Goal: Task Accomplishment & Management: Manage account settings

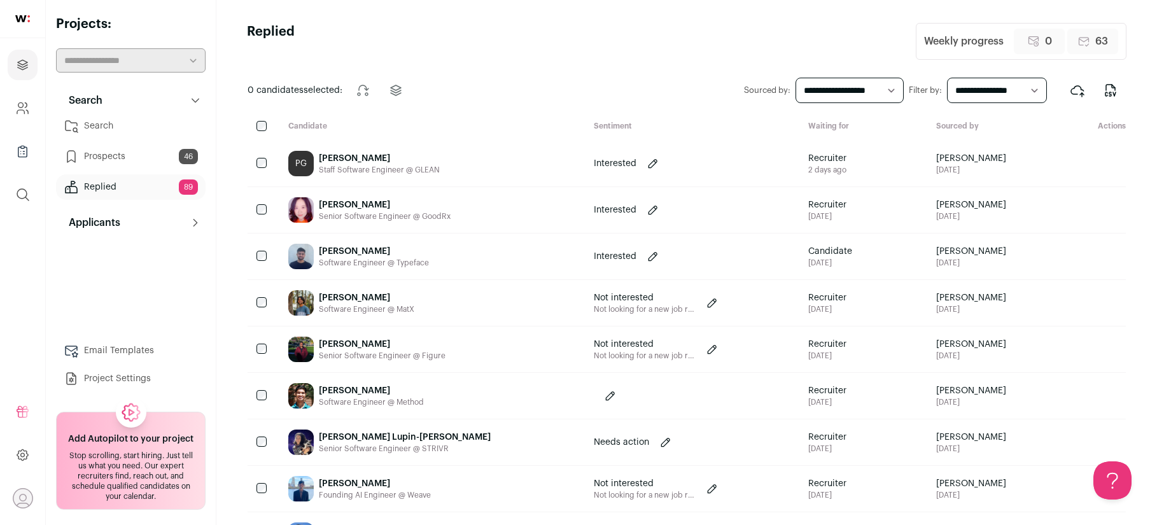
click at [101, 124] on link "Search" at bounding box center [131, 125] width 150 height 25
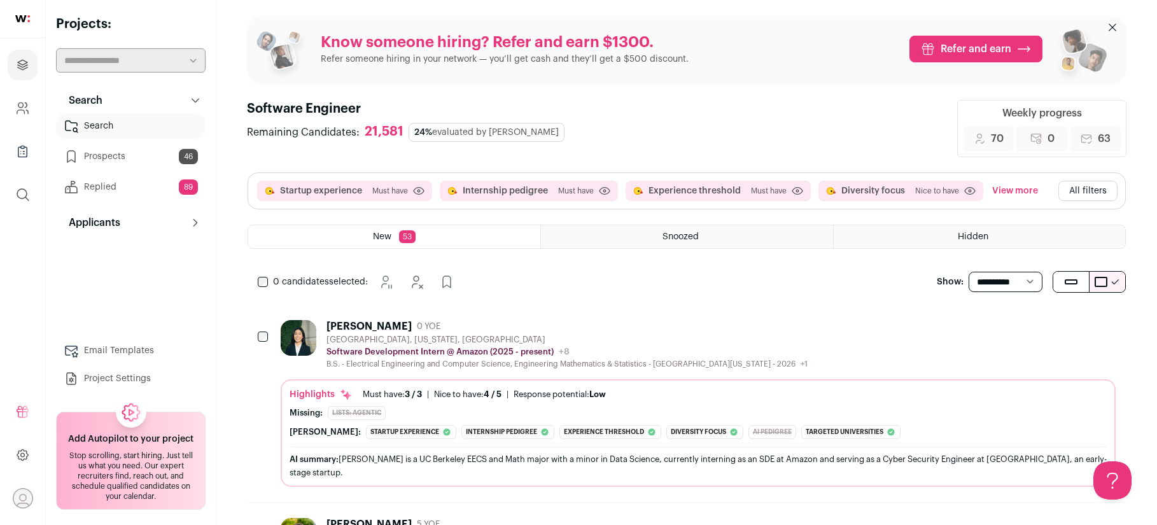
scroll to position [3, 0]
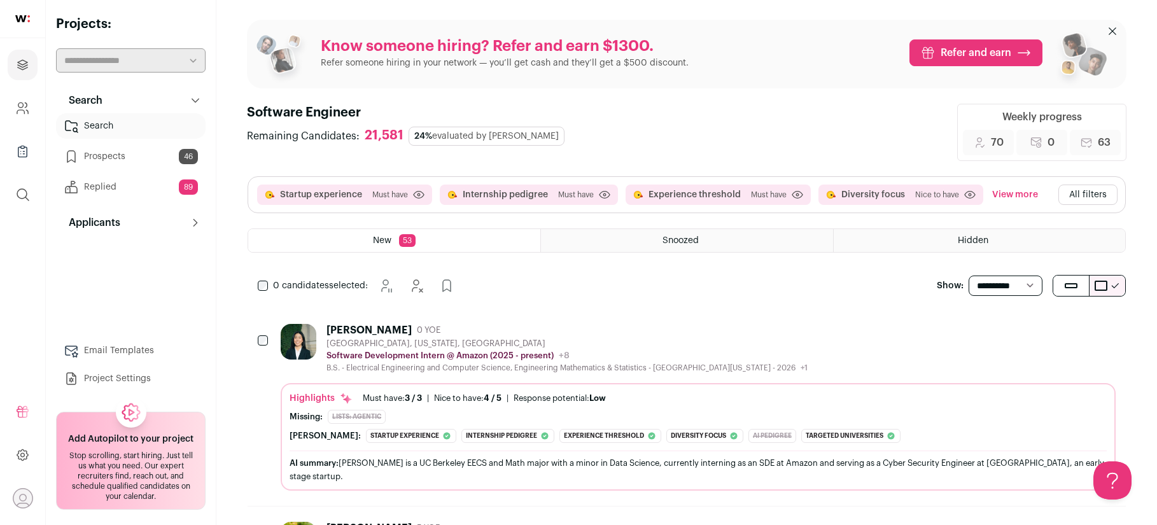
click at [192, 100] on icon at bounding box center [195, 100] width 10 height 10
click at [24, 106] on icon "Company and ATS Settings" at bounding box center [22, 108] width 15 height 15
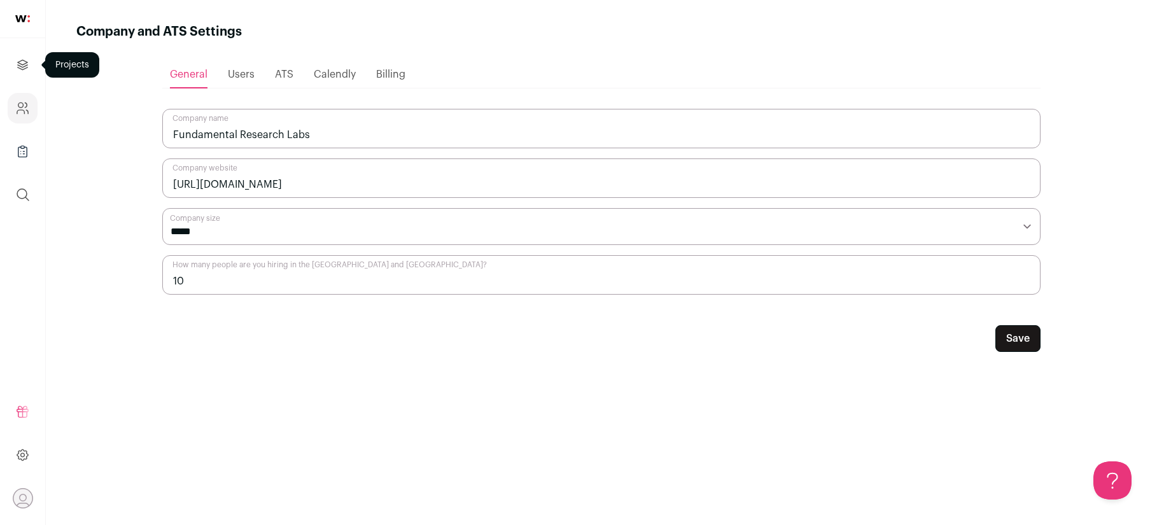
click at [17, 79] on link "Projects" at bounding box center [23, 65] width 30 height 31
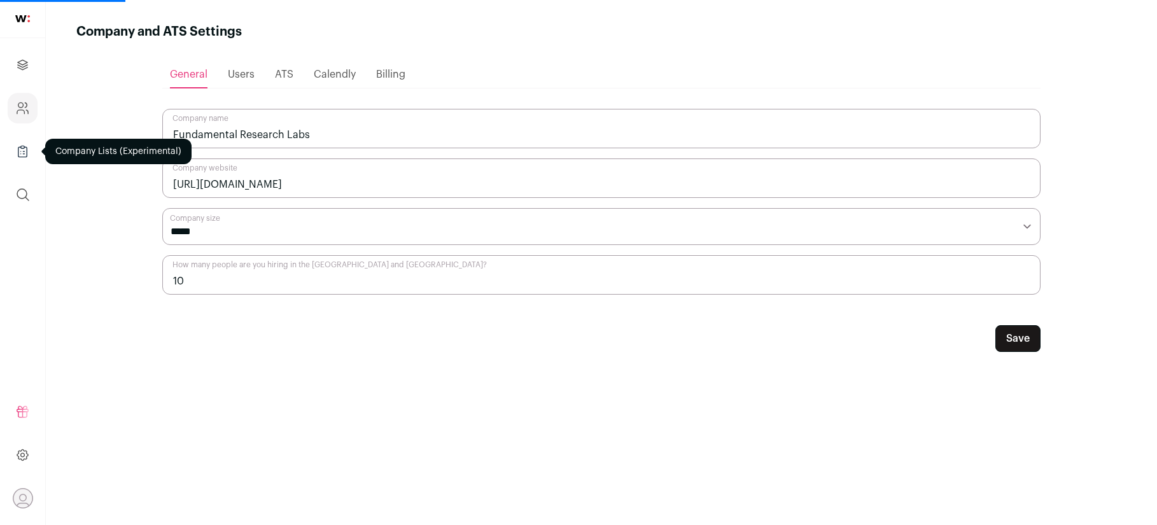
click at [22, 154] on icon "Company Lists" at bounding box center [22, 151] width 15 height 15
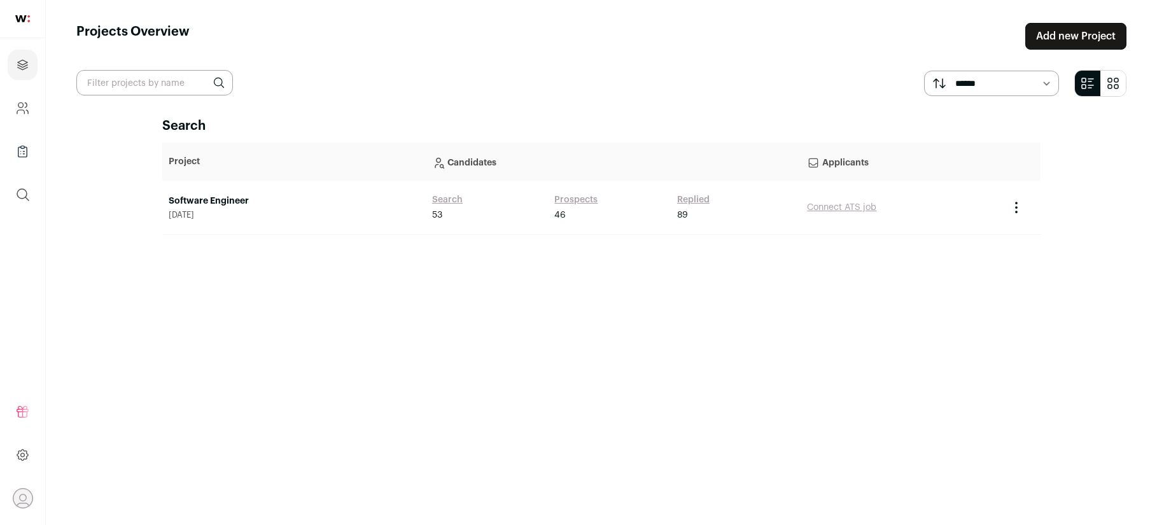
click at [1075, 43] on link "Add new Project" at bounding box center [1075, 36] width 101 height 27
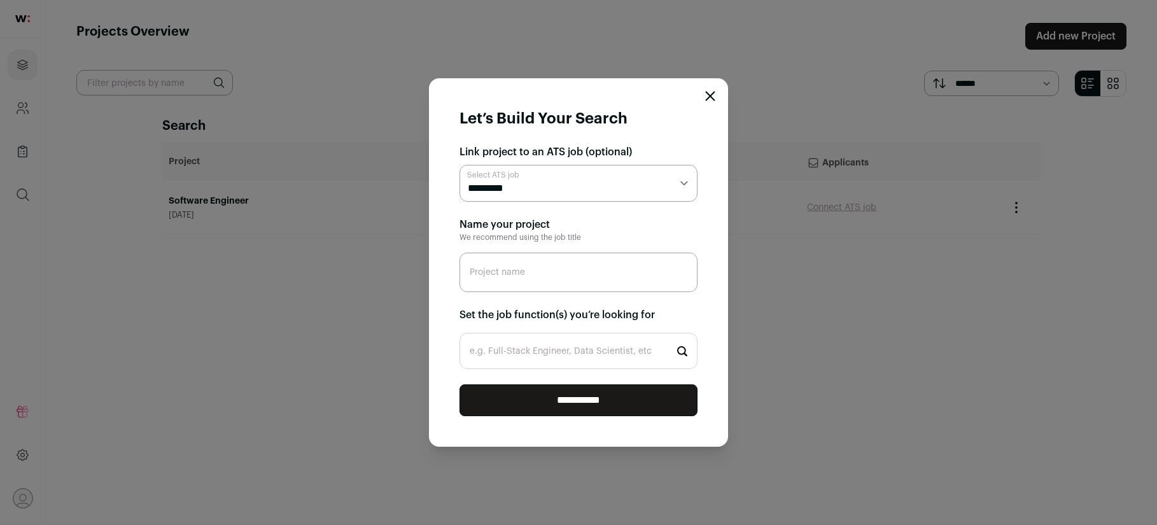
click at [545, 191] on select "**********" at bounding box center [578, 183] width 238 height 37
select select "*****"
click at [459, 165] on select "**********" at bounding box center [578, 183] width 238 height 37
click at [555, 274] on input "Project name" at bounding box center [578, 272] width 238 height 39
type input "ML Infra Engineer"
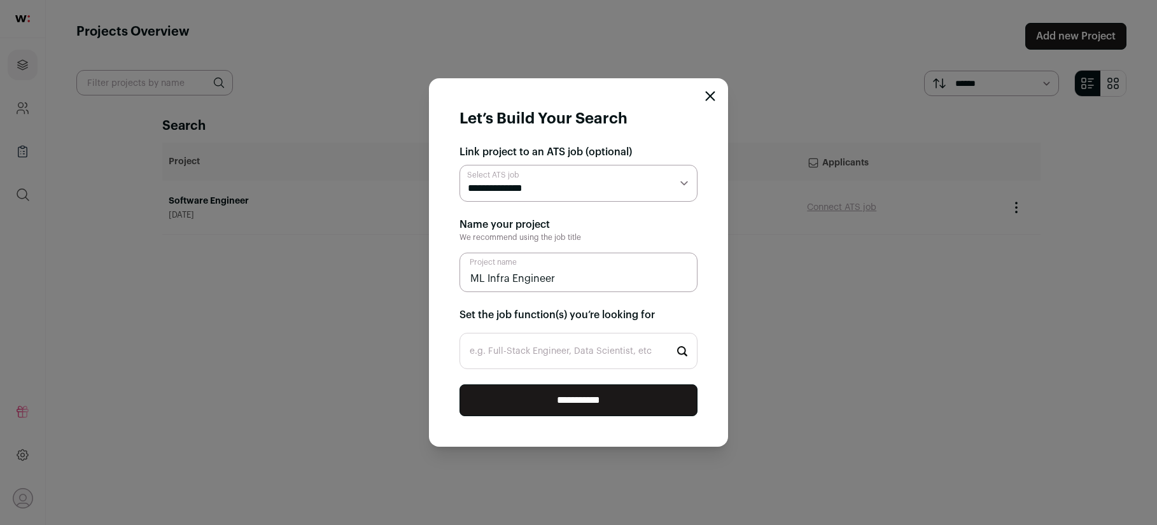
click at [636, 351] on input "e.g. Full-Stack Engineer, Data Scientist, etc" at bounding box center [578, 351] width 238 height 36
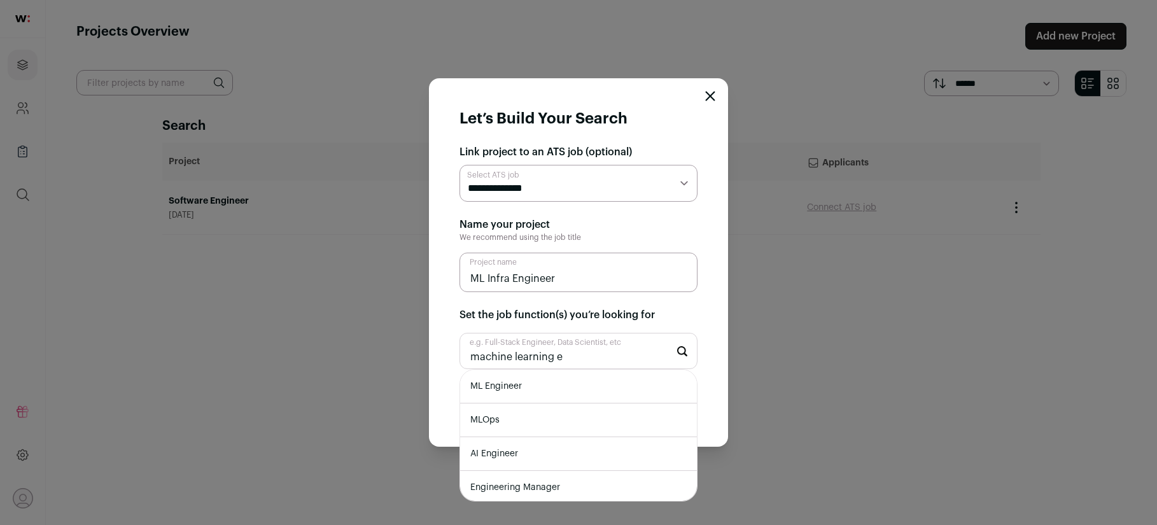
type input "machine learning e"
click at [608, 388] on li "ML Engineer" at bounding box center [578, 387] width 237 height 34
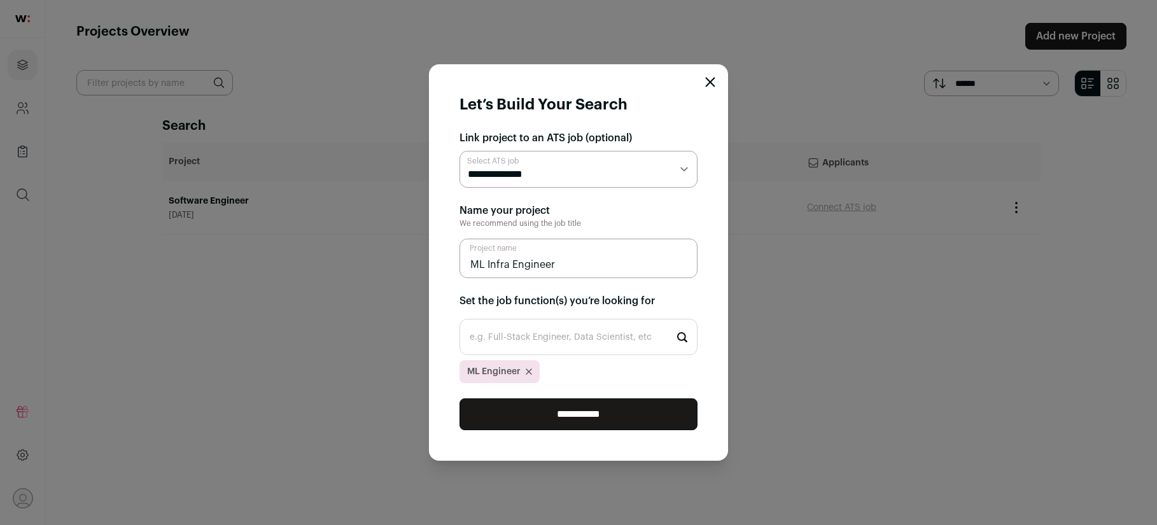
click at [609, 416] on input "**********" at bounding box center [578, 414] width 238 height 32
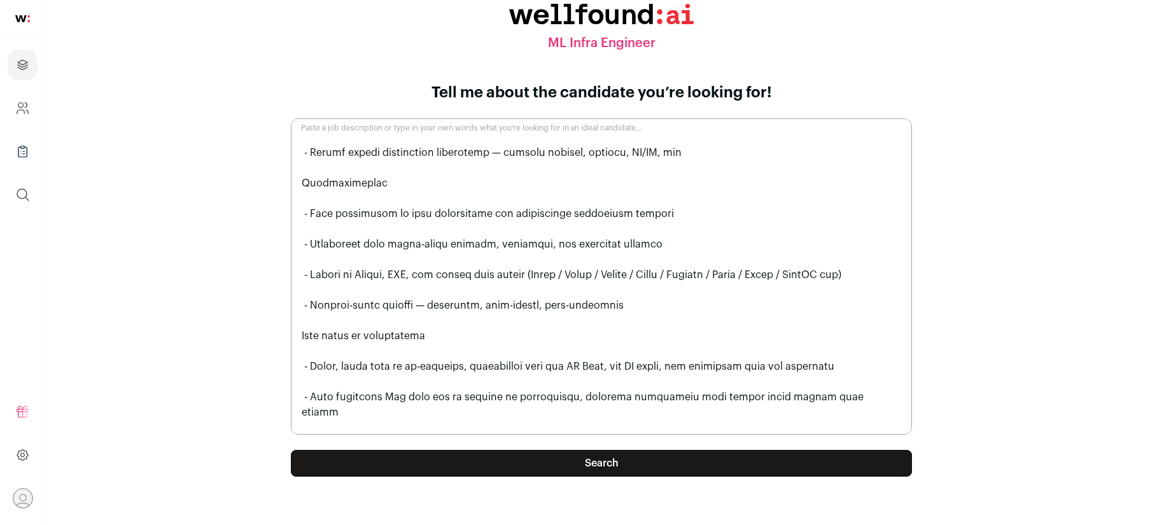
scroll to position [533, 0]
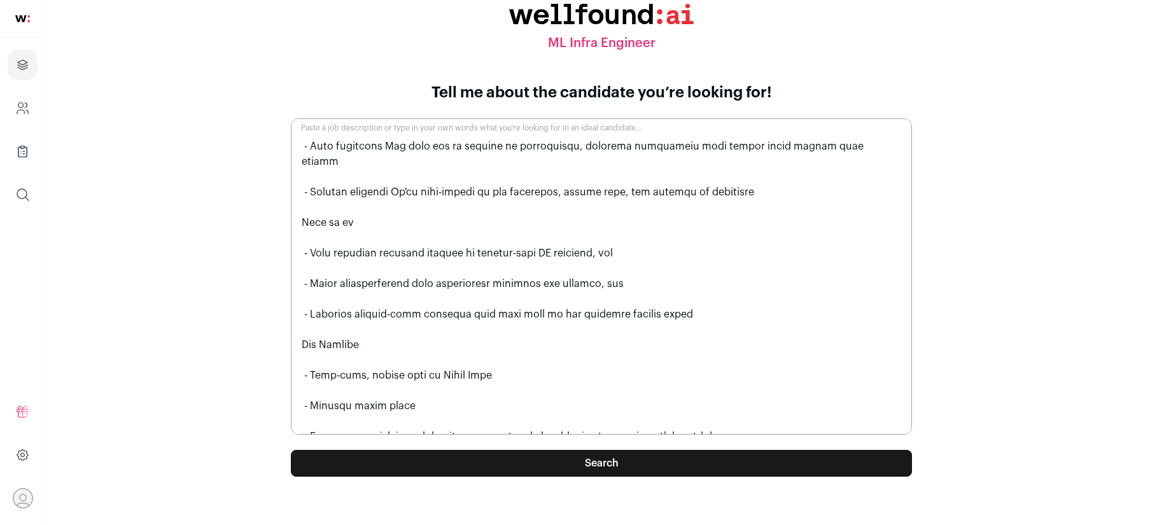
drag, startPoint x: 302, startPoint y: 163, endPoint x: 720, endPoint y: 495, distance: 534.0
click at [720, 495] on form "Tell me about the candidate you’re looking for! Paste a job description or type…" at bounding box center [602, 292] width 652 height 419
paste textarea "LLM Inference: build high-performance LLM inference platform around popular inf…"
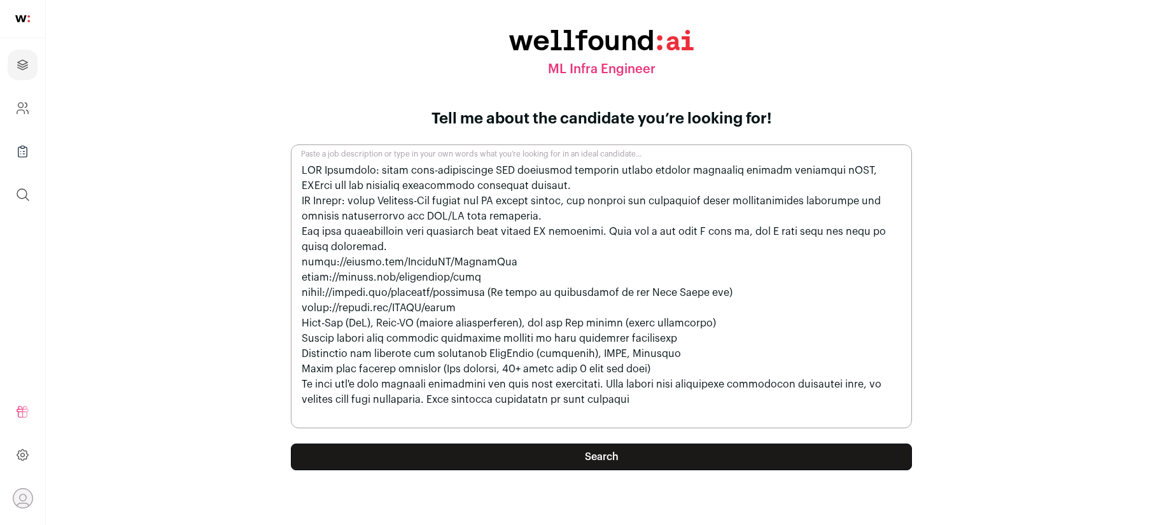
scroll to position [0, 0]
drag, startPoint x: 556, startPoint y: 182, endPoint x: 583, endPoint y: 176, distance: 27.3
click at [582, 181] on textarea "Paste a job description or type in your own words what you’re looking for in an…" at bounding box center [601, 286] width 621 height 284
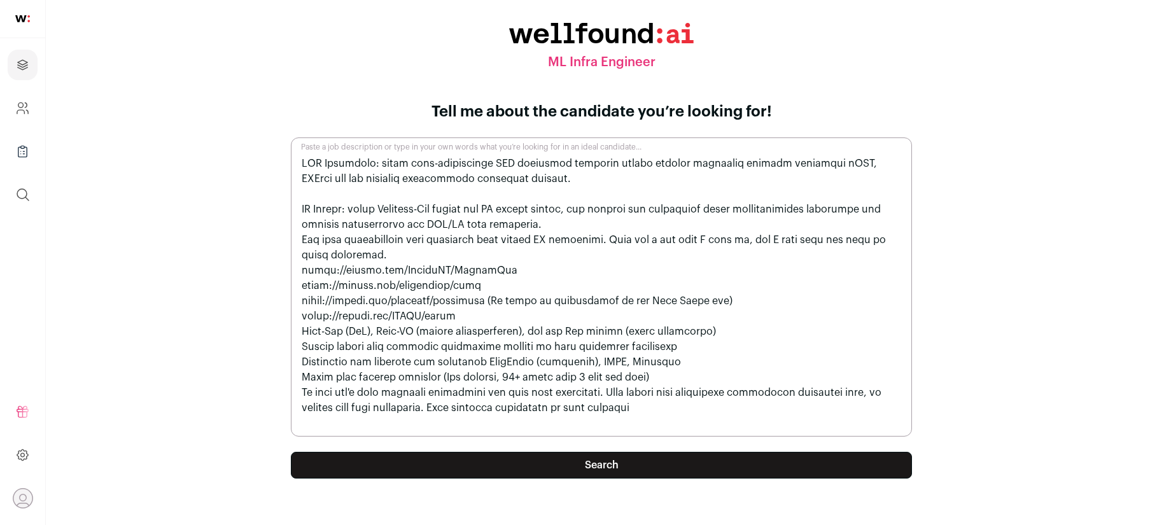
click at [585, 223] on textarea "Paste a job description or type in your own words what you’re looking for in an…" at bounding box center [601, 286] width 621 height 299
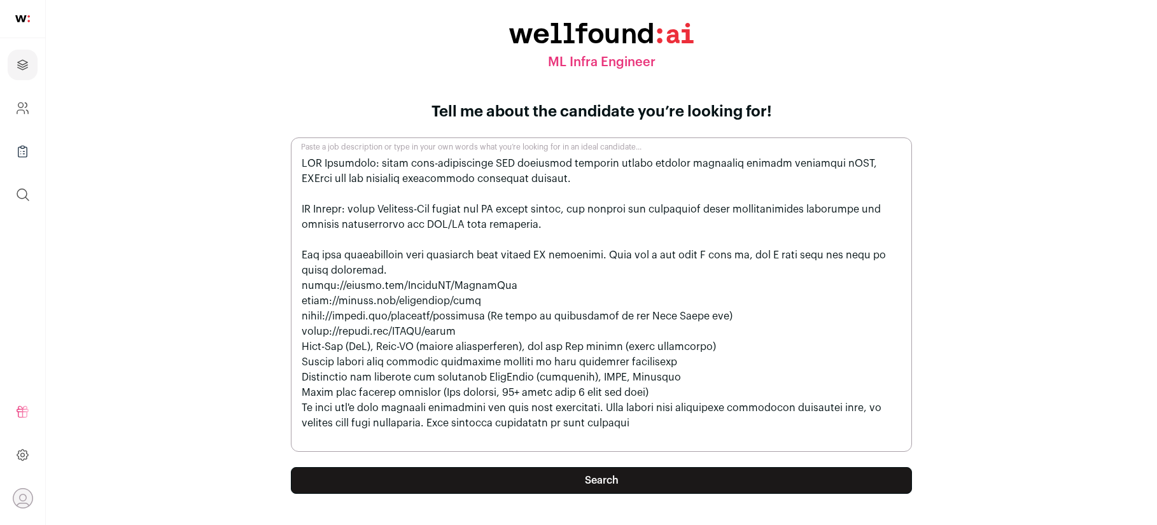
drag, startPoint x: 485, startPoint y: 255, endPoint x: 174, endPoint y: 256, distance: 310.5
click at [174, 256] on div "ML Infra Engineer Tell me about the candidate you’re looking for! Paste a job d…" at bounding box center [601, 271] width 1050 height 496
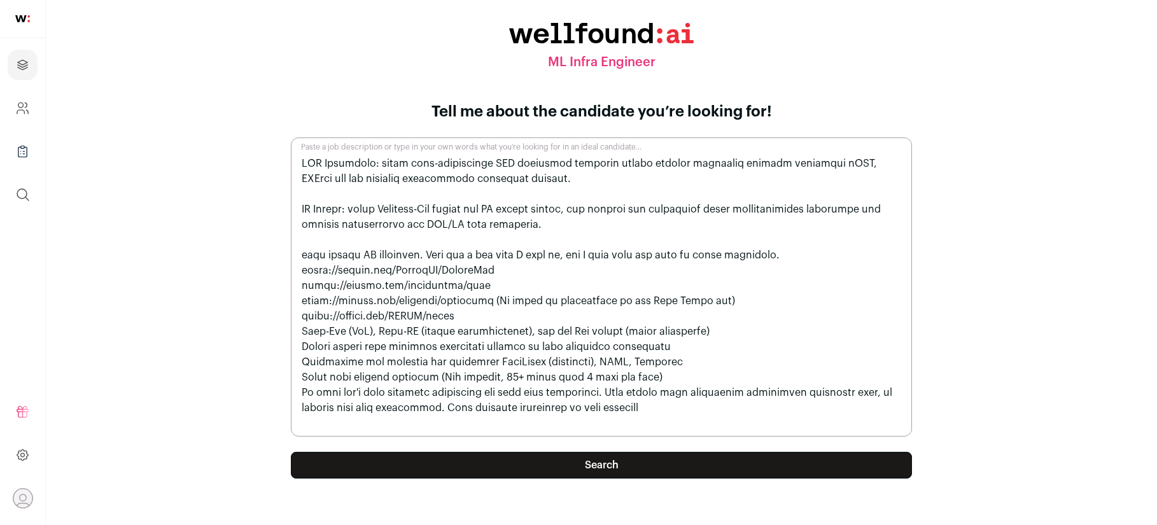
click at [428, 251] on textarea "Paste a job description or type in your own words what you’re looking for in an…" at bounding box center [601, 286] width 621 height 299
drag, startPoint x: 486, startPoint y: 255, endPoint x: 729, endPoint y: 351, distance: 260.8
click at [729, 351] on textarea "Paste a job description or type in your own words what you’re looking for in an…" at bounding box center [601, 286] width 621 height 299
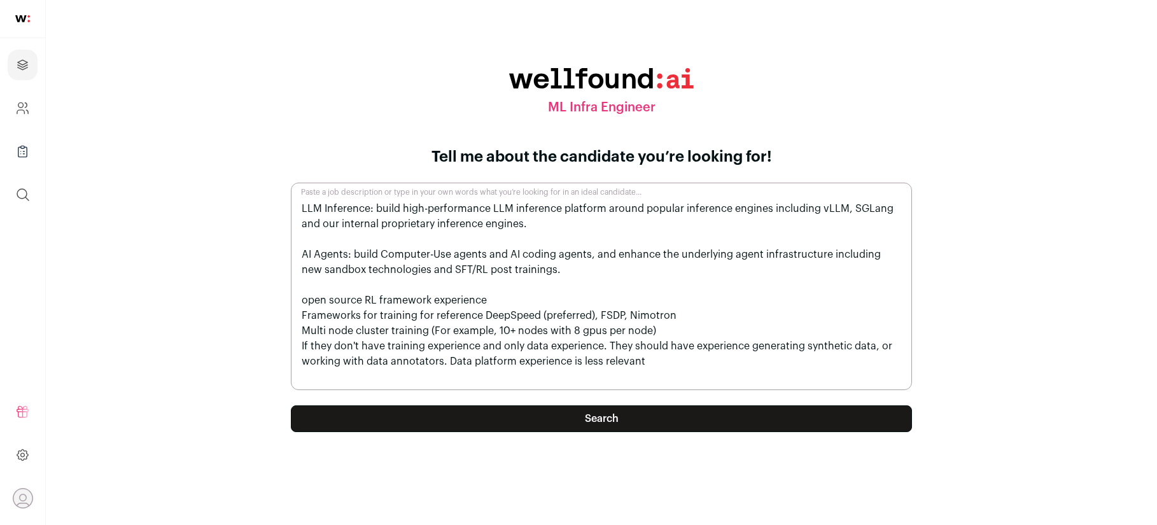
drag, startPoint x: 507, startPoint y: 302, endPoint x: 688, endPoint y: 383, distance: 198.8
click at [689, 383] on textarea "Paste a job description or type in your own words what you’re looking for in an…" at bounding box center [601, 286] width 621 height 207
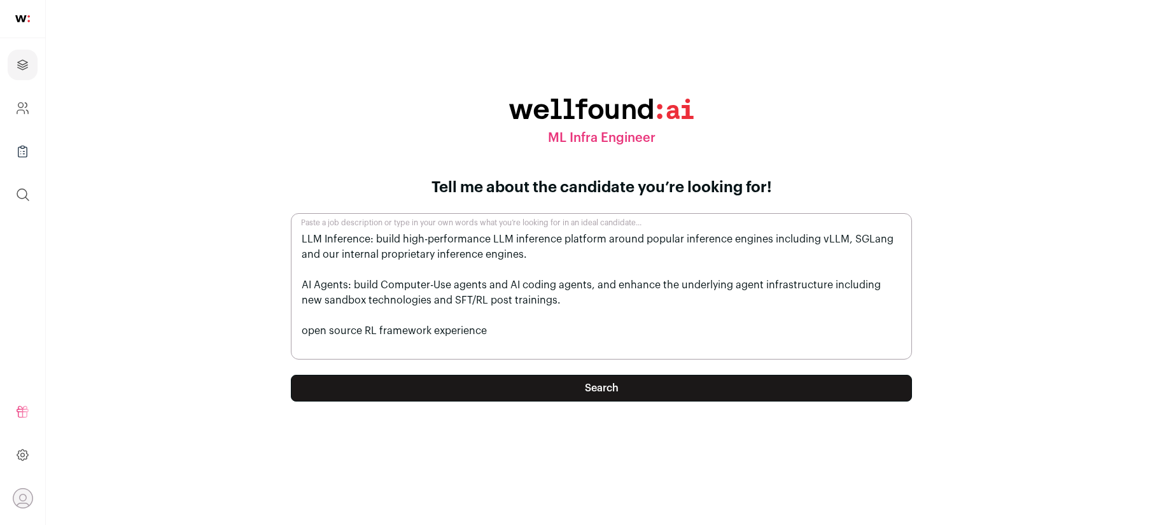
paste textarea "VLM, verifier, prime RL, pytorch, training, infra, RL (tensorflow is old school…"
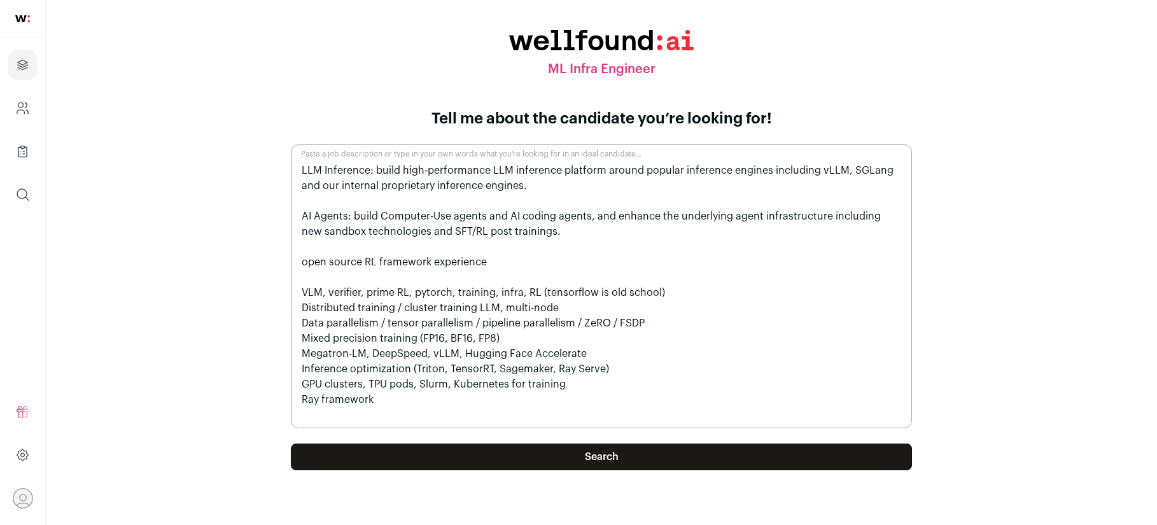
click at [367, 274] on textarea "Paste a job description or type in your own words what you’re looking for in an…" at bounding box center [601, 286] width 621 height 284
type textarea "LLM Inference: build high-performance LLM inference platform around popular inf…"
click at [526, 455] on button "Search" at bounding box center [601, 457] width 621 height 27
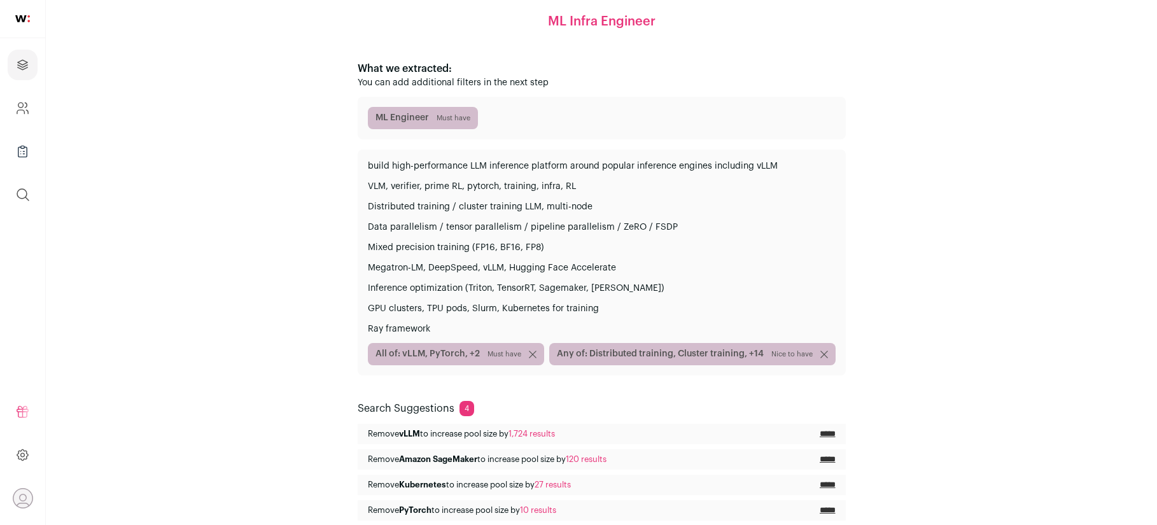
scroll to position [108, 0]
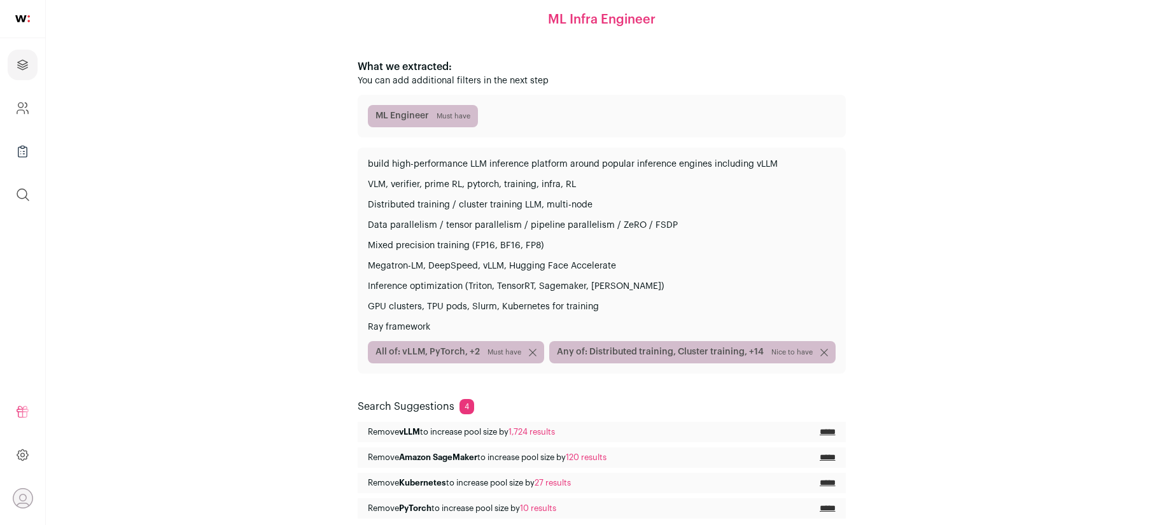
click at [487, 353] on span "All of: vLLM, PyTorch, +2 Must have" at bounding box center [456, 352] width 176 height 22
click at [452, 353] on span "All of: vLLM, PyTorch, +2 Must have" at bounding box center [456, 352] width 176 height 22
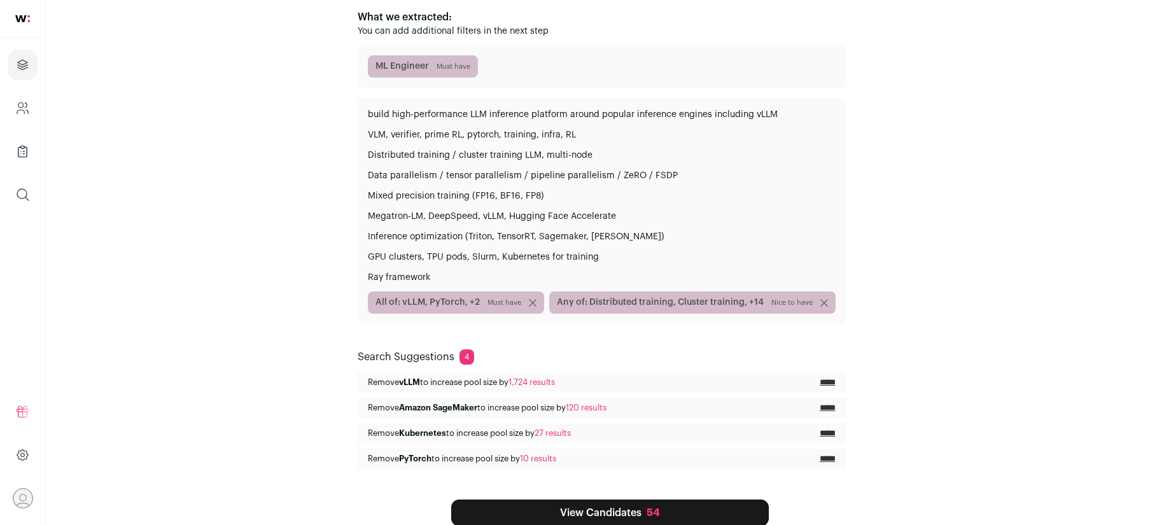
scroll to position [163, 0]
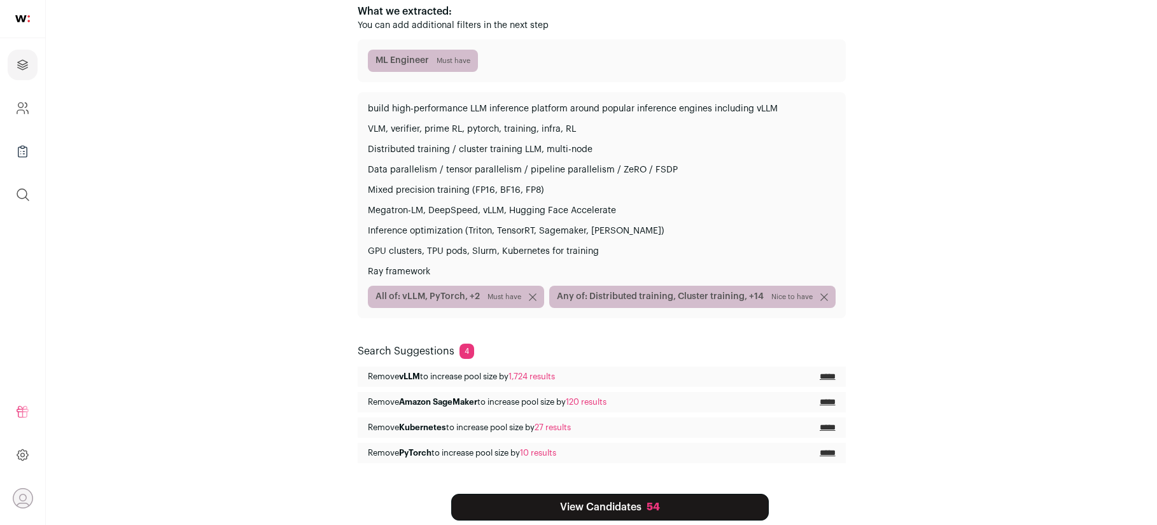
click at [479, 300] on span "All of: vLLM, PyTorch, +2 Must have" at bounding box center [456, 297] width 176 height 22
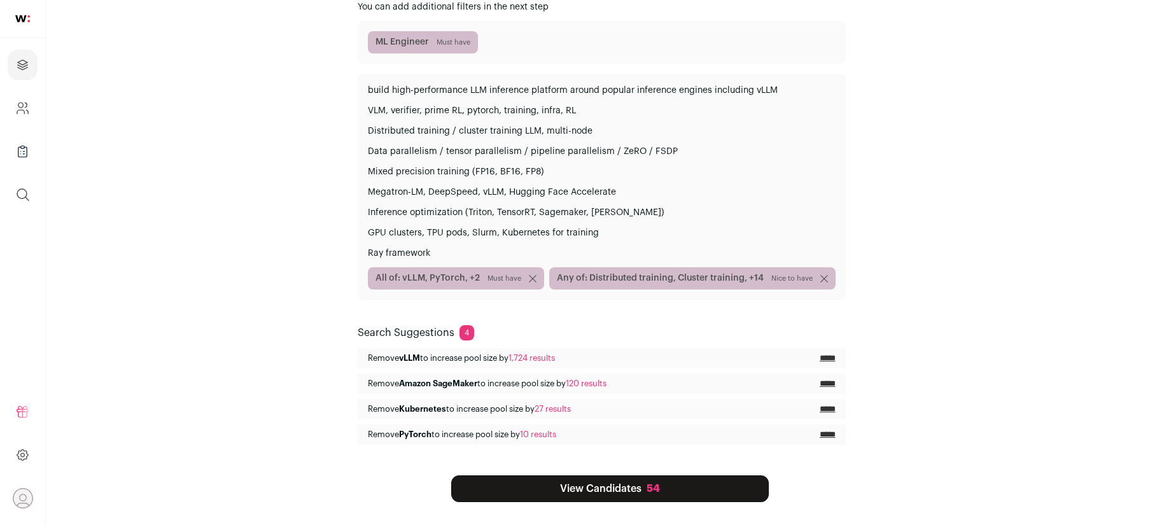
click at [823, 383] on input "*****" at bounding box center [828, 384] width 16 height 10
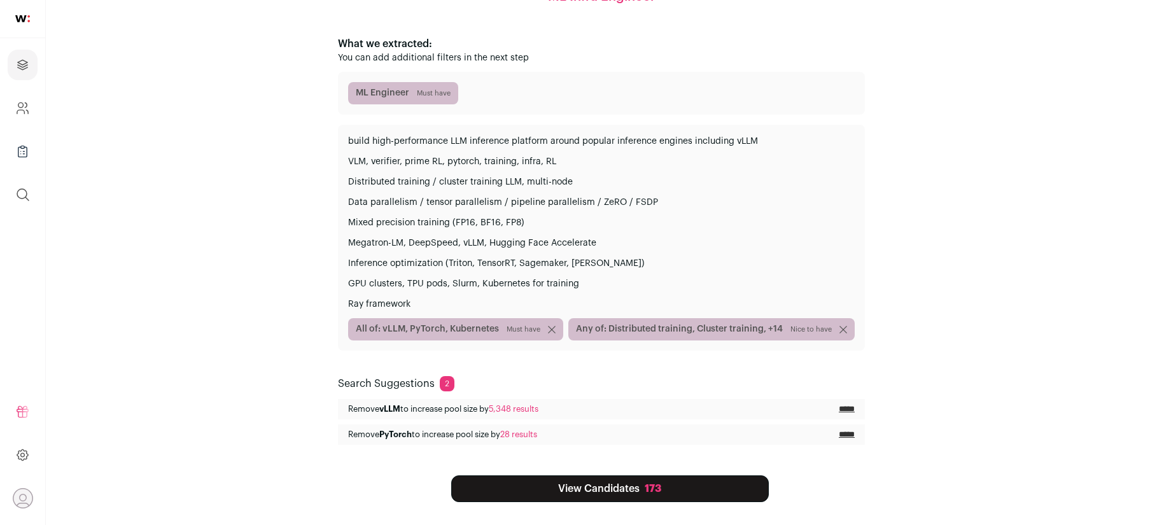
scroll to position [156, 0]
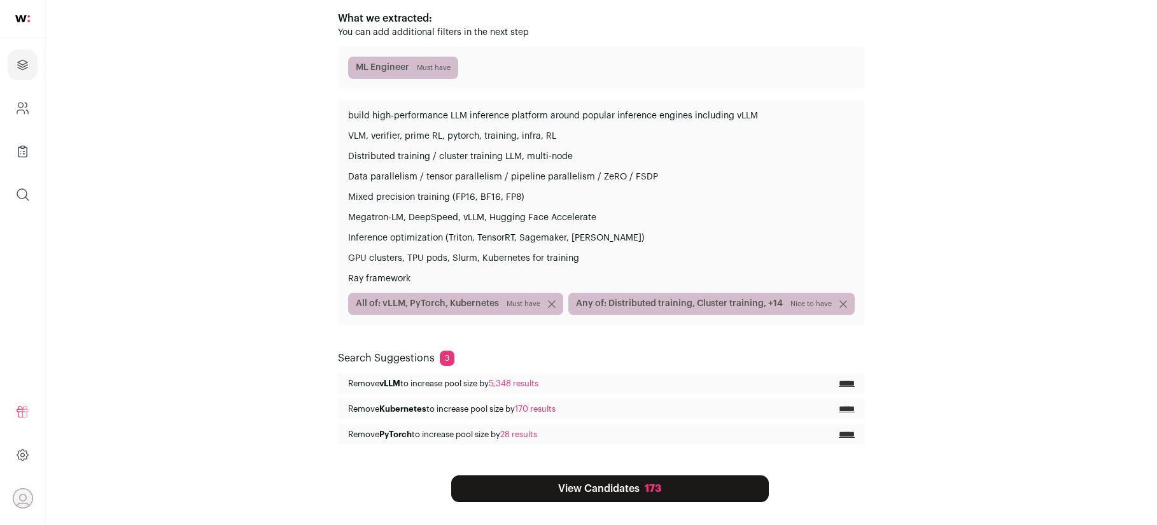
click at [841, 409] on input "*****" at bounding box center [847, 409] width 16 height 10
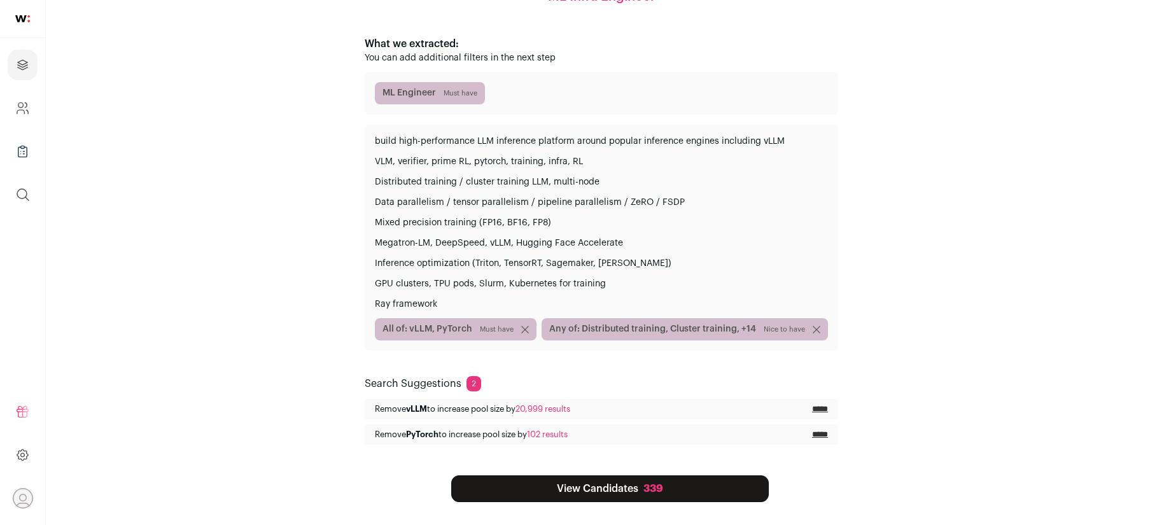
scroll to position [123, 0]
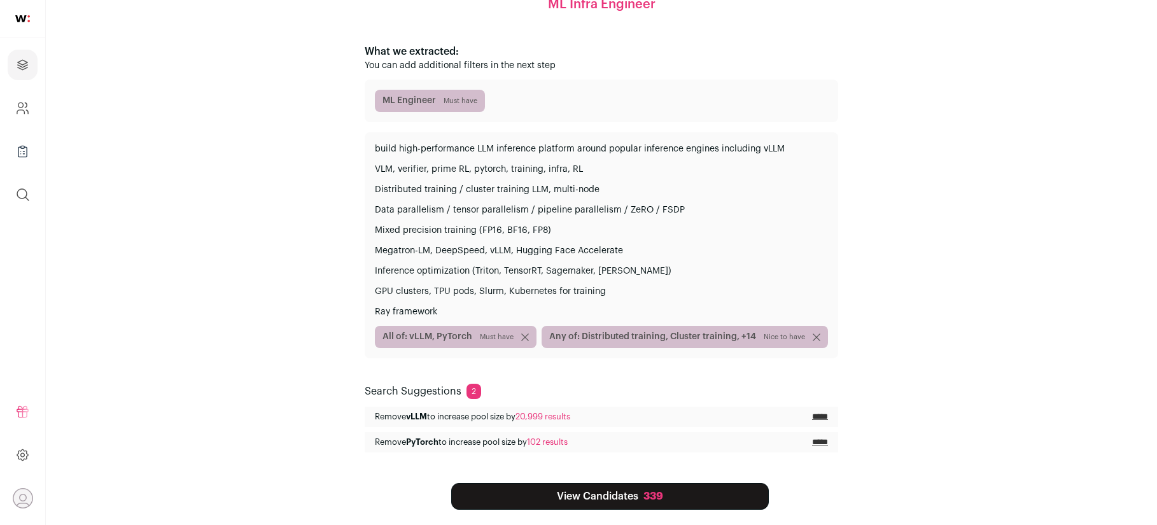
click at [578, 494] on link "View Candidates 339" at bounding box center [610, 496] width 318 height 27
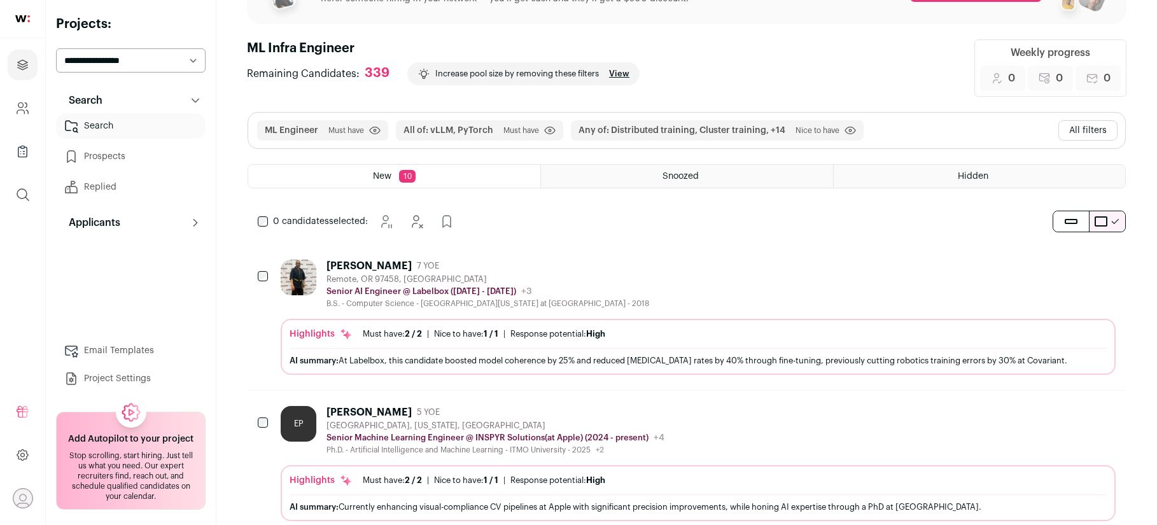
scroll to position [46, 0]
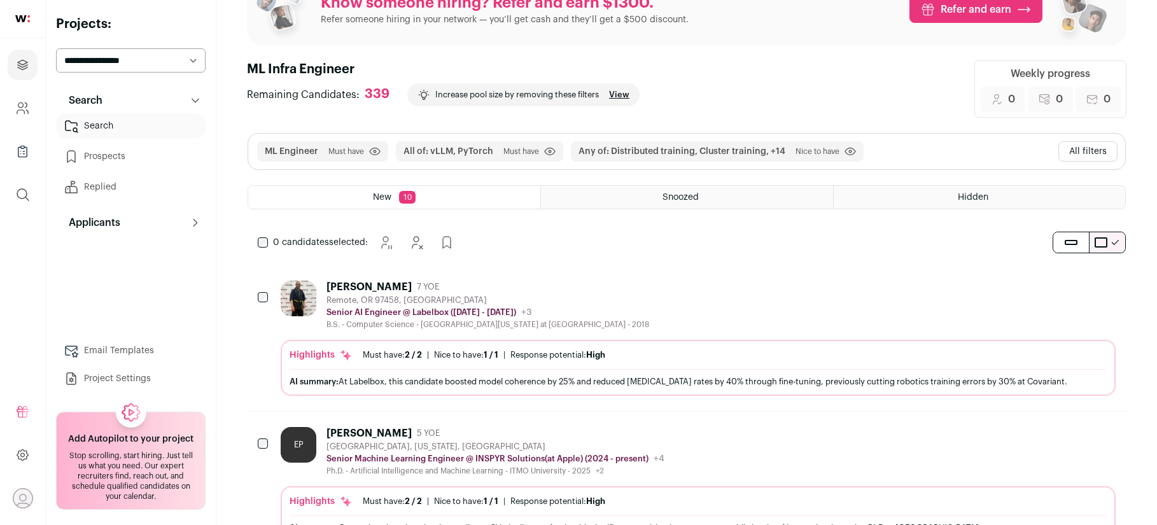
click at [111, 351] on link "Email Templates" at bounding box center [131, 350] width 150 height 25
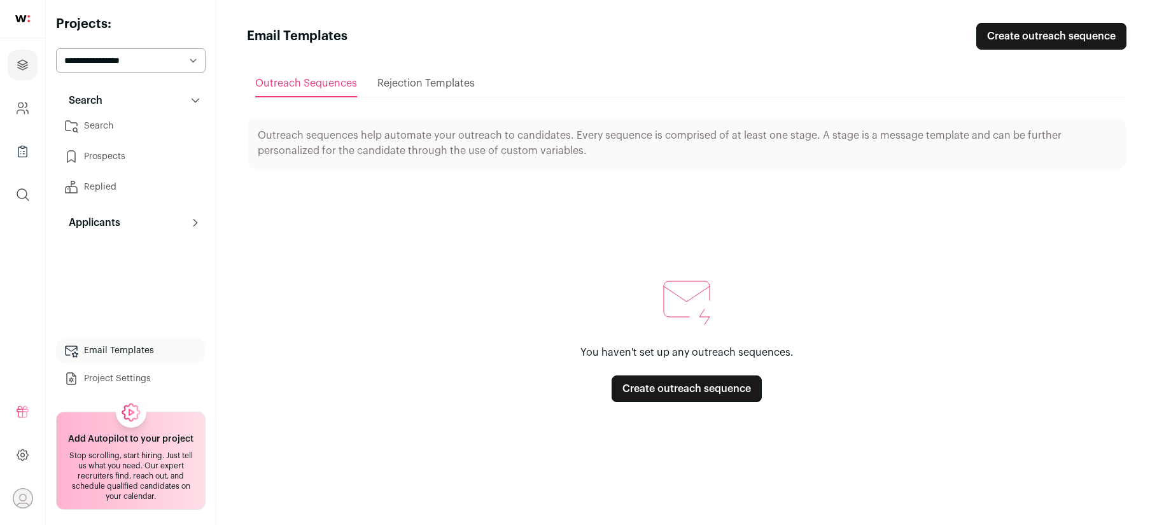
click at [662, 391] on link "Create outreach sequence" at bounding box center [687, 388] width 150 height 27
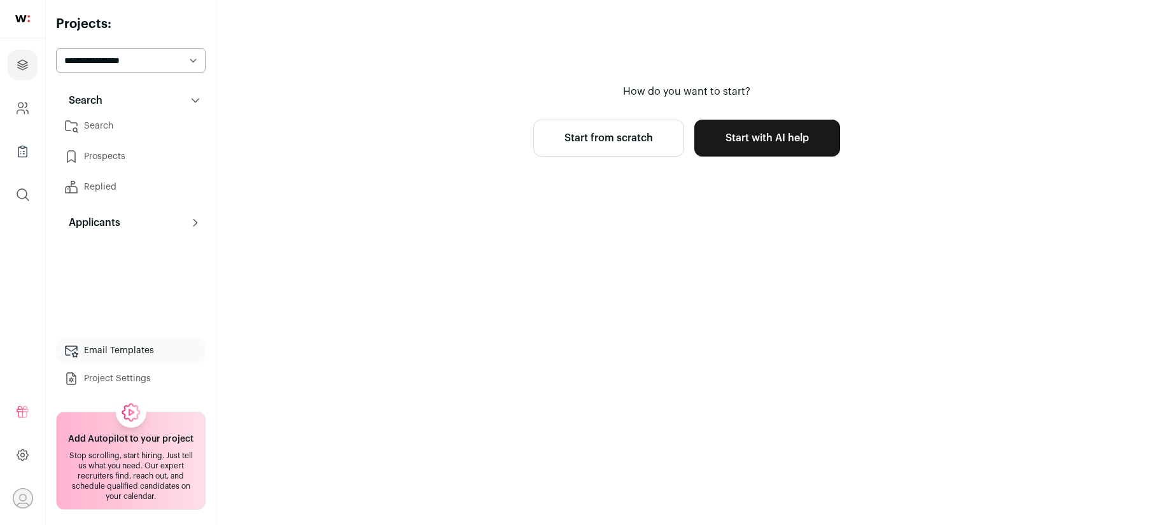
click at [646, 139] on link "Start from scratch" at bounding box center [608, 138] width 151 height 37
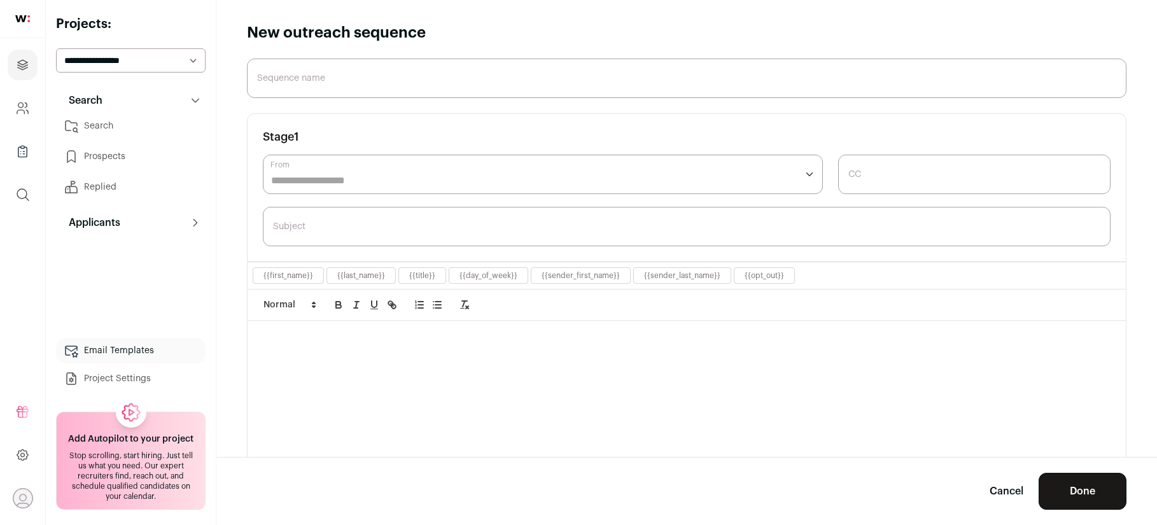
click at [383, 166] on div at bounding box center [543, 174] width 560 height 39
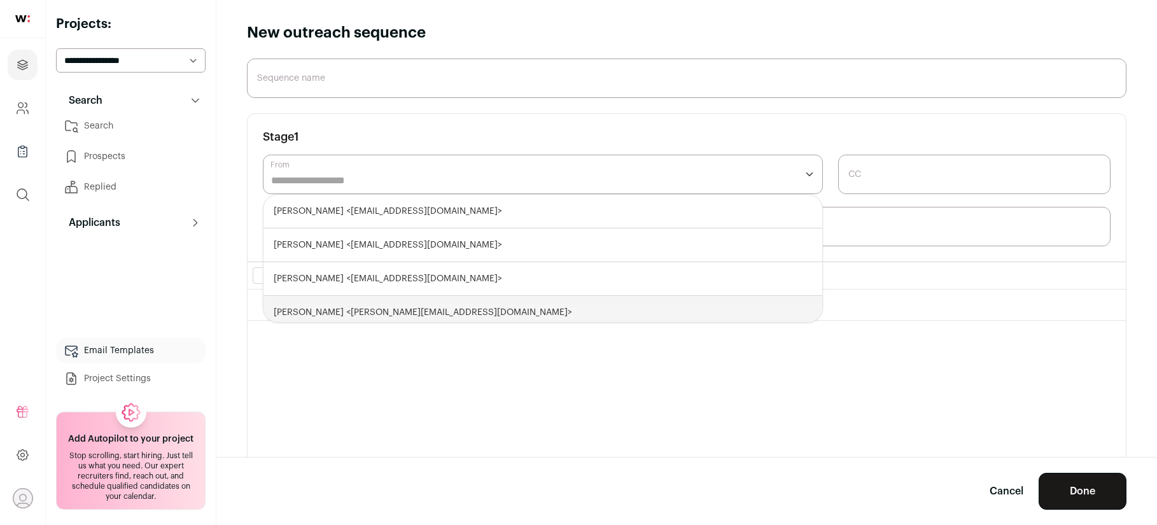
click at [371, 317] on div "Shuying Luo <shuying@altera.al>" at bounding box center [542, 313] width 559 height 34
select select "****"
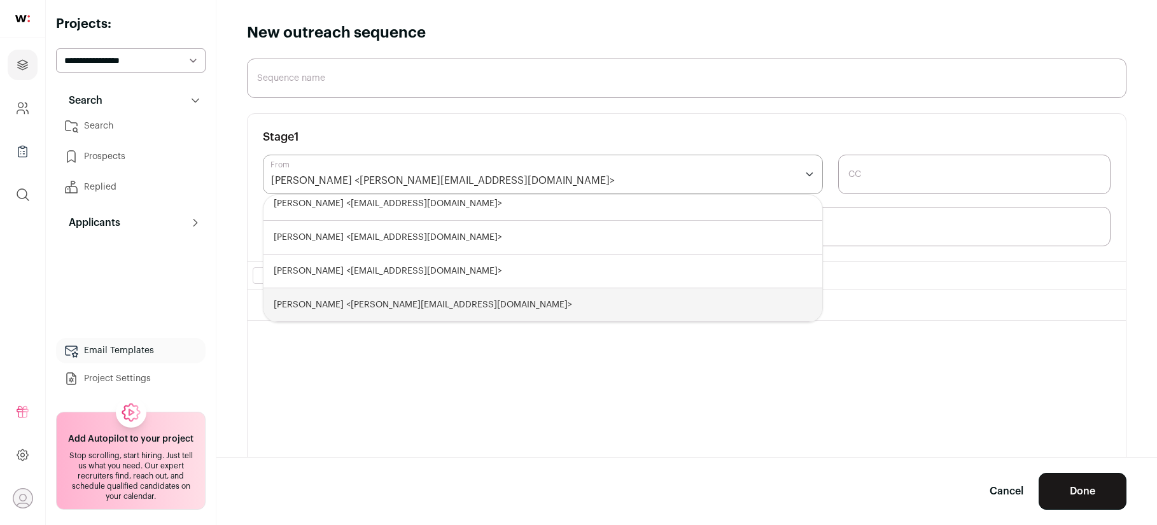
click at [385, 149] on div "**********" at bounding box center [687, 188] width 878 height 148
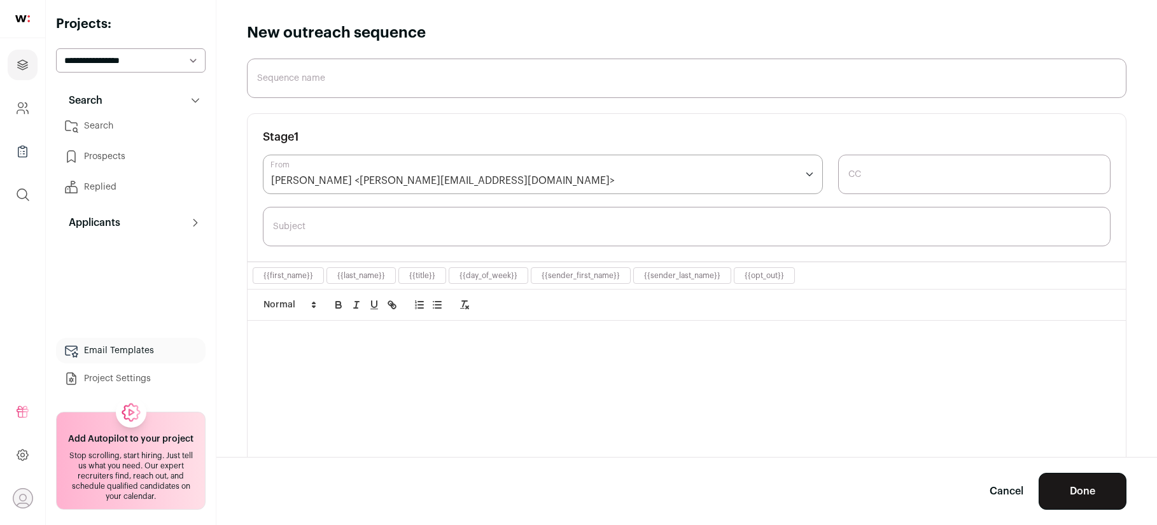
click at [386, 227] on input "Subject" at bounding box center [687, 226] width 848 height 39
click at [327, 360] on div at bounding box center [687, 443] width 878 height 244
click at [286, 276] on button "{{first_name}}" at bounding box center [288, 275] width 50 height 10
paste div
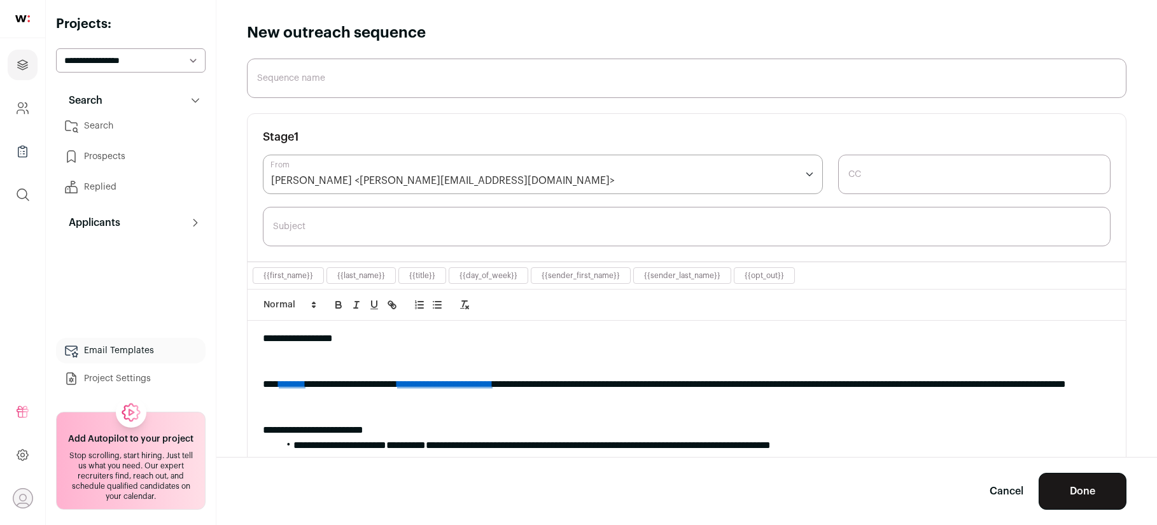
click at [352, 357] on div at bounding box center [687, 353] width 848 height 15
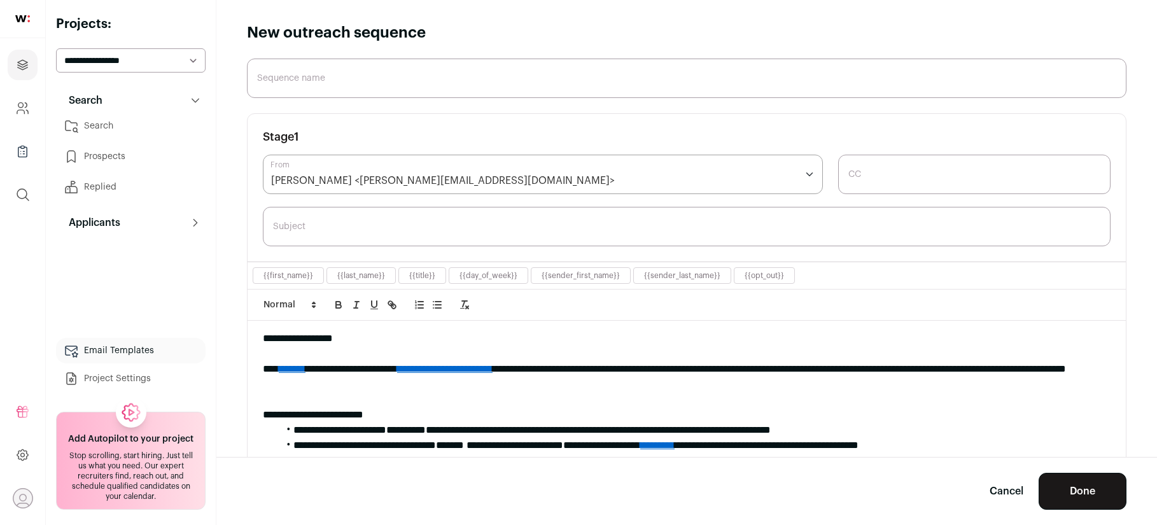
click at [305, 369] on link "*******" at bounding box center [292, 369] width 27 height 10
click at [311, 390] on link "https://www.linkedin.com/in/shuying-luo-1900811a/" at bounding box center [285, 392] width 127 height 17
click at [493, 372] on link "**********" at bounding box center [444, 369] width 95 height 10
click at [578, 364] on div "**********" at bounding box center [687, 376] width 848 height 31
click at [493, 367] on link "**********" at bounding box center [444, 369] width 95 height 10
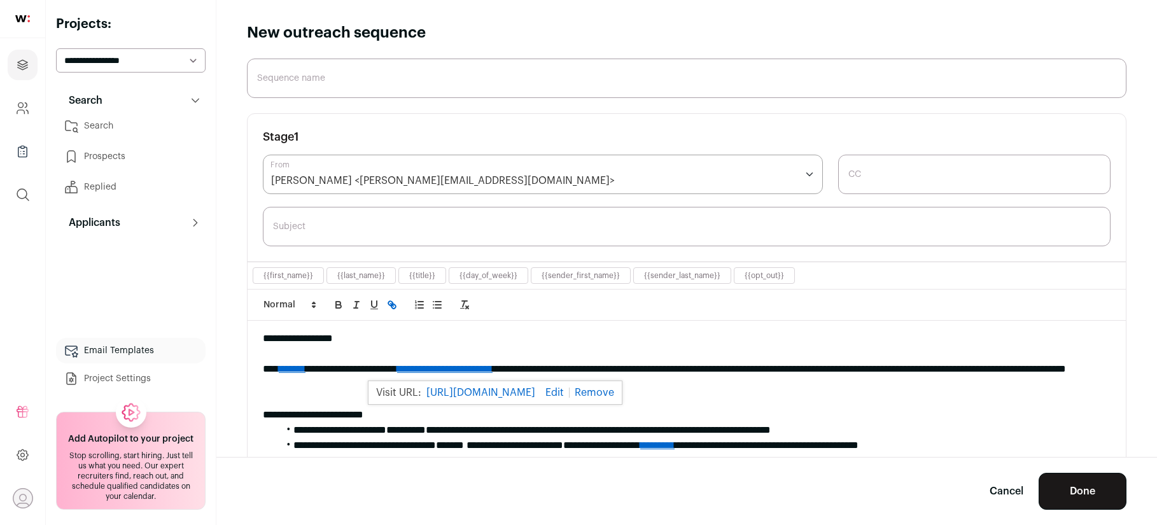
click at [612, 364] on div "**********" at bounding box center [687, 376] width 848 height 31
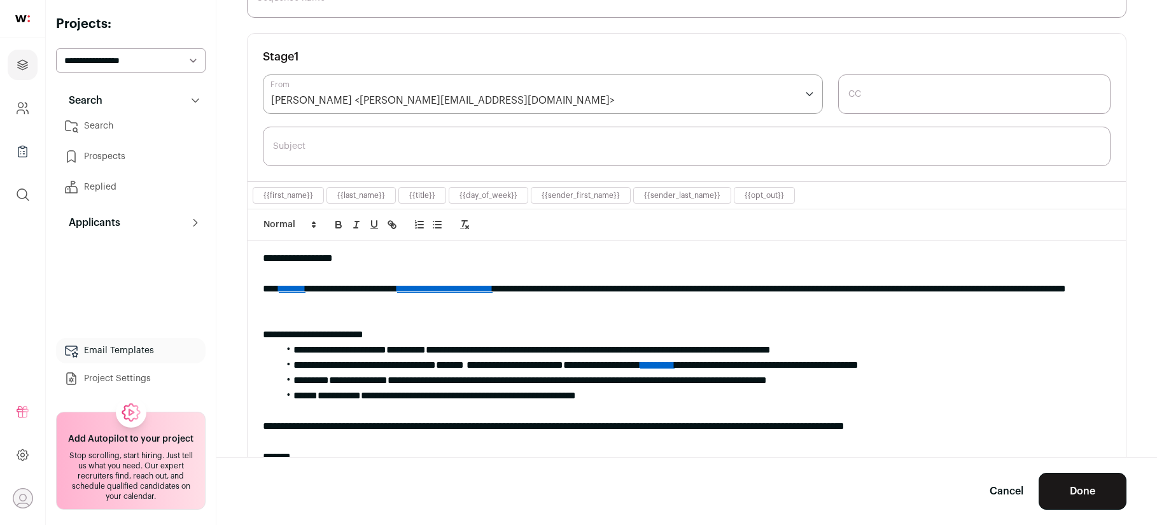
scroll to position [81, 0]
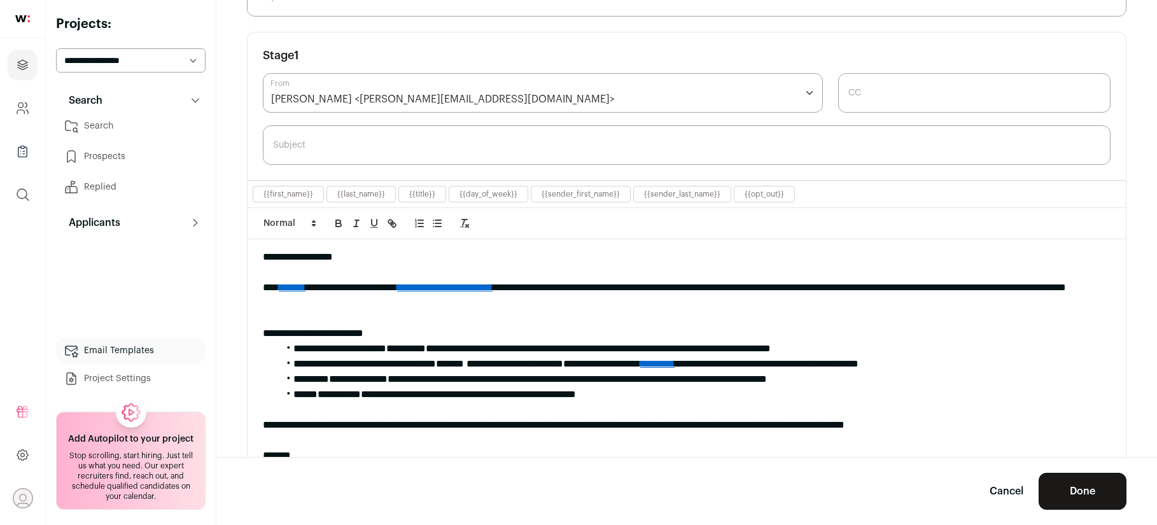
click at [395, 142] on input "Subject" at bounding box center [687, 144] width 848 height 39
paste input "Hello from Fundamental Research Labs"
type input "Hello from Fundamental Research Labs"
click at [340, 328] on div "**********" at bounding box center [687, 333] width 848 height 15
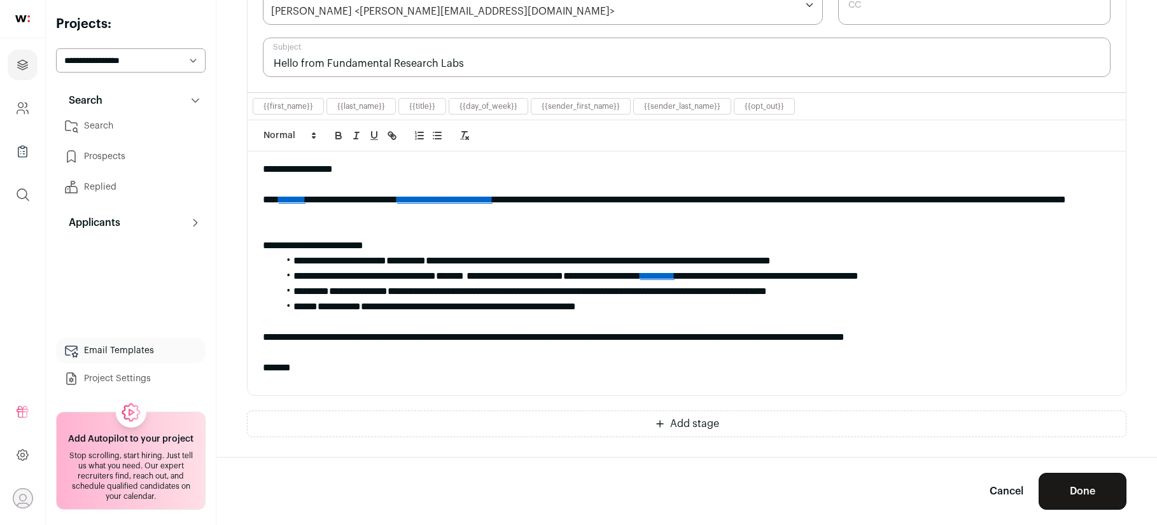
scroll to position [171, 0]
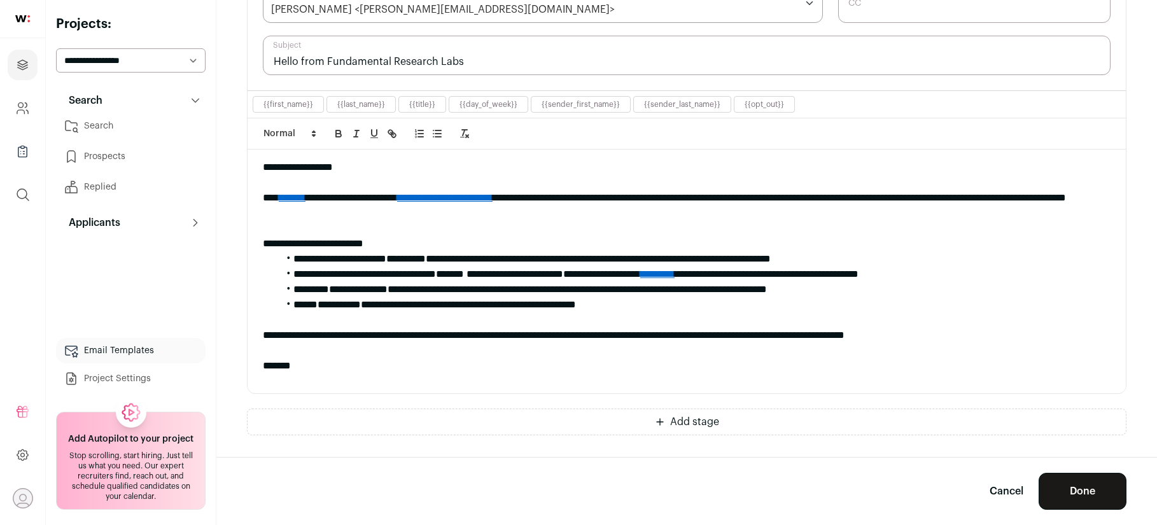
click at [675, 277] on link "*********" at bounding box center [657, 274] width 34 height 10
click at [759, 296] on link "https://x.com/nicochristie/status/1949862432077484396" at bounding box center [739, 298] width 109 height 17
click at [569, 293] on li "**********" at bounding box center [694, 289] width 832 height 15
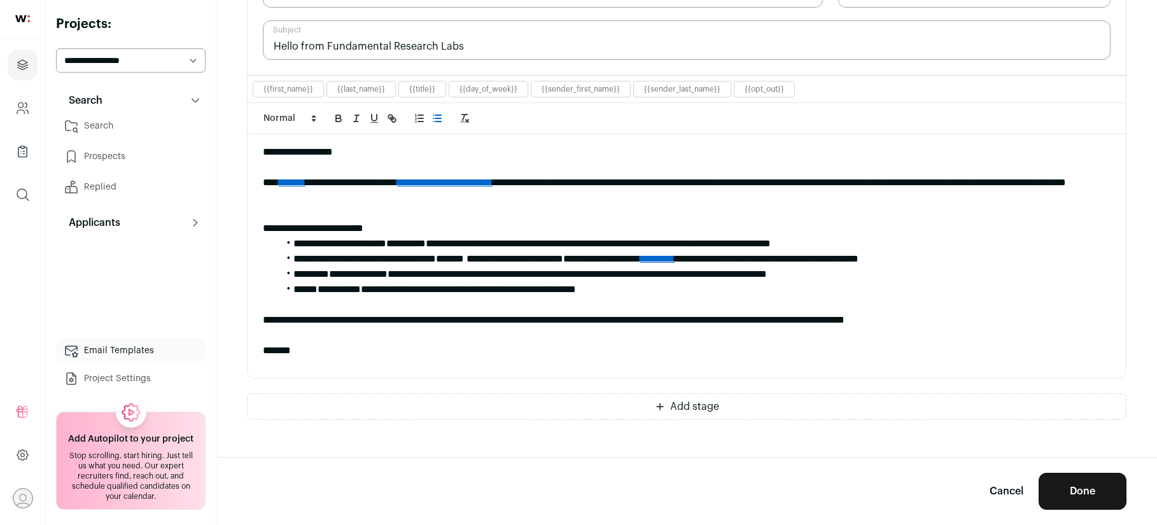
scroll to position [196, 0]
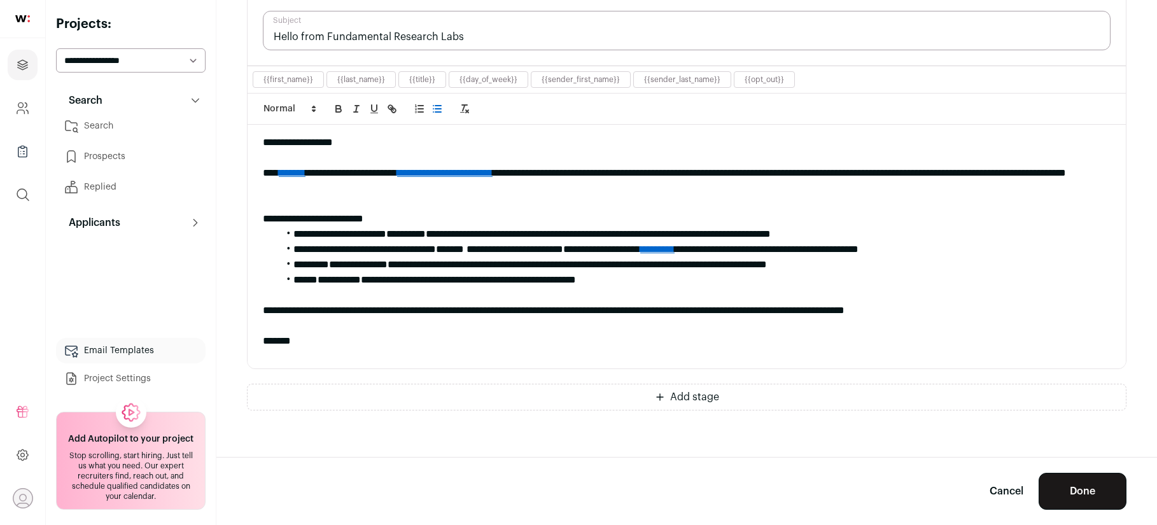
click at [610, 400] on button "Add stage" at bounding box center [686, 397] width 879 height 27
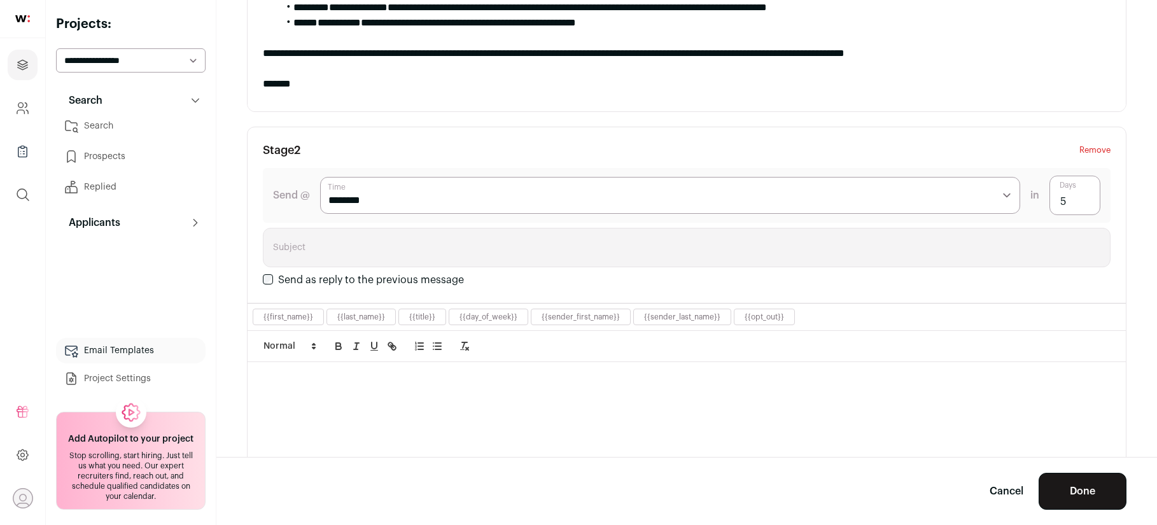
scroll to position [482, 0]
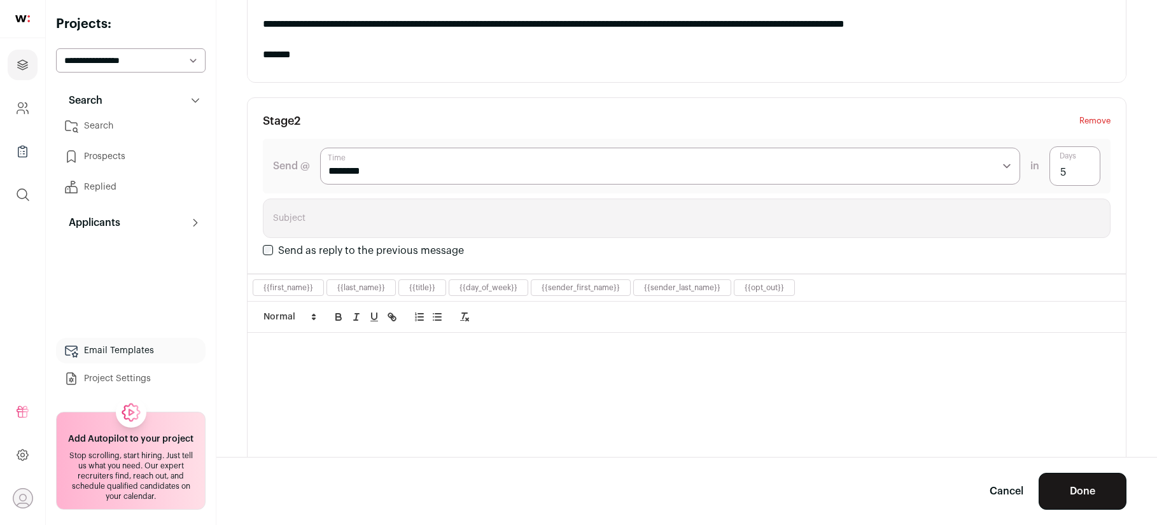
click at [461, 370] on div at bounding box center [687, 455] width 878 height 244
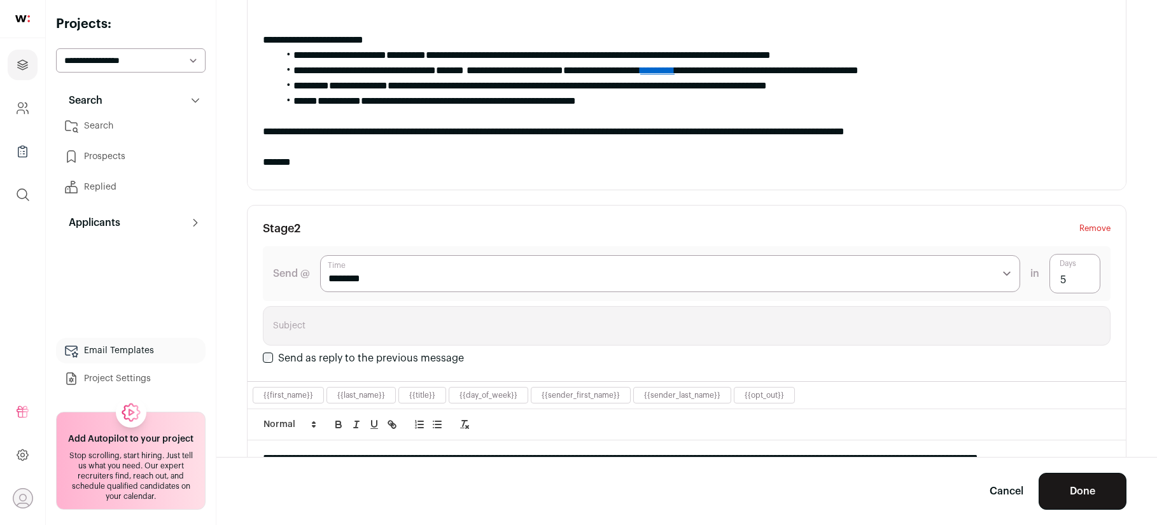
scroll to position [367, 0]
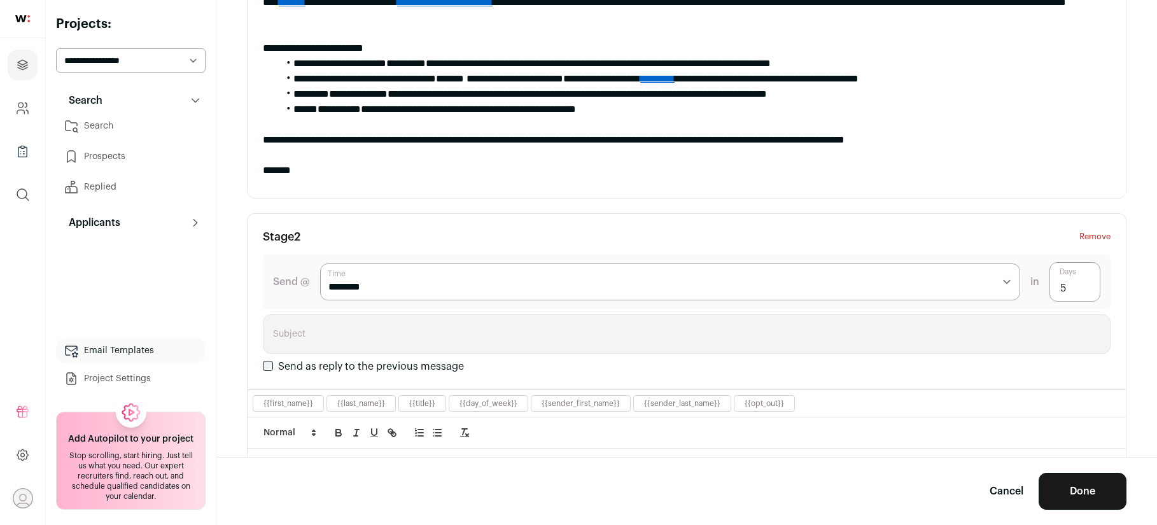
click at [1060, 284] on input "5" at bounding box center [1074, 281] width 51 height 39
click at [1071, 289] on input "5" at bounding box center [1074, 281] width 51 height 39
type input "4"
click at [856, 207] on section "**********" at bounding box center [686, 286] width 879 height 1079
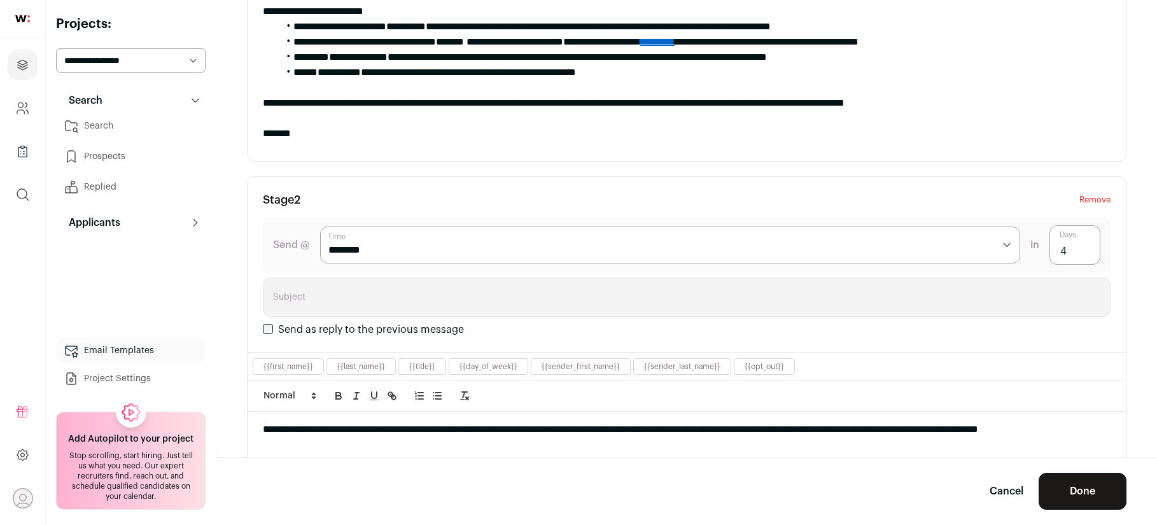
scroll to position [497, 0]
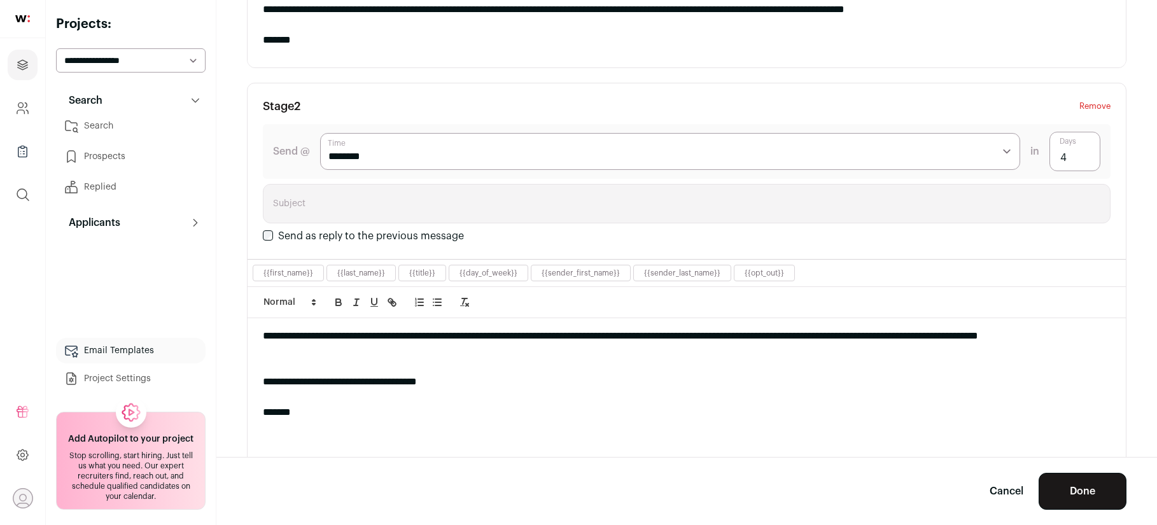
click at [356, 157] on select "******** ******* ******* ******* ******* ******* ******* ******* ******* ******…" at bounding box center [670, 151] width 700 height 37
click at [320, 133] on select "******** ******* ******* ******* ******* ******* ******* ******* ******* ******…" at bounding box center [670, 151] width 700 height 37
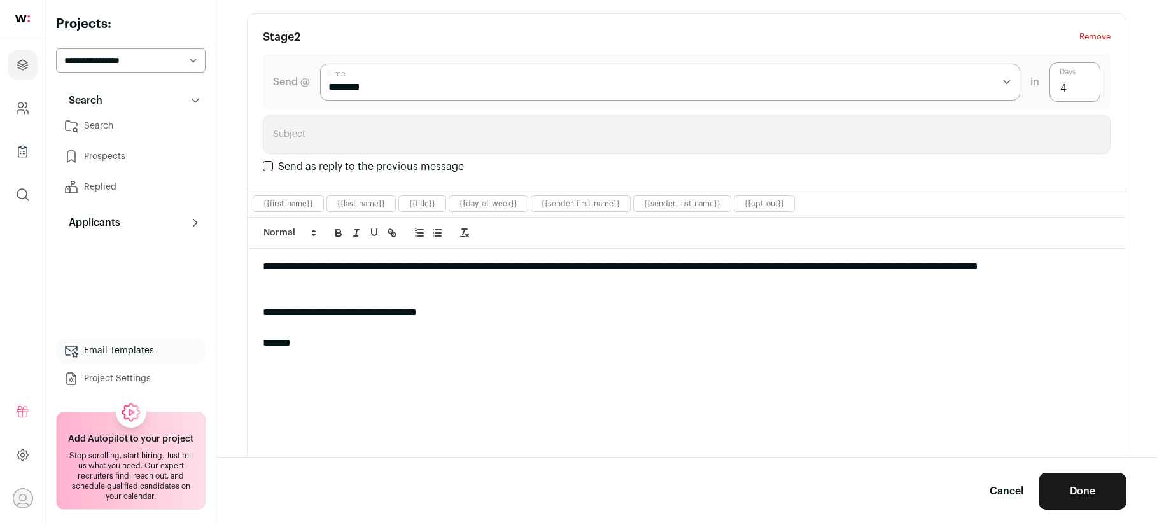
scroll to position [581, 0]
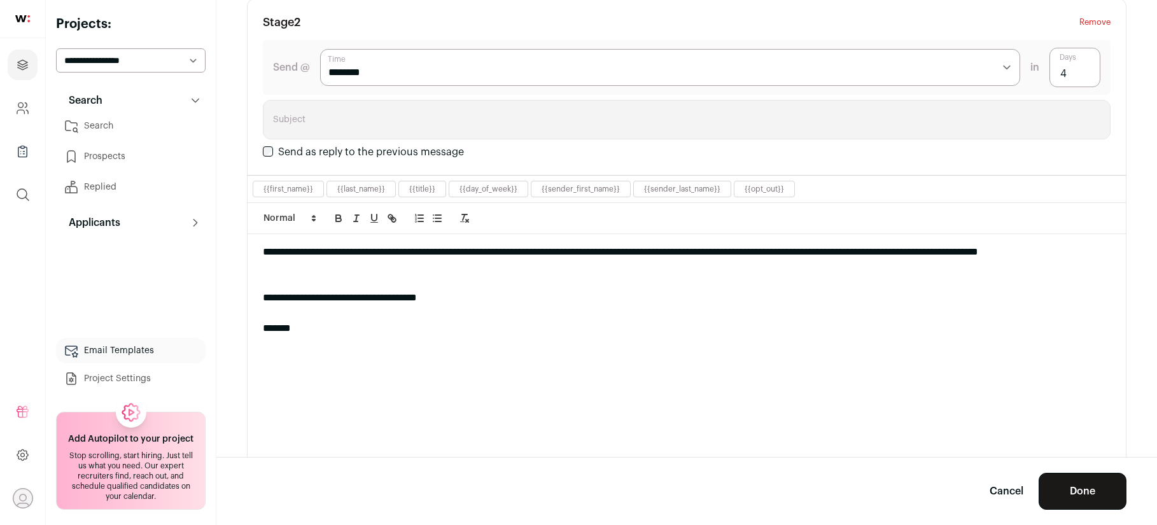
click at [1097, 489] on button "Done" at bounding box center [1082, 491] width 88 height 37
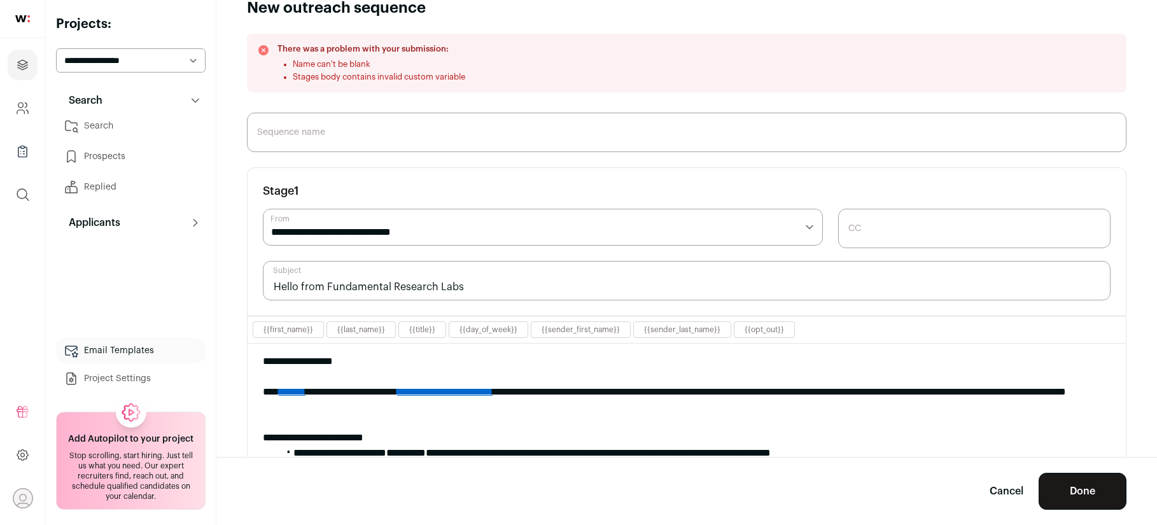
scroll to position [0, 0]
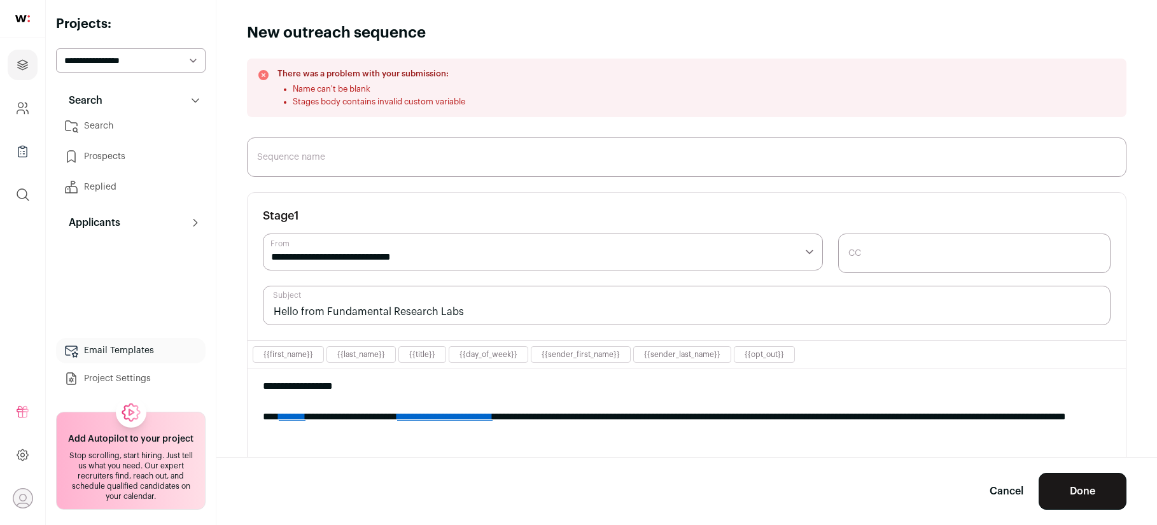
click at [406, 153] on input "Sequence name" at bounding box center [686, 156] width 879 height 39
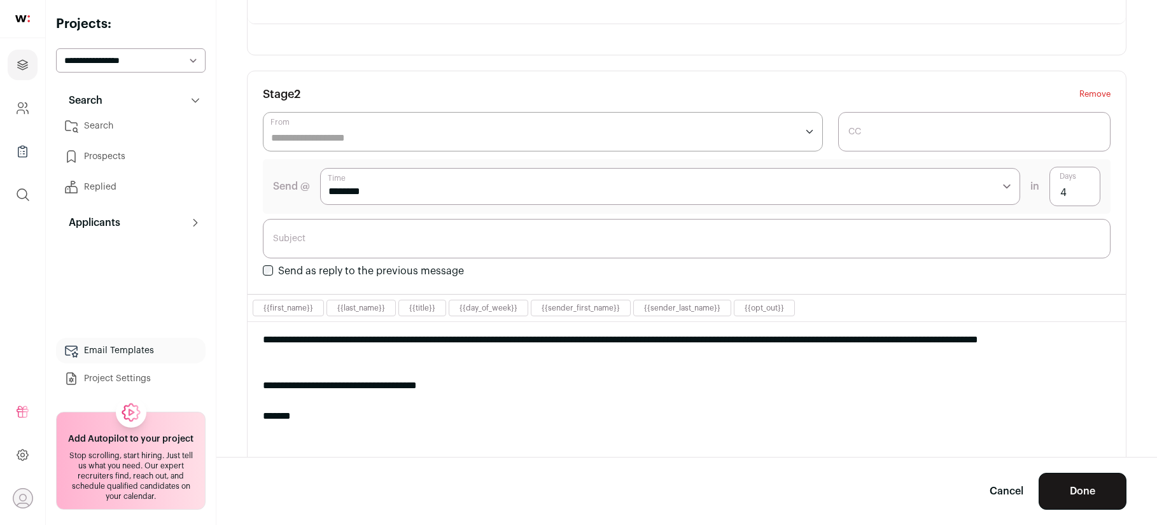
scroll to position [593, 0]
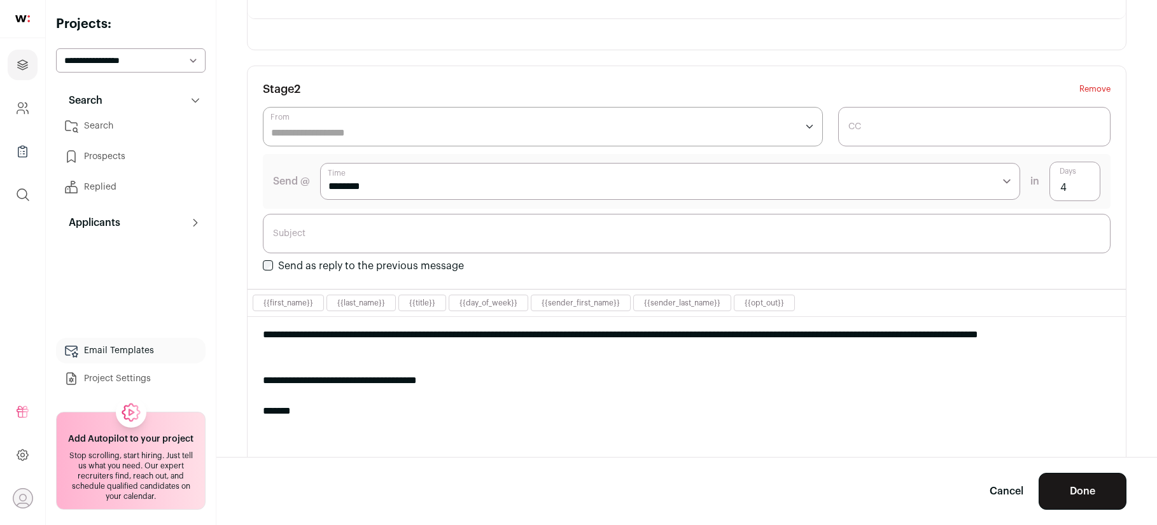
type input "ML"
click at [339, 332] on div "**********" at bounding box center [687, 342] width 848 height 31
click at [342, 333] on div "**********" at bounding box center [687, 342] width 848 height 31
drag, startPoint x: 341, startPoint y: 332, endPoint x: 284, endPoint y: 330, distance: 56.7
click at [284, 330] on div "**********" at bounding box center [687, 342] width 848 height 31
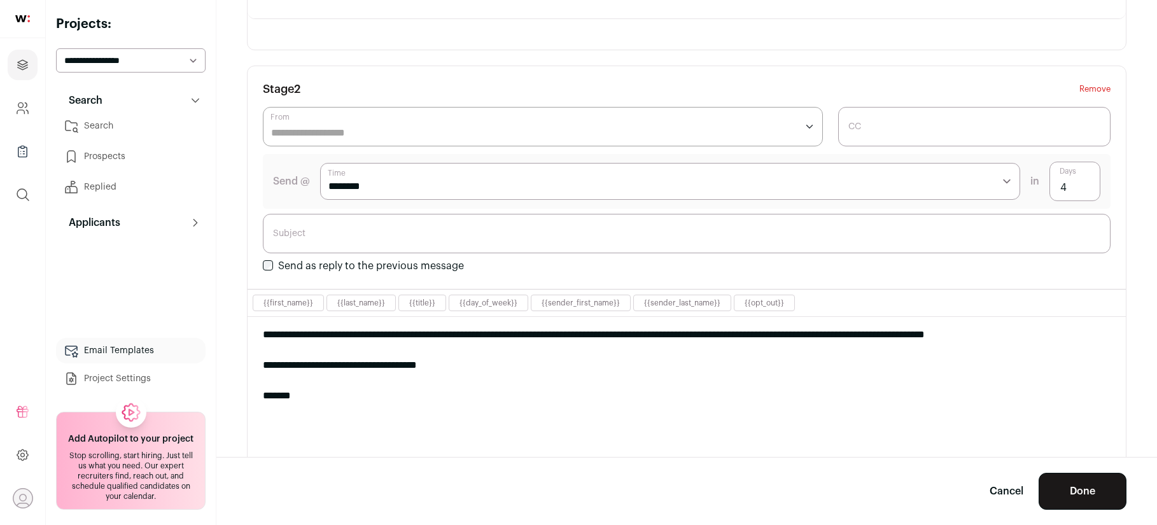
click at [294, 304] on button "{{first_name}}" at bounding box center [288, 303] width 50 height 10
click at [1097, 486] on button "Done" at bounding box center [1082, 491] width 88 height 37
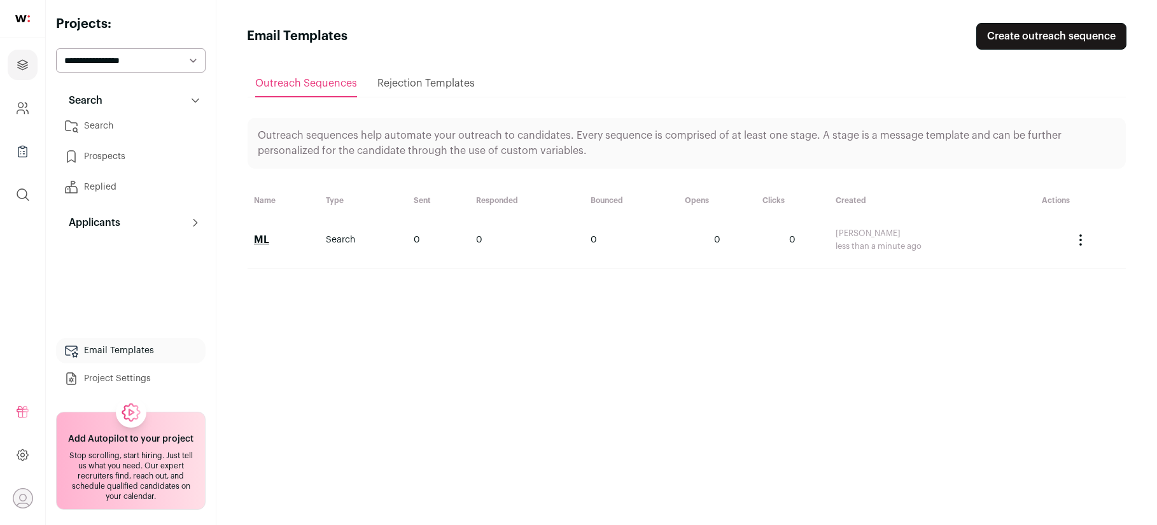
click at [125, 130] on link "Search" at bounding box center [131, 125] width 150 height 25
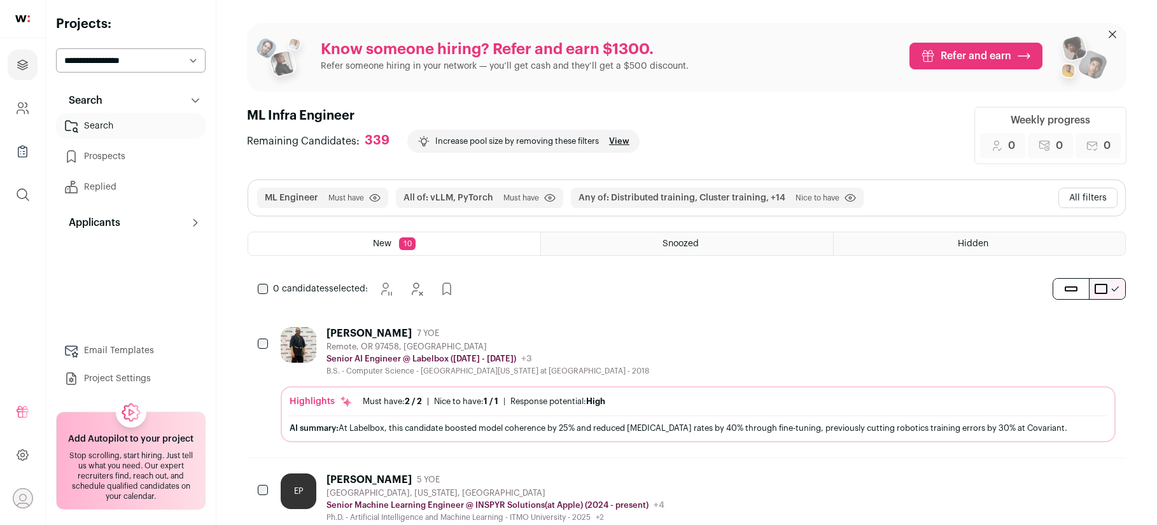
click at [1103, 195] on button "All filters" at bounding box center [1087, 198] width 59 height 20
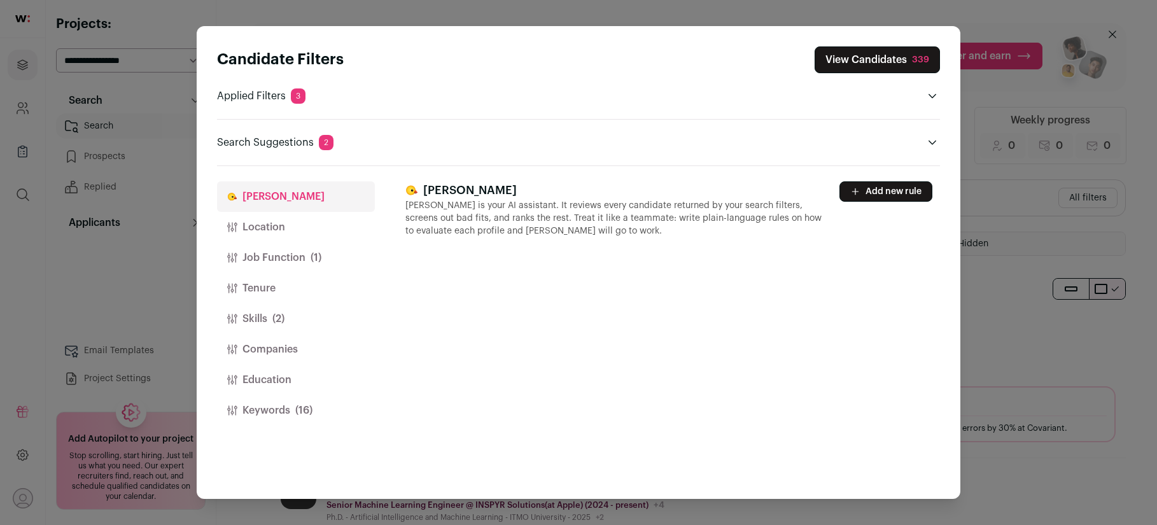
click at [295, 260] on button "Job Function (1)" at bounding box center [296, 257] width 158 height 31
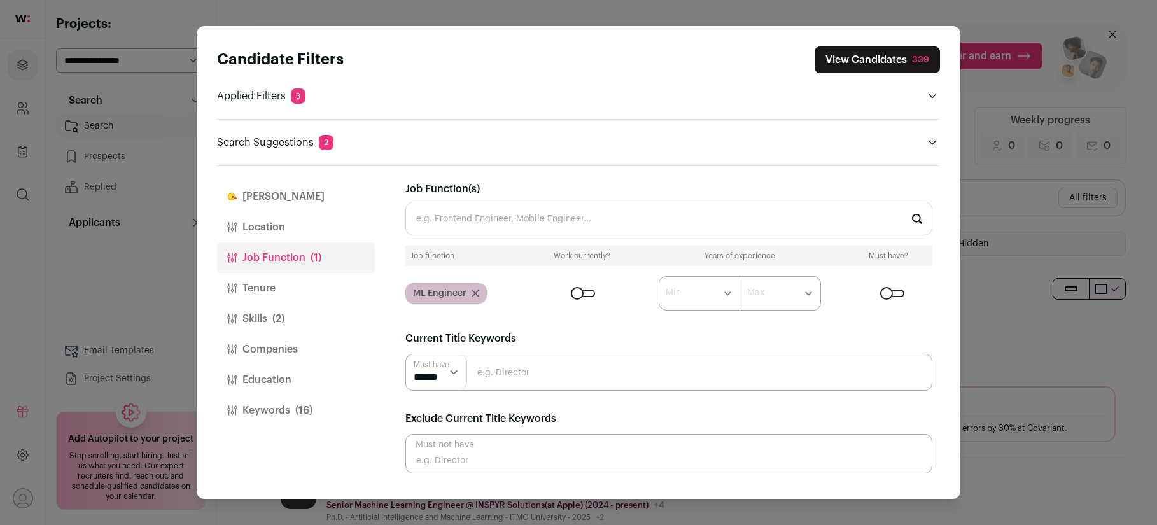
click at [500, 223] on input "Job Function(s)" at bounding box center [668, 219] width 527 height 34
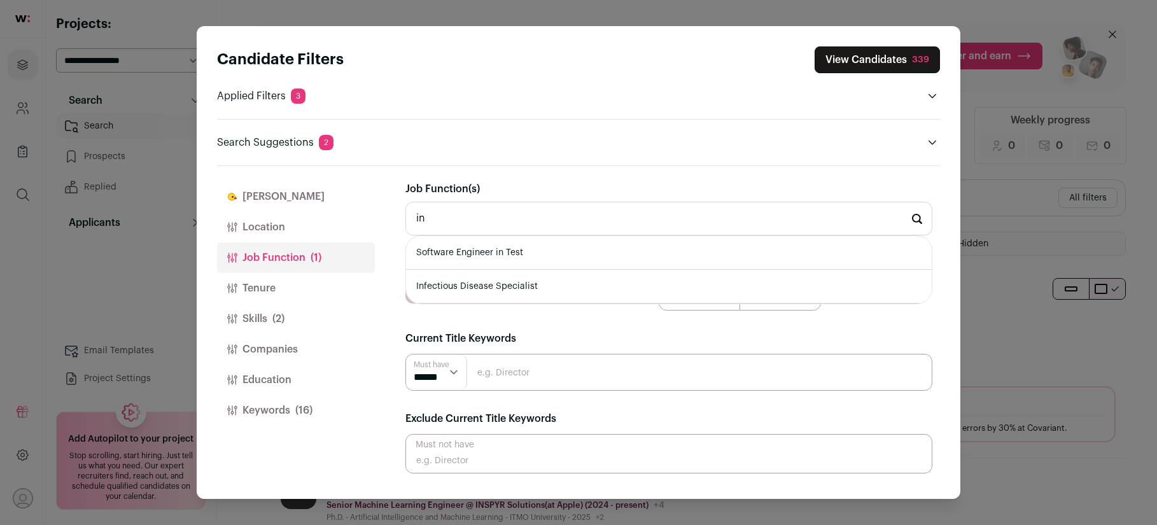
type input "i"
click at [489, 286] on li "Software Engineer" at bounding box center [669, 287] width 526 height 34
type input "Software Engineer"
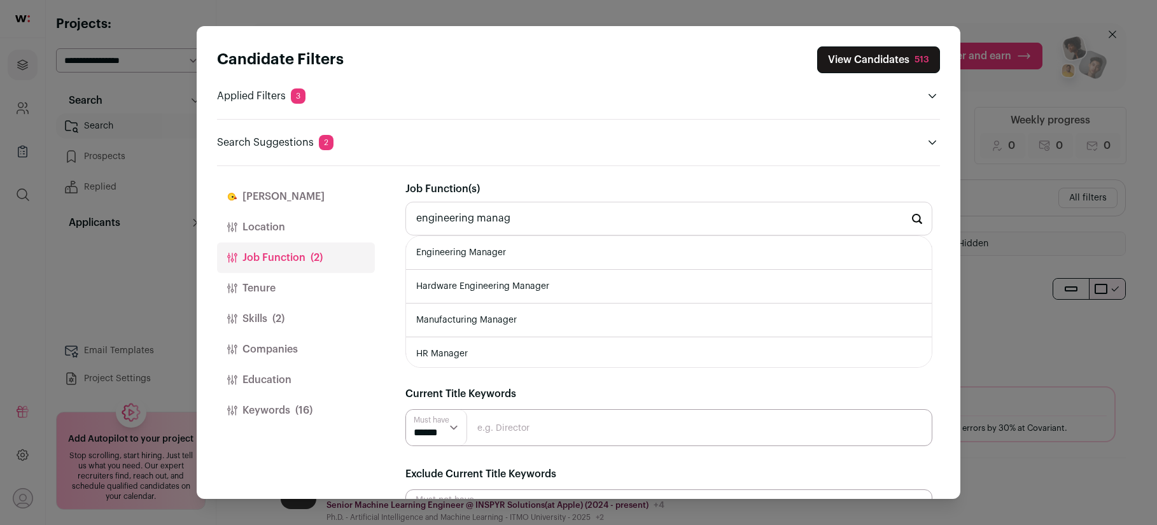
click at [491, 255] on li "Engineering Manager" at bounding box center [669, 253] width 526 height 34
type input "Engineering Manager"
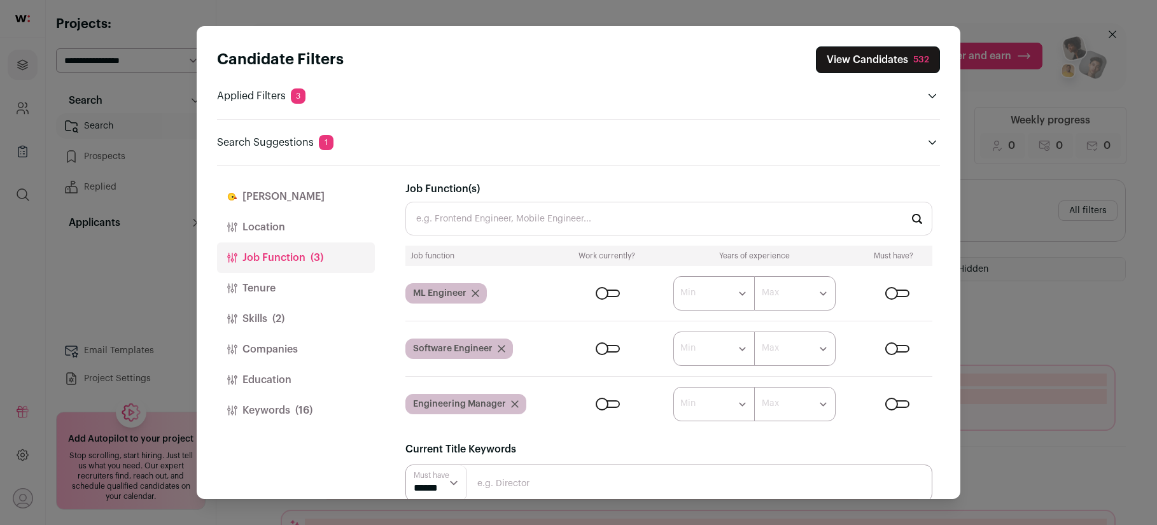
click at [491, 207] on input "Job Function(s)" at bounding box center [668, 219] width 527 height 34
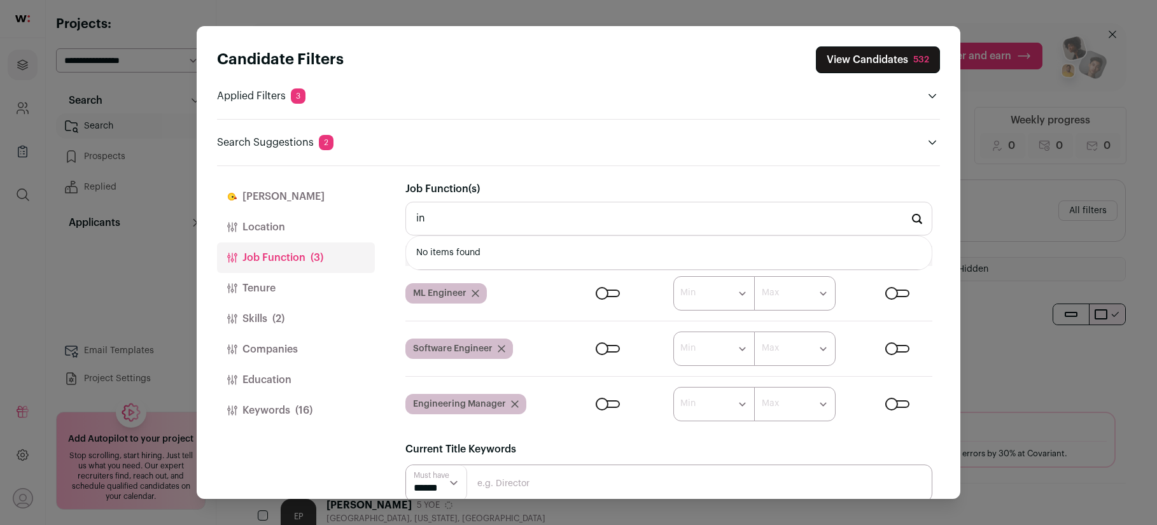
type input "i"
click at [645, 179] on div "Finch Finch is your AI assistant. It reviews every candidate returned by your s…" at bounding box center [672, 332] width 535 height 333
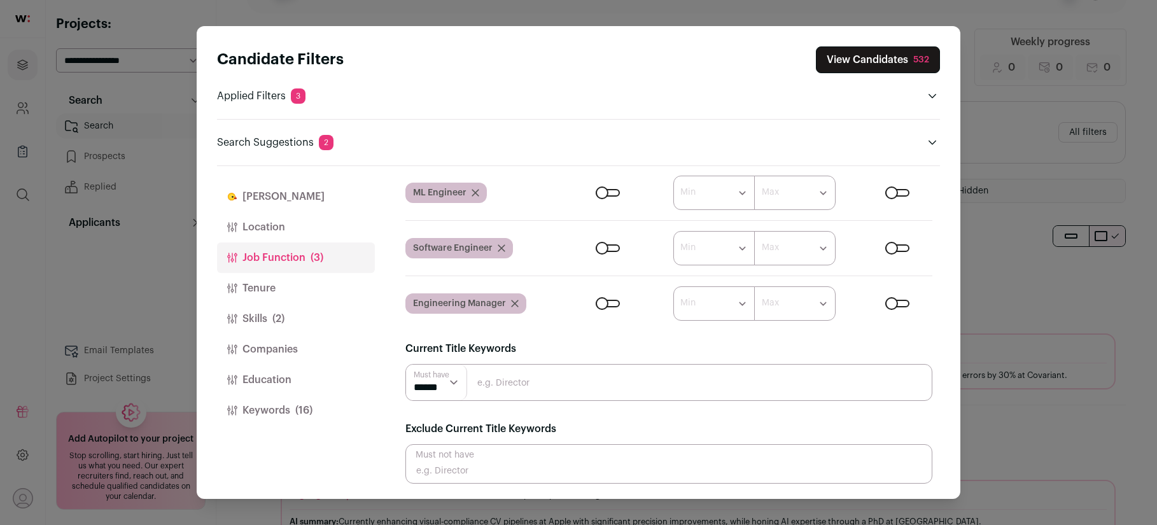
scroll to position [135, 0]
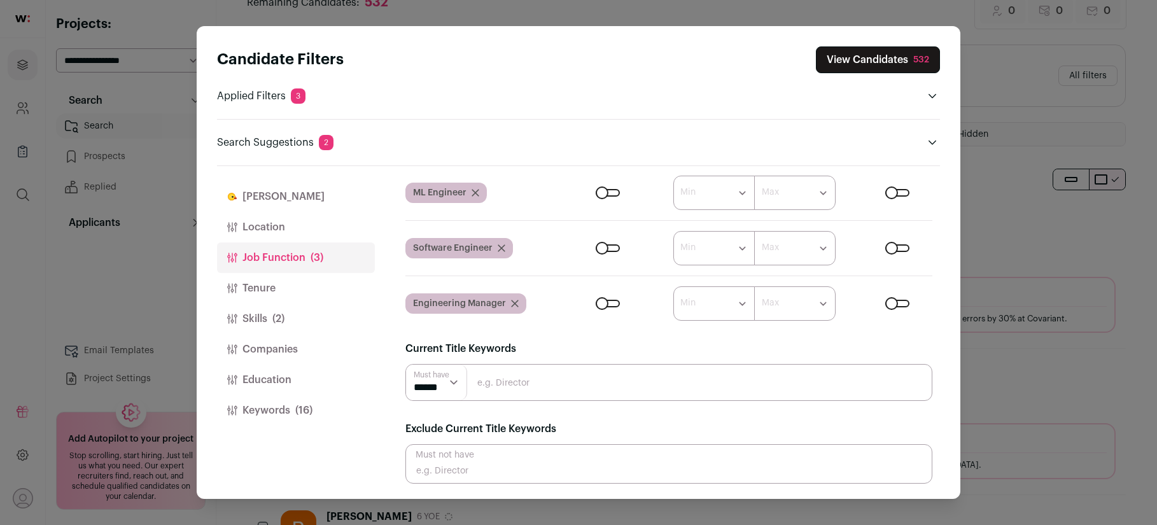
click at [283, 321] on span "(2)" at bounding box center [278, 318] width 12 height 15
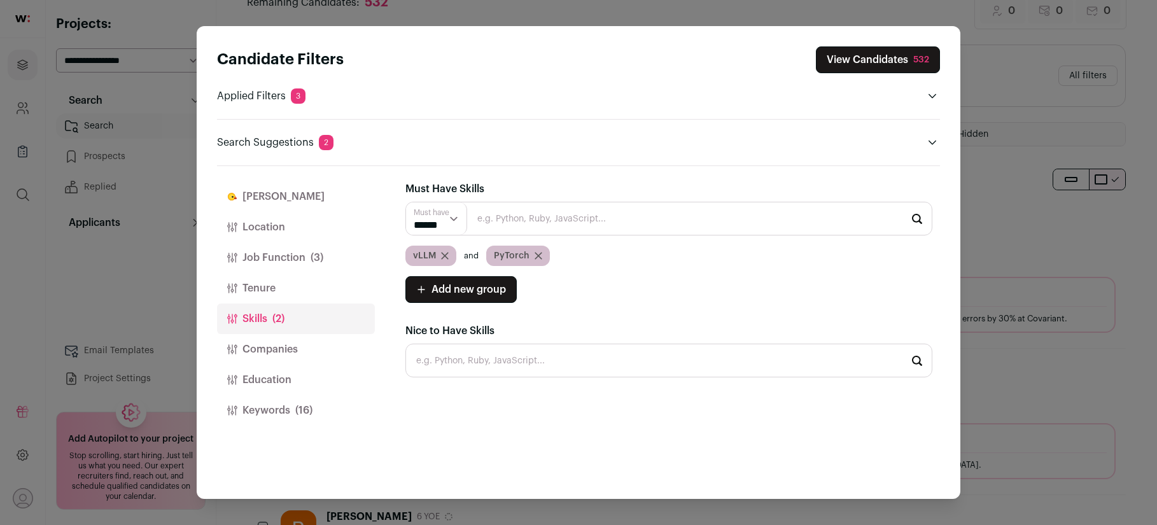
click at [275, 407] on button "Keywords (16)" at bounding box center [296, 410] width 158 height 31
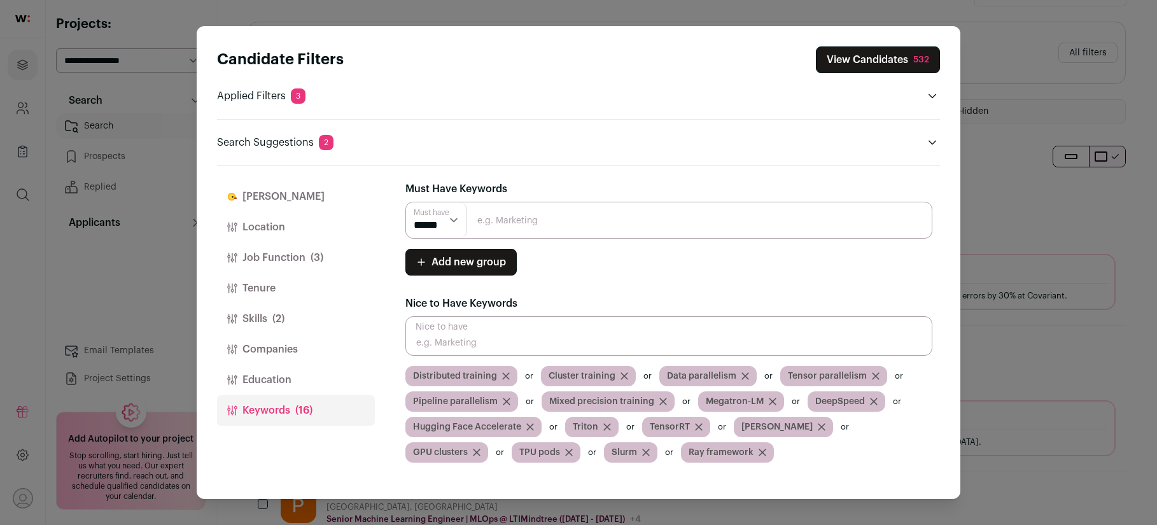
scroll to position [155, 0]
click at [276, 230] on button "Location" at bounding box center [296, 227] width 158 height 31
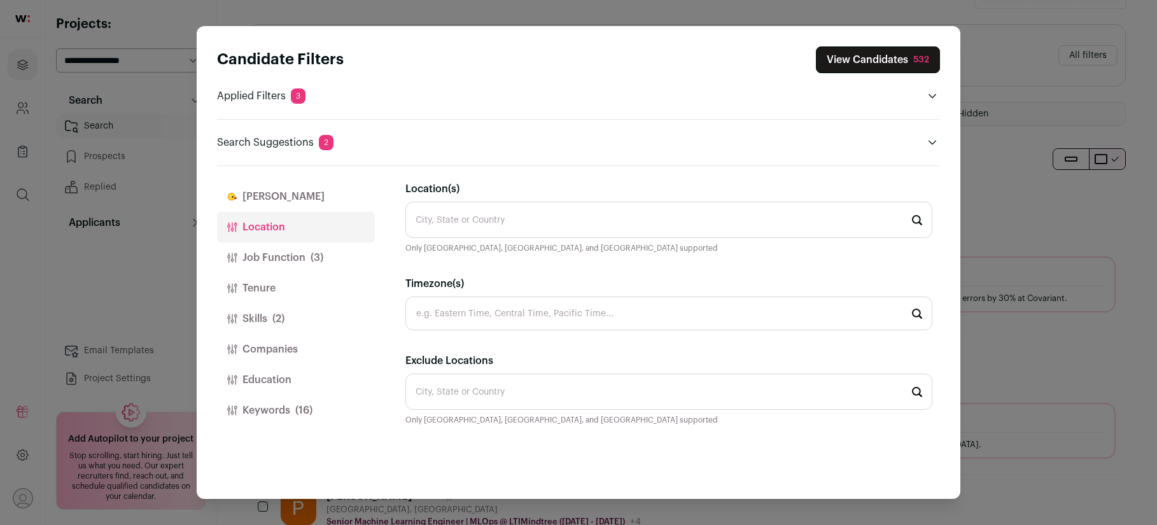
click at [446, 211] on input "Location(s)" at bounding box center [668, 220] width 527 height 36
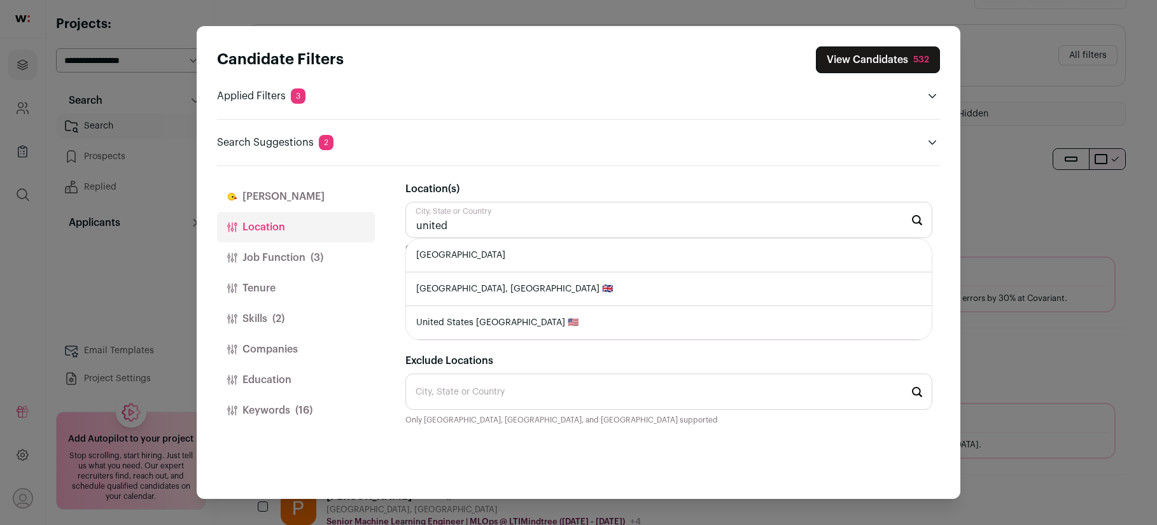
click at [451, 247] on li "United States" at bounding box center [669, 256] width 526 height 34
type input "United States"
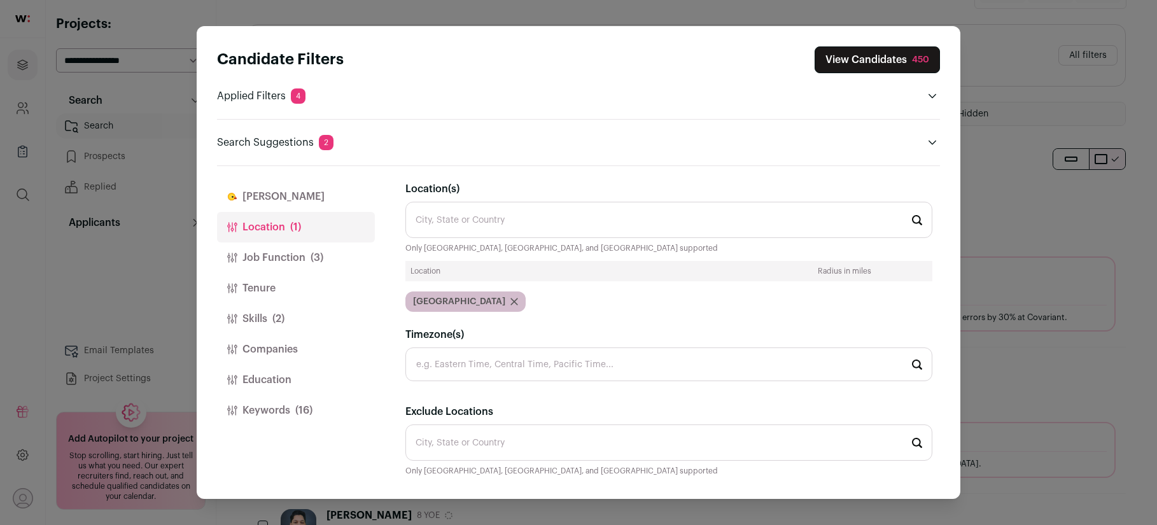
click at [842, 60] on button "View Candidates 450" at bounding box center [876, 59] width 125 height 27
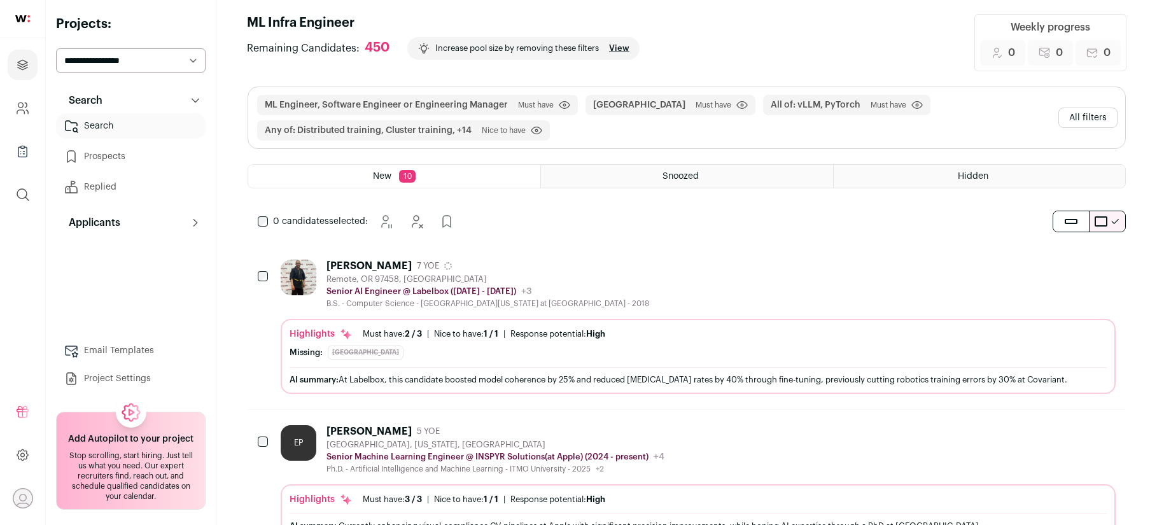
scroll to position [94, 0]
click at [444, 272] on div "Juan Flores 7 YOE Remote, OR 97458, USA Senior AI Engineer @ Labelbox (2024 - 2…" at bounding box center [487, 282] width 323 height 49
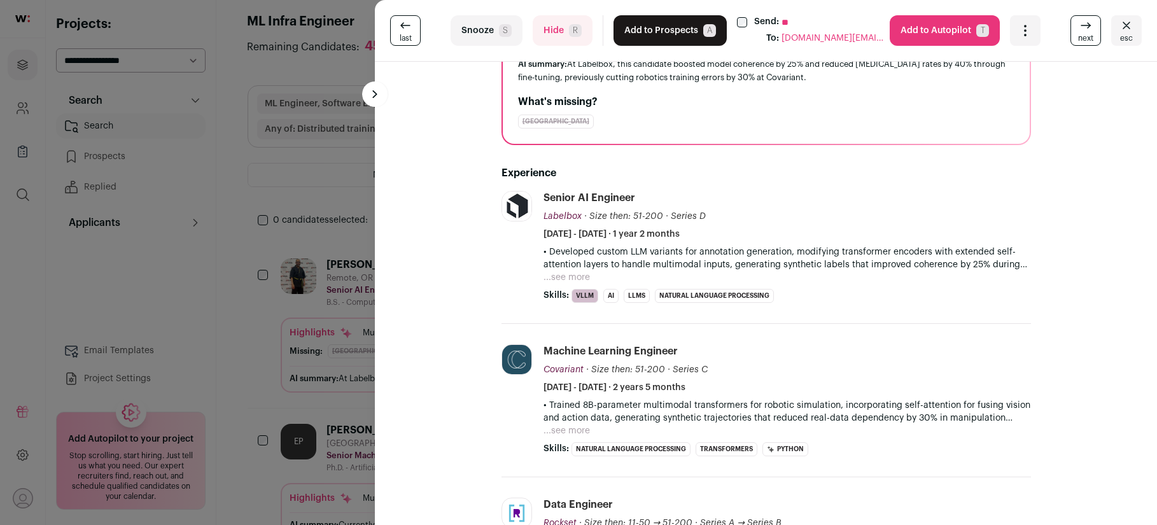
scroll to position [90, 0]
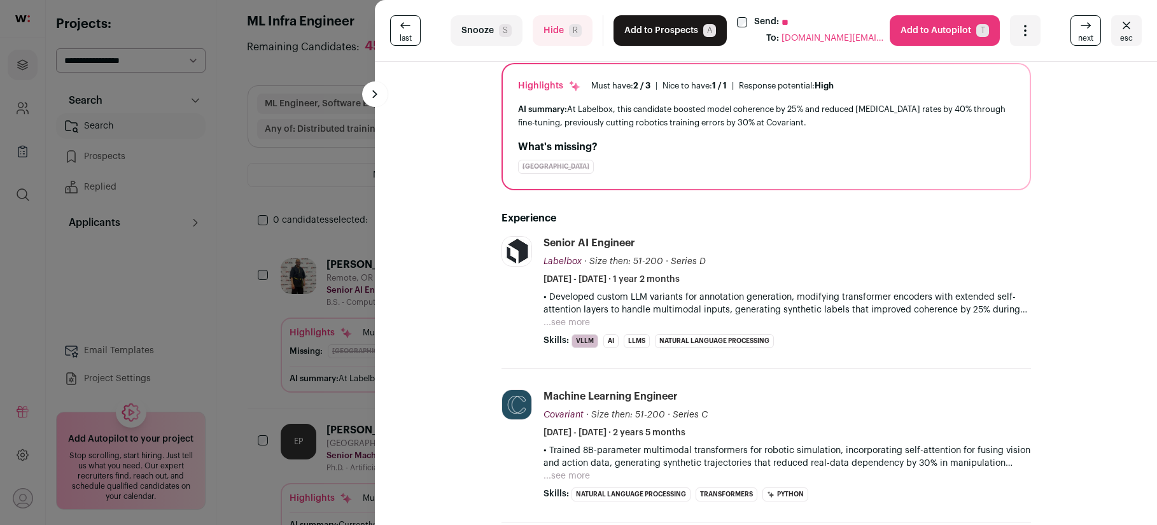
click at [1119, 31] on icon "Close" at bounding box center [1126, 25] width 15 height 15
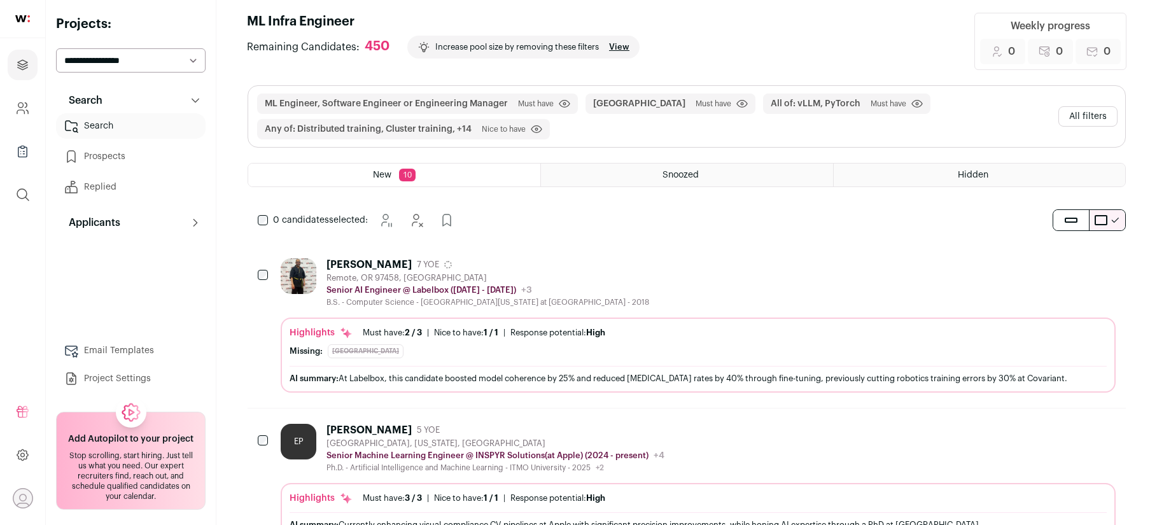
click at [388, 435] on div "Evgenii Prosvirnin" at bounding box center [368, 430] width 85 height 13
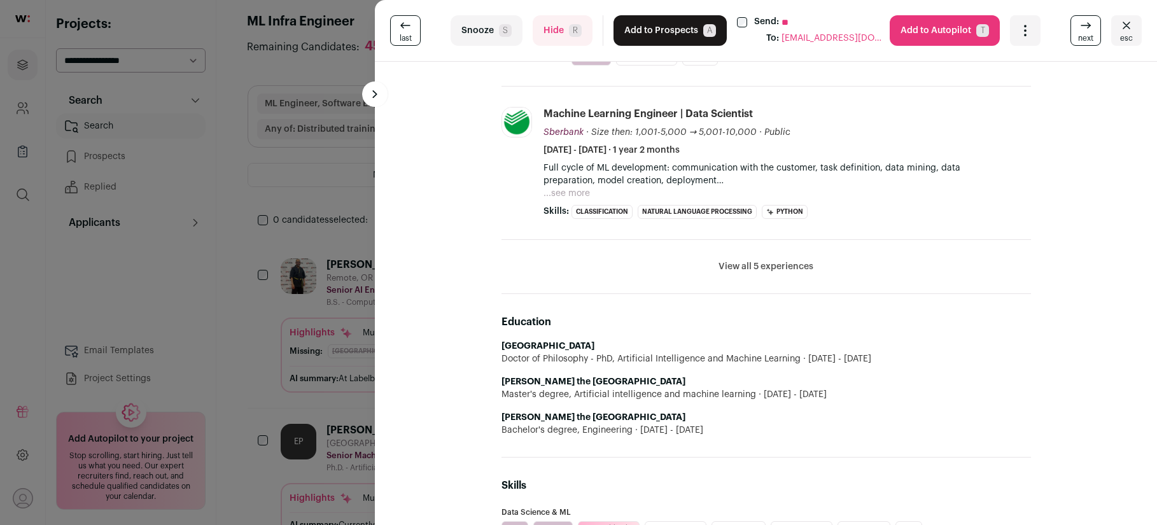
scroll to position [483, 0]
click at [349, 213] on div "last Snooze S Hide R Add to Prospects A Send: ** To: proevgenii19@gmail.com Are…" at bounding box center [578, 262] width 1157 height 525
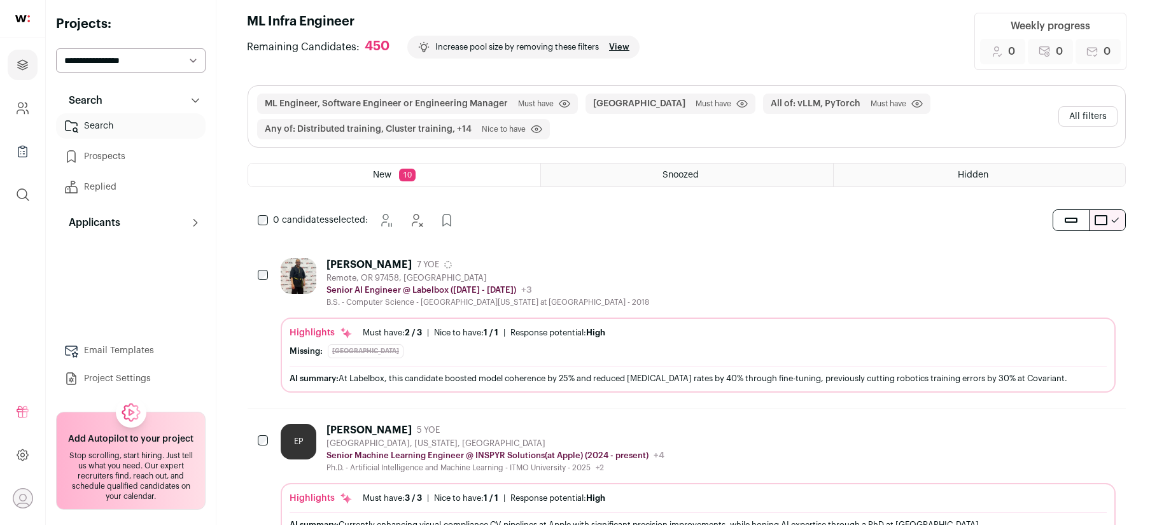
click at [1081, 118] on button "All filters" at bounding box center [1087, 116] width 59 height 20
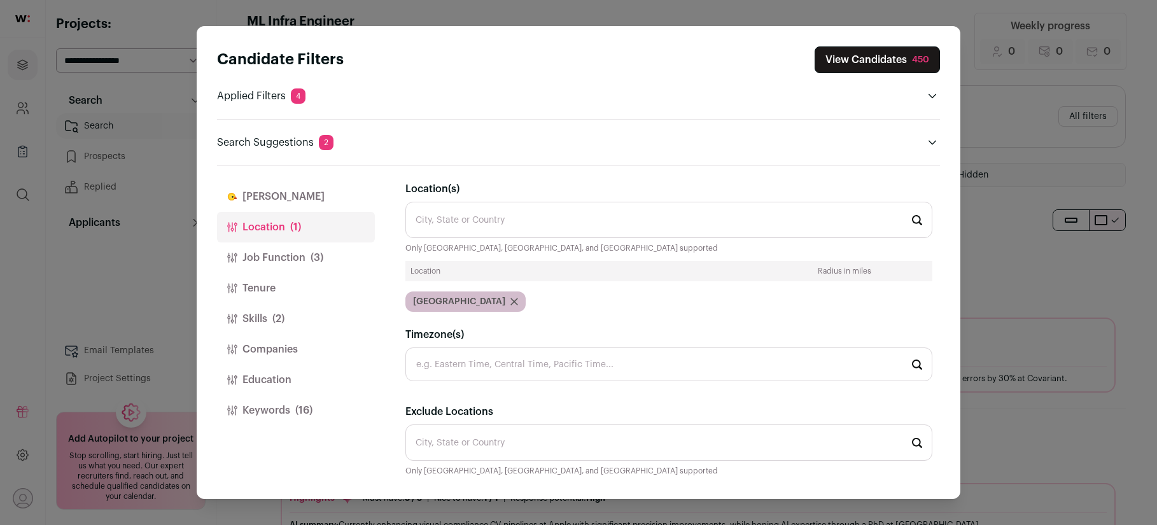
click at [268, 416] on button "Keywords (16)" at bounding box center [296, 410] width 158 height 31
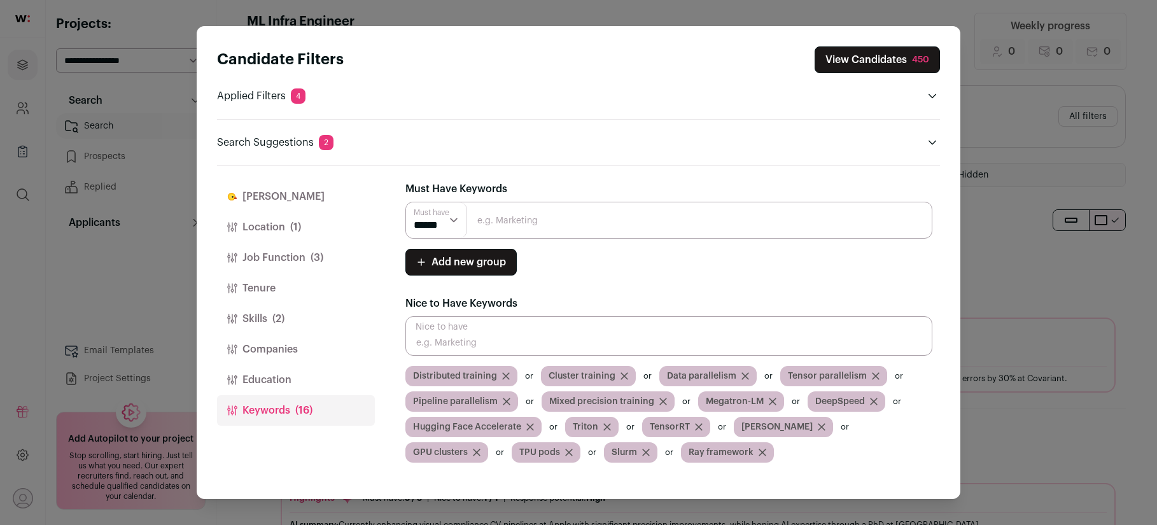
click at [452, 346] on input "Close modal via background" at bounding box center [668, 335] width 527 height 39
click at [295, 374] on button "Education" at bounding box center [296, 380] width 158 height 31
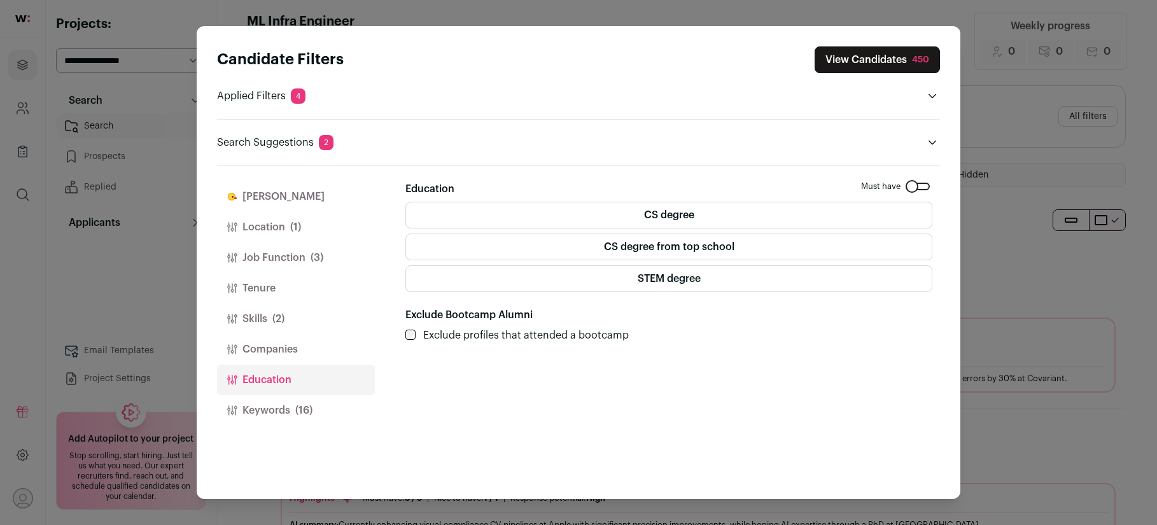
click at [286, 403] on button "Keywords (16)" at bounding box center [296, 410] width 158 height 31
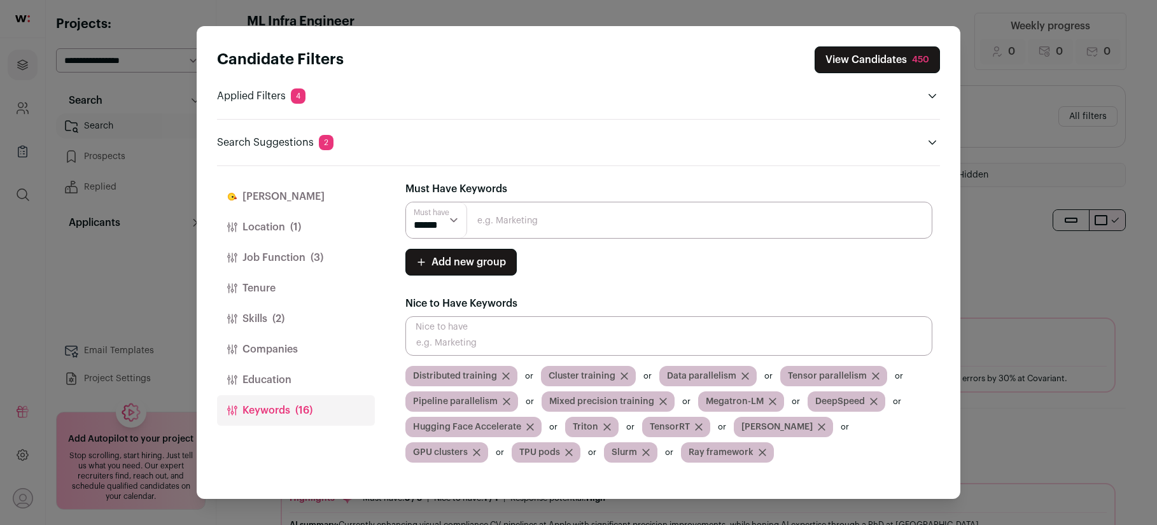
click at [258, 315] on button "Skills (2)" at bounding box center [296, 319] width 158 height 31
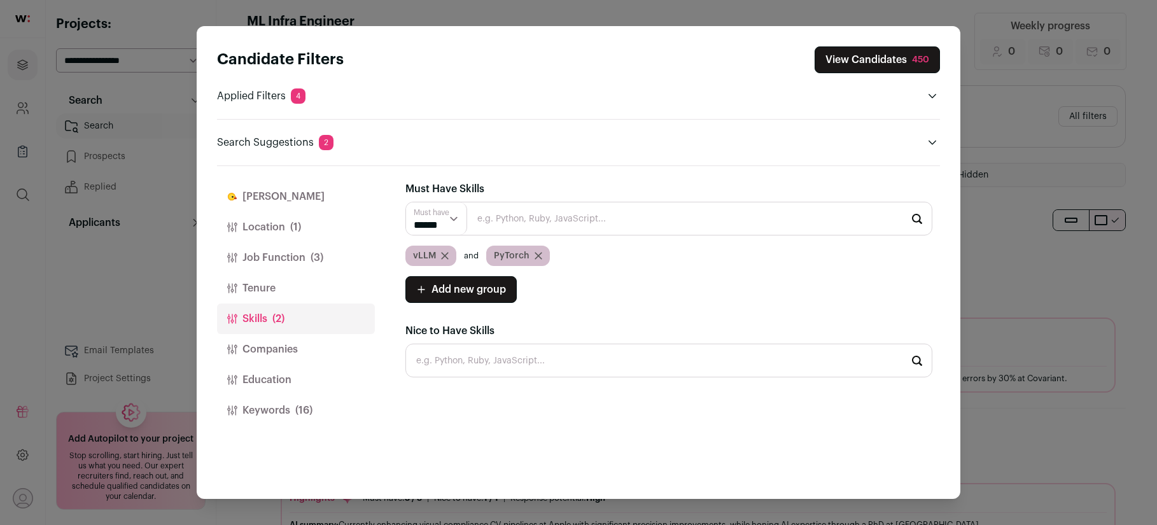
click at [444, 255] on icon "Close modal via background" at bounding box center [445, 256] width 6 height 6
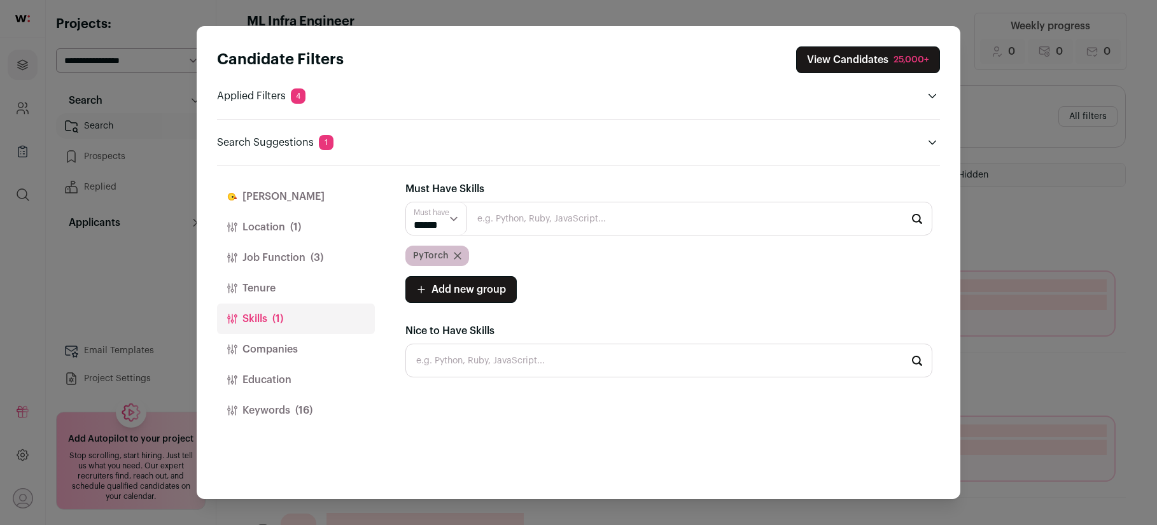
click at [455, 255] on icon "Close modal via background" at bounding box center [457, 256] width 6 height 6
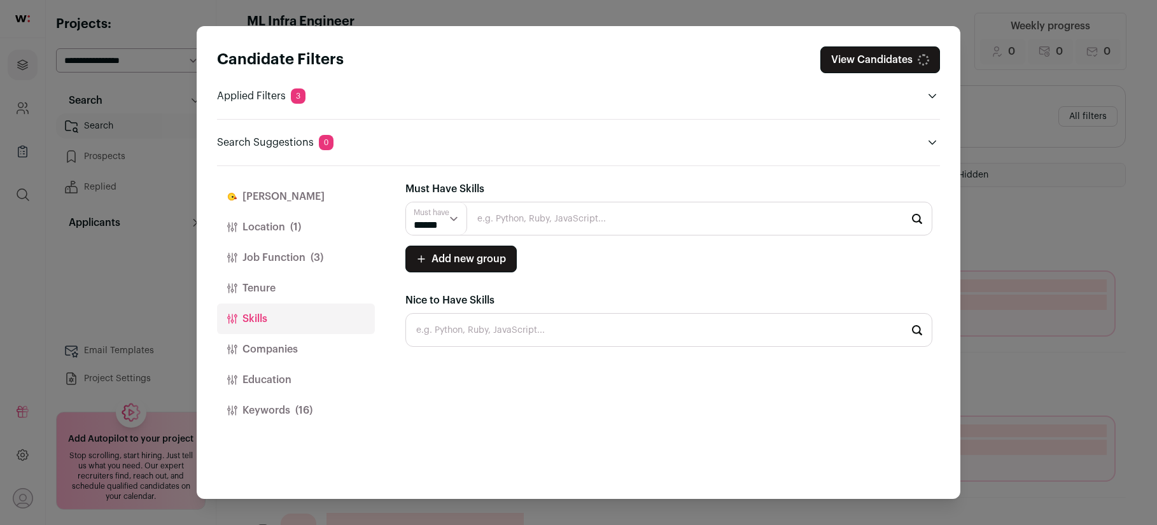
click at [449, 337] on input "Close modal via background" at bounding box center [668, 330] width 527 height 34
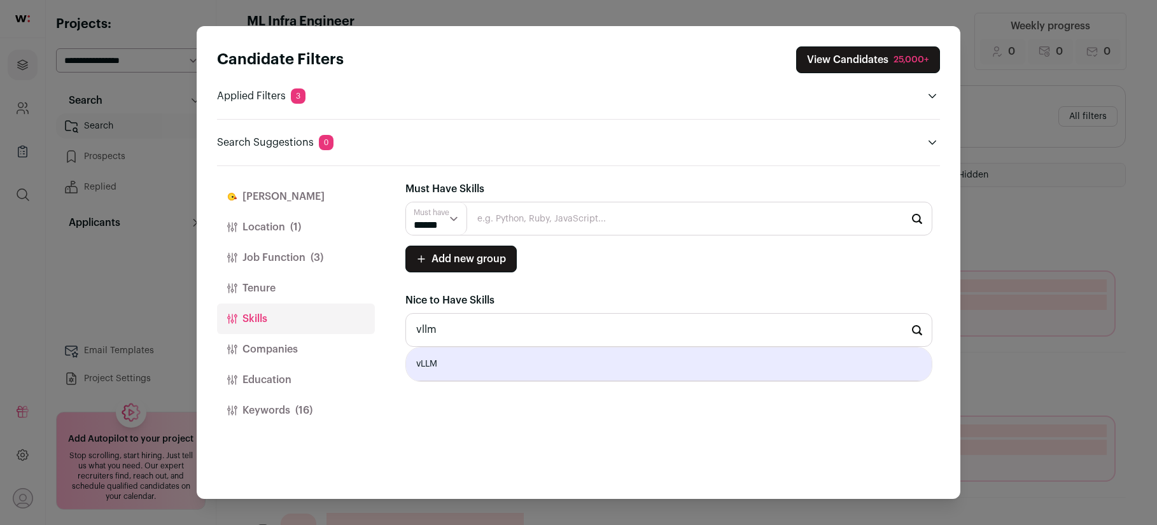
type input "vLLM"
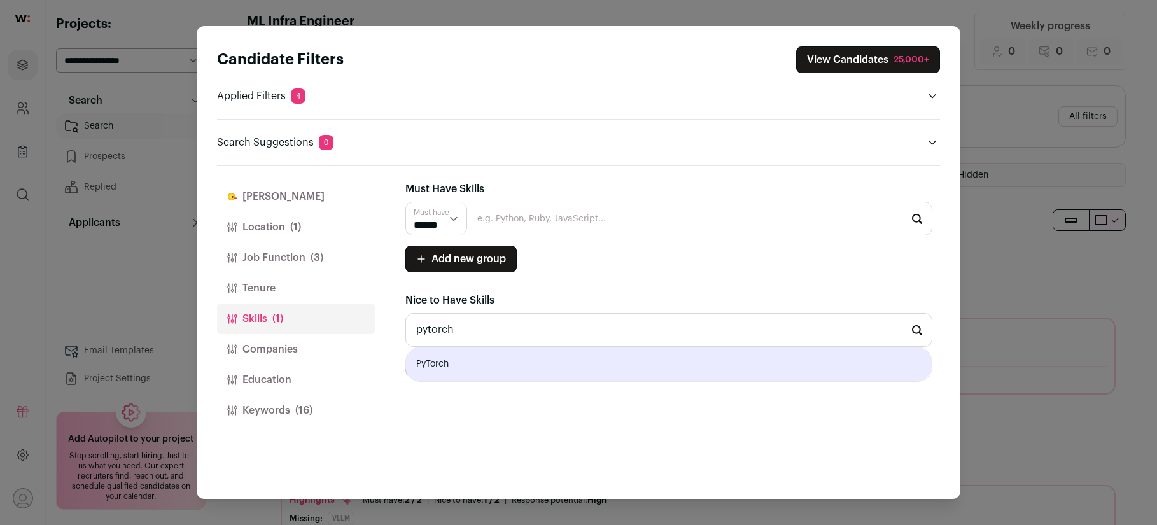
type input "PyTorch"
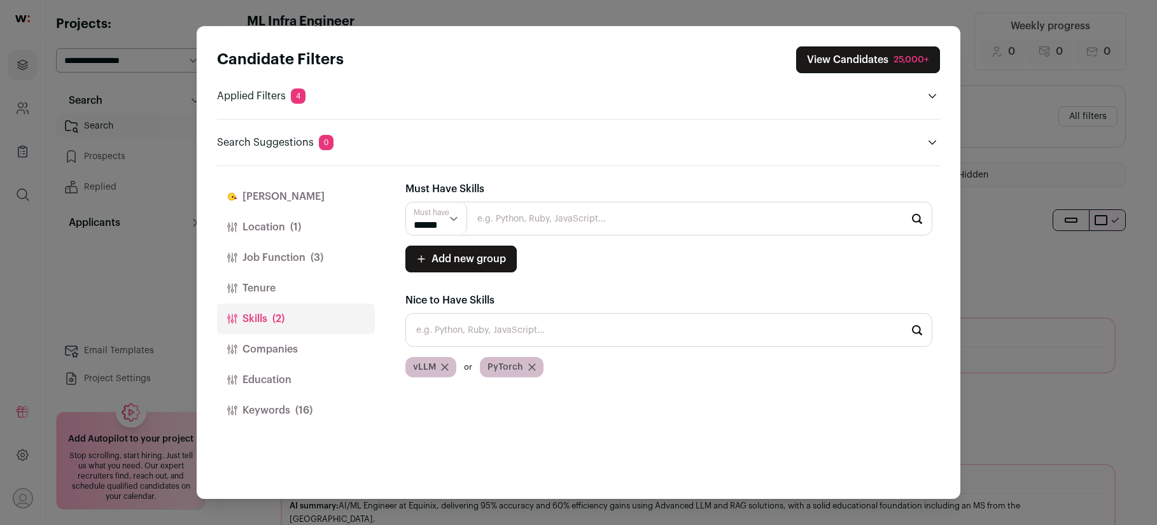
click at [267, 356] on button "Companies" at bounding box center [296, 349] width 158 height 31
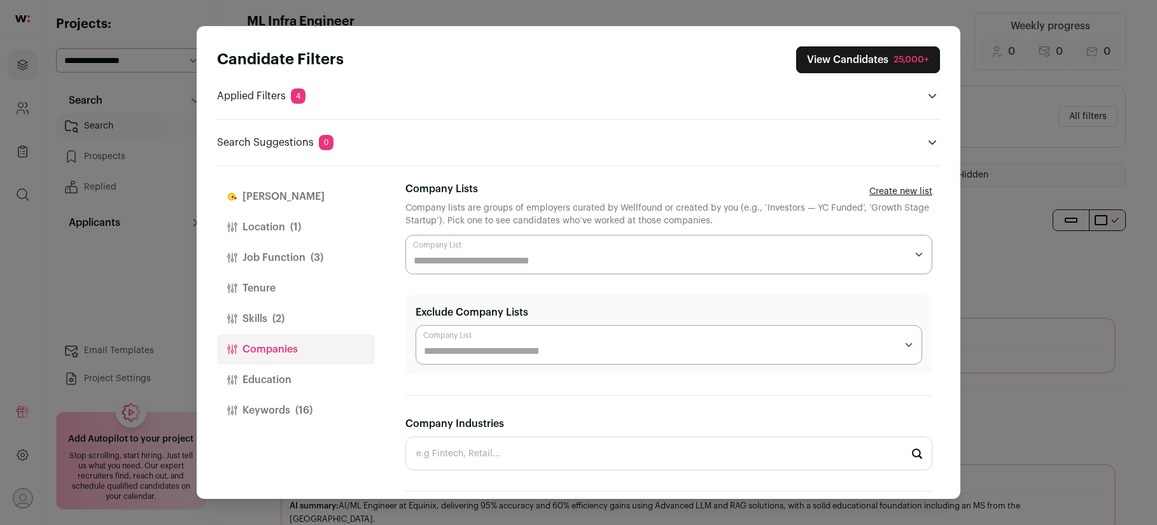
click at [455, 263] on input "Company Lists" at bounding box center [660, 260] width 493 height 15
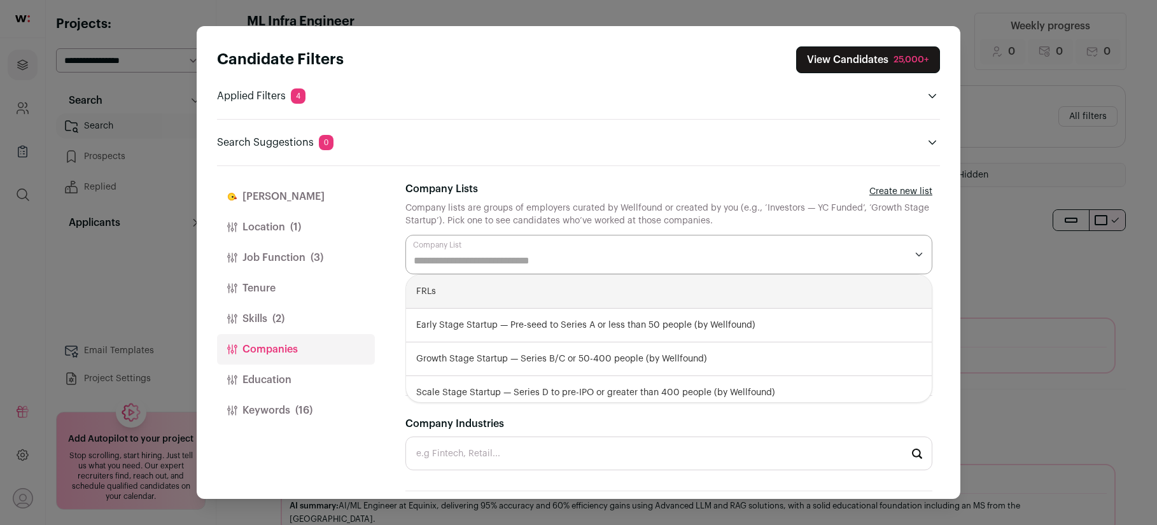
click at [505, 239] on div "Close modal via background" at bounding box center [668, 254] width 527 height 39
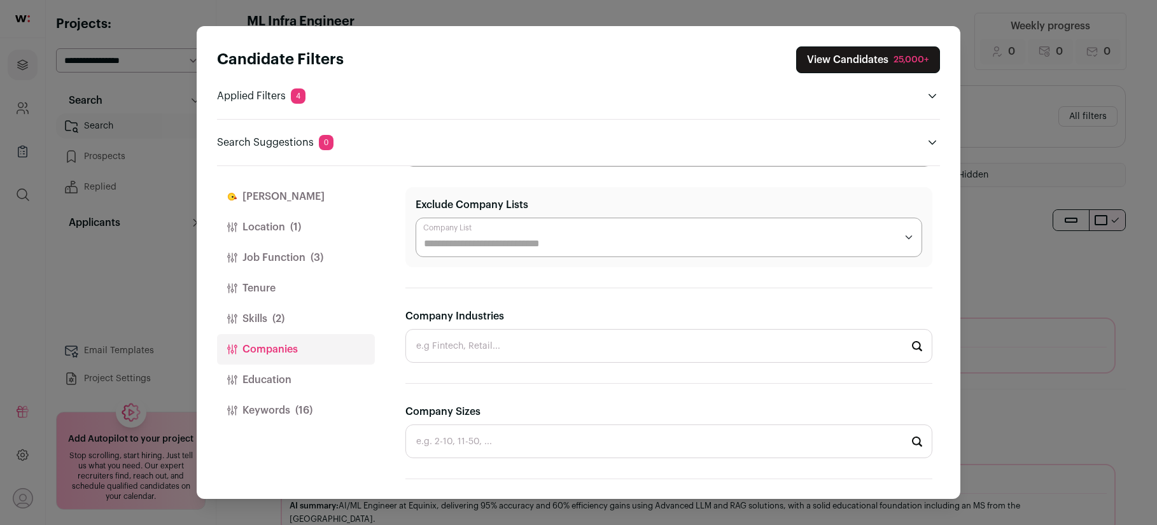
scroll to position [0, 0]
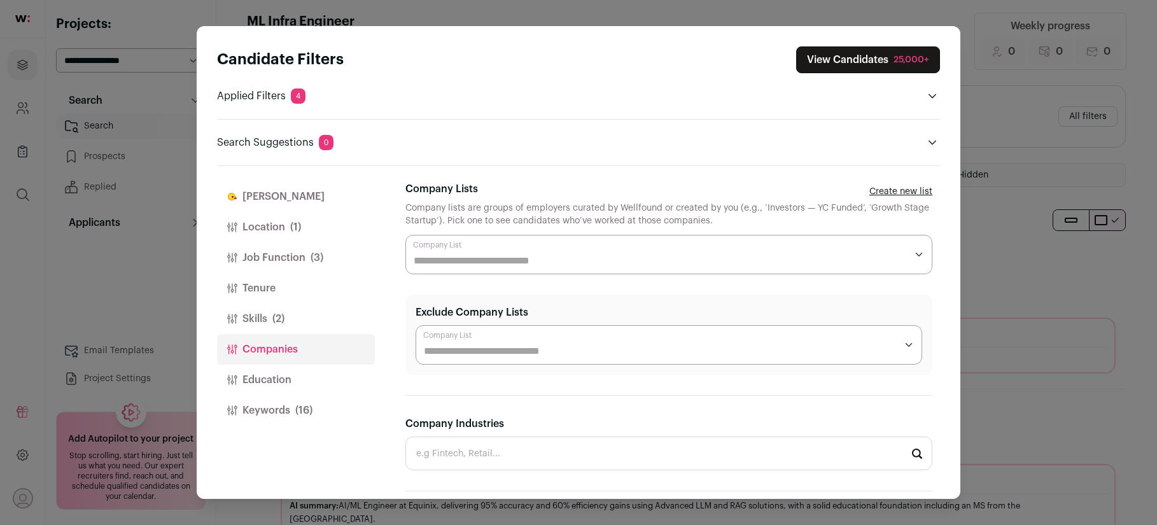
click at [490, 262] on input "Company Lists" at bounding box center [660, 260] width 493 height 15
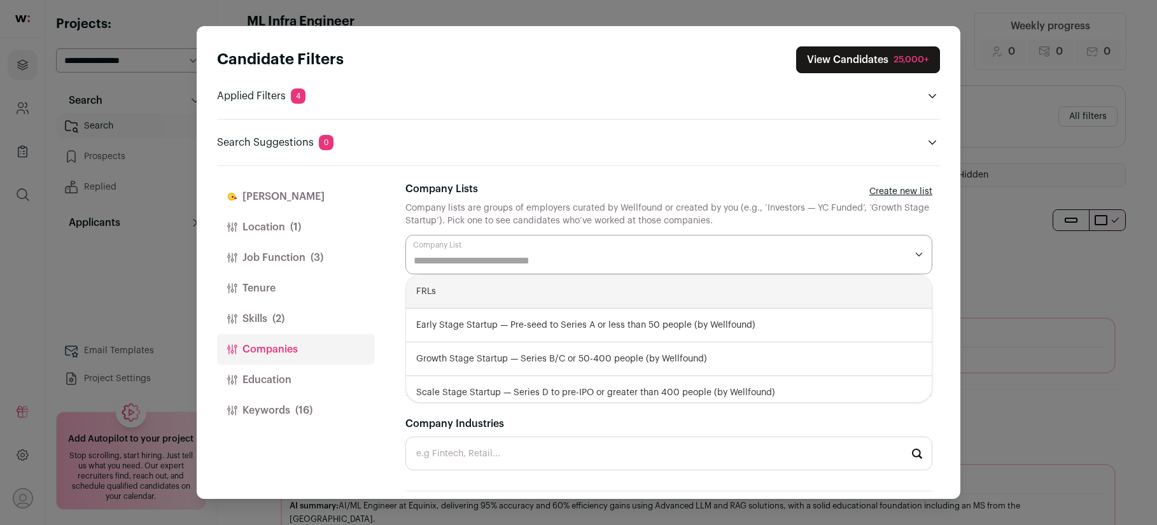
click at [522, 233] on form "**********" at bounding box center [668, 227] width 527 height 93
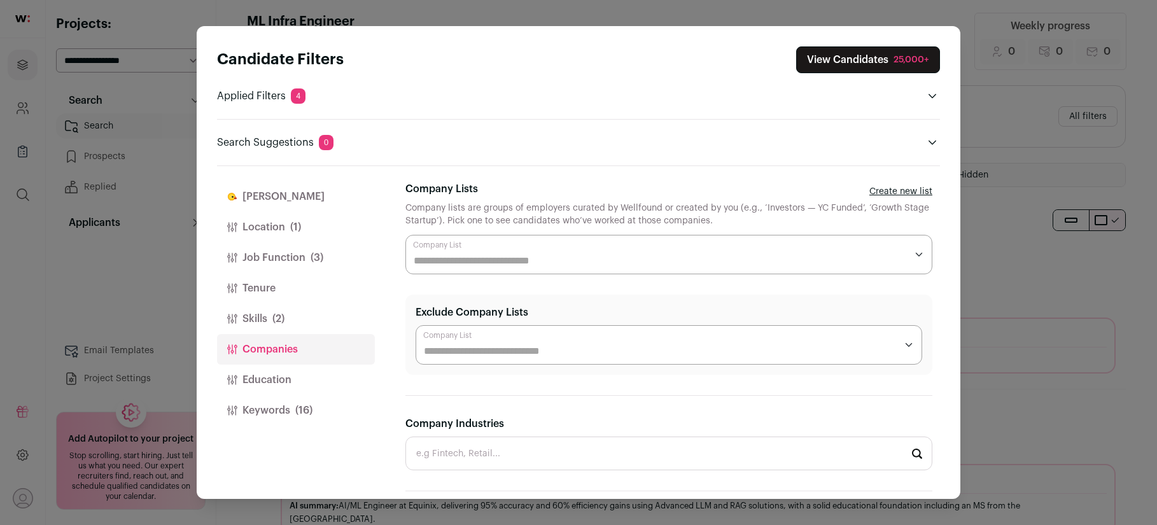
click at [545, 265] on input "Company Lists" at bounding box center [660, 260] width 493 height 15
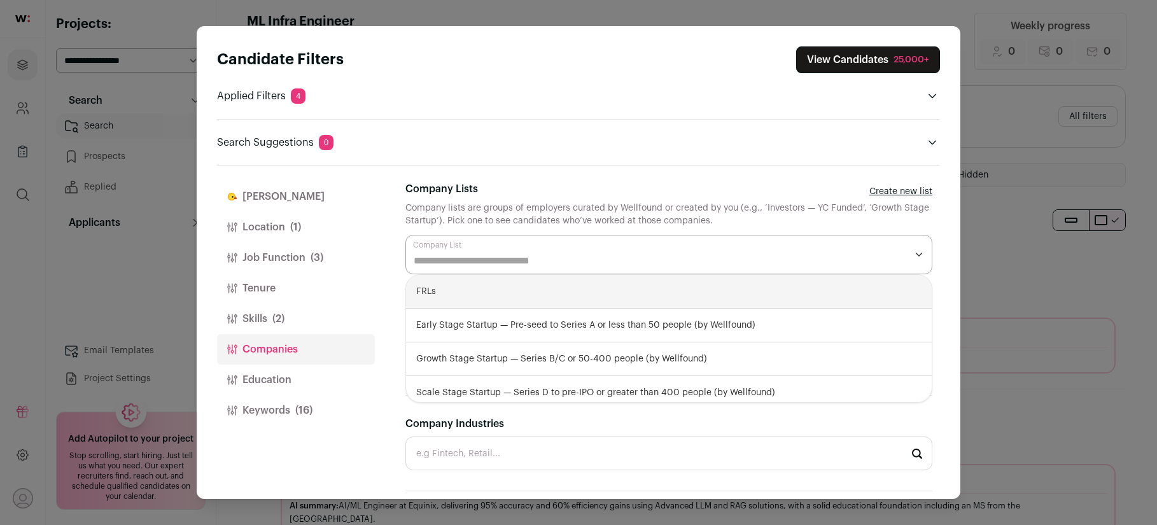
click at [477, 295] on div "FRLs" at bounding box center [669, 292] width 526 height 34
select select "****"
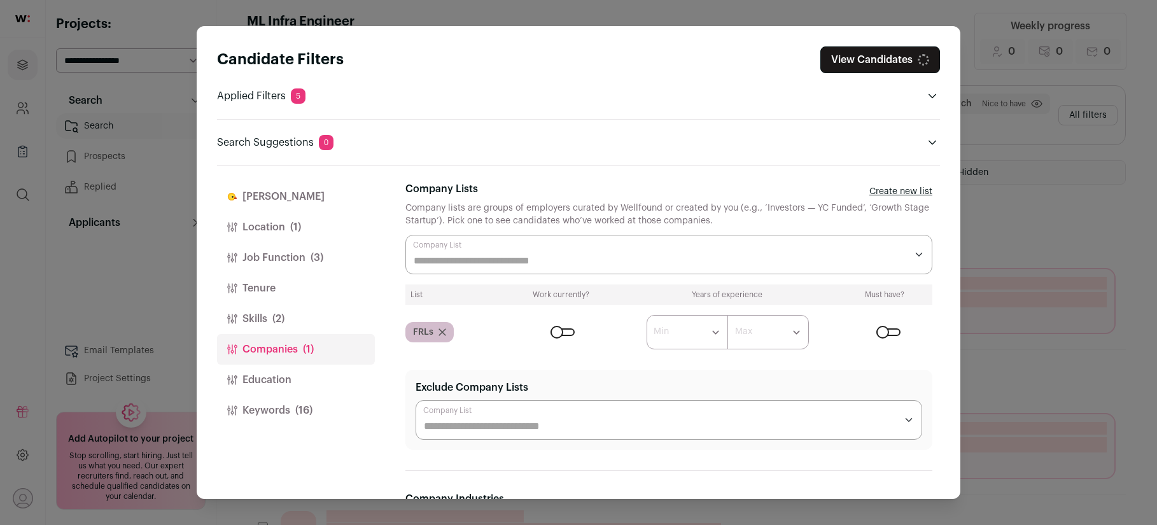
click at [577, 199] on div "Company Lists Create new list" at bounding box center [668, 191] width 527 height 20
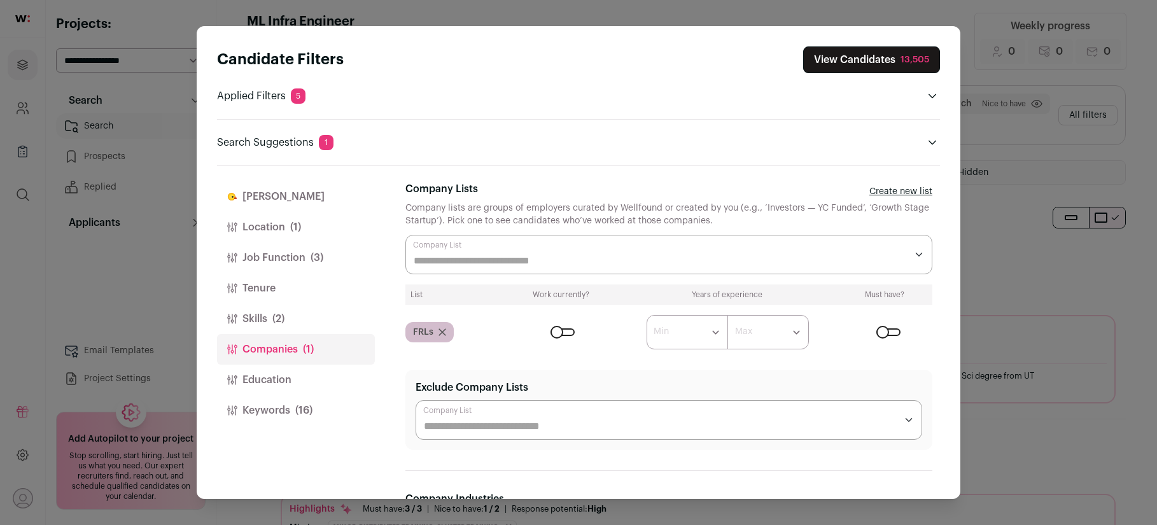
click at [900, 190] on link "Create new list" at bounding box center [900, 191] width 63 height 13
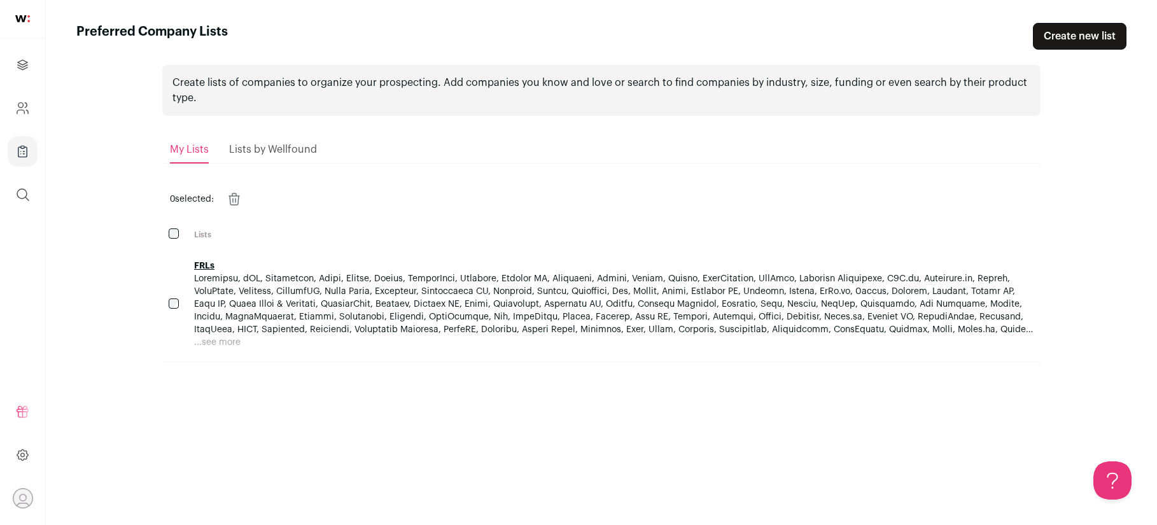
click at [1064, 39] on link "Create new list" at bounding box center [1080, 36] width 94 height 27
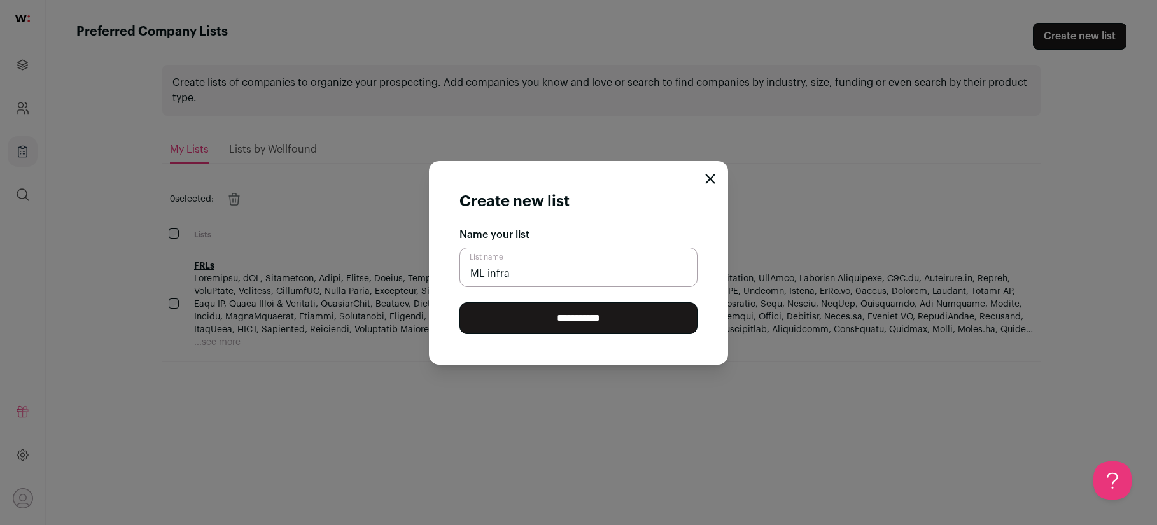
type input "ML infra"
click at [525, 328] on input "**********" at bounding box center [578, 318] width 238 height 32
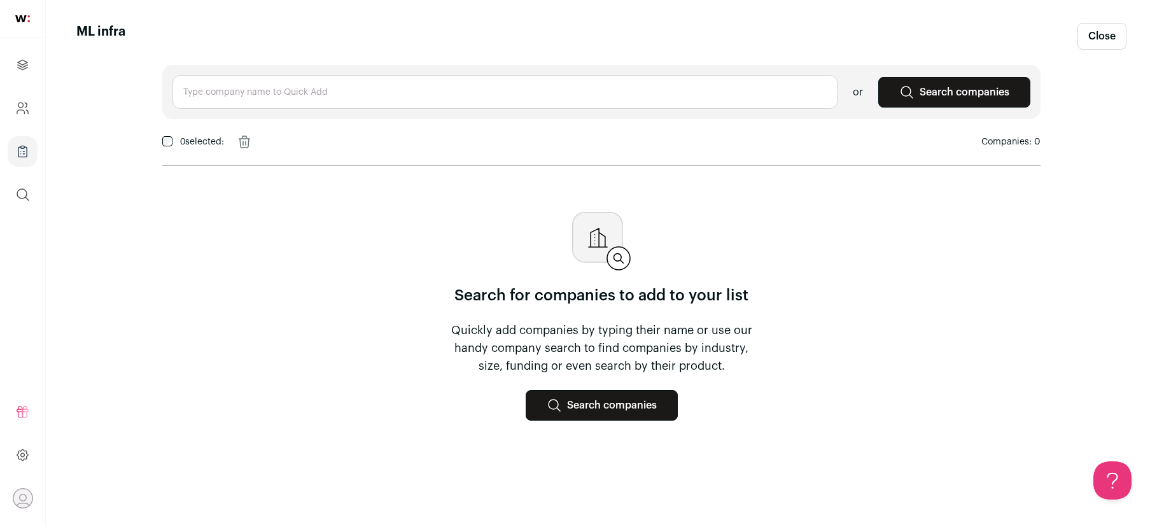
click at [722, 84] on input "text" at bounding box center [504, 92] width 665 height 34
click at [356, 97] on input "text" at bounding box center [504, 92] width 665 height 34
paste input "baseten, together AI, runpod, northflank, modal, replicate, Seldon, Deepset, An…"
drag, startPoint x: 223, startPoint y: 91, endPoint x: 710, endPoint y: 97, distance: 487.5
click at [710, 97] on input "baseten, together AI, runpod, northflank, modal, replicate, Seldon, Deepset, An…" at bounding box center [504, 92] width 665 height 34
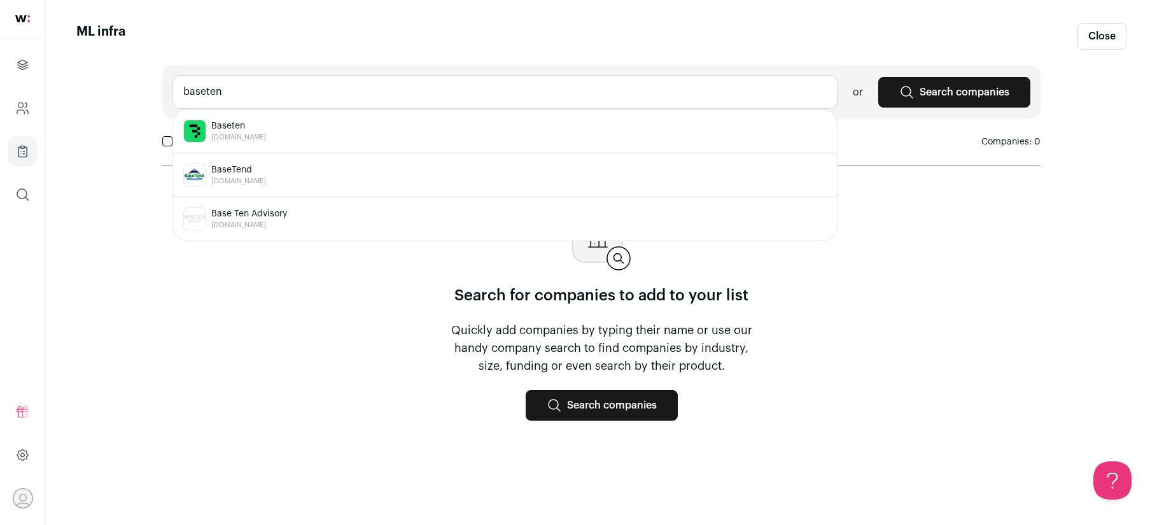
click at [186, 90] on input "baseten" at bounding box center [504, 92] width 665 height 34
click at [268, 142] on div "Baseten baseten.co" at bounding box center [504, 131] width 643 height 23
type input "Baseten baseten.co"
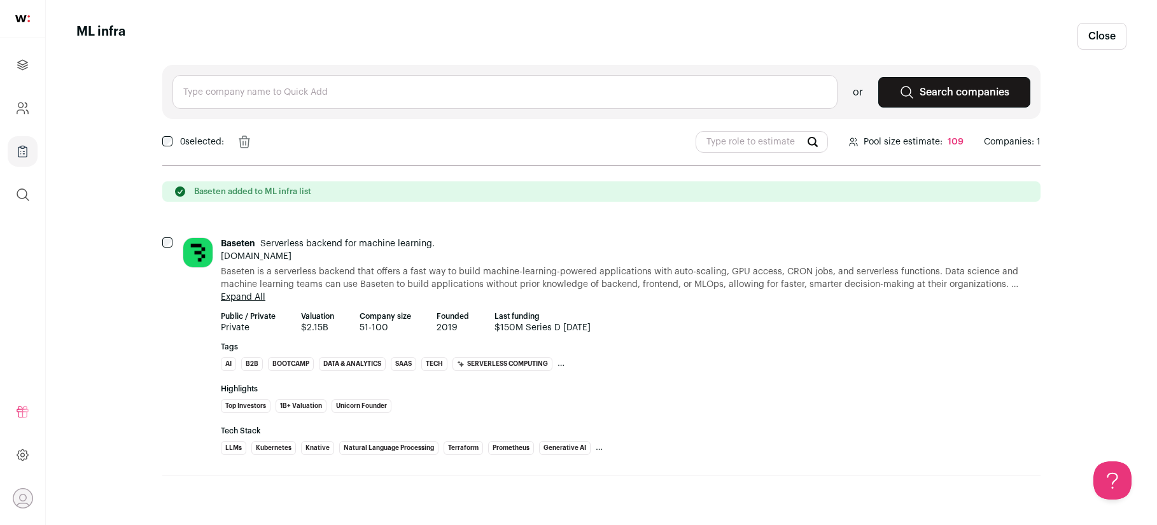
paste input ", together AI, runpod, northflank, modal, replicate, Seldon, Deepset, Anyscale,…"
drag, startPoint x: 187, startPoint y: 94, endPoint x: 151, endPoint y: 92, distance: 36.3
click at [151, 92] on main "ML infra Close , together AI, runpod, northflank, modal, replicate, Seldon, Dee…" at bounding box center [601, 262] width 1111 height 525
drag, startPoint x: 240, startPoint y: 90, endPoint x: 884, endPoint y: 99, distance: 644.0
click at [884, 99] on div "together AI, runpod, northflank, modal, replicate, Seldon, Deepset, Anyscale, R…" at bounding box center [601, 92] width 878 height 54
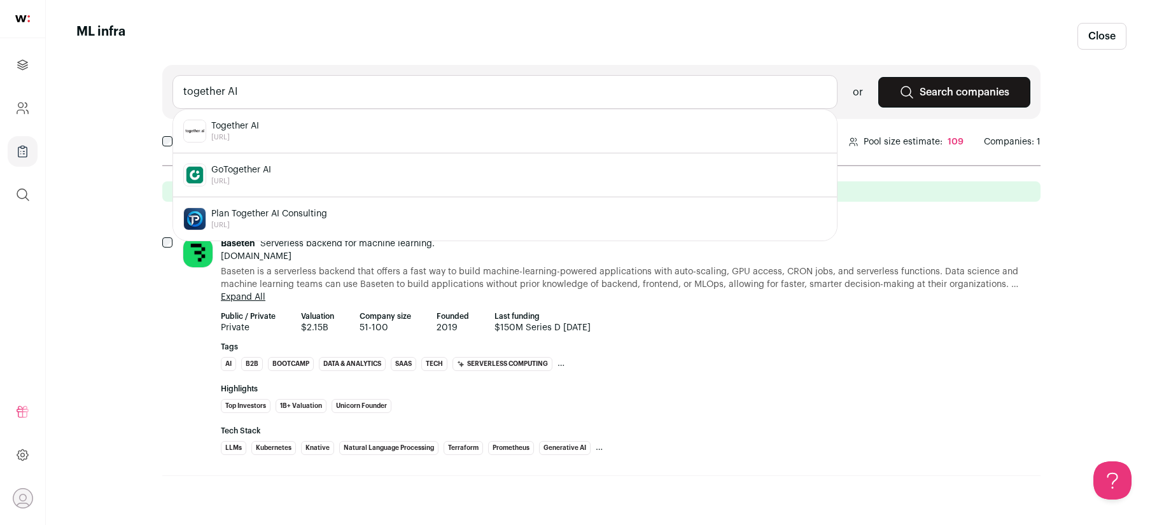
click at [218, 132] on span "Together AI" at bounding box center [235, 126] width 48 height 13
type input "Together AI together.ai"
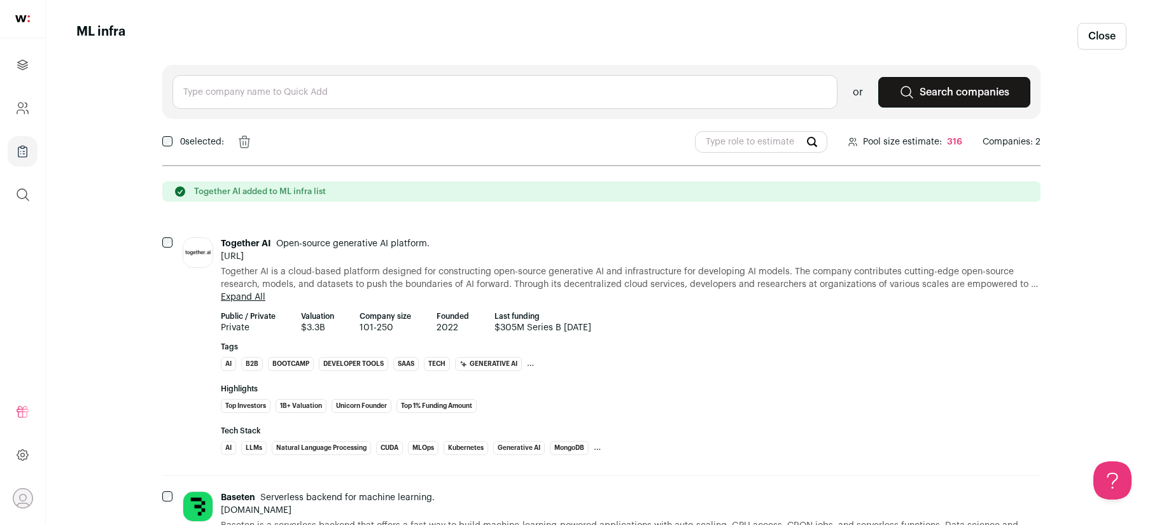
click at [228, 95] on input "text" at bounding box center [504, 92] width 665 height 34
paste input ", runpod, northflank, modal, replicate, Seldon, Deepset, Anyscale, Ray"
drag, startPoint x: 189, startPoint y: 91, endPoint x: 162, endPoint y: 91, distance: 27.4
click at [162, 91] on div ", runpod, northflank, modal, replicate, Seldon, Deepset, Anyscale, Ray or Searc…" at bounding box center [601, 92] width 878 height 54
drag, startPoint x: 218, startPoint y: 91, endPoint x: 731, endPoint y: 85, distance: 513.6
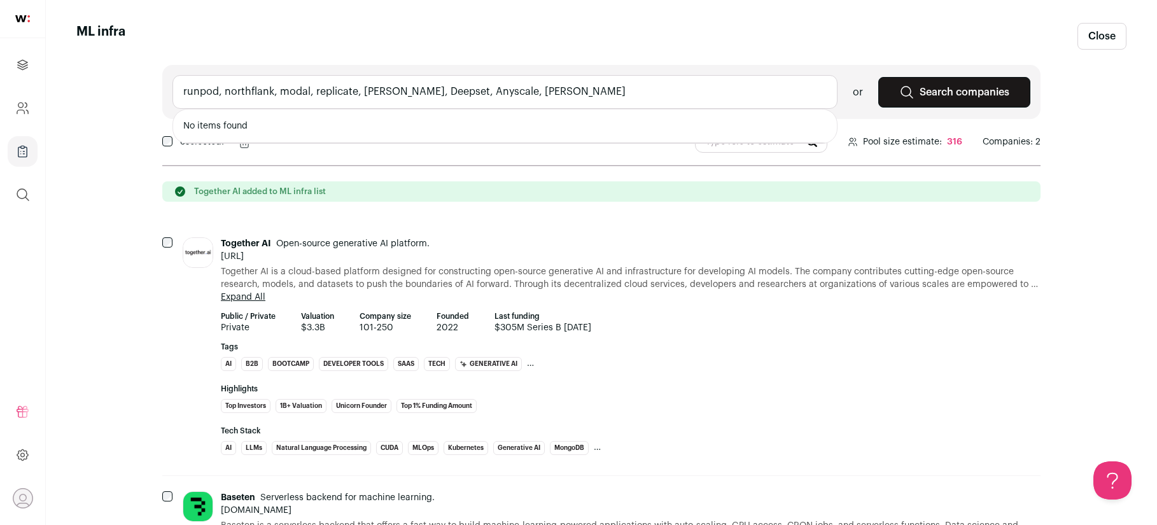
click at [731, 85] on input "runpod, northflank, modal, replicate, Seldon, Deepset, Anyscale, Ray" at bounding box center [504, 92] width 665 height 34
type input ", northflank, modal, replicate, Seldon, Deepset, Anyscale, Ray"
click at [535, 95] on input ", northflank, modal, replicate, Seldon, Deepset, Anyscale, Ray" at bounding box center [504, 92] width 665 height 34
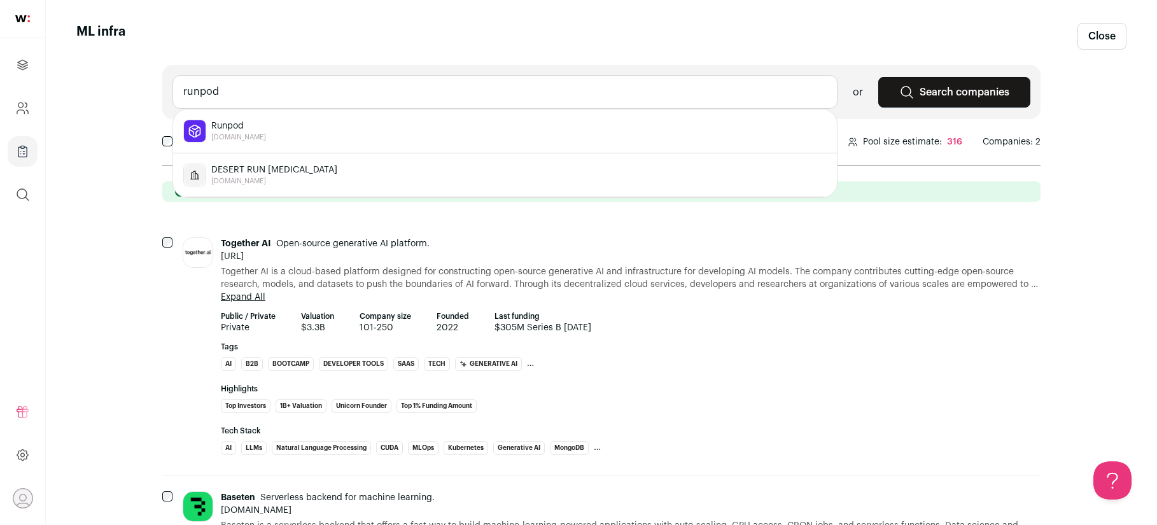
click at [216, 125] on span "Runpod" at bounding box center [238, 126] width 55 height 13
type input "Runpod runpod.io"
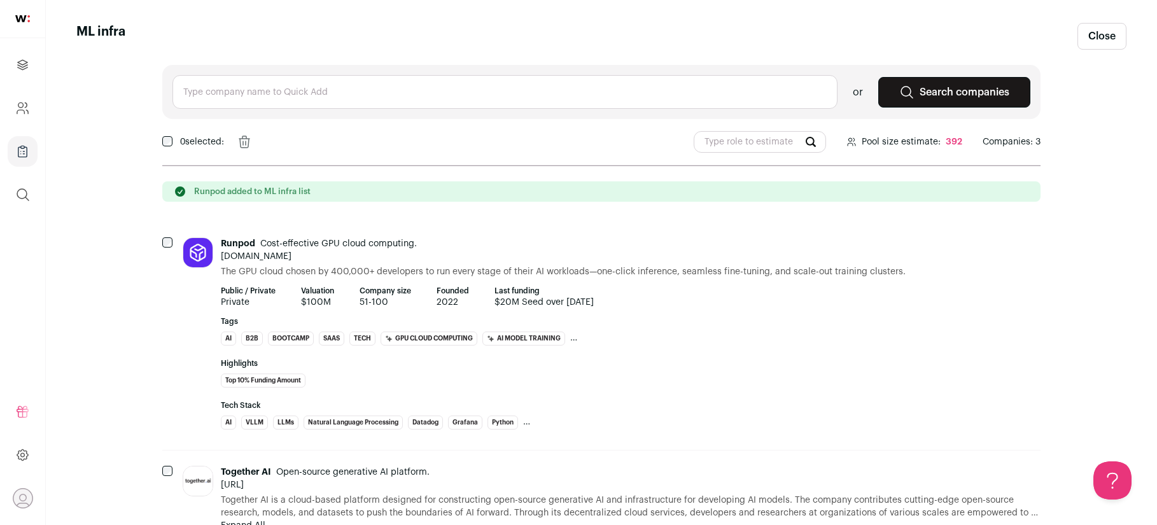
click at [216, 95] on input "text" at bounding box center [504, 92] width 665 height 34
paste input ", northflank, modal, replicate, Seldon, Deepset, Anyscale, Ray"
drag, startPoint x: 190, startPoint y: 95, endPoint x: 174, endPoint y: 95, distance: 16.5
click at [174, 95] on input ", northflank, modal, replicate, Seldon, Deepset, Anyscale, Ray" at bounding box center [504, 92] width 665 height 34
drag, startPoint x: 231, startPoint y: 95, endPoint x: 543, endPoint y: 101, distance: 311.9
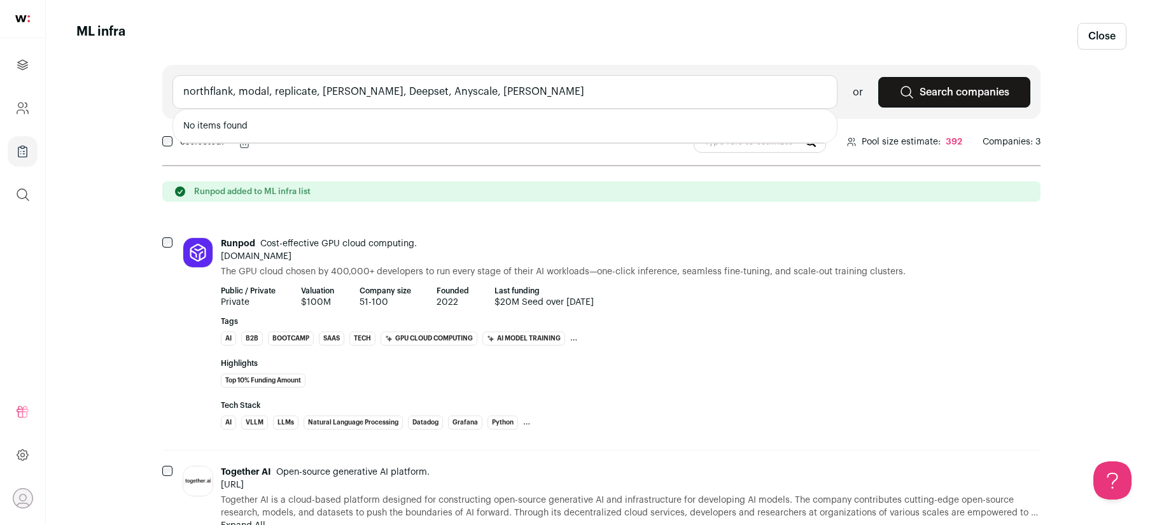
click at [543, 101] on input "northflank, modal, replicate, Seldon, Deepset, Anyscale, Ray" at bounding box center [504, 92] width 665 height 34
click at [218, 127] on span "Northflank" at bounding box center [238, 126] width 55 height 13
type input "Northflank northflank.com"
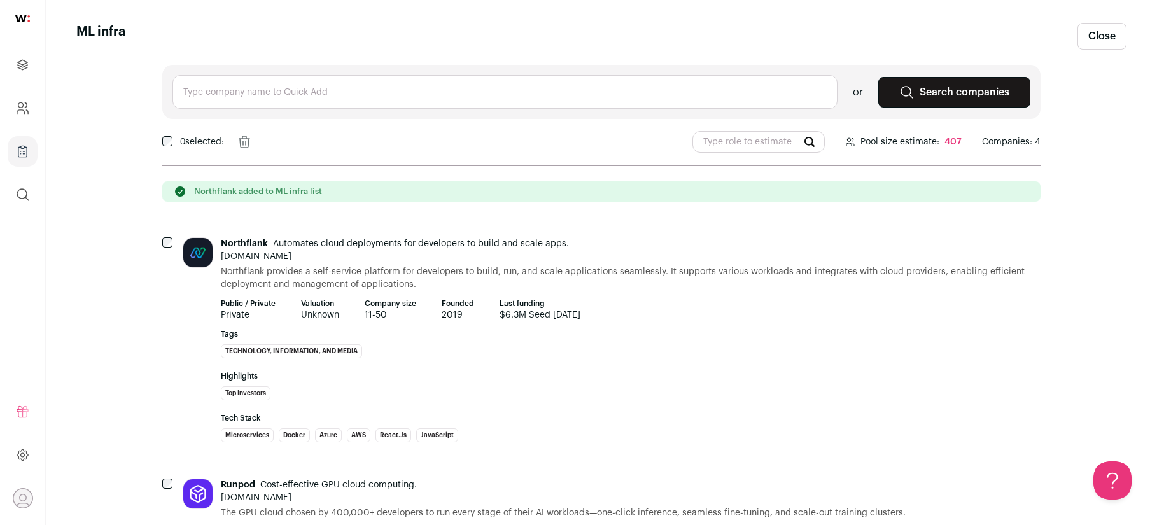
click at [223, 94] on input "text" at bounding box center [504, 92] width 665 height 34
paste input ", modal, replicate, Seldon, Deepset, Anyscale, Ray"
drag, startPoint x: 188, startPoint y: 90, endPoint x: 175, endPoint y: 90, distance: 13.4
click at [176, 90] on input ", modal, replicate, Seldon, Deepset, Anyscale, Ray" at bounding box center [504, 92] width 665 height 34
drag, startPoint x: 213, startPoint y: 88, endPoint x: 536, endPoint y: 110, distance: 324.0
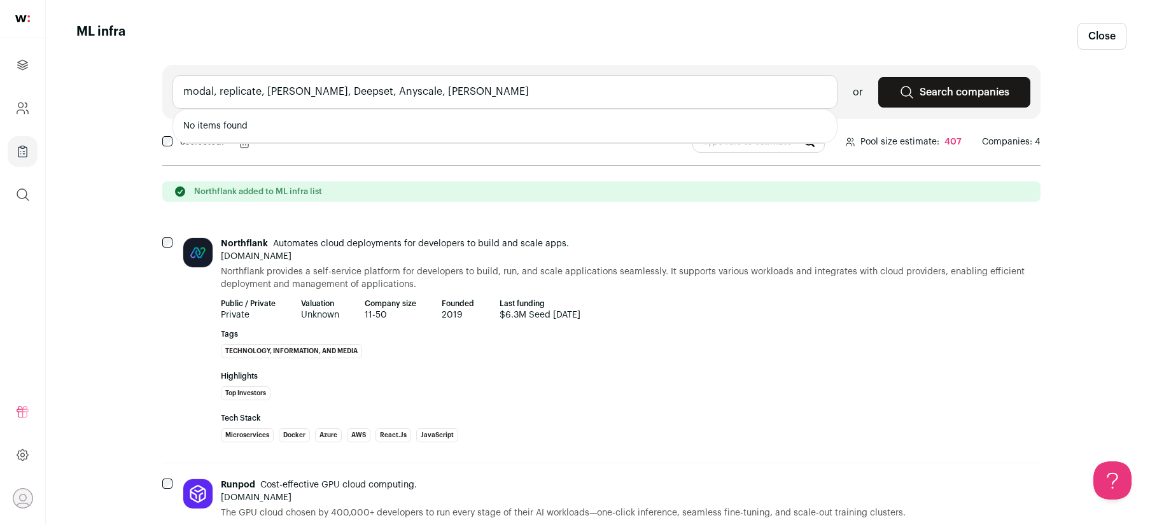
click at [536, 109] on div "modal, replicate, Seldon, Deepset, Anyscale, Ray No items found" at bounding box center [504, 92] width 665 height 34
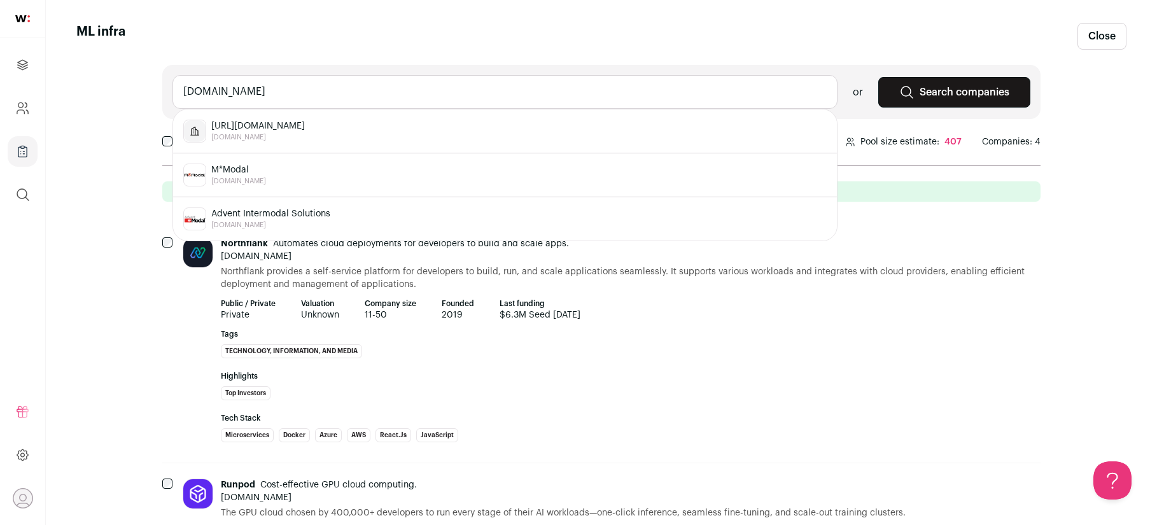
type input "modal.com"
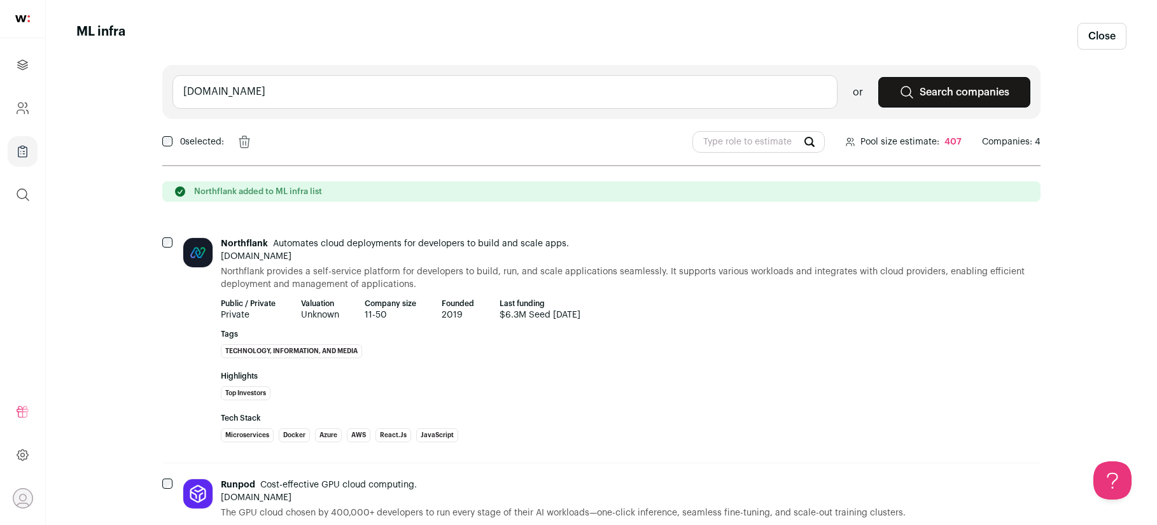
click at [331, 84] on input "modal.com" at bounding box center [504, 92] width 665 height 34
click at [319, 91] on input "modal.com" at bounding box center [504, 92] width 665 height 34
click at [346, 103] on input "modal.com" at bounding box center [504, 92] width 665 height 34
click at [907, 94] on icon at bounding box center [906, 92] width 15 height 15
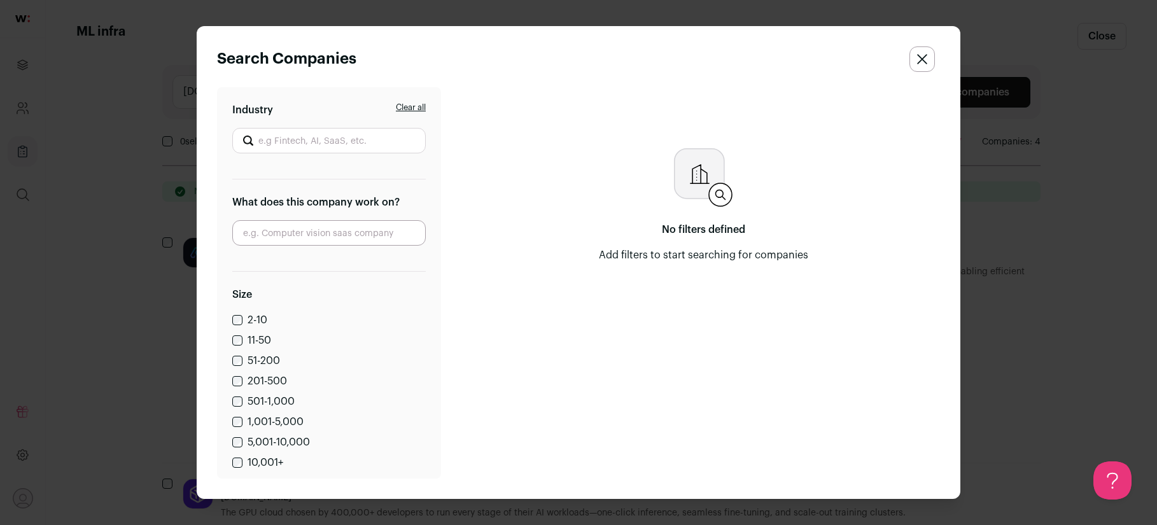
click at [324, 134] on input "Industry" at bounding box center [328, 140] width 193 height 25
type input "m"
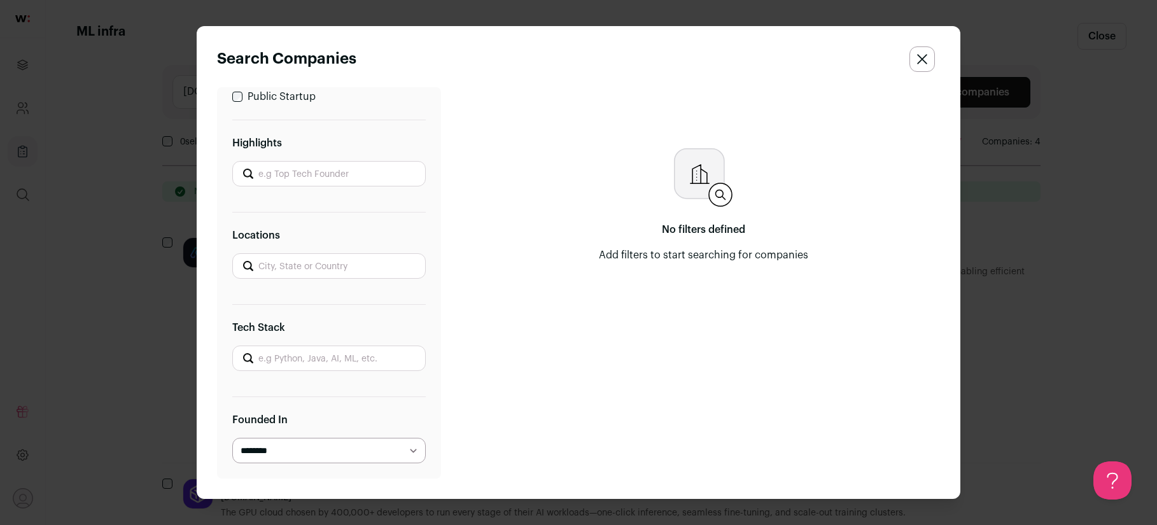
click at [925, 50] on button "Close search companies" at bounding box center [921, 58] width 25 height 25
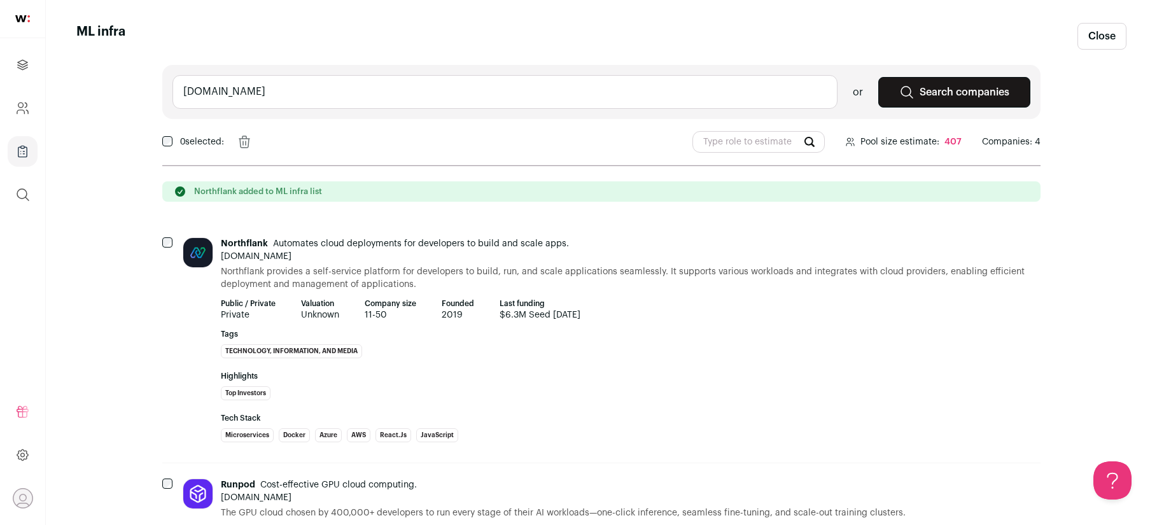
click at [315, 94] on input "modal.com" at bounding box center [504, 92] width 665 height 34
paste input ", replicate, Seldon, Deepset, Anyscale, Ray"
click at [191, 90] on input ", replicate, Seldon, Deepset, Anyscale, Ray" at bounding box center [504, 92] width 665 height 34
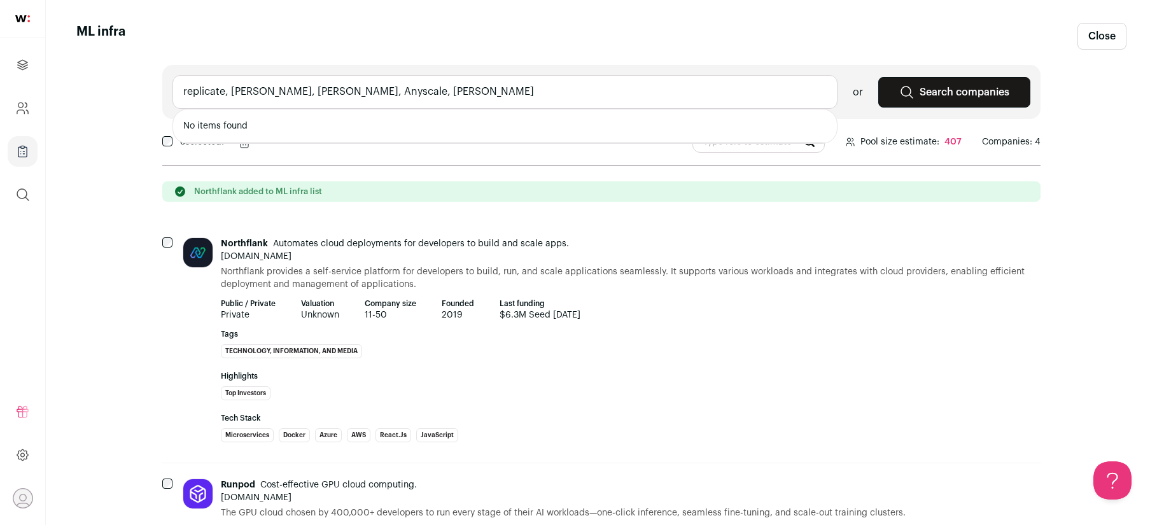
drag, startPoint x: 225, startPoint y: 93, endPoint x: 524, endPoint y: 96, distance: 298.5
click at [524, 96] on input "replicate, Seldon, Deepset, Anyscale, Ray" at bounding box center [504, 92] width 665 height 34
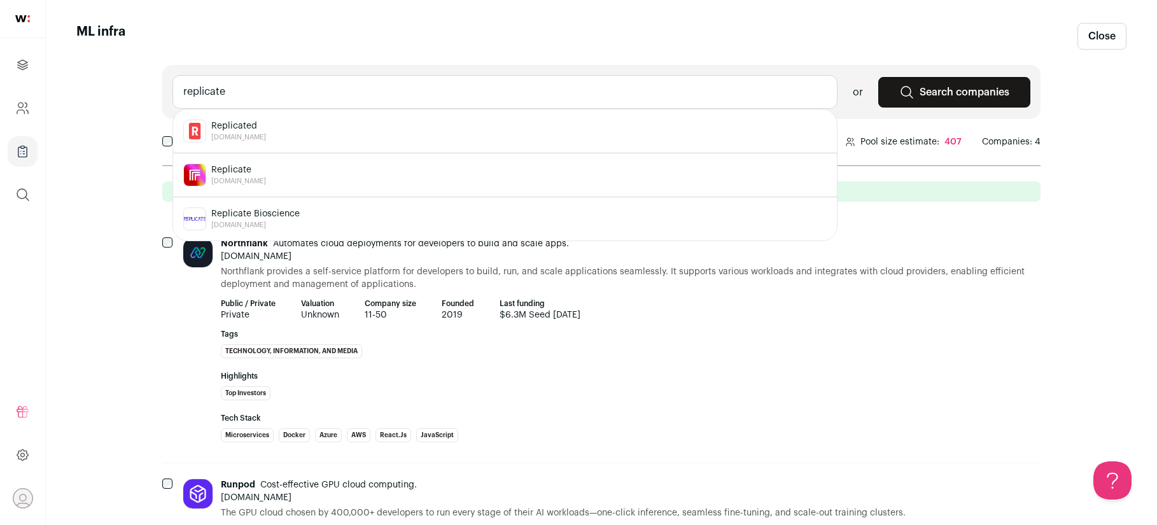
drag, startPoint x: 243, startPoint y: 168, endPoint x: 243, endPoint y: 159, distance: 8.9
click at [243, 168] on span "Replicate" at bounding box center [238, 170] width 55 height 13
type input "Replicate replicate.com"
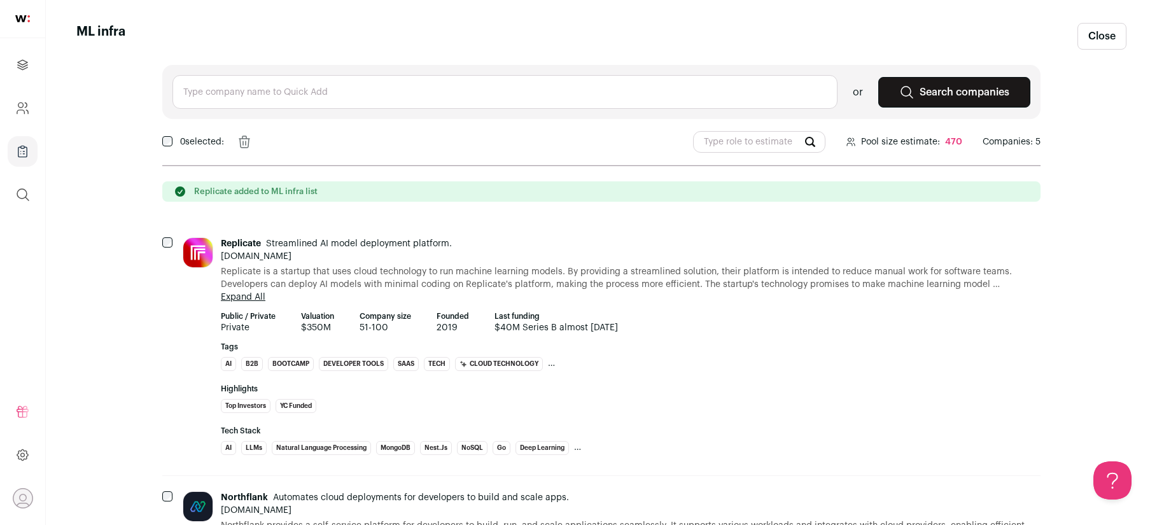
scroll to position [0, 0]
click at [239, 92] on input "text" at bounding box center [504, 92] width 665 height 34
paste input ", Seldon, Deepset, Anyscale, Ray"
click at [188, 92] on input ", Seldon, Deepset, Anyscale, Ray" at bounding box center [504, 92] width 665 height 34
drag, startPoint x: 216, startPoint y: 90, endPoint x: 373, endPoint y: 89, distance: 157.2
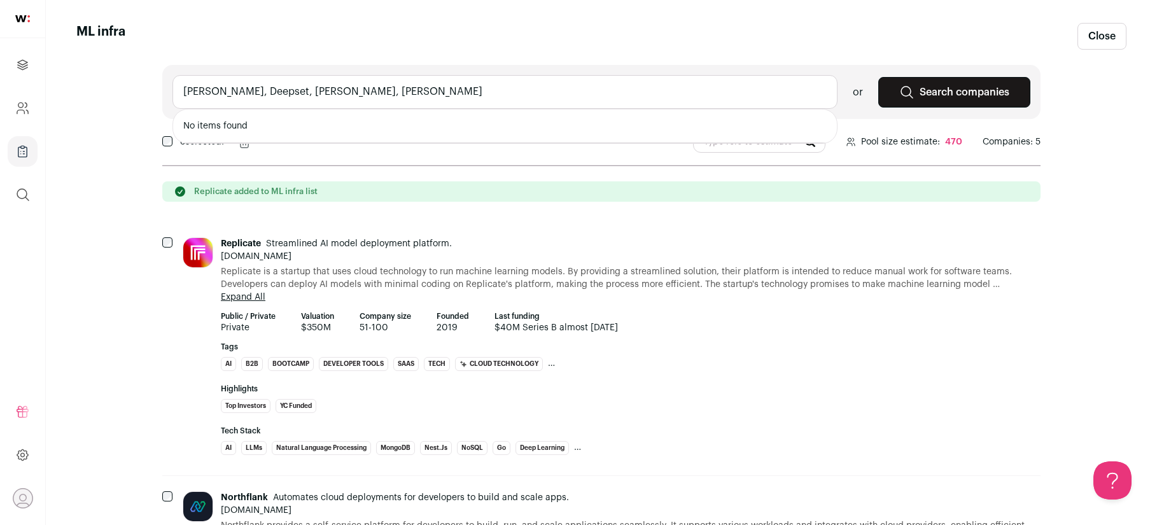
click at [373, 89] on input "Seldon, Deepset, Anyscale, Ray" at bounding box center [504, 92] width 665 height 34
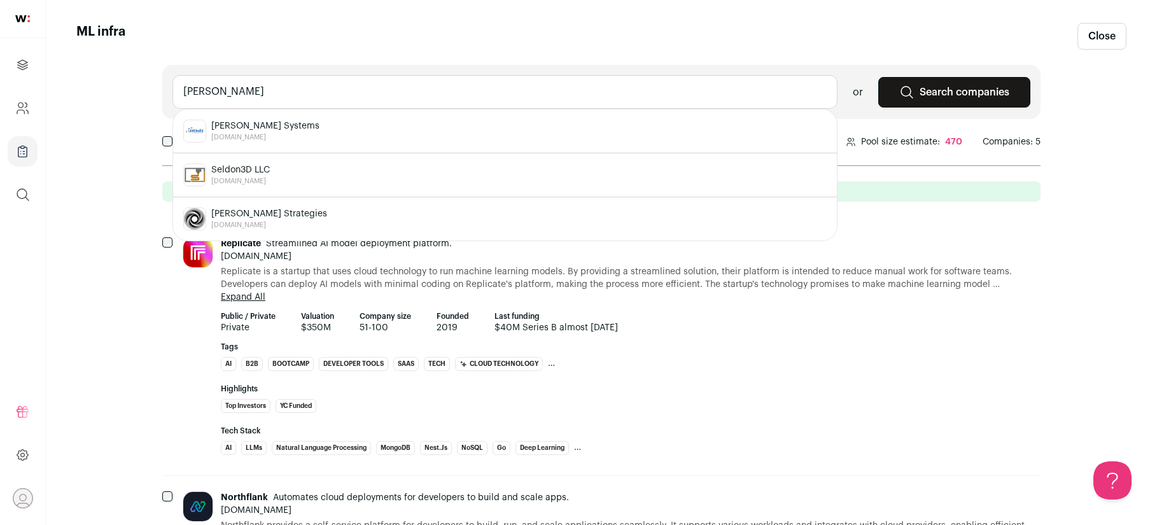
click at [321, 93] on input "Seldon" at bounding box center [504, 92] width 665 height 34
paste input ", Deepset, Anyscale, Ray"
click at [190, 97] on input ", Deepset, Anyscale, Ray" at bounding box center [504, 92] width 665 height 34
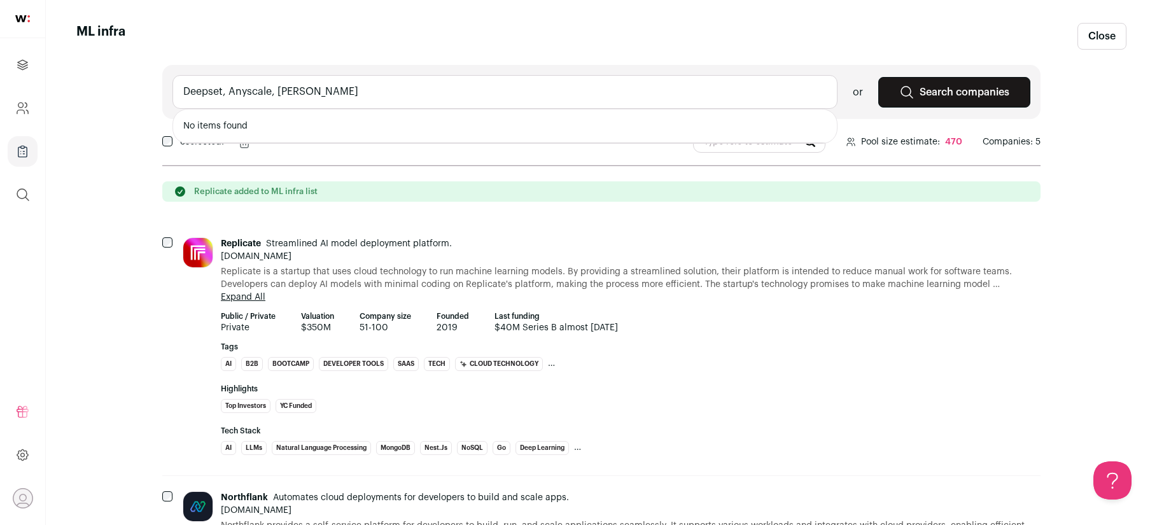
drag, startPoint x: 223, startPoint y: 96, endPoint x: 369, endPoint y: 95, distance: 146.4
click at [369, 95] on input "Deepset, Anyscale, Ray" at bounding box center [504, 92] width 665 height 34
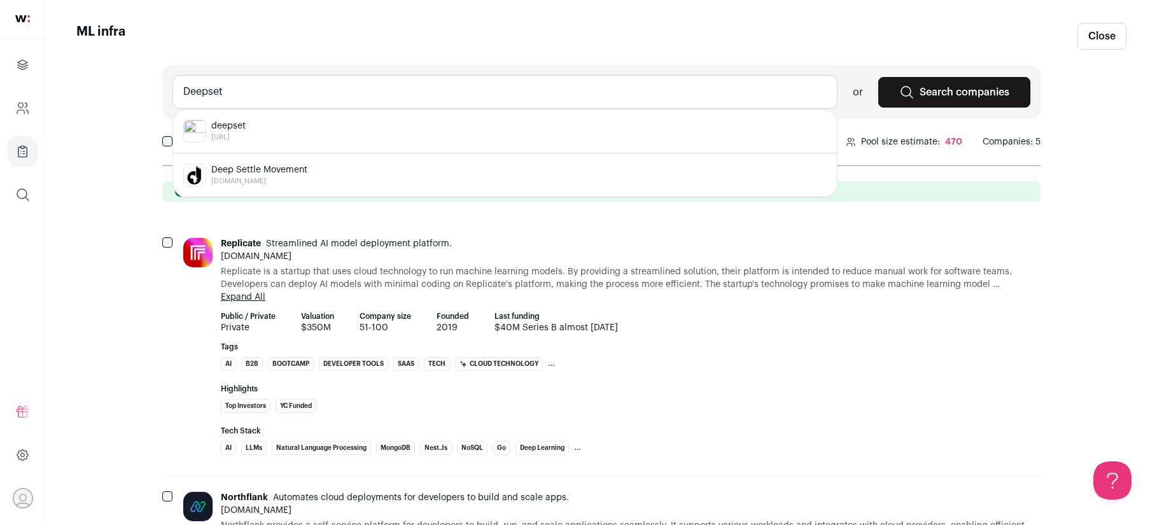
click at [270, 122] on div "deepset deepset.ai" at bounding box center [504, 131] width 643 height 23
type input "deepset deepset.ai"
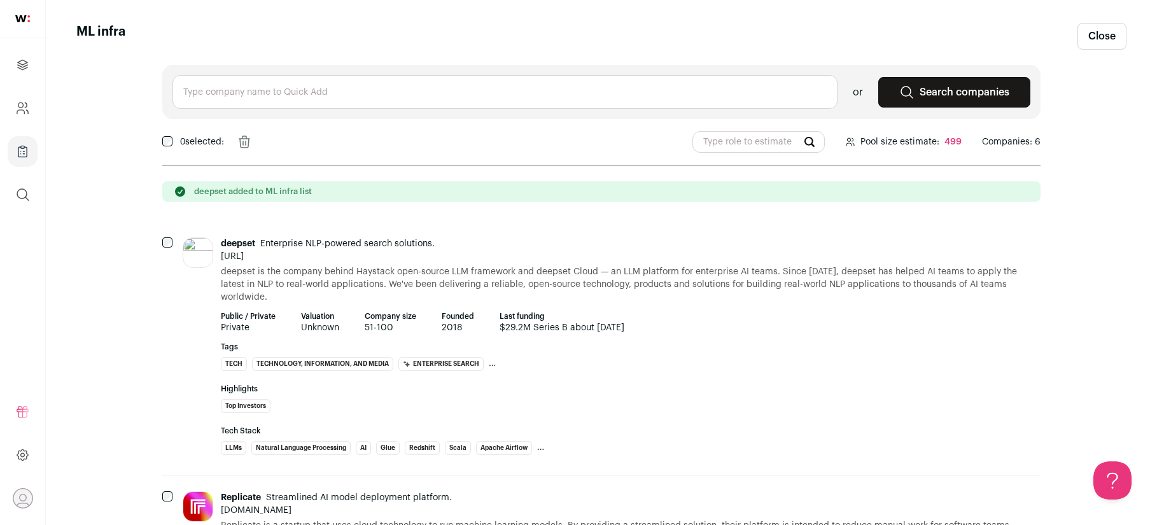
click at [226, 95] on input "text" at bounding box center [504, 92] width 665 height 34
paste input ", Anyscale, Ray"
click at [190, 95] on input ", Anyscale, Ray" at bounding box center [504, 92] width 665 height 34
drag, startPoint x: 225, startPoint y: 96, endPoint x: 351, endPoint y: 96, distance: 126.0
click at [352, 96] on input "Anyscale, Ray" at bounding box center [504, 92] width 665 height 34
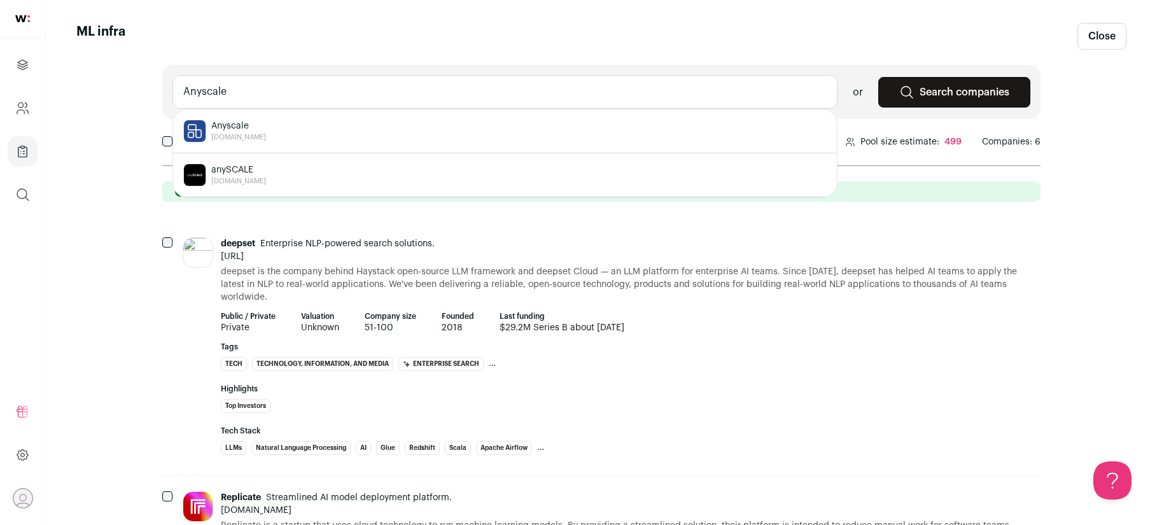
click at [266, 122] on div "Anyscale anyscale.com" at bounding box center [504, 131] width 643 height 23
type input "Anyscale anyscale.com"
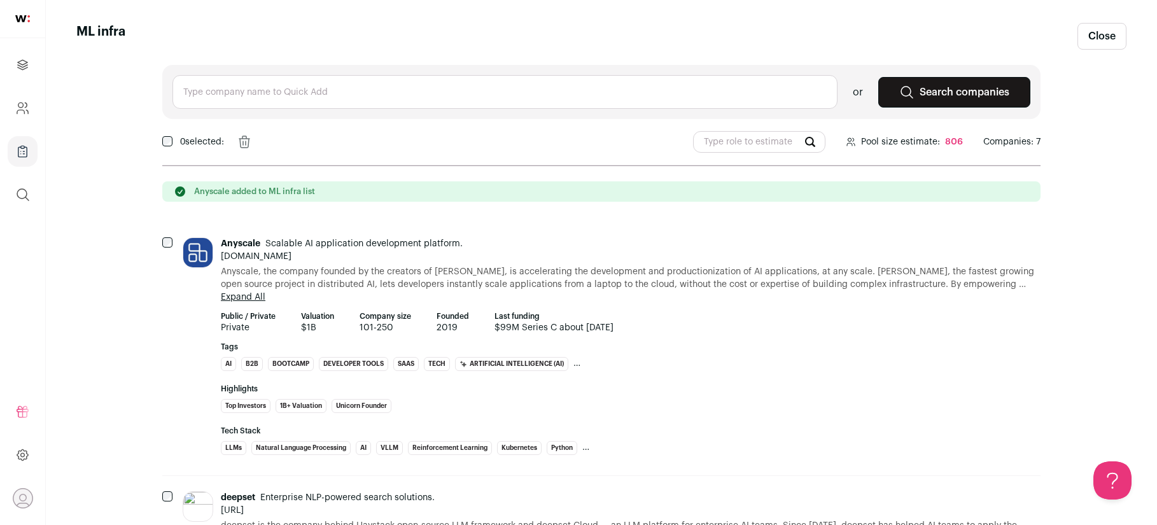
click at [946, 93] on link "Search companies" at bounding box center [954, 92] width 152 height 31
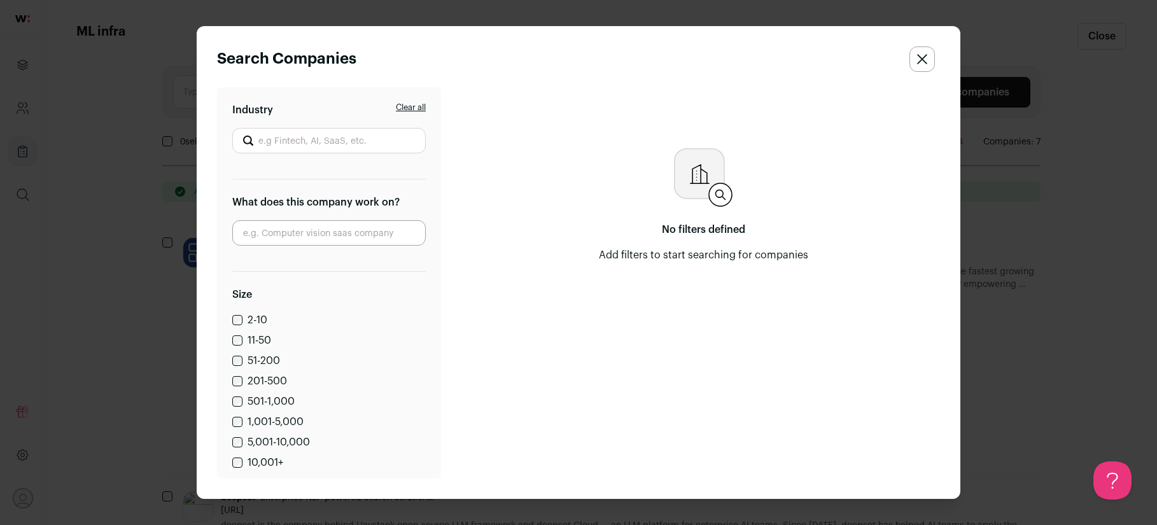
click at [319, 140] on input "Industry" at bounding box center [328, 140] width 193 height 25
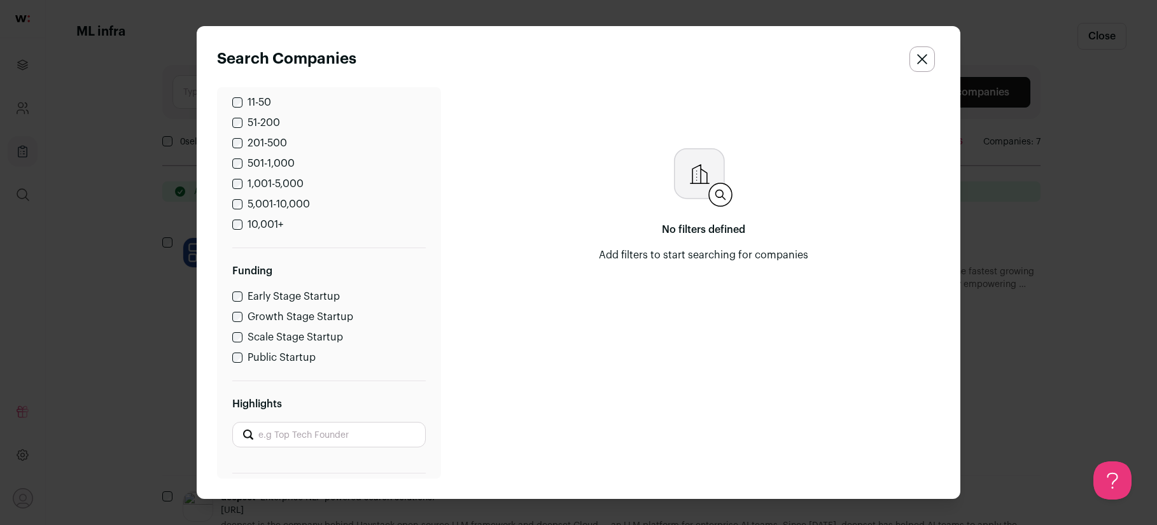
scroll to position [499, 0]
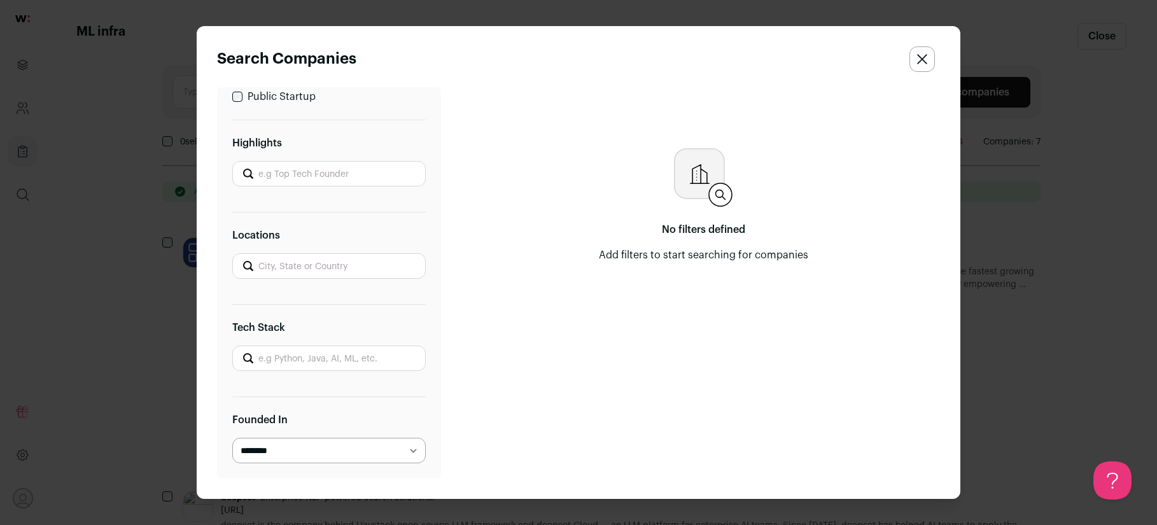
click at [290, 356] on input "Tech Stack" at bounding box center [328, 358] width 193 height 25
click at [309, 384] on li "PyTorch" at bounding box center [329, 389] width 192 height 34
type input "PyTorch"
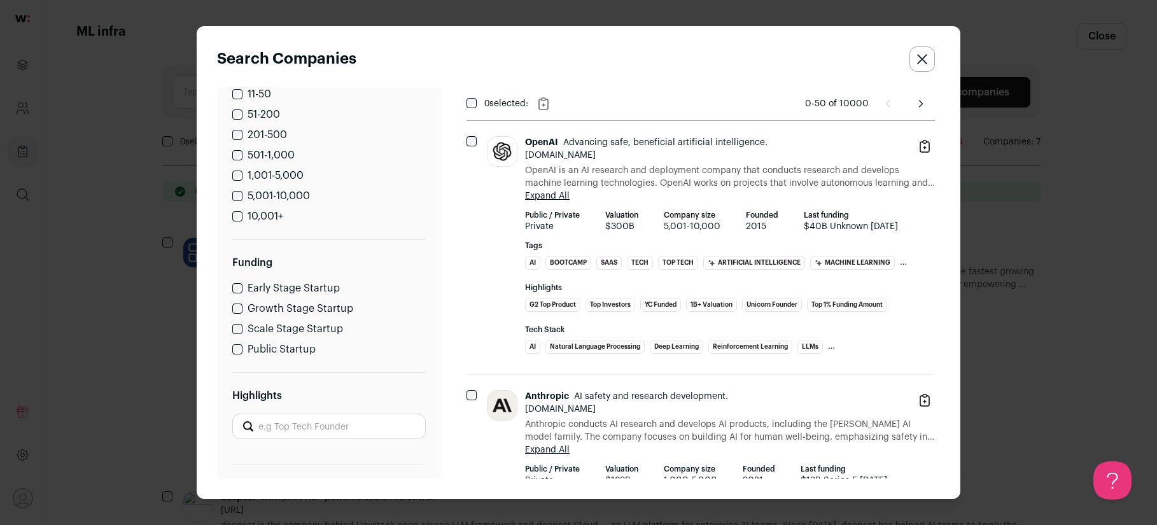
scroll to position [0, 0]
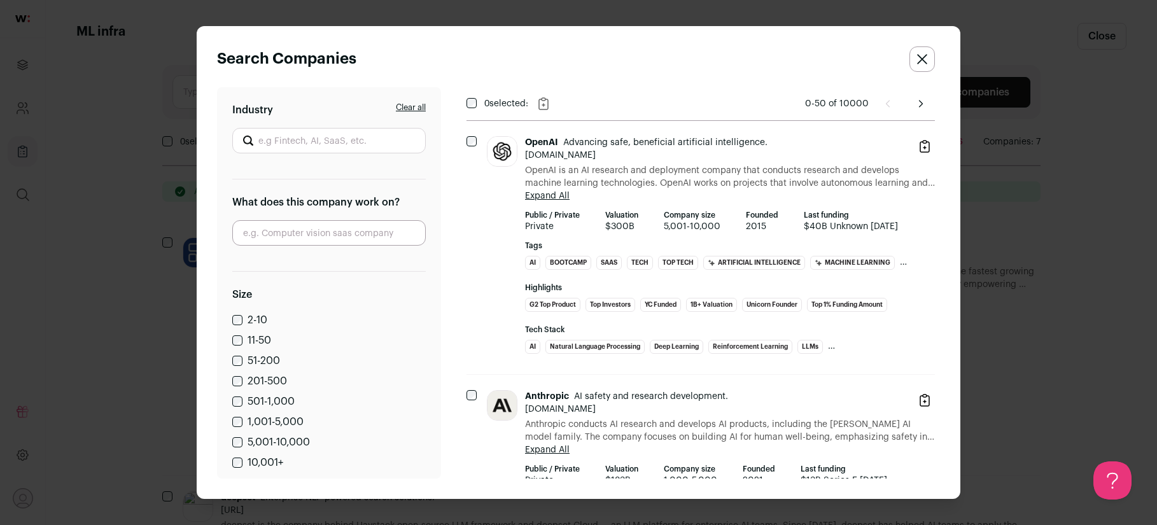
click at [303, 138] on input "Industry" at bounding box center [328, 140] width 193 height 25
type input "c"
type input "i"
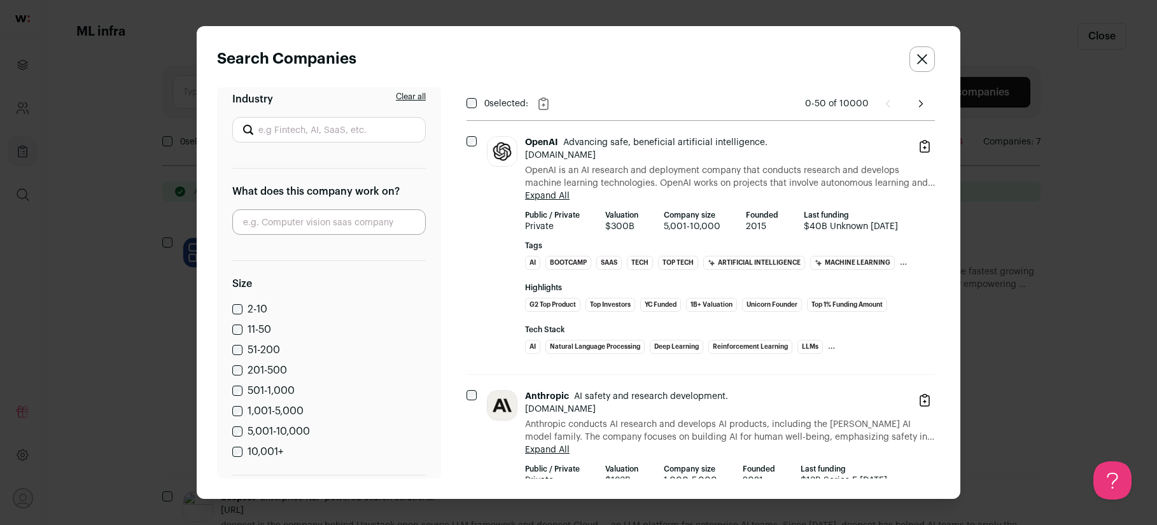
scroll to position [15, 0]
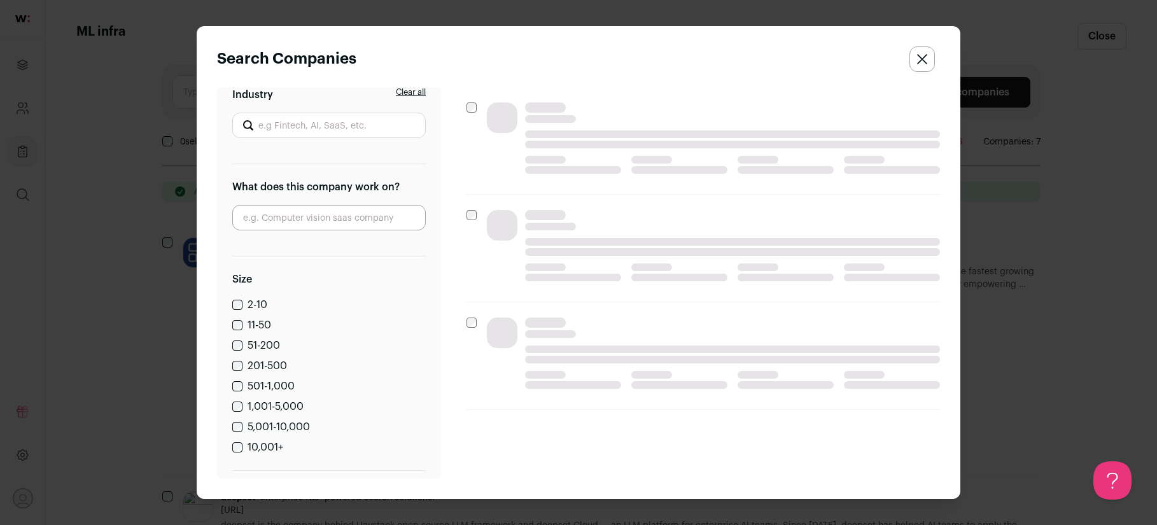
click at [237, 370] on div "201-500" at bounding box center [328, 365] width 193 height 15
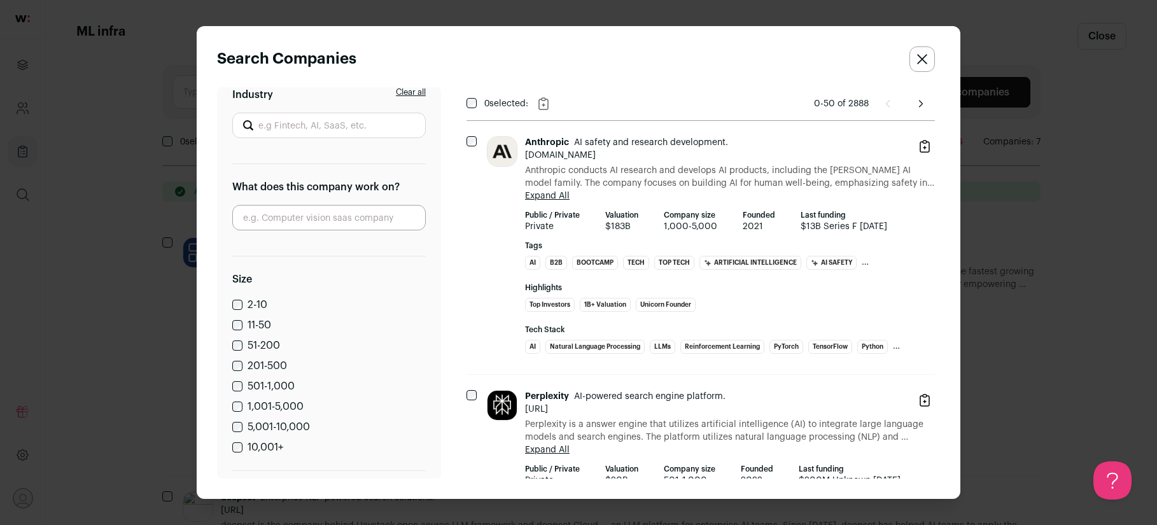
click at [234, 338] on div "51-200" at bounding box center [328, 345] width 193 height 15
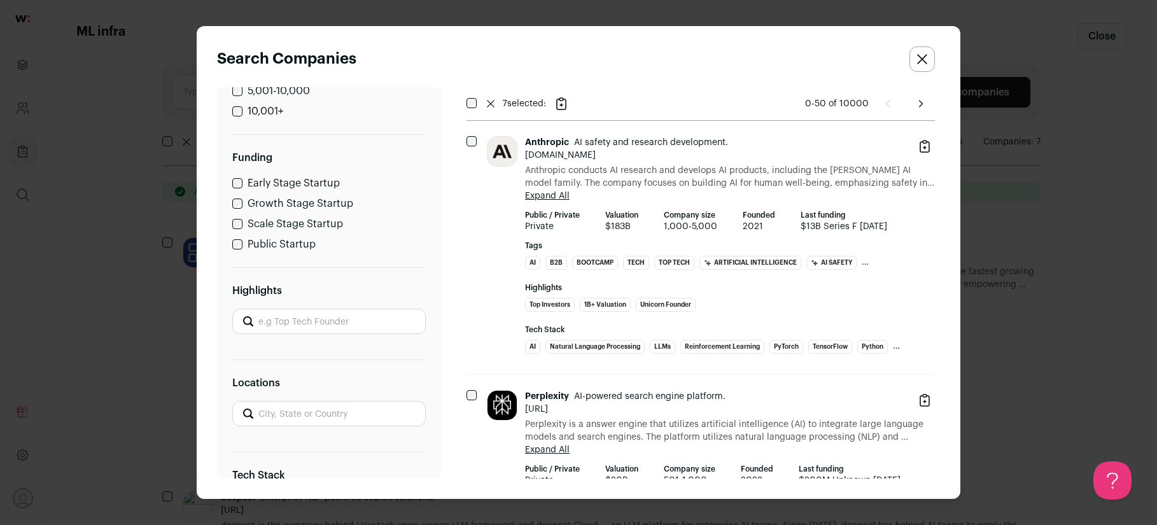
scroll to position [519, 0]
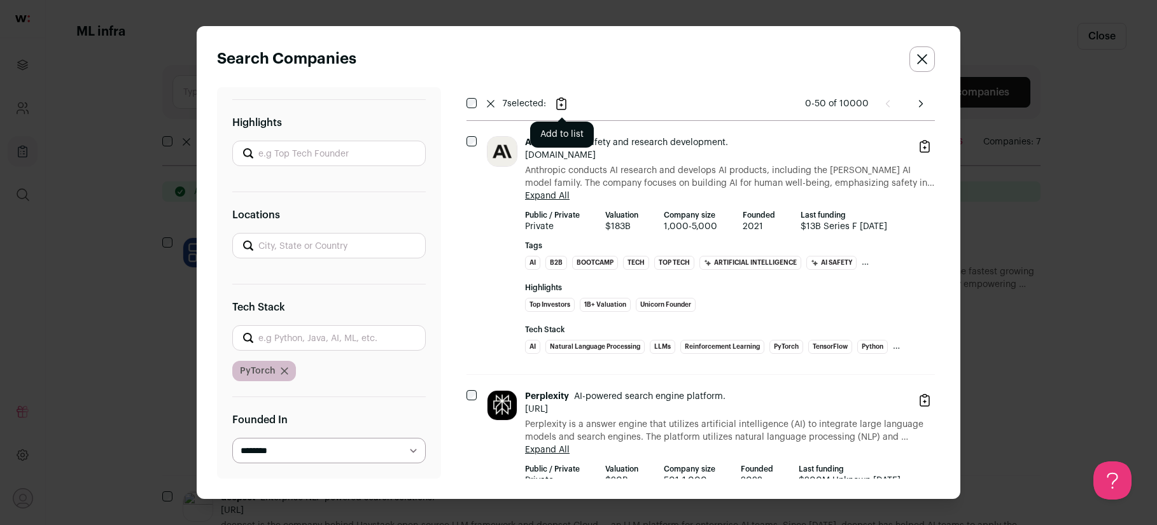
click at [566, 102] on icon "Add to list" at bounding box center [561, 103] width 9 height 11
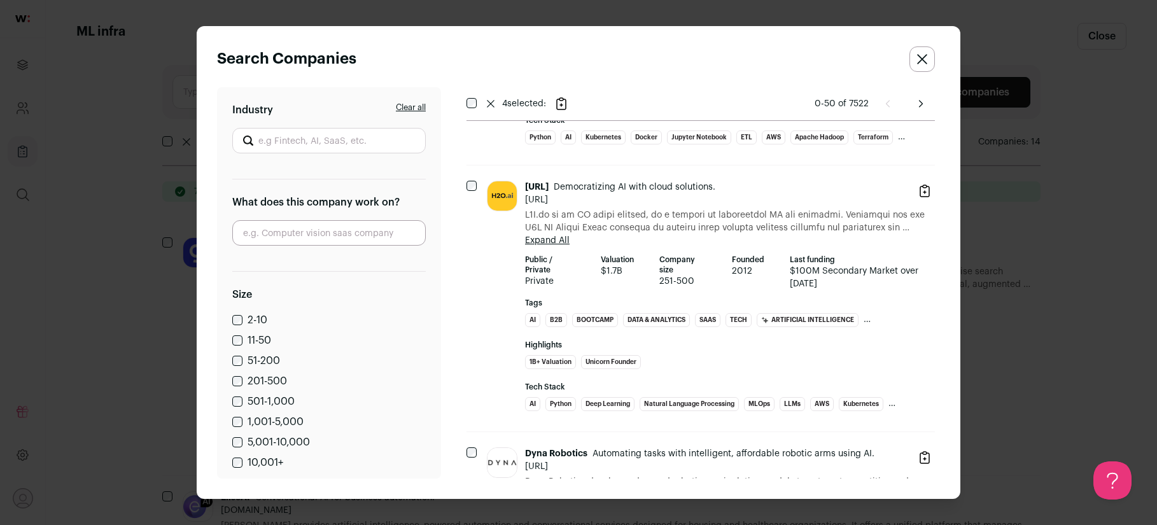
scroll to position [2480, 0]
click at [566, 99] on icon "Add to list" at bounding box center [561, 103] width 9 height 11
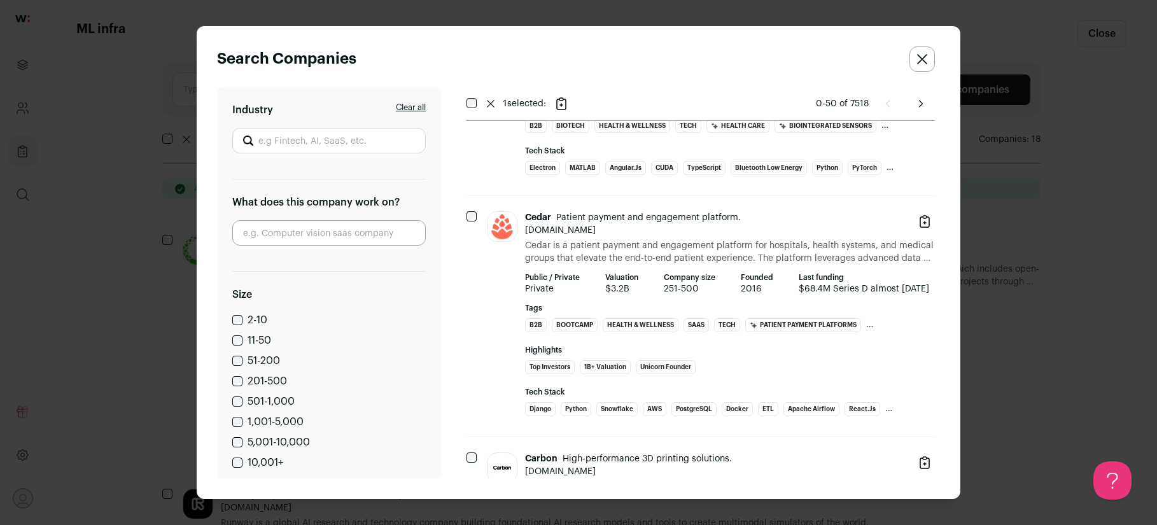
scroll to position [7280, 0]
click at [557, 100] on icon "Add to list" at bounding box center [561, 103] width 15 height 15
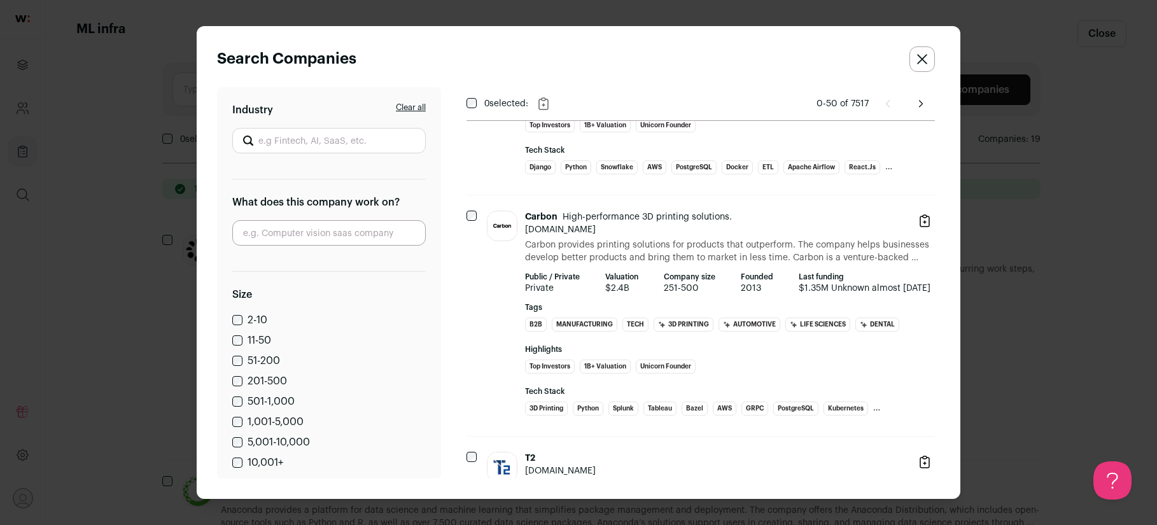
scroll to position [0, 0]
click at [920, 60] on icon "Close search companies" at bounding box center [922, 59] width 9 height 9
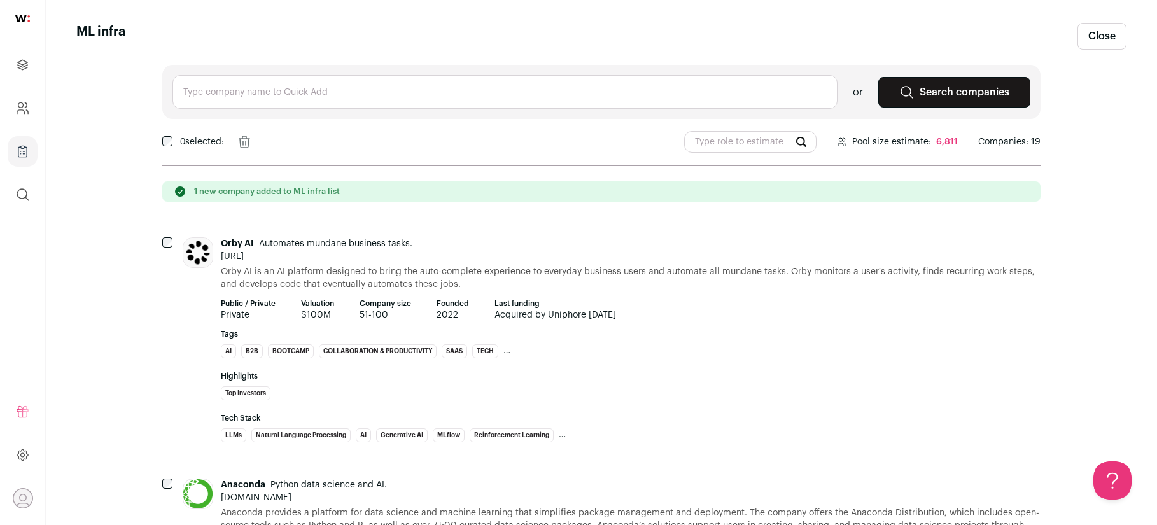
click at [1098, 48] on link "Close" at bounding box center [1101, 36] width 49 height 27
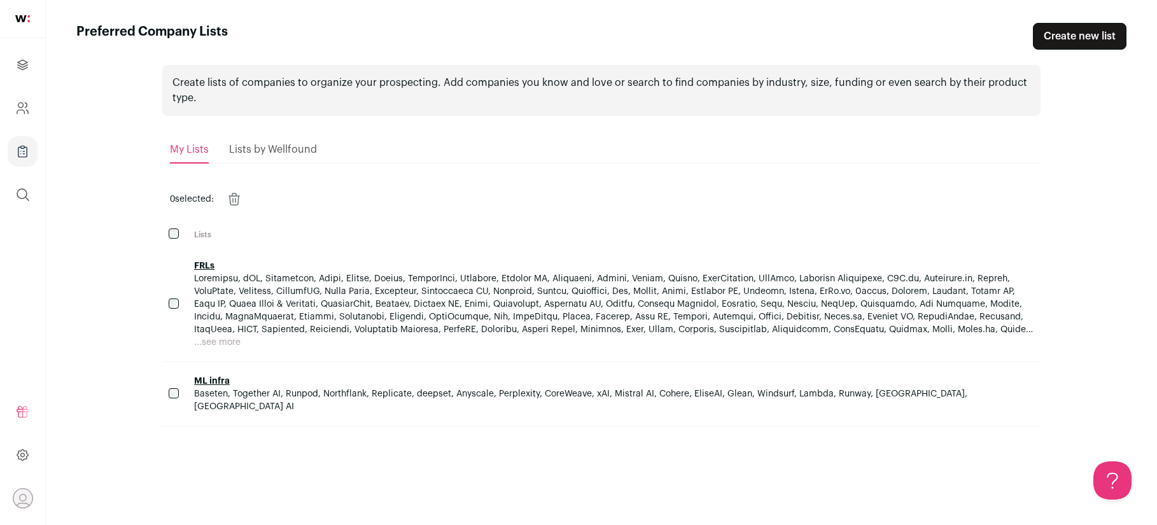
click at [166, 301] on td at bounding box center [174, 304] width 25 height 115
click at [15, 65] on icon "Projects" at bounding box center [22, 64] width 15 height 15
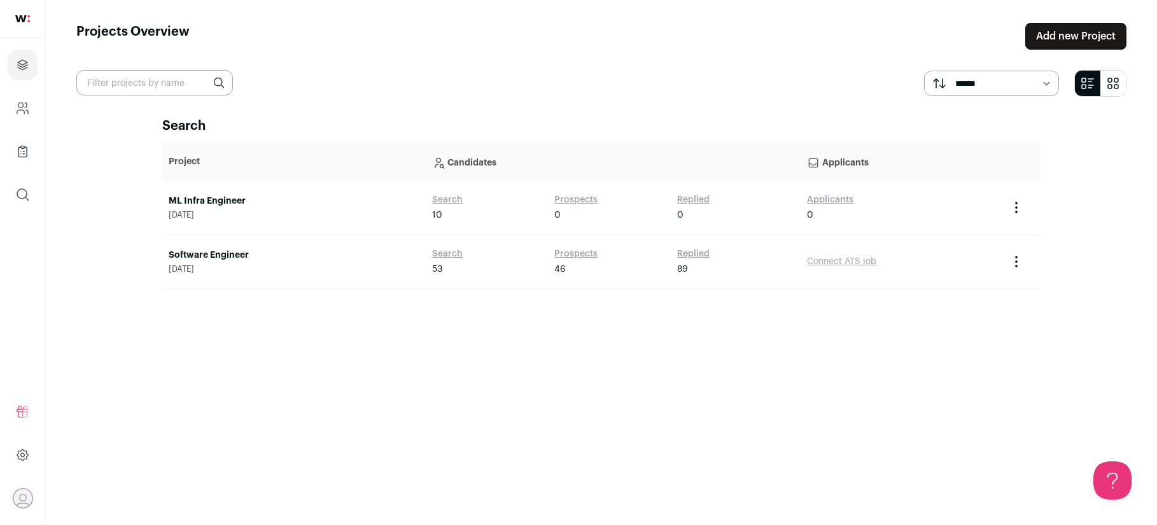
click at [214, 193] on td "ML Infra Engineer September 25, 2025" at bounding box center [293, 208] width 263 height 54
click at [214, 197] on link "ML Infra Engineer" at bounding box center [294, 201] width 251 height 13
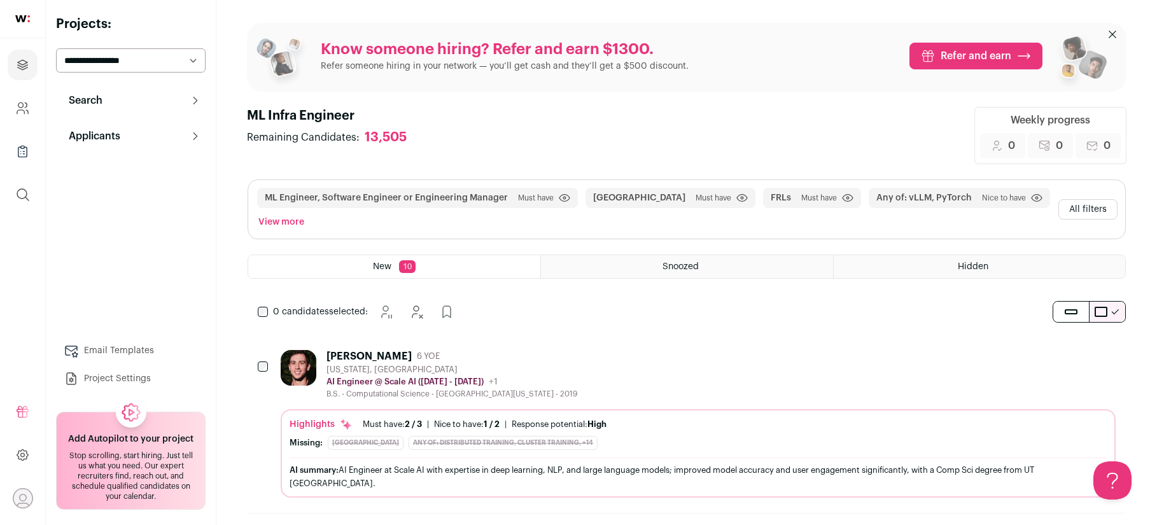
click at [1085, 203] on button "All filters" at bounding box center [1087, 209] width 59 height 20
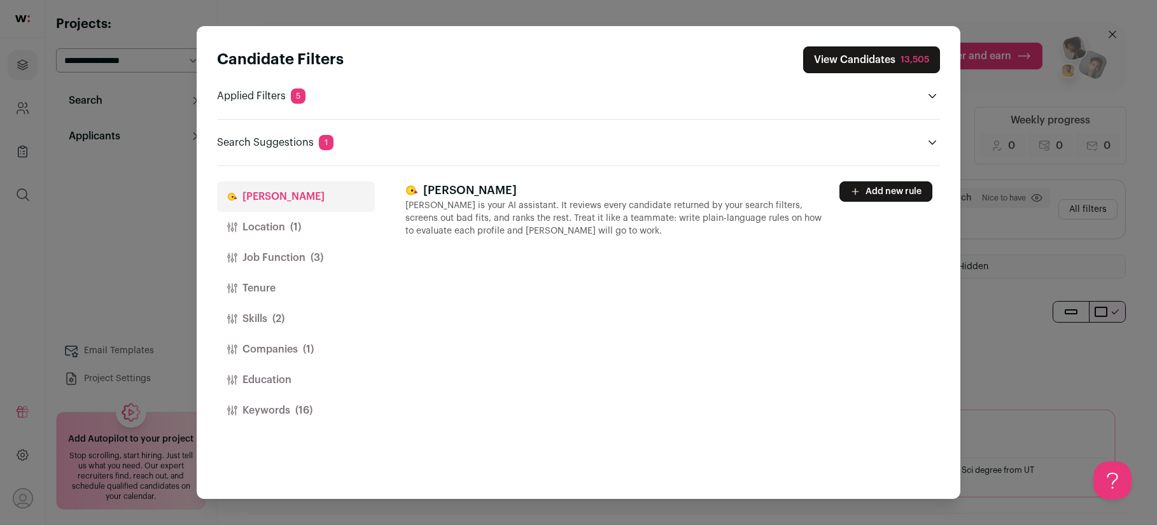
click at [268, 346] on button "Companies (1)" at bounding box center [296, 349] width 158 height 31
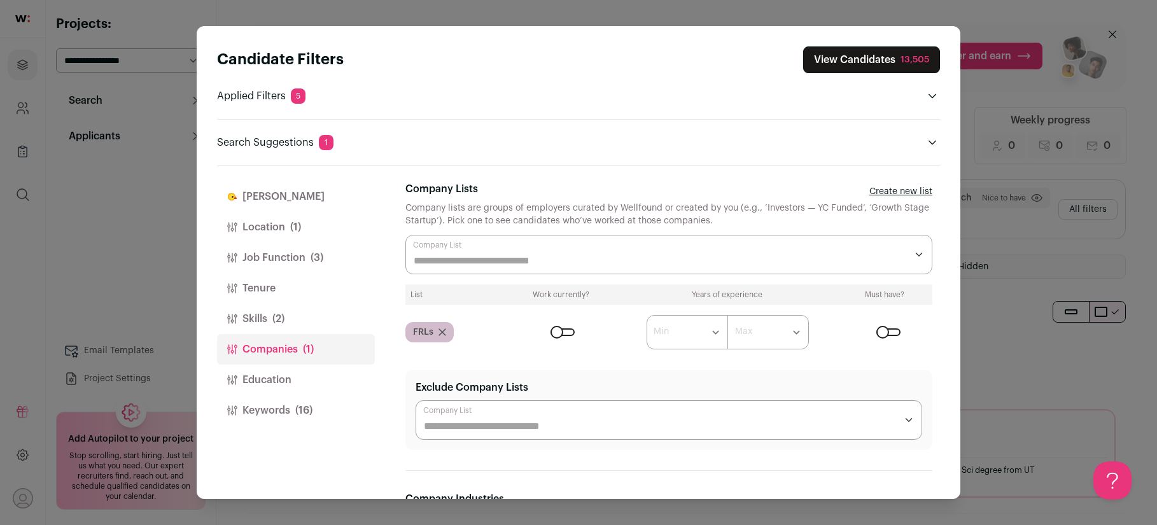
click at [477, 252] on div "Close modal via background" at bounding box center [668, 254] width 527 height 39
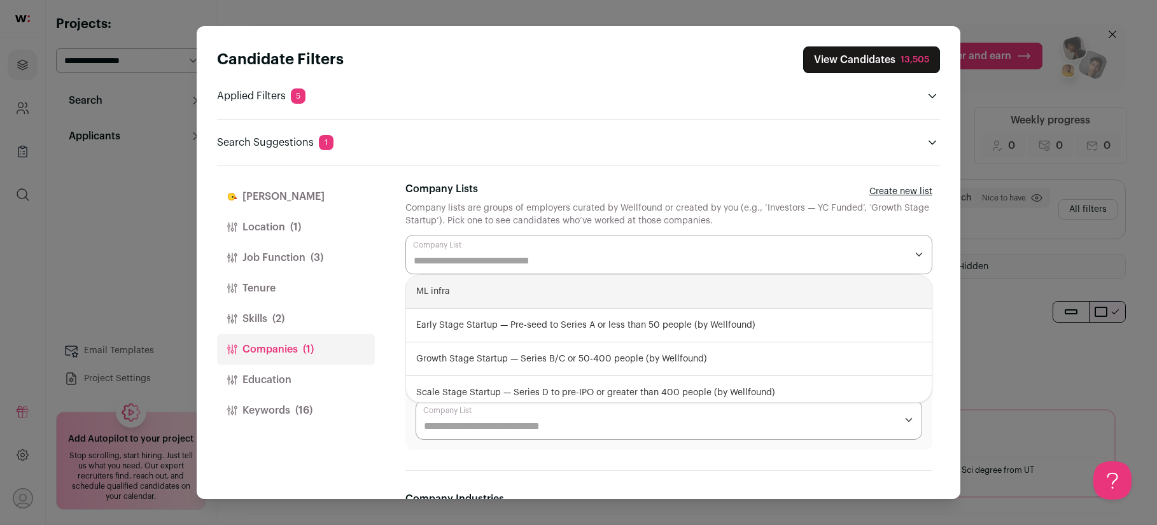
click at [464, 293] on div "ML infra" at bounding box center [669, 292] width 526 height 34
select select "****"
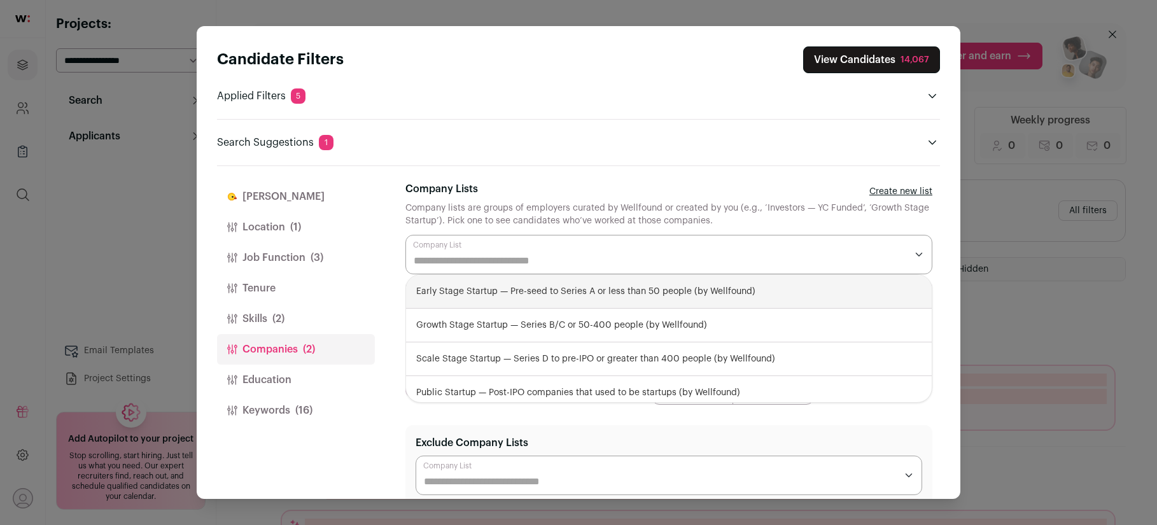
click at [493, 180] on div "Finch Finch is your AI assistant. It reviews every candidate returned by your s…" at bounding box center [672, 332] width 535 height 333
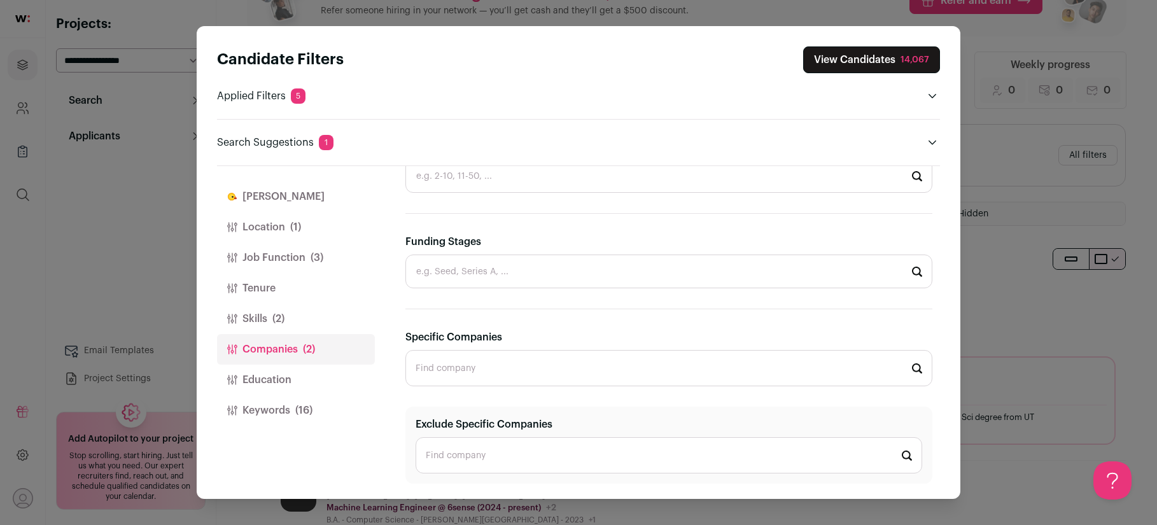
scroll to position [76, 0]
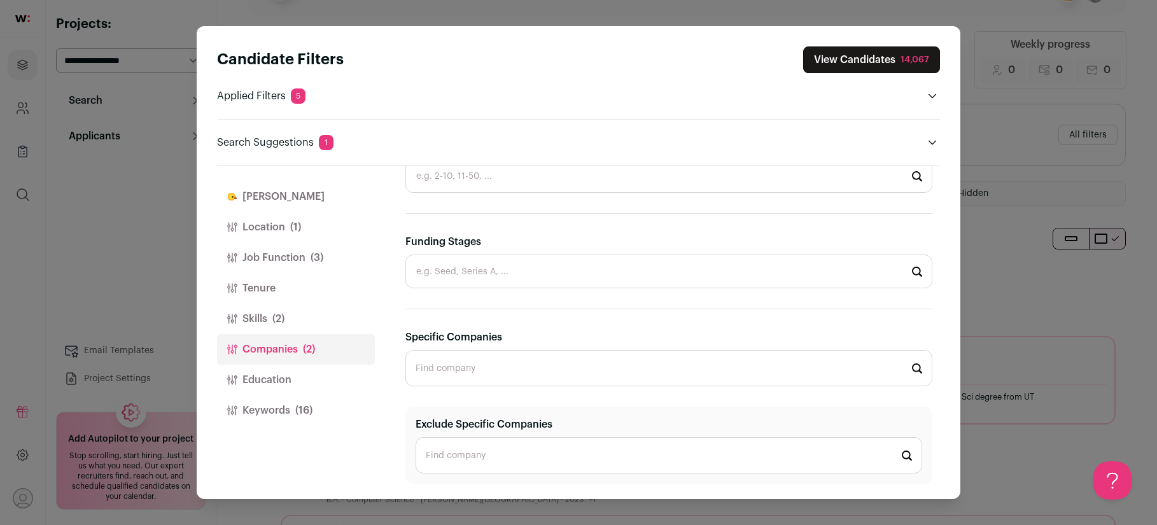
click at [291, 405] on button "Keywords (16)" at bounding box center [296, 410] width 158 height 31
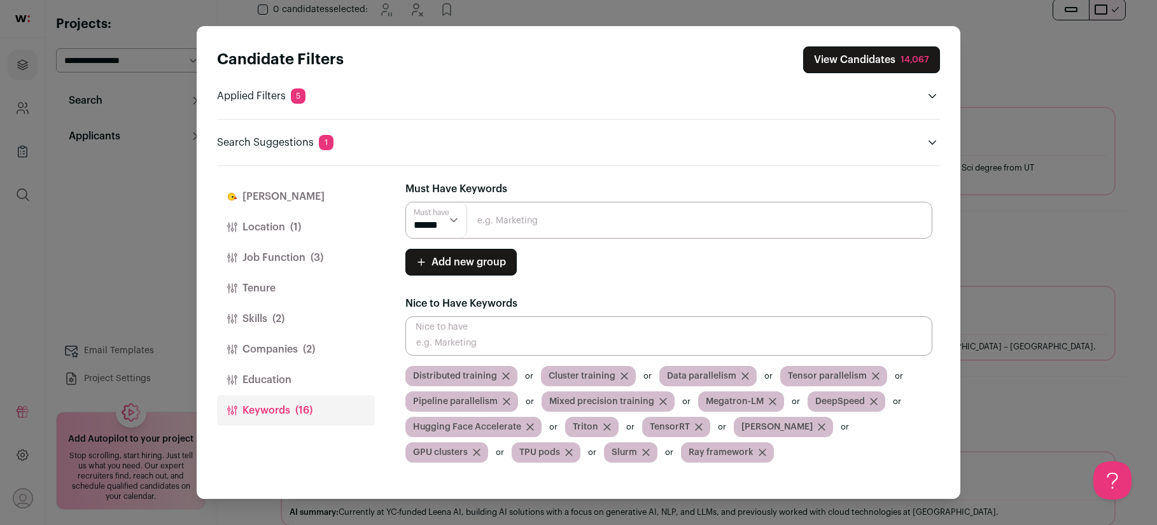
scroll to position [323, 0]
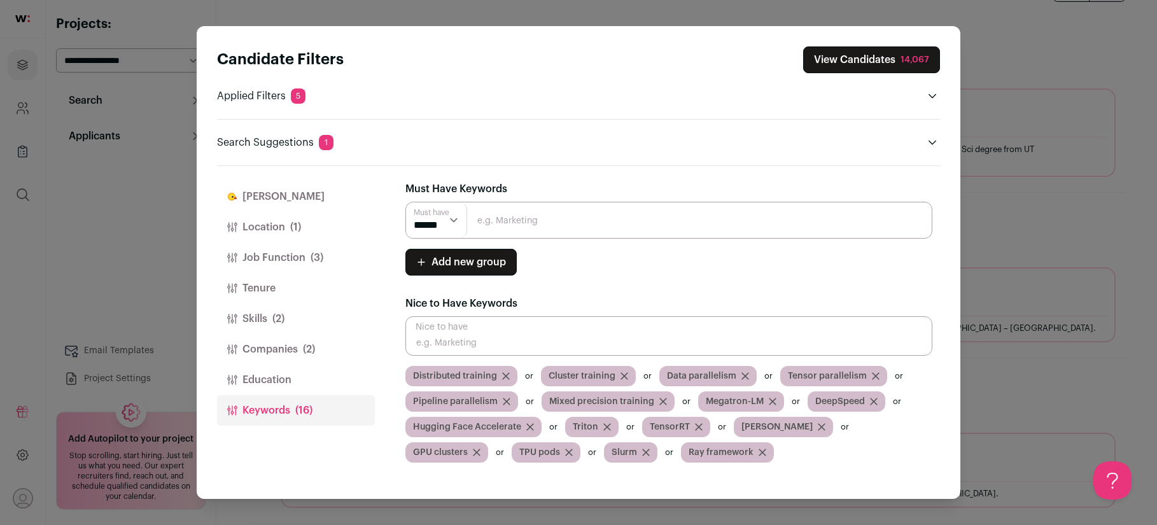
click at [253, 327] on button "Skills (2)" at bounding box center [296, 319] width 158 height 31
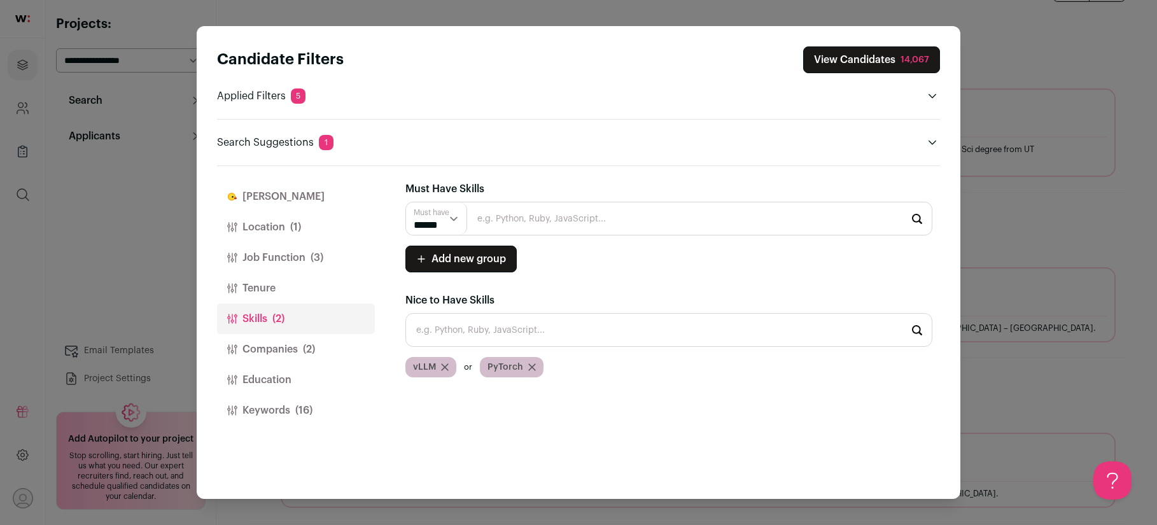
click at [271, 261] on button "Job Function (3)" at bounding box center [296, 257] width 158 height 31
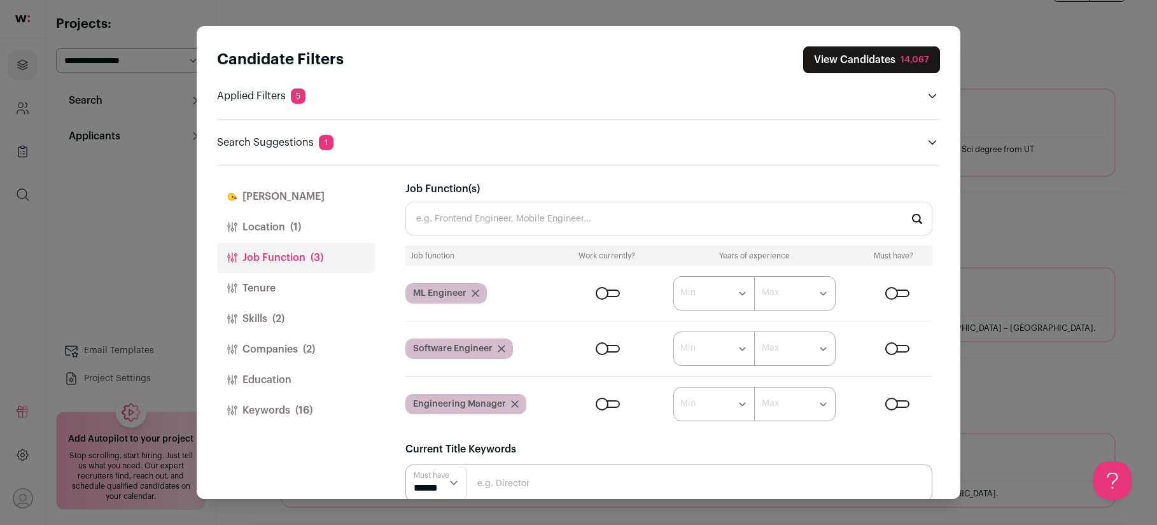
click at [869, 51] on button "View Candidates 14,067" at bounding box center [871, 59] width 137 height 27
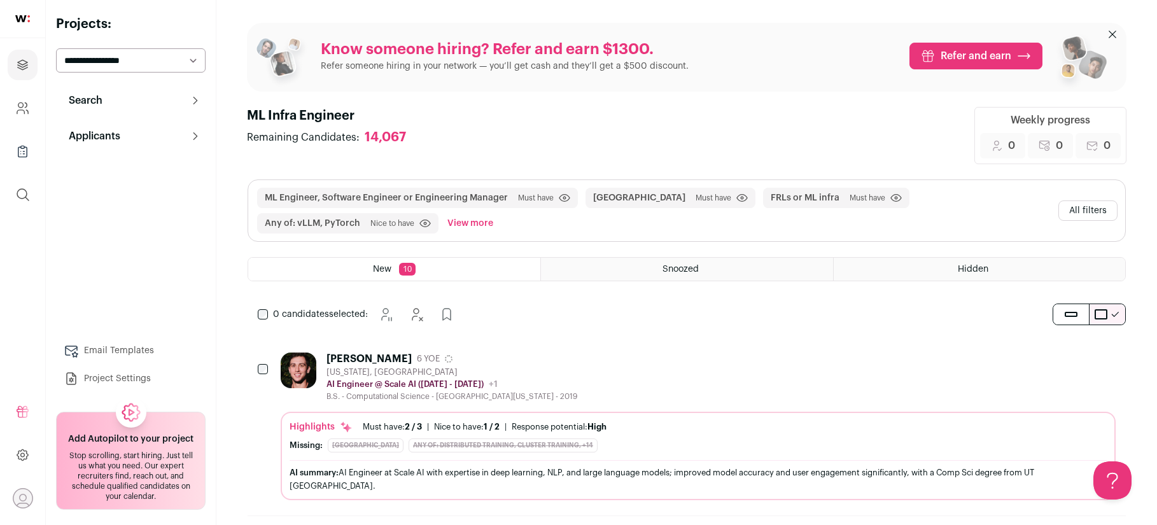
scroll to position [24, 0]
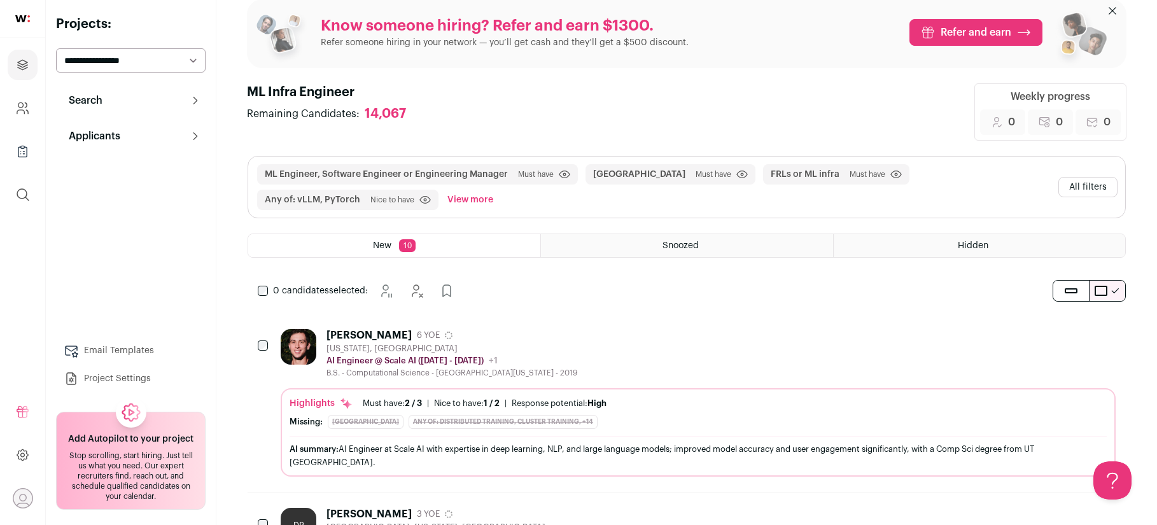
click at [1076, 185] on button "All filters" at bounding box center [1087, 187] width 59 height 20
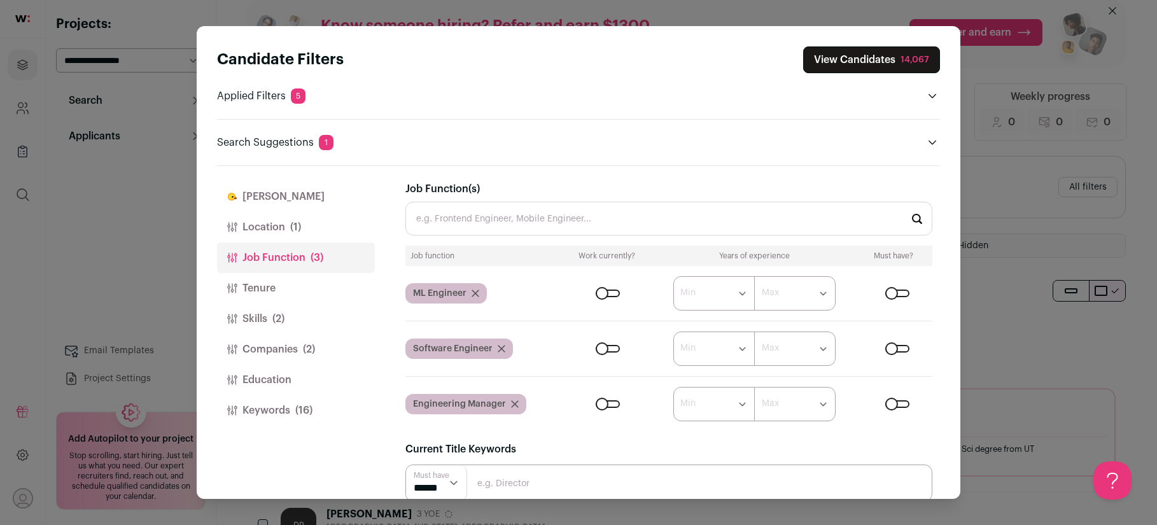
click at [298, 239] on button "Location (1)" at bounding box center [296, 227] width 158 height 31
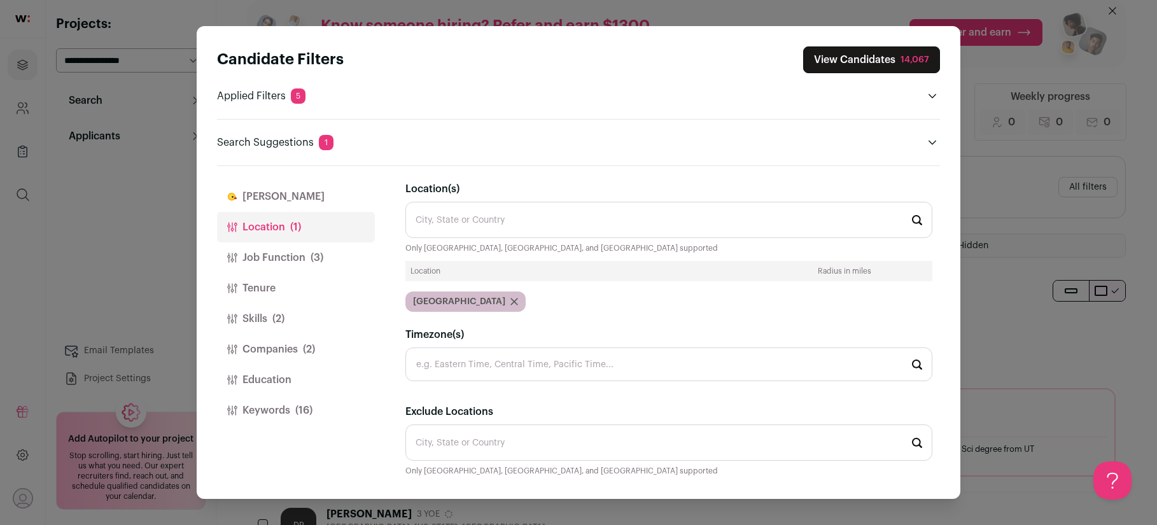
click at [511, 304] on icon "Close modal via background" at bounding box center [514, 301] width 6 height 6
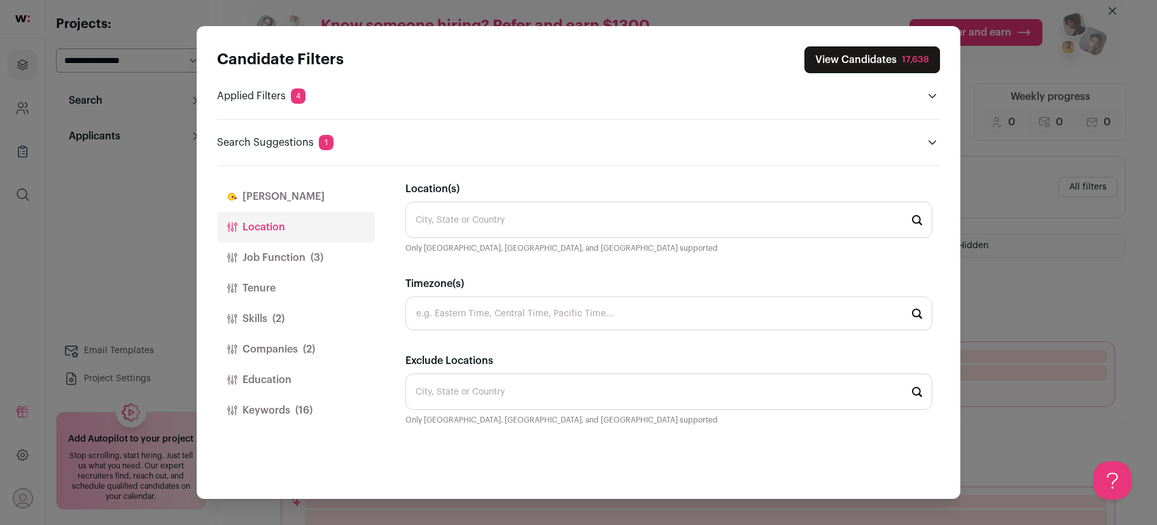
click at [463, 230] on input "Location(s)" at bounding box center [668, 220] width 527 height 36
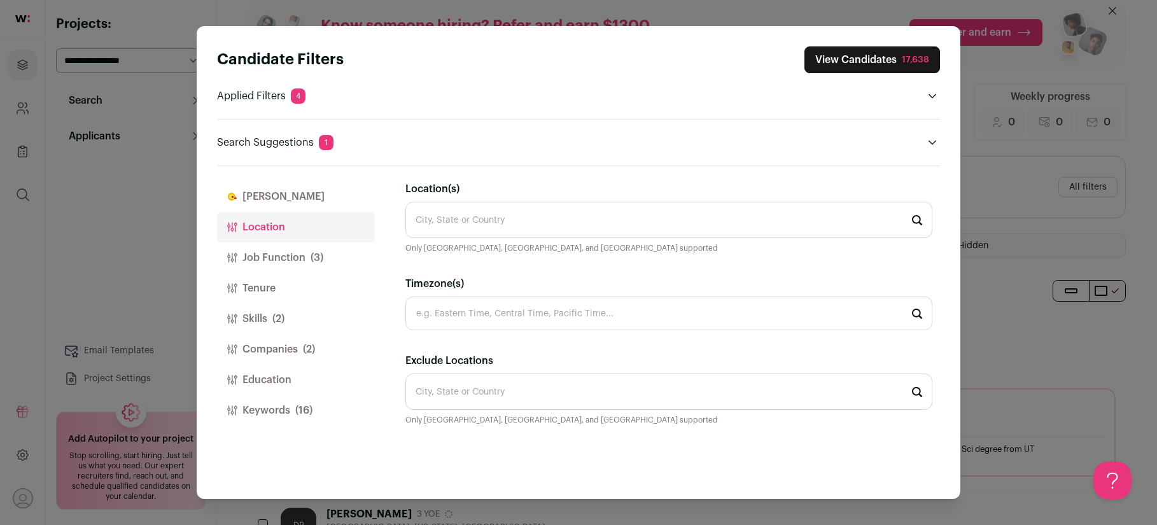
scroll to position [0, 0]
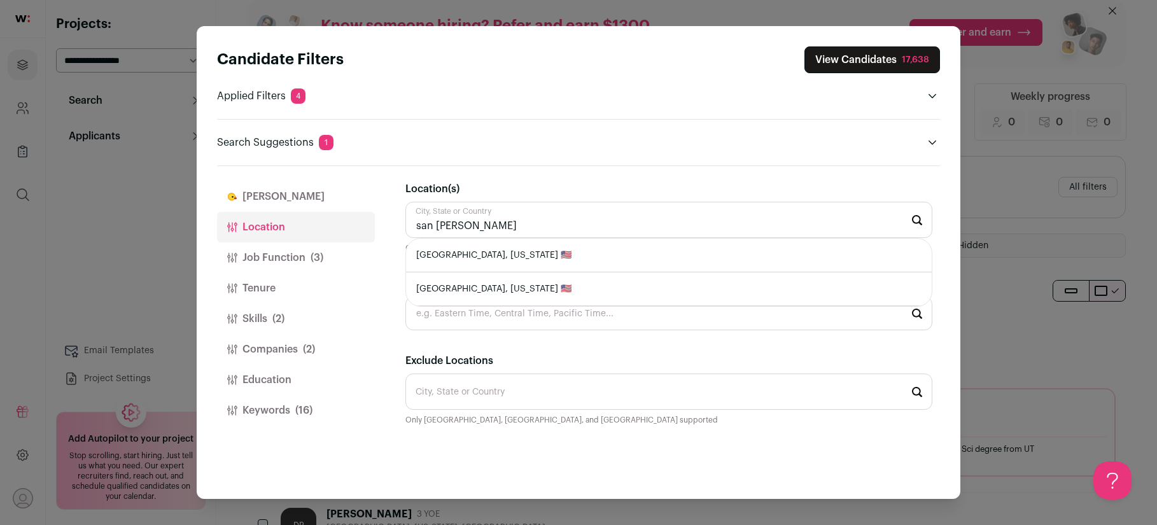
click at [478, 261] on li "San Francisco, California 🇺🇸" at bounding box center [669, 256] width 526 height 34
type input "San Francisco, California 🇺🇸"
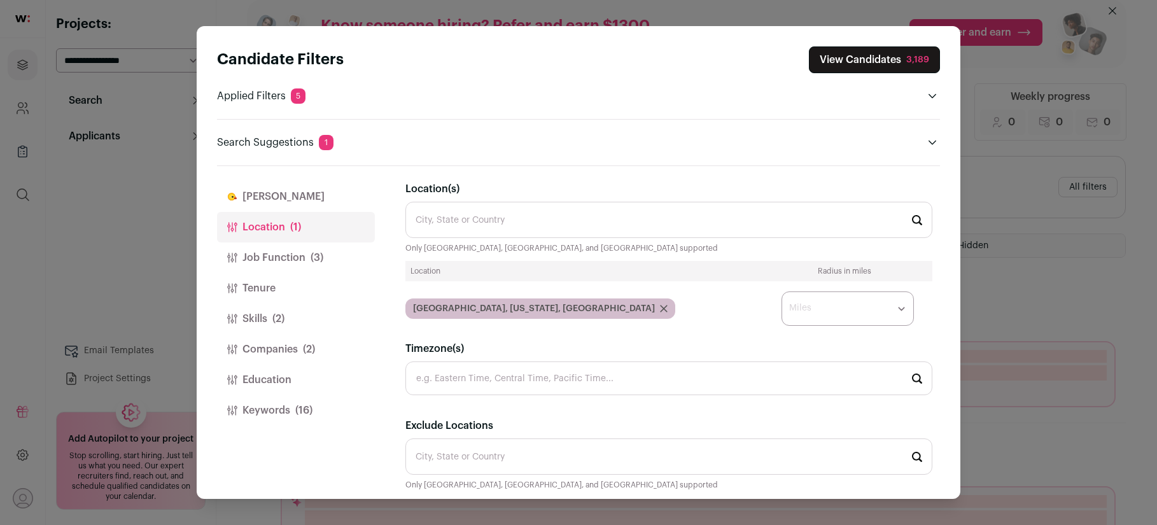
click at [828, 304] on select "* ** ** **" at bounding box center [847, 308] width 132 height 34
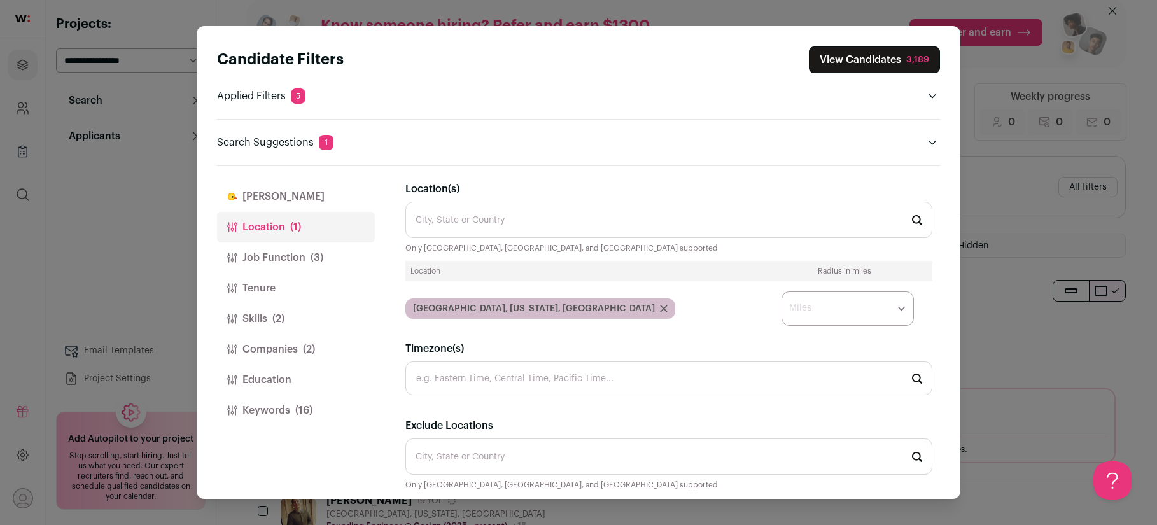
select select "****"
click at [781, 291] on select "* ** ** **" at bounding box center [847, 308] width 132 height 34
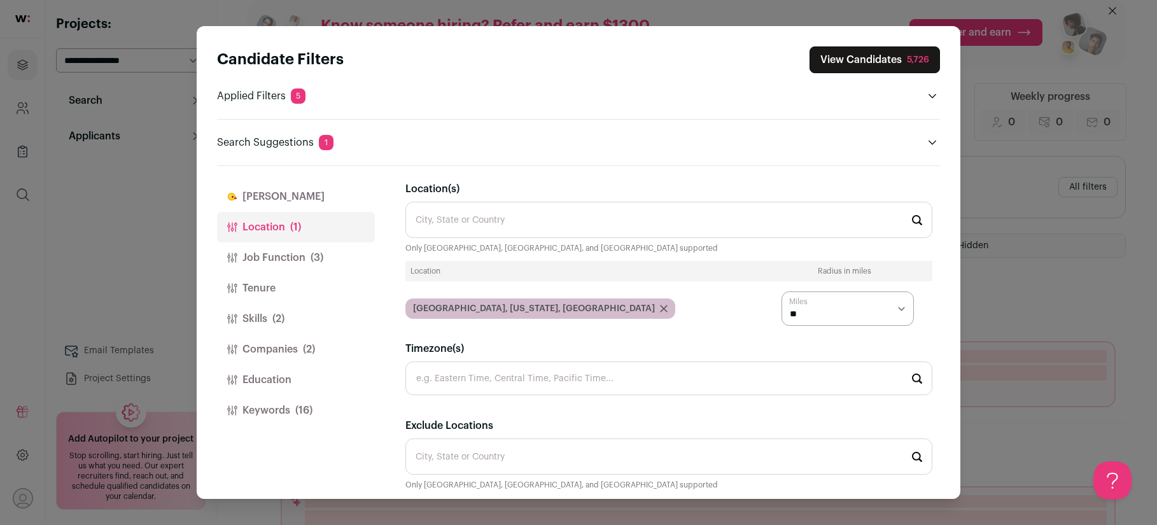
click at [713, 333] on div "Location(s) City, State or Country Only United States, Canada, and United Kingd…" at bounding box center [668, 291] width 527 height 221
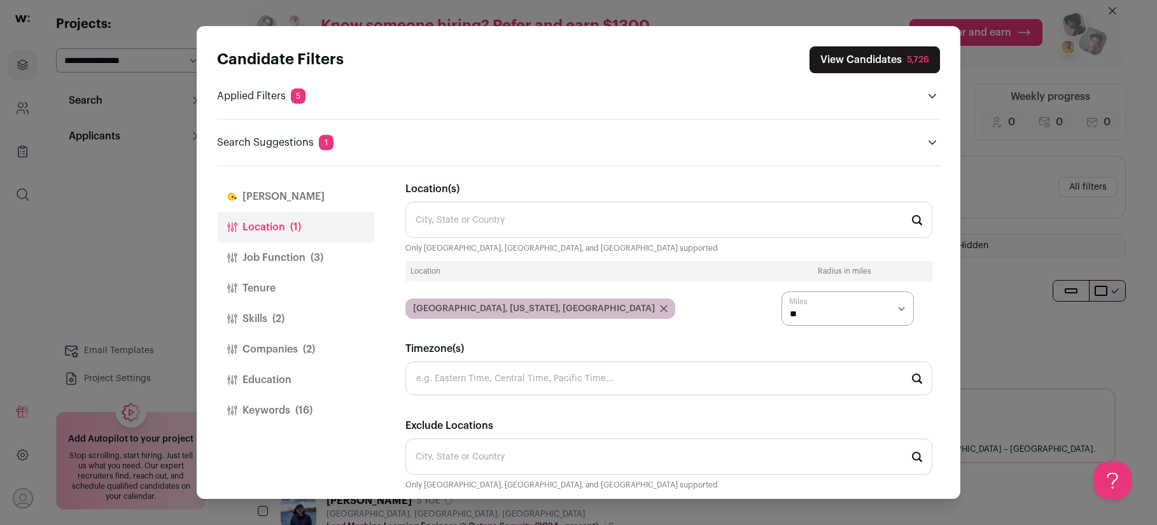
click at [864, 55] on button "View Candidates 5,726" at bounding box center [874, 59] width 130 height 27
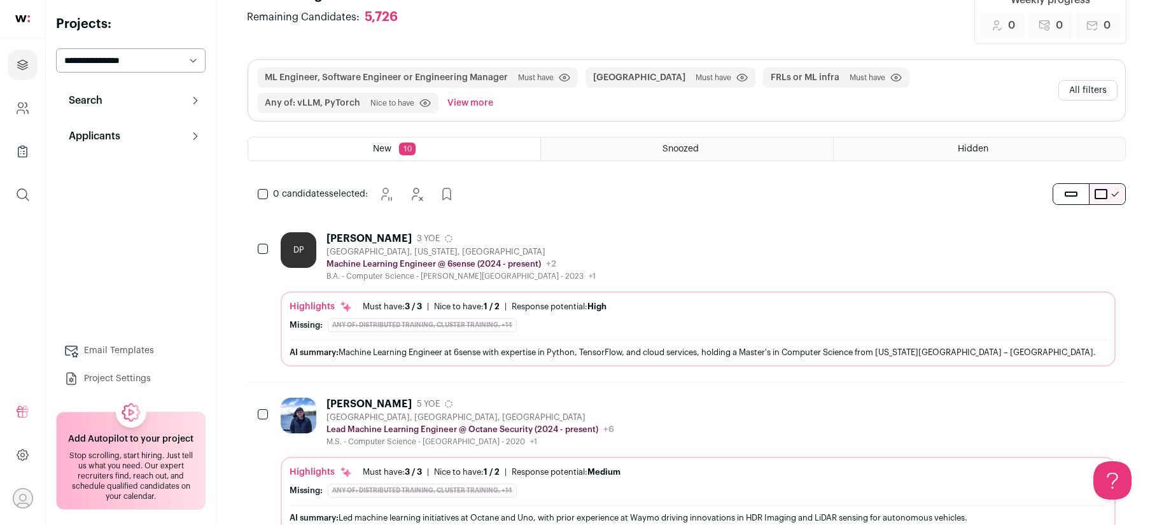
scroll to position [123, 0]
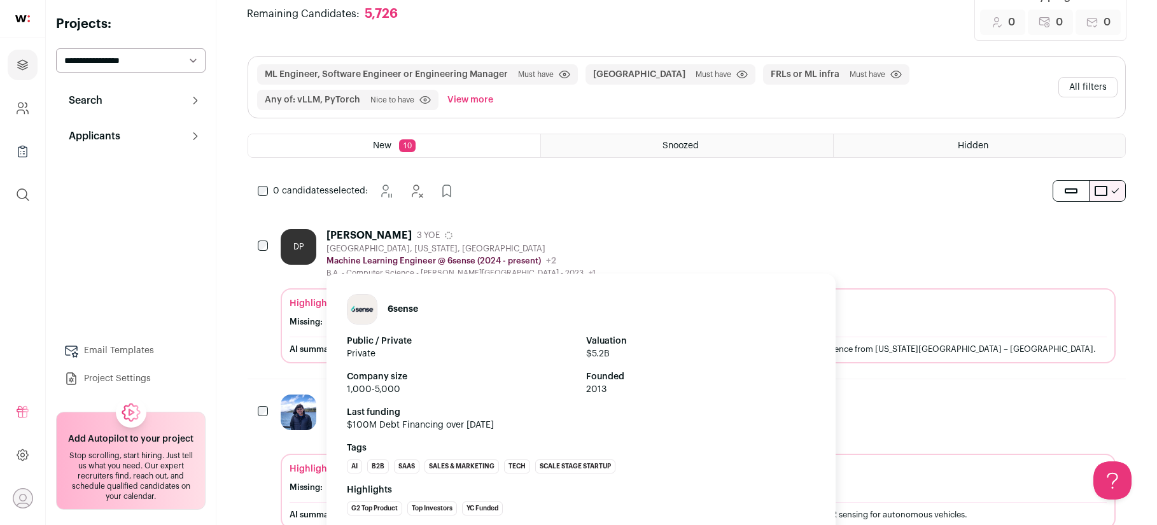
click at [394, 256] on p "Machine Learning Engineer @ 6sense (2024 - present)" at bounding box center [433, 261] width 214 height 10
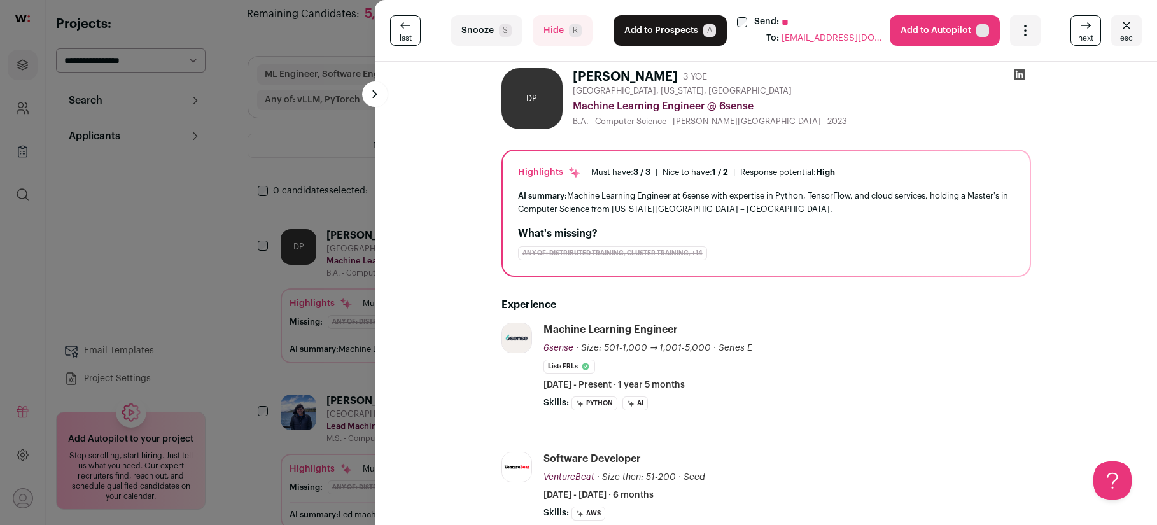
scroll to position [0, 0]
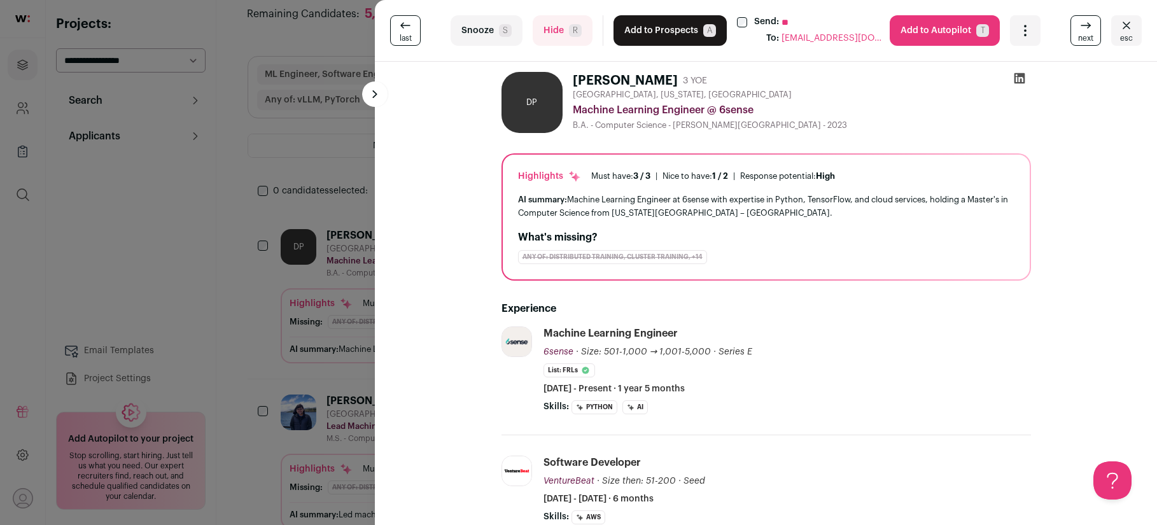
click at [341, 137] on div "last Snooze S Hide R Add to Prospects A Send: ** To: dhrumilptl32@gmail.com Are…" at bounding box center [578, 262] width 1157 height 525
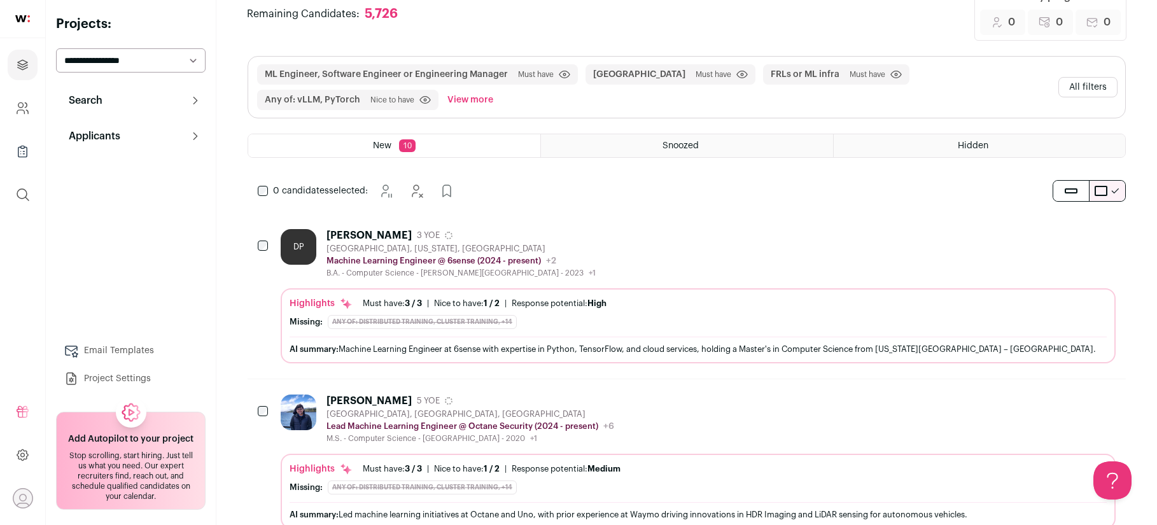
click at [341, 392] on div "Sahaj Gandhi 5 YOE San Francisco Bay Area, CA, USA Lead Machine Learning Engine…" at bounding box center [687, 461] width 878 height 165
click at [343, 399] on div "Sahaj Gandhi" at bounding box center [368, 401] width 85 height 13
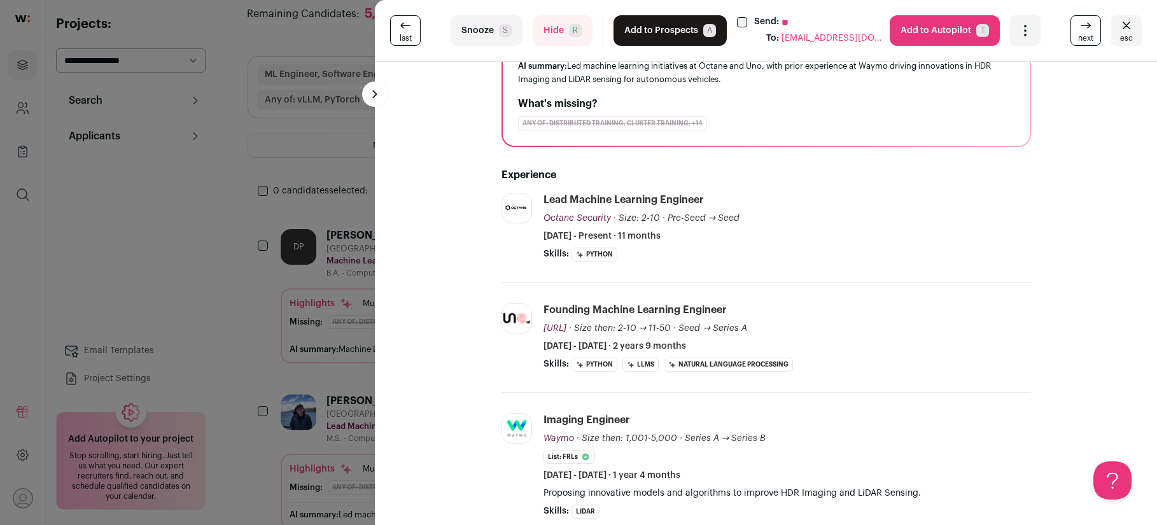
scroll to position [141, 0]
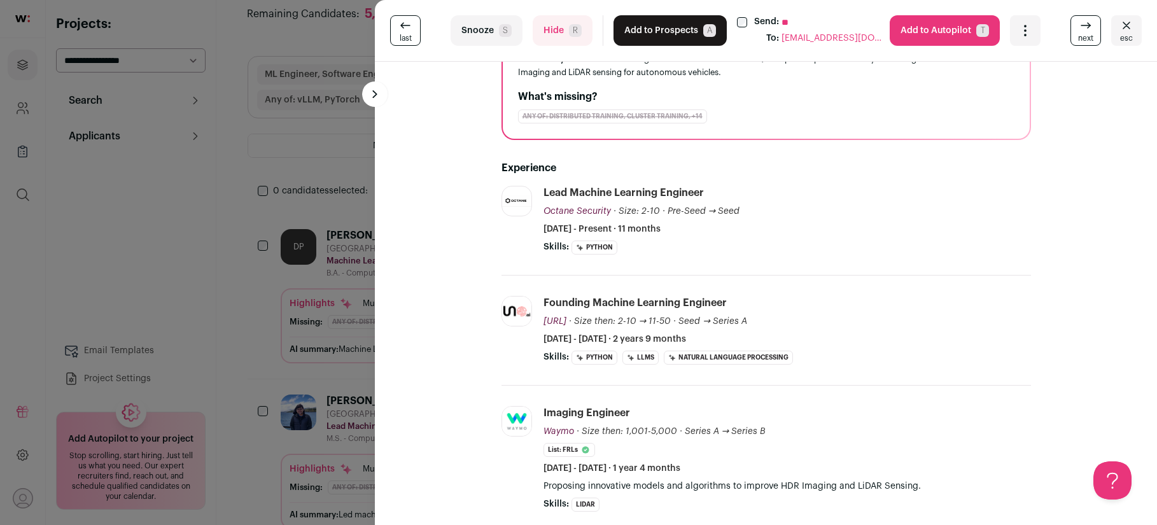
click at [319, 120] on div "last Snooze S Hide R Add to Prospects A Send: ** To: sahaj.gandhi@mail.rit.edu …" at bounding box center [578, 262] width 1157 height 525
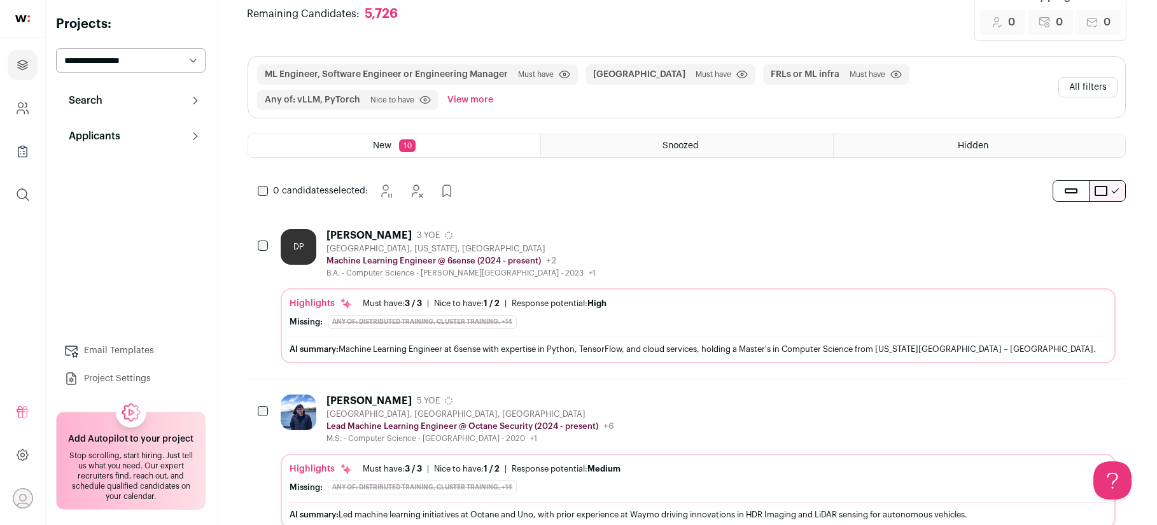
click at [1066, 85] on button "All filters" at bounding box center [1087, 87] width 59 height 20
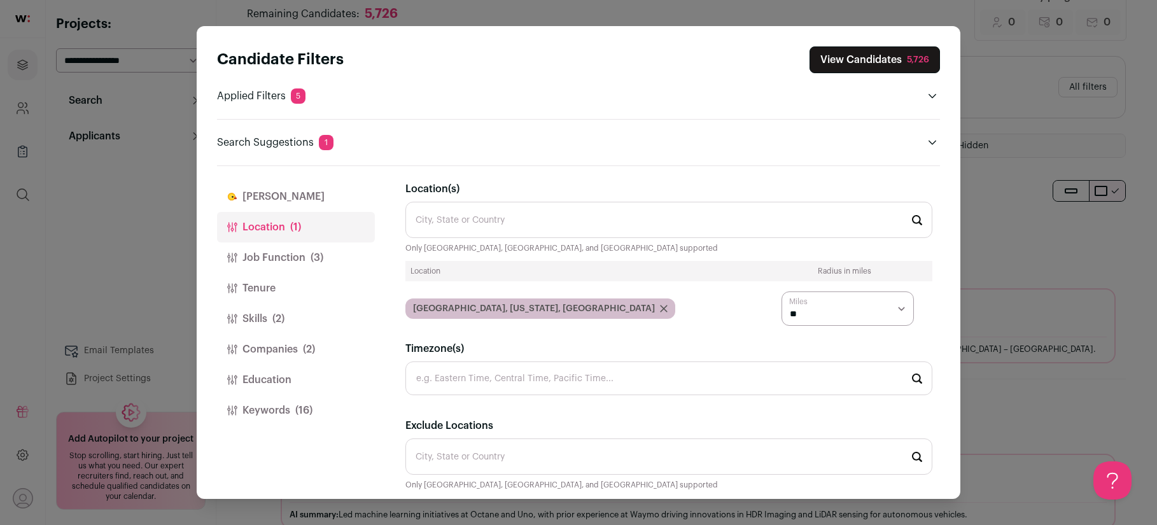
click at [269, 357] on button "Companies (2)" at bounding box center [296, 349] width 158 height 31
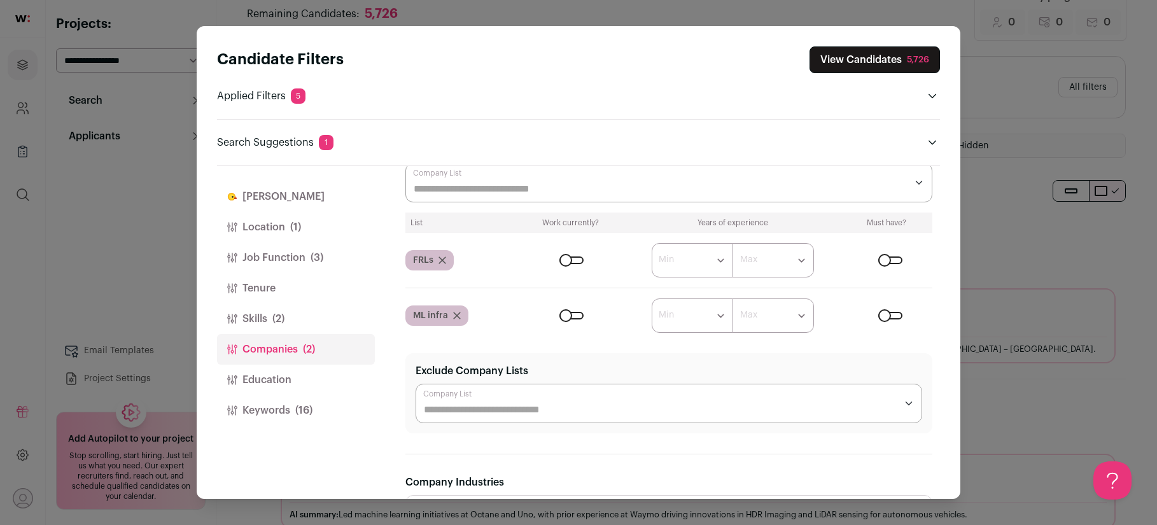
scroll to position [74, 0]
click at [569, 262] on div "Close modal via background" at bounding box center [571, 259] width 24 height 8
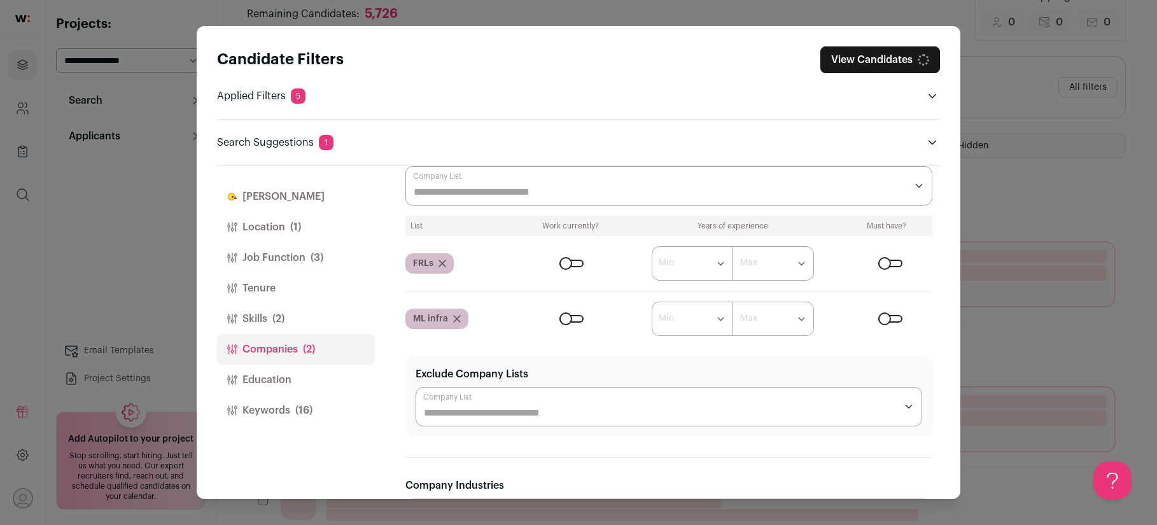
click at [569, 316] on div "Close modal via background" at bounding box center [571, 319] width 24 height 8
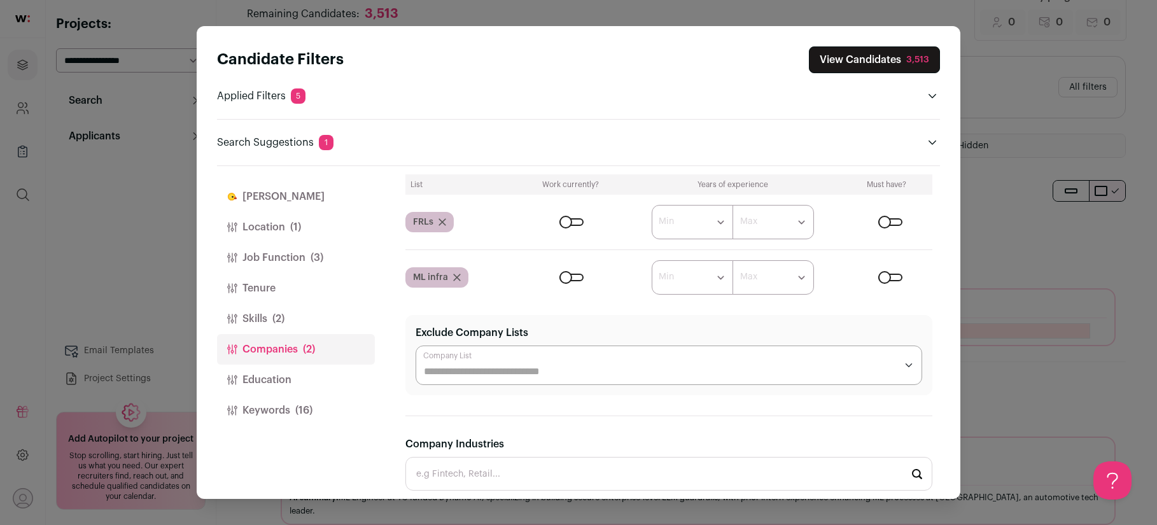
scroll to position [0, 0]
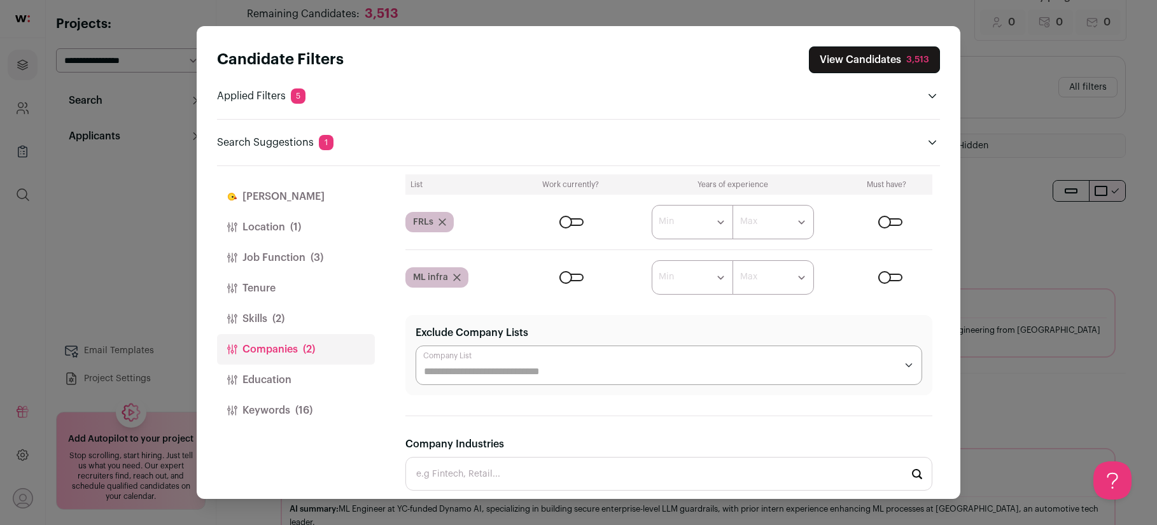
click at [839, 64] on button "View Candidates 3,513" at bounding box center [874, 59] width 131 height 27
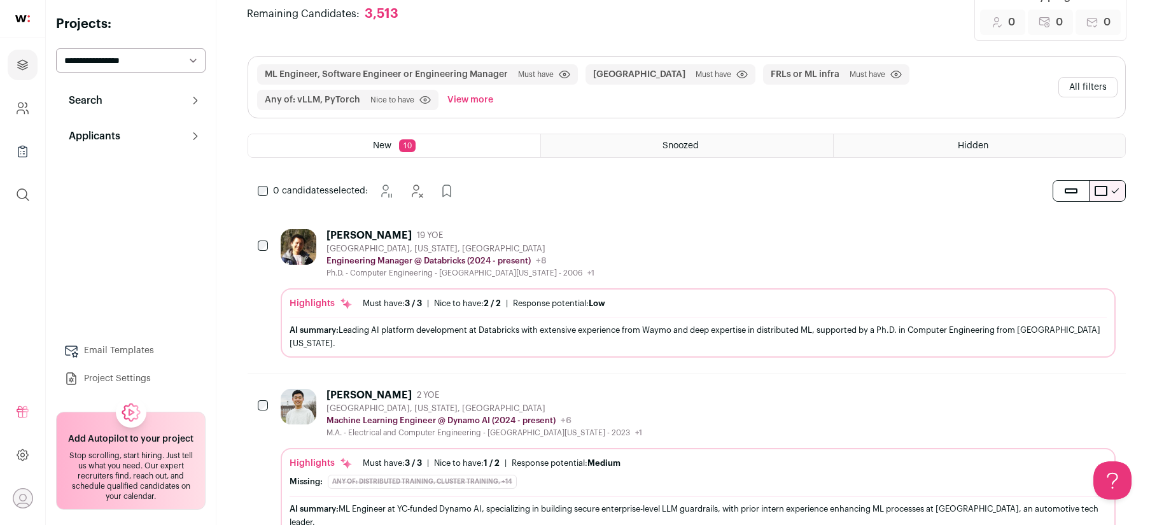
click at [496, 236] on div "Lin Yuan 19 YOE" at bounding box center [460, 235] width 268 height 13
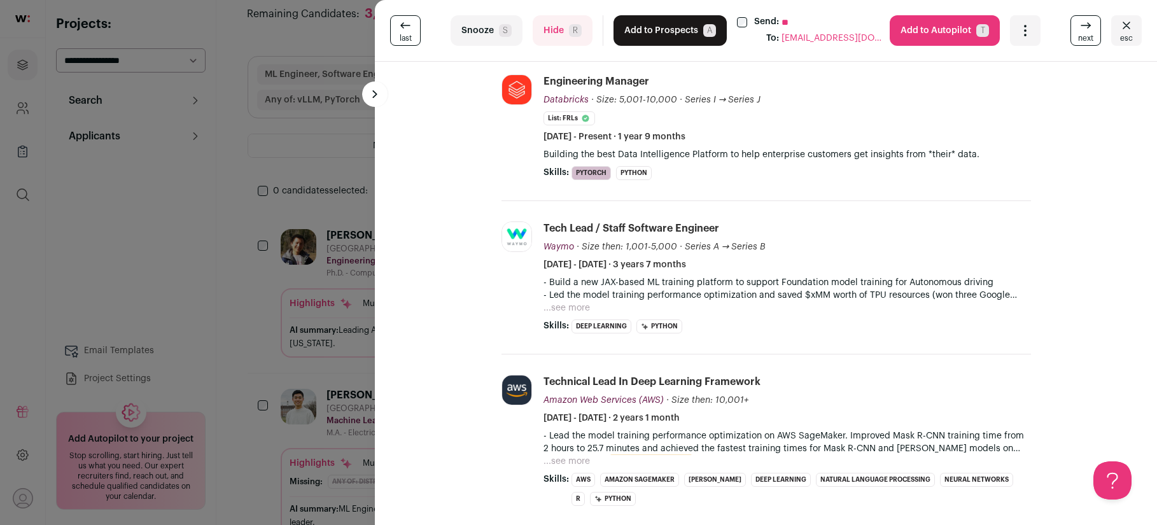
scroll to position [193, 0]
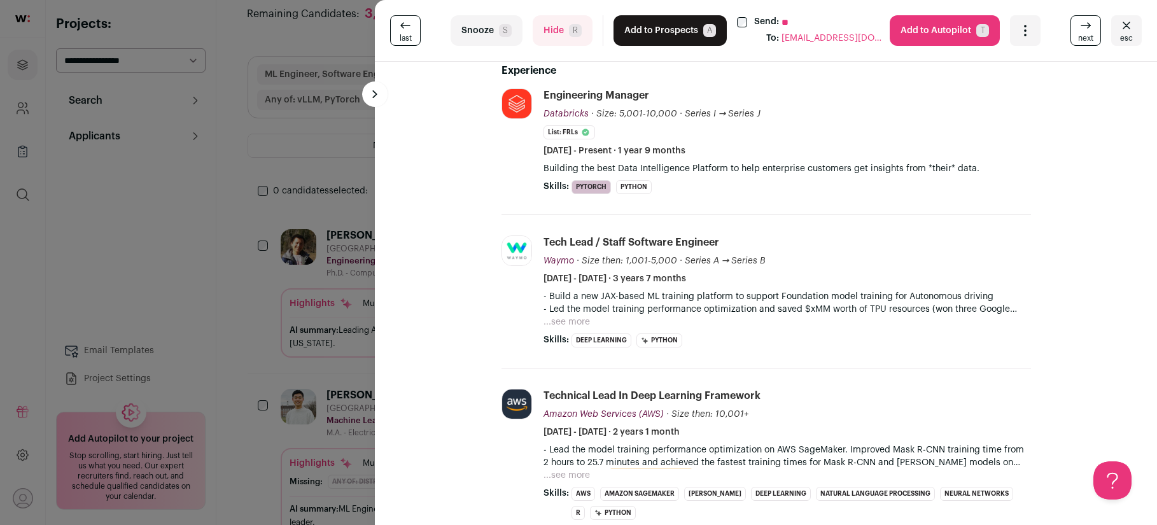
click at [347, 147] on div "last Snooze S Hide R Add to Prospects A Send: ** To: apeforest@gmail.com Are yo…" at bounding box center [578, 262] width 1157 height 525
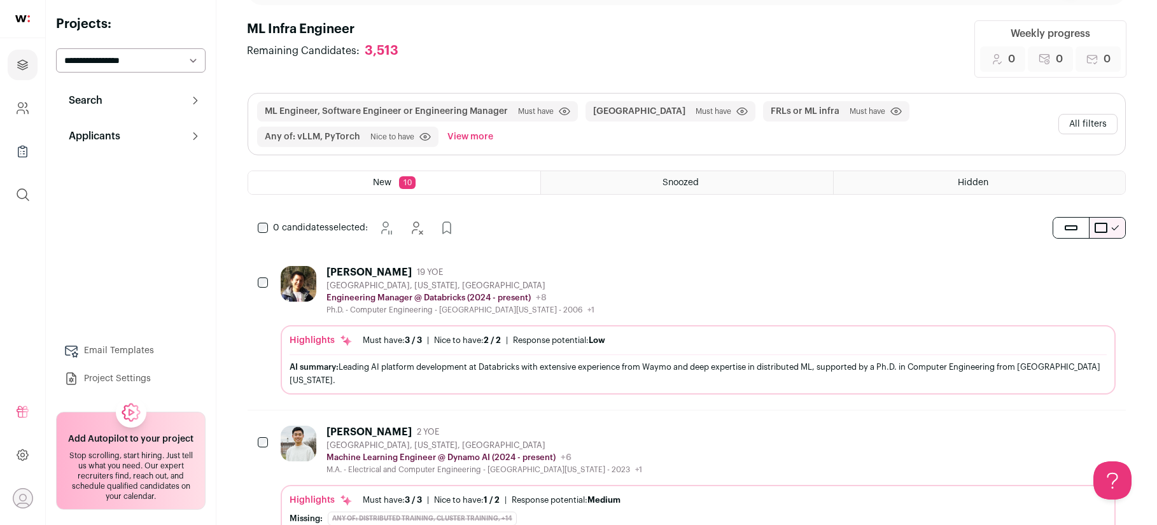
scroll to position [0, 0]
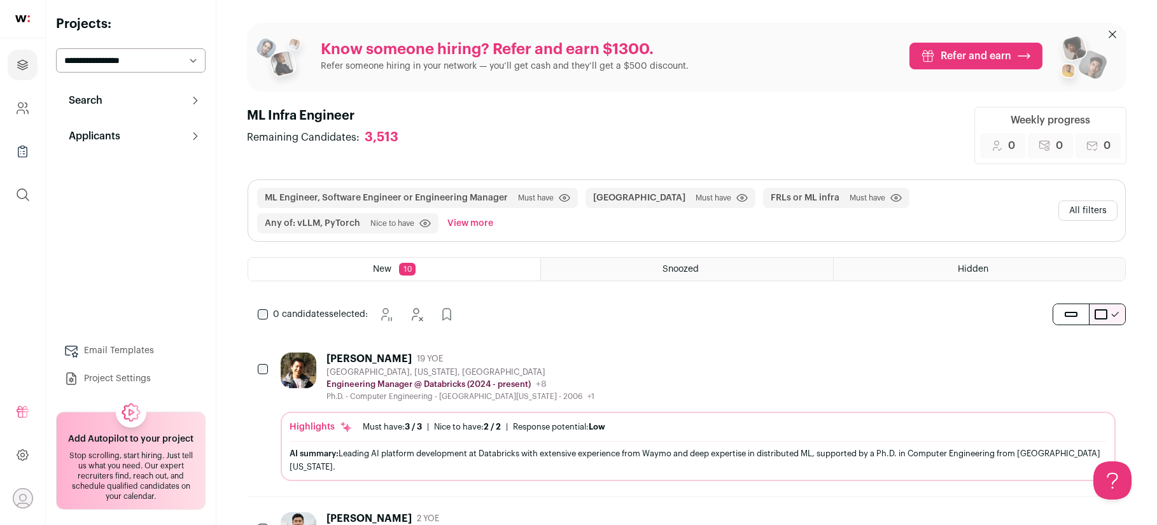
click at [1079, 209] on button "All filters" at bounding box center [1087, 210] width 59 height 20
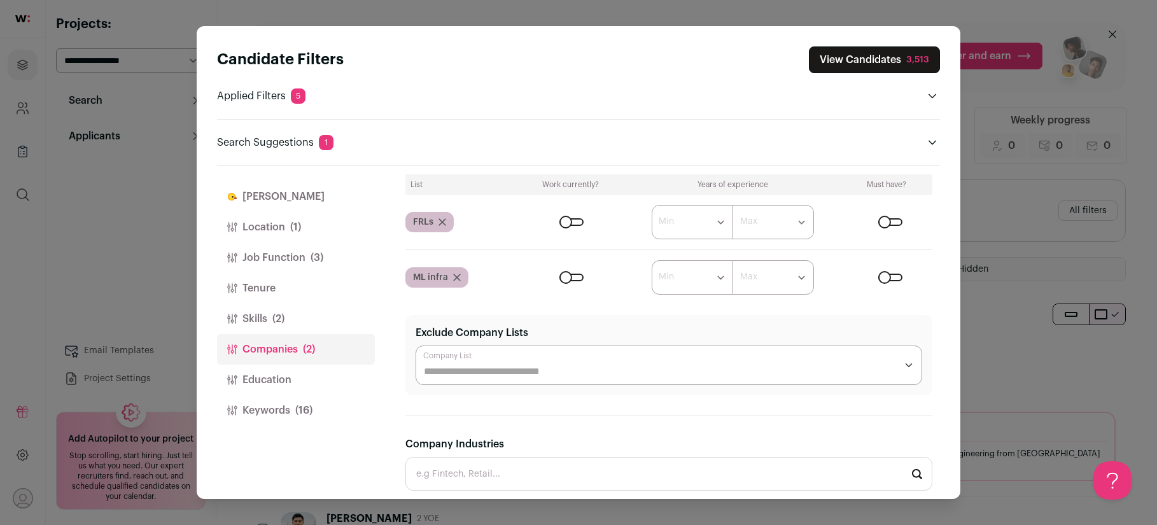
click at [570, 222] on div "Close modal via background" at bounding box center [571, 222] width 24 height 8
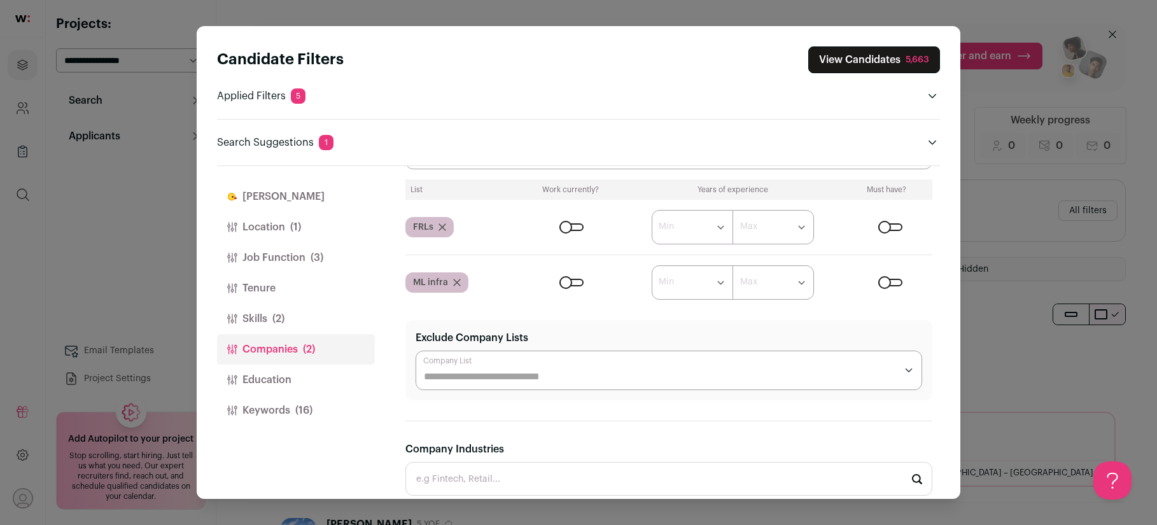
click at [845, 60] on button "View Candidates 5,663" at bounding box center [874, 59] width 132 height 27
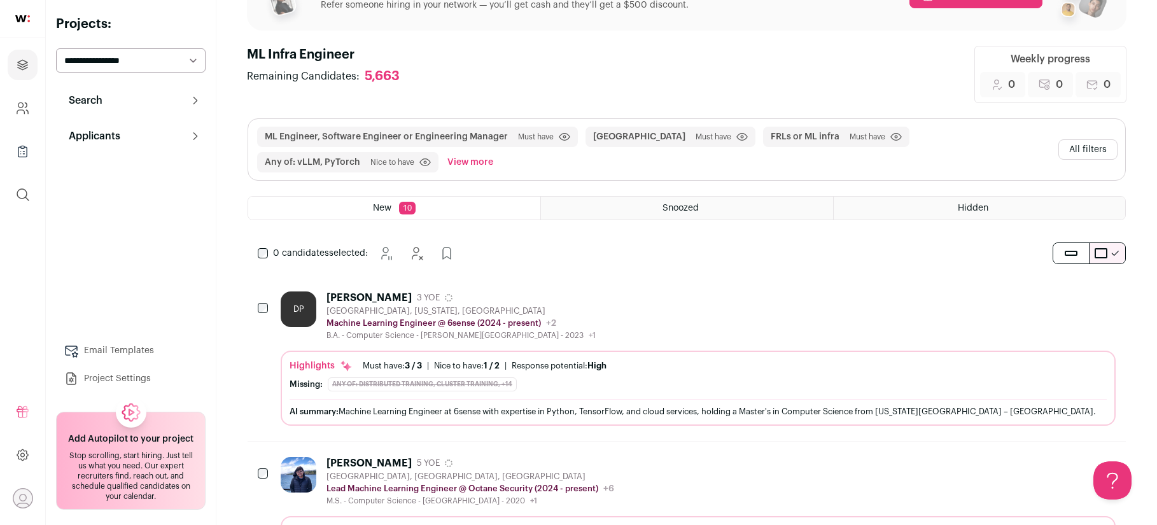
scroll to position [66, 0]
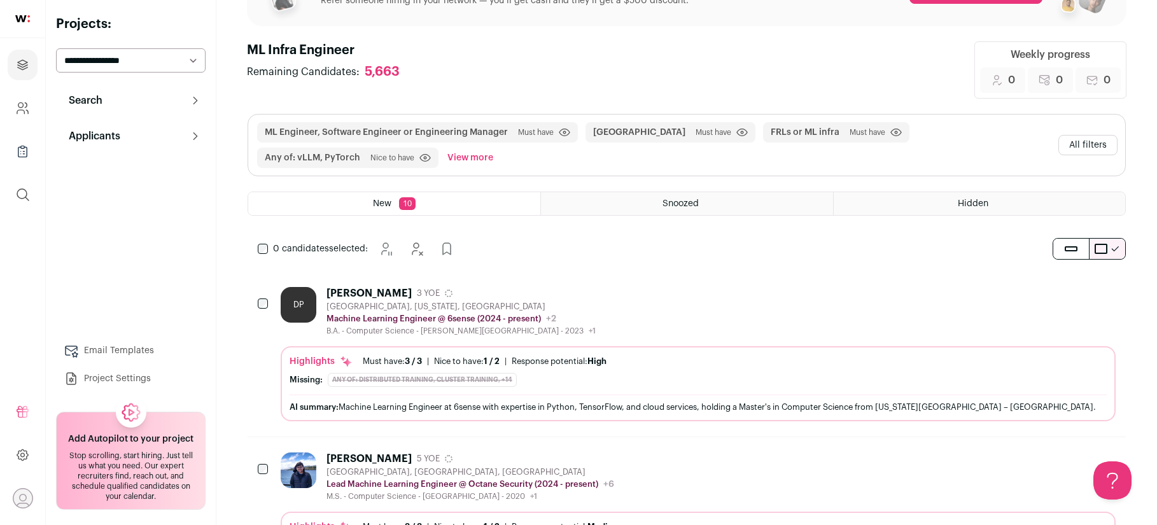
click at [379, 307] on div "Hayward, California, United States" at bounding box center [460, 307] width 269 height 10
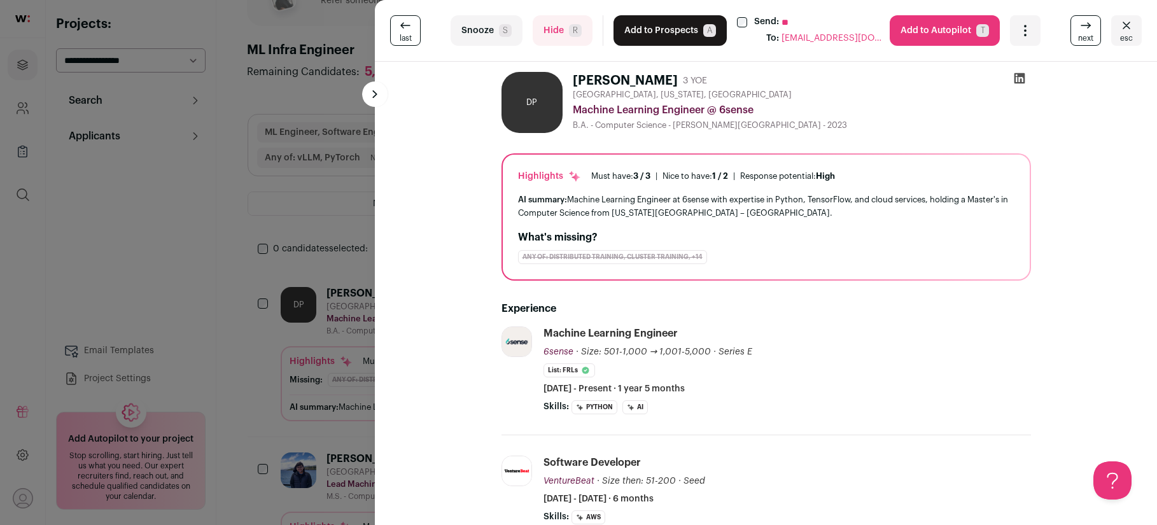
click at [281, 217] on div "last Snooze S Hide R Add to Prospects A Send: ** To: dhrumilptl32@gmail.com Are…" at bounding box center [578, 262] width 1157 height 525
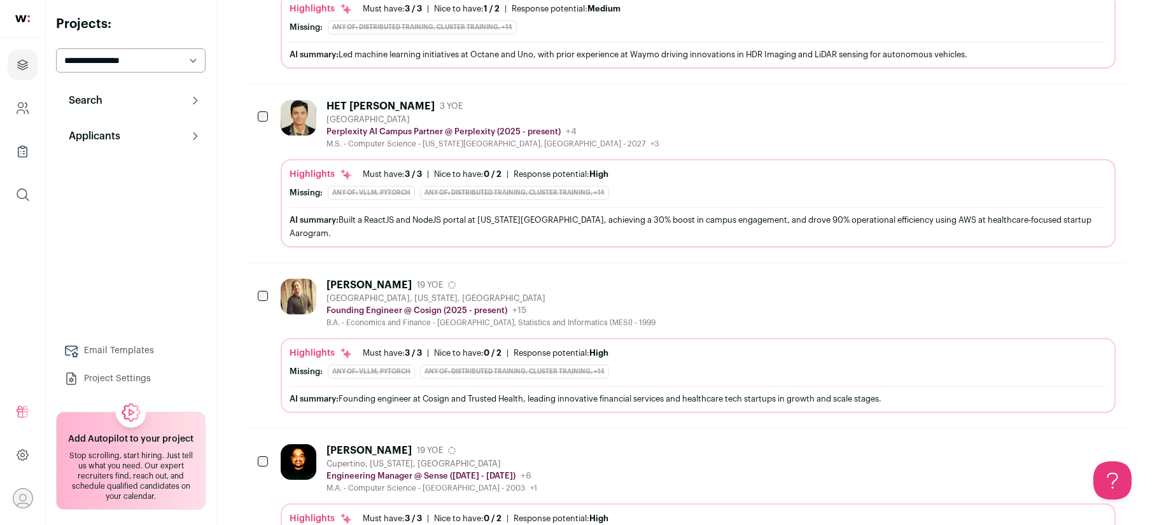
scroll to position [585, 0]
click at [344, 296] on div "San Francisco, California, United States" at bounding box center [490, 297] width 329 height 10
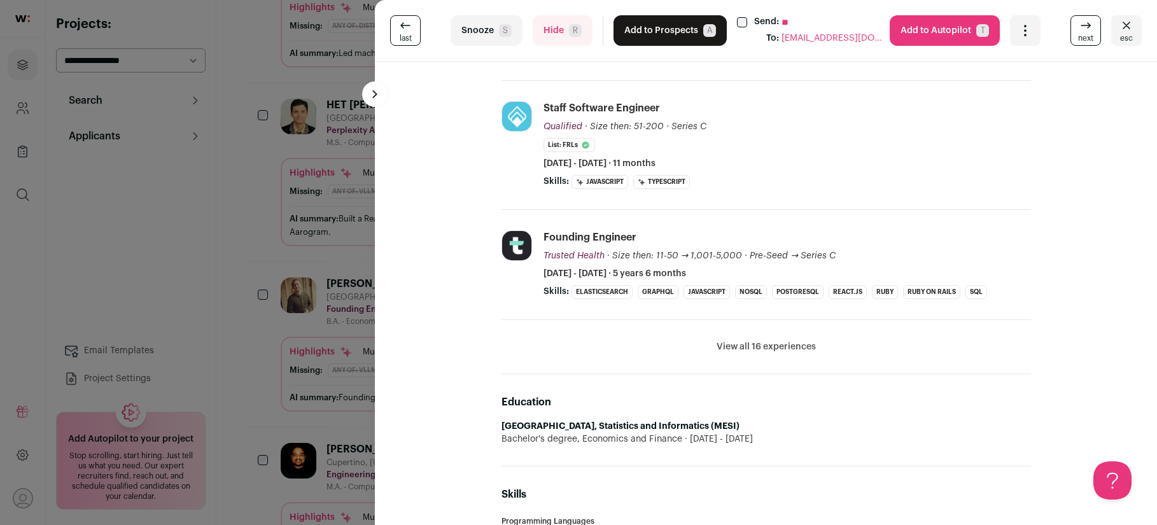
scroll to position [327, 0]
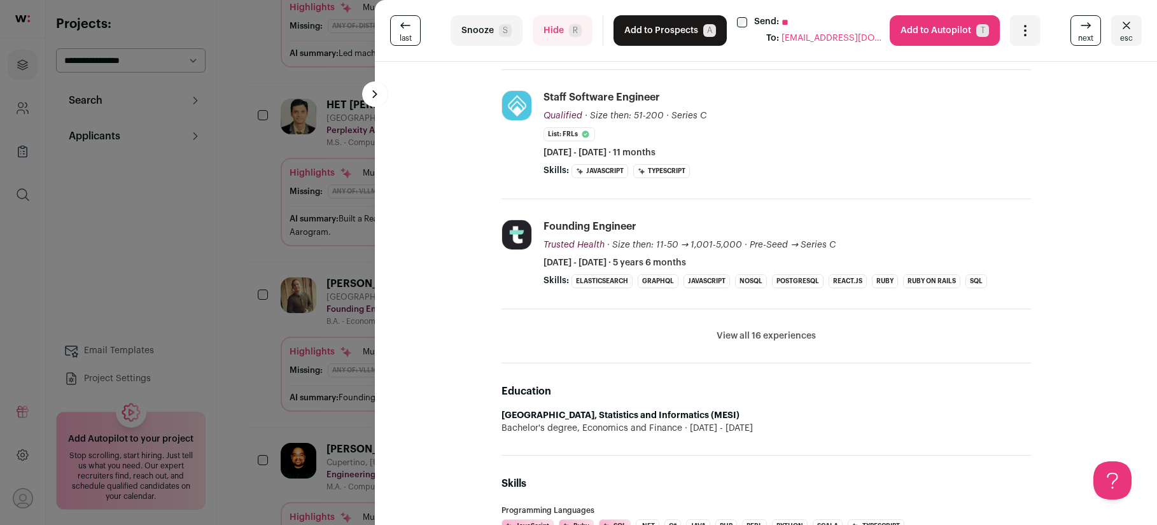
click at [318, 356] on div "last Snooze S Hide R Add to Prospects A Send: ** To: alfarid23@gmail.com Are yo…" at bounding box center [578, 262] width 1157 height 525
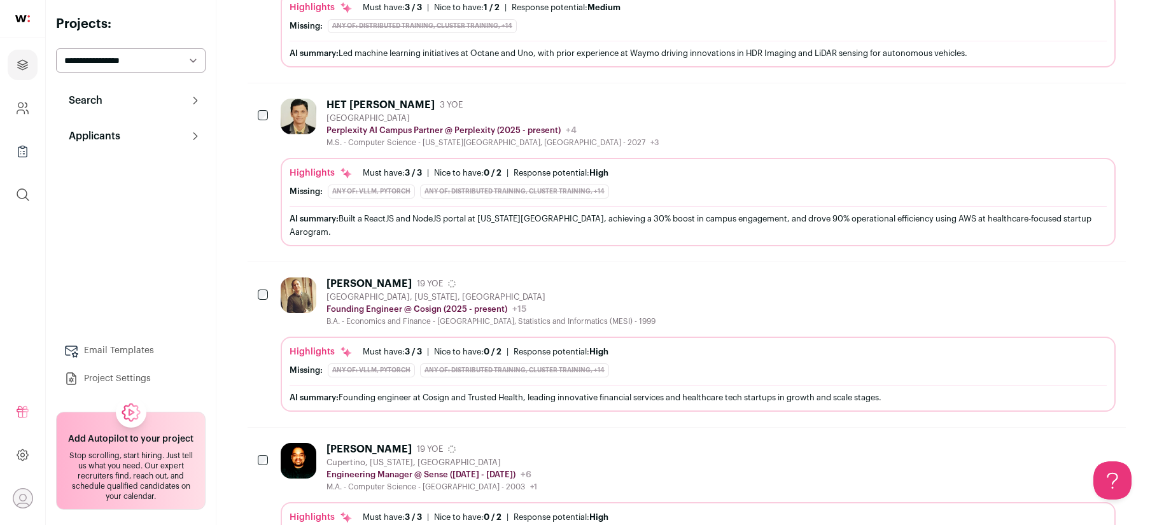
scroll to position [0, 0]
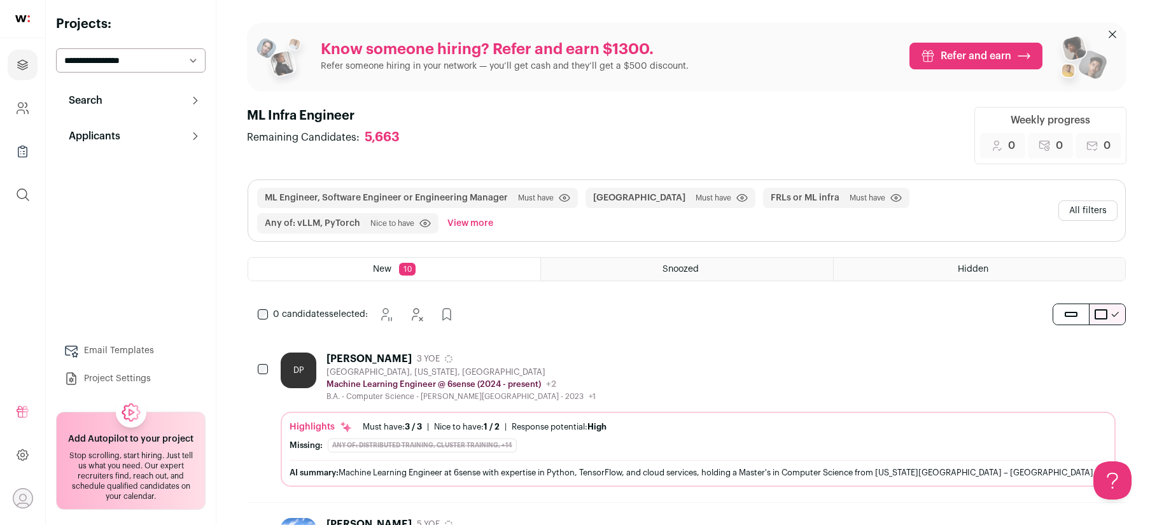
click at [1077, 213] on button "All filters" at bounding box center [1087, 210] width 59 height 20
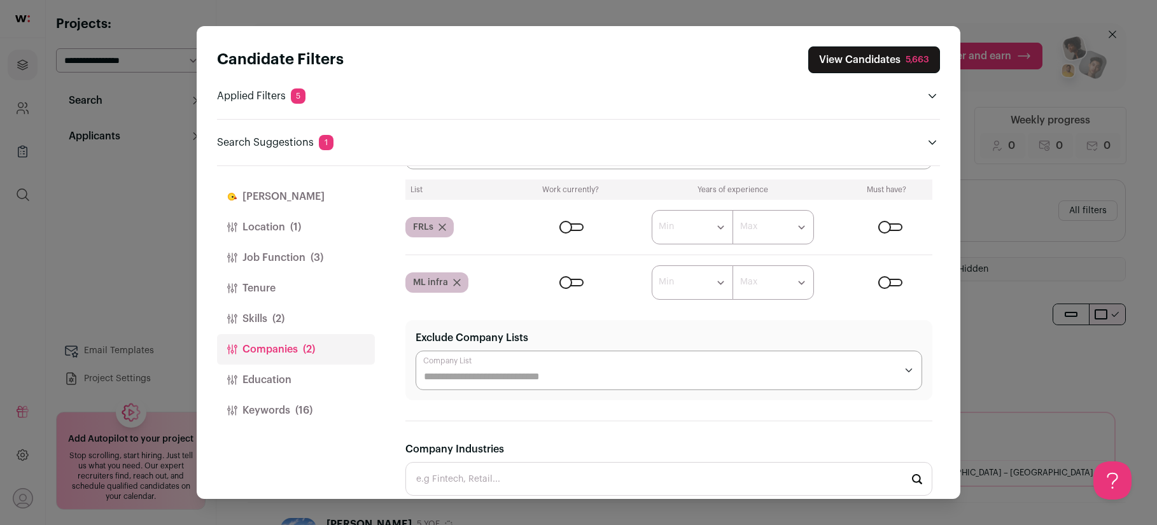
click at [272, 377] on button "Education" at bounding box center [296, 380] width 158 height 31
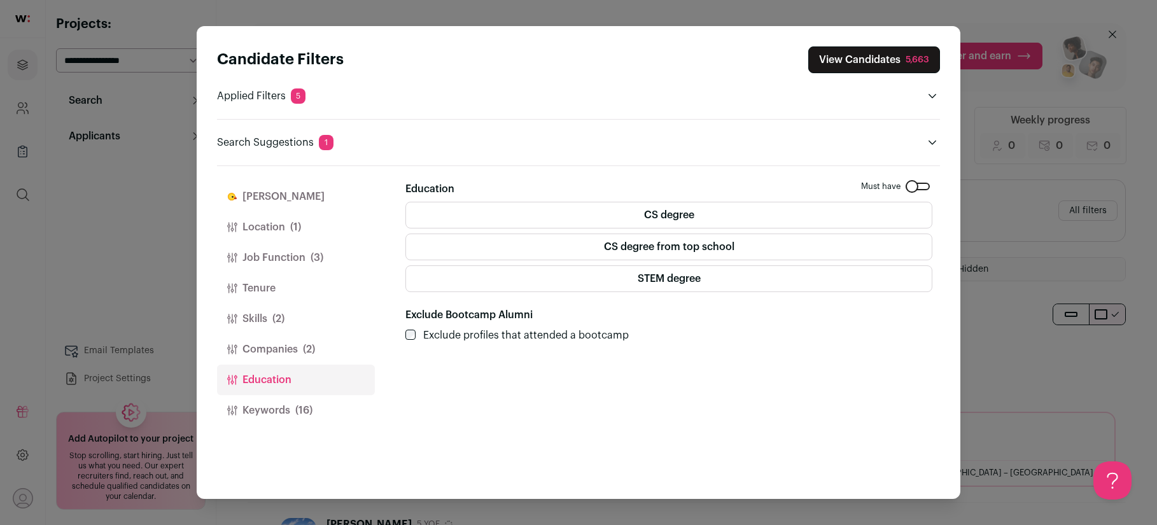
click at [595, 244] on label "CS degree from top school" at bounding box center [668, 247] width 527 height 27
click at [847, 61] on button "View Candidates 1,082" at bounding box center [874, 59] width 131 height 27
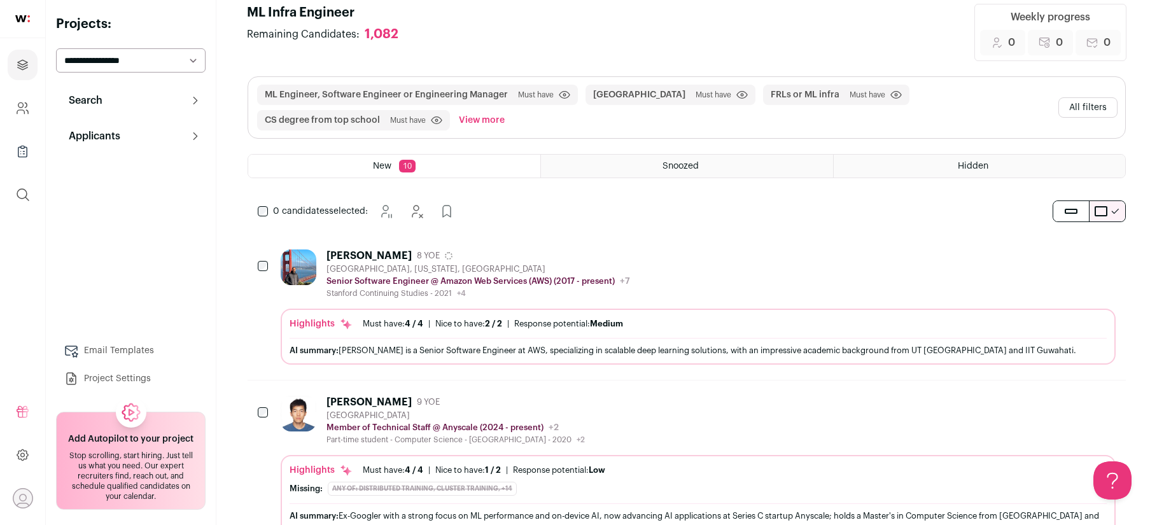
scroll to position [101, 0]
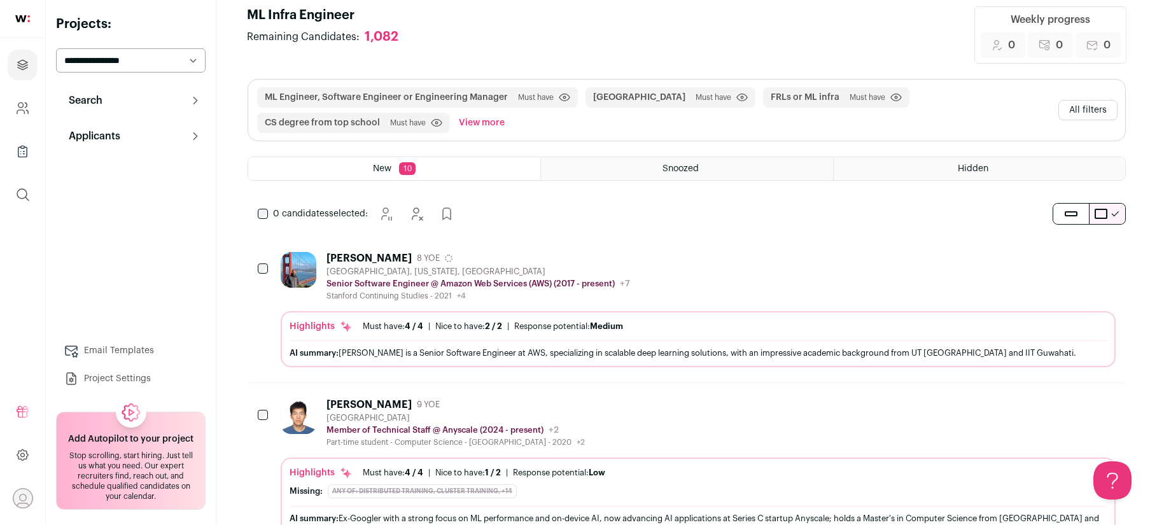
click at [488, 122] on button "View more" at bounding box center [481, 123] width 51 height 20
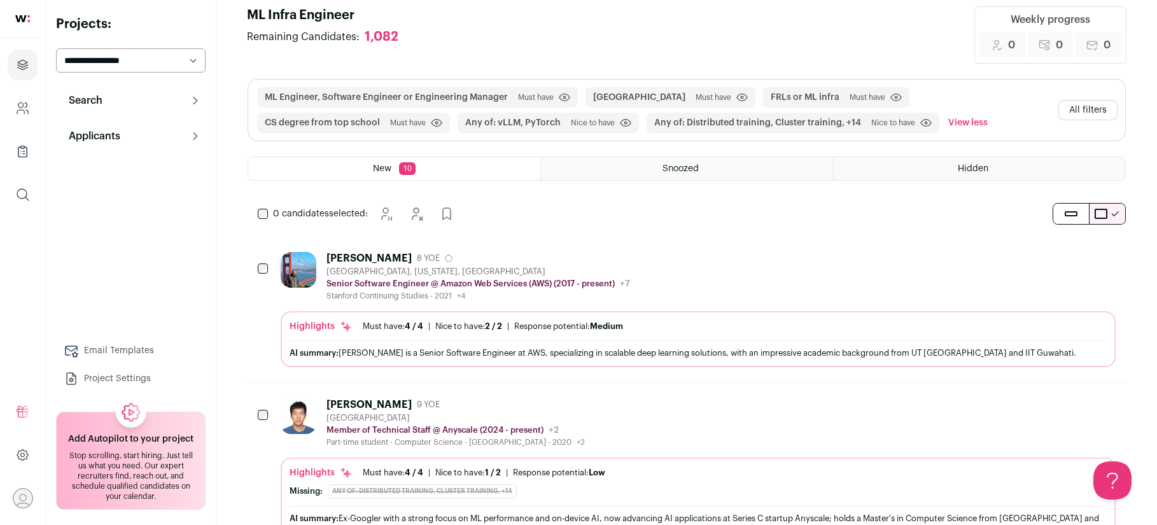
click at [1070, 107] on button "All filters" at bounding box center [1087, 110] width 59 height 20
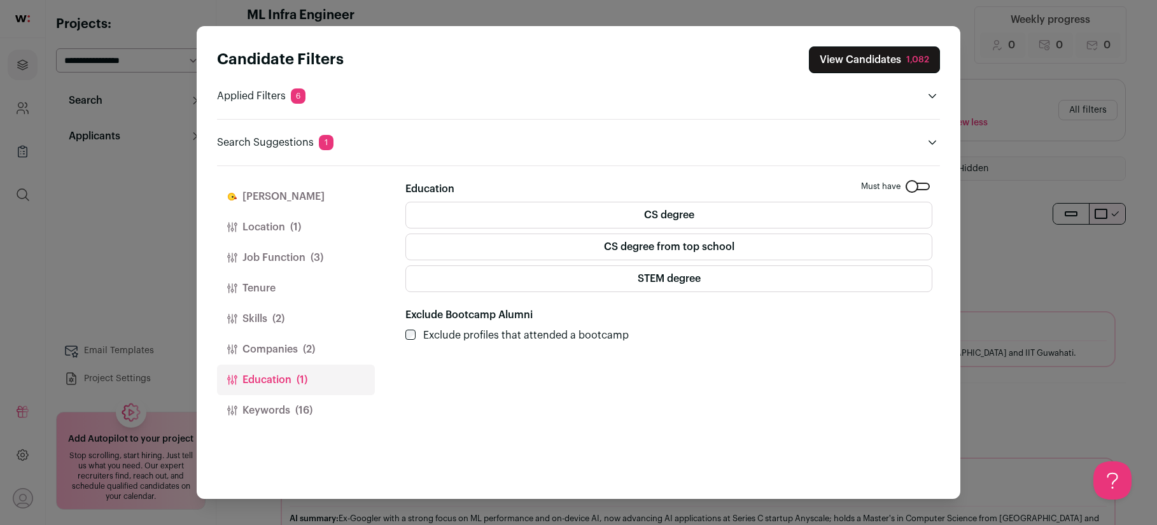
click at [277, 349] on button "Companies (2)" at bounding box center [296, 349] width 158 height 31
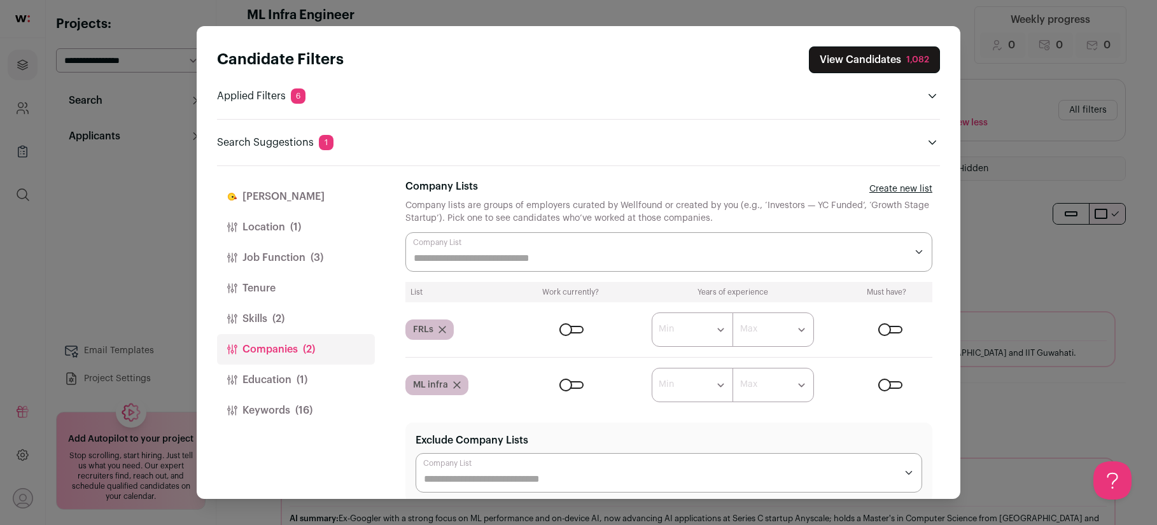
scroll to position [0, 0]
click at [910, 192] on link "Create new list" at bounding box center [900, 191] width 63 height 13
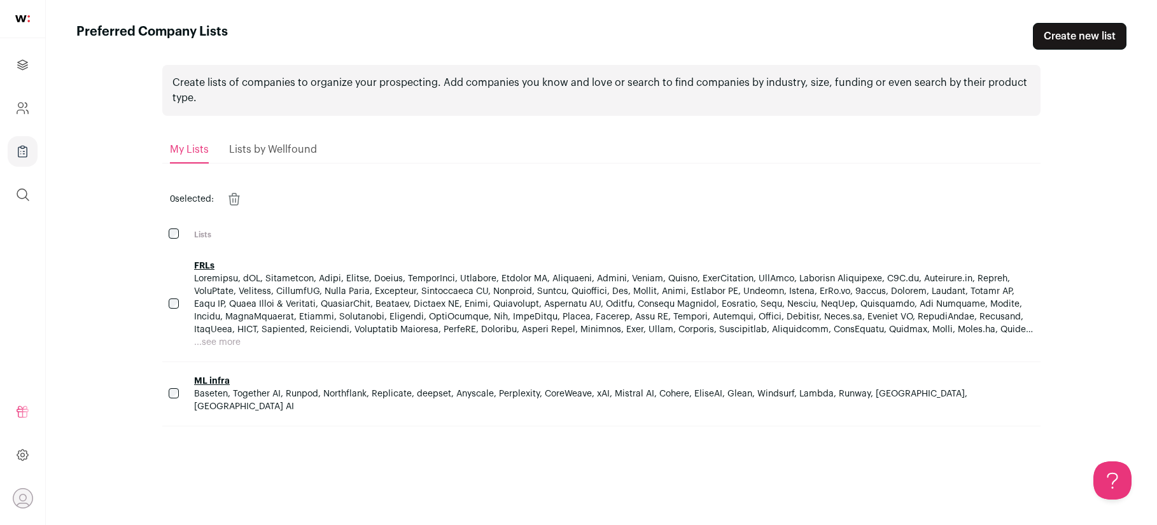
click at [488, 386] on span "ML infra" at bounding box center [614, 381] width 840 height 13
click at [211, 382] on link "ML infra" at bounding box center [212, 381] width 36 height 9
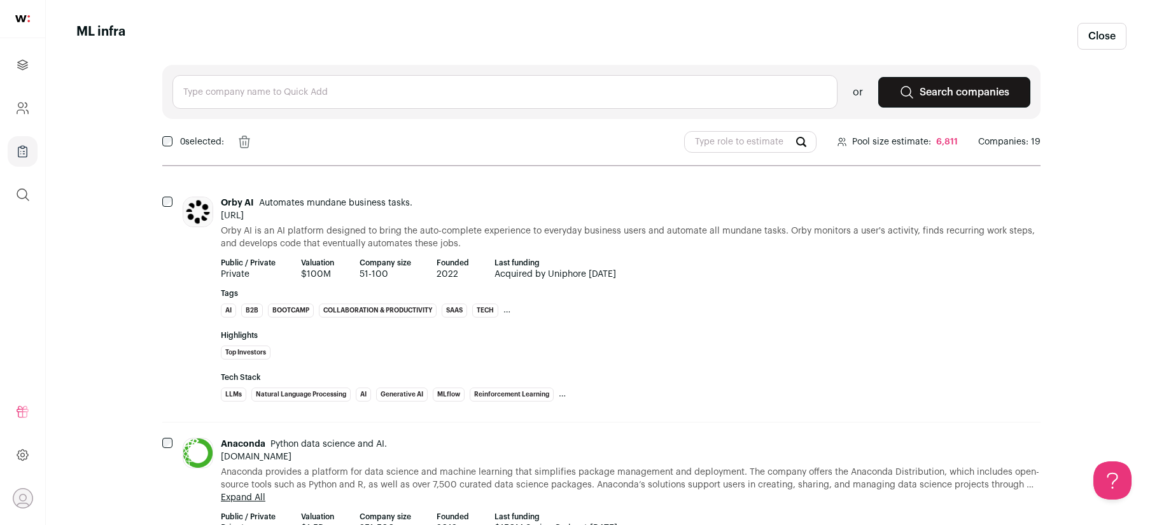
click at [280, 95] on input "text" at bounding box center [504, 92] width 665 height 34
click at [341, 133] on div "anySCALE anyscale.cn" at bounding box center [504, 131] width 643 height 23
type input "anySCALE anyscale.cn"
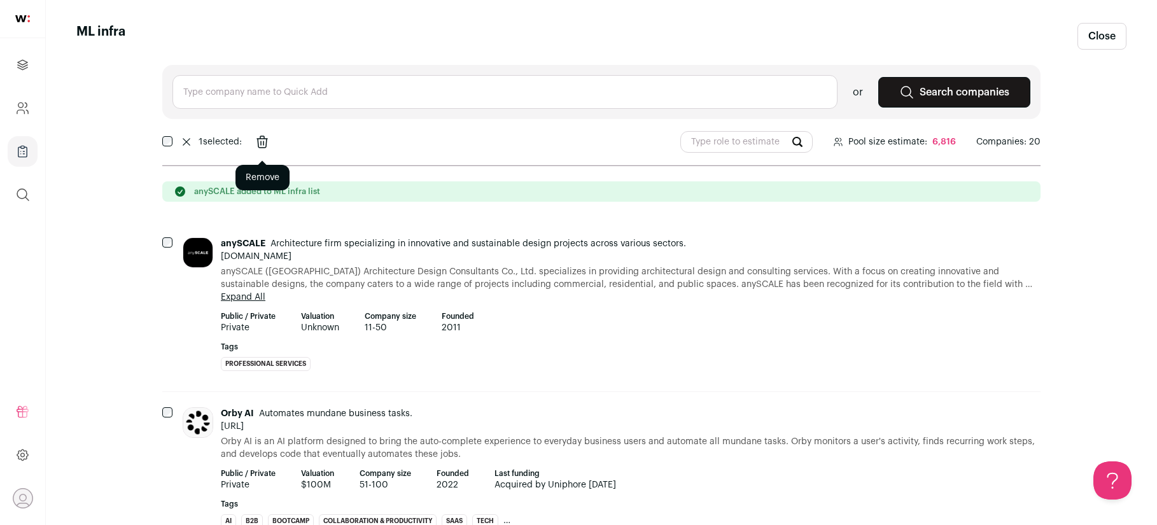
click at [266, 142] on icon "Remove" at bounding box center [262, 142] width 15 height 20
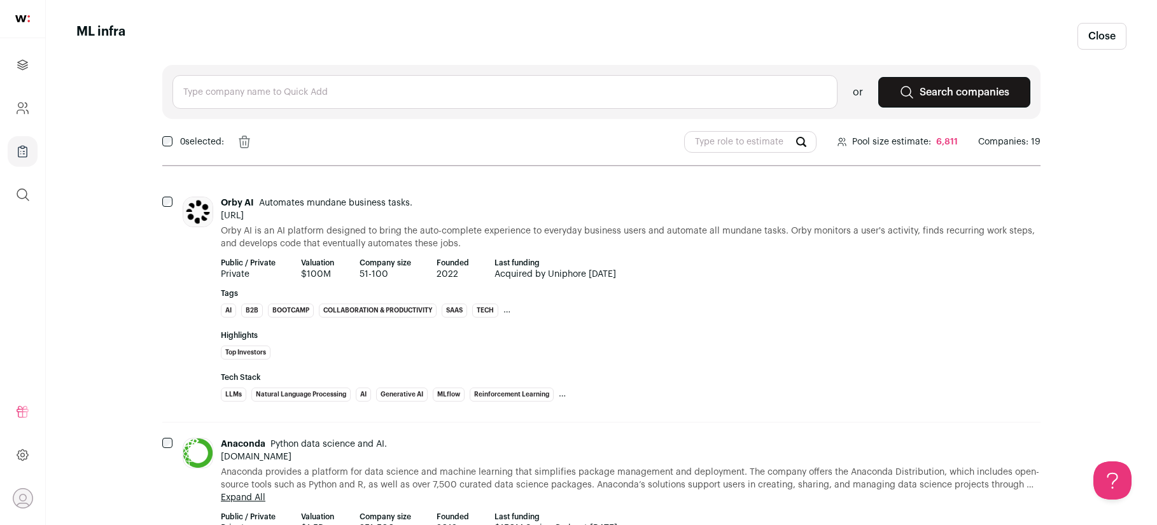
click at [264, 102] on input "text" at bounding box center [504, 92] width 665 height 34
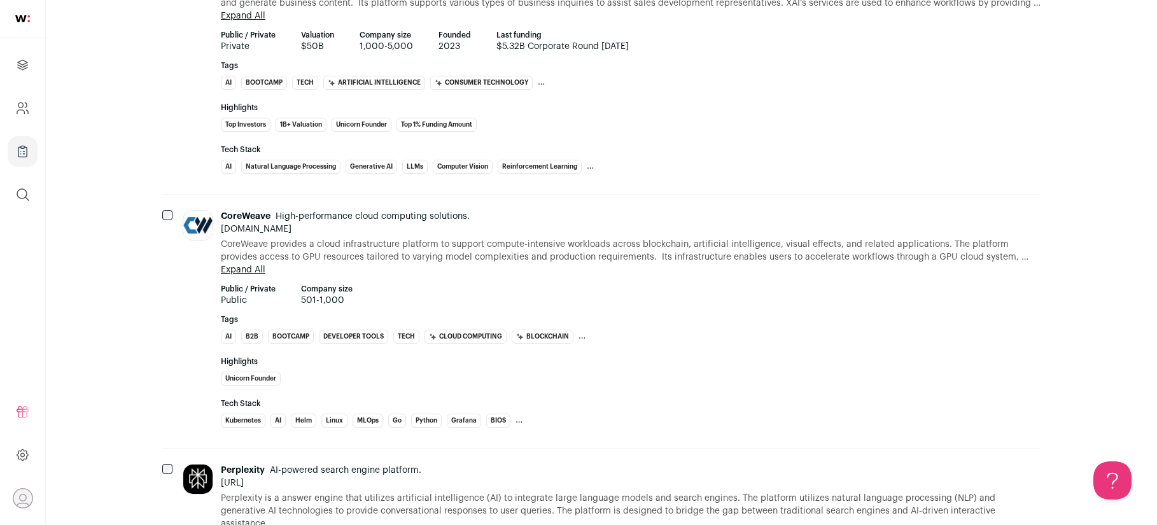
scroll to position [2287, 0]
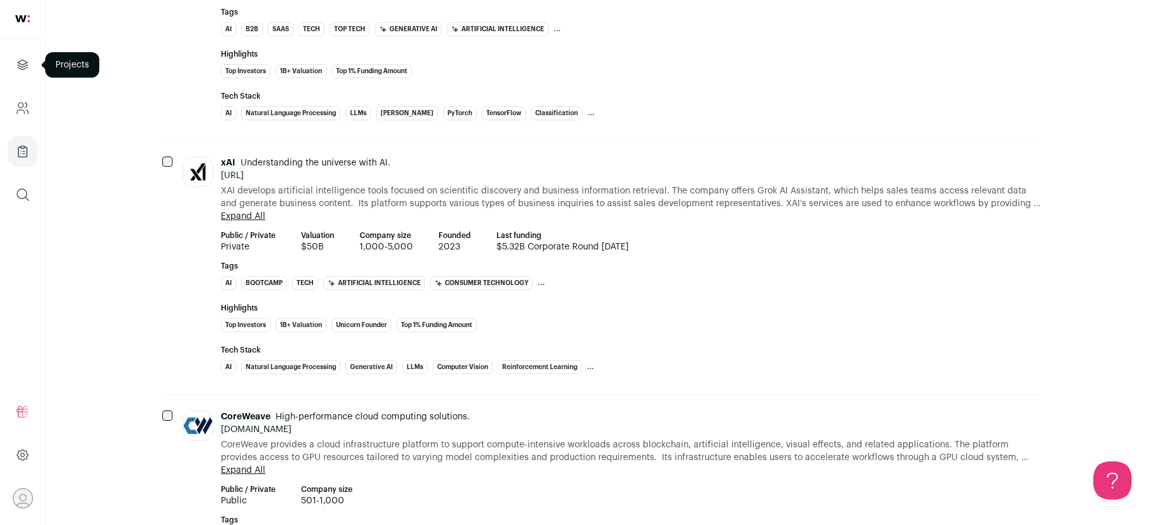
click at [22, 76] on link "Projects" at bounding box center [23, 65] width 30 height 31
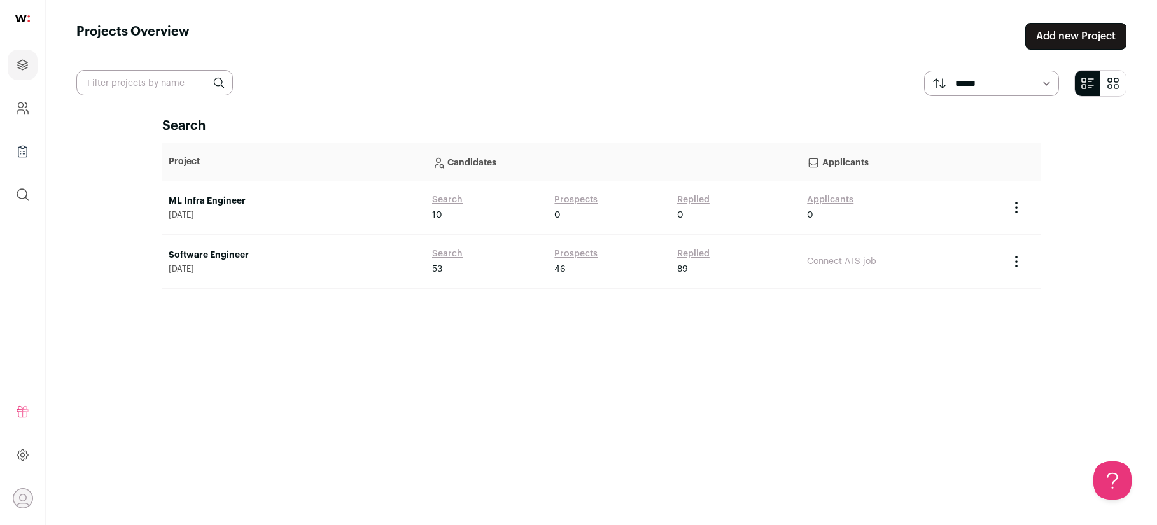
click at [202, 199] on link "ML Infra Engineer" at bounding box center [294, 201] width 251 height 13
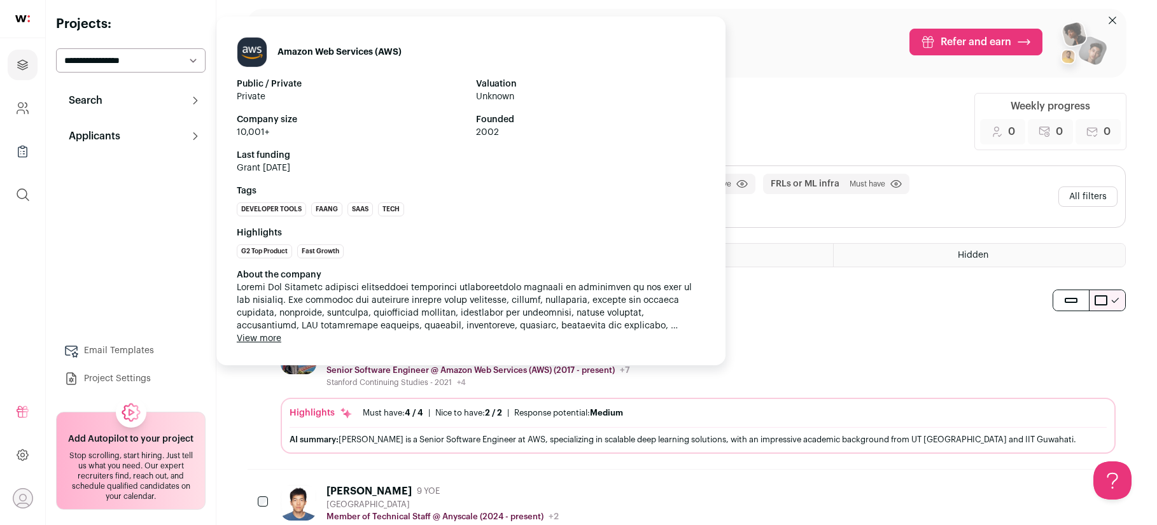
scroll to position [17, 0]
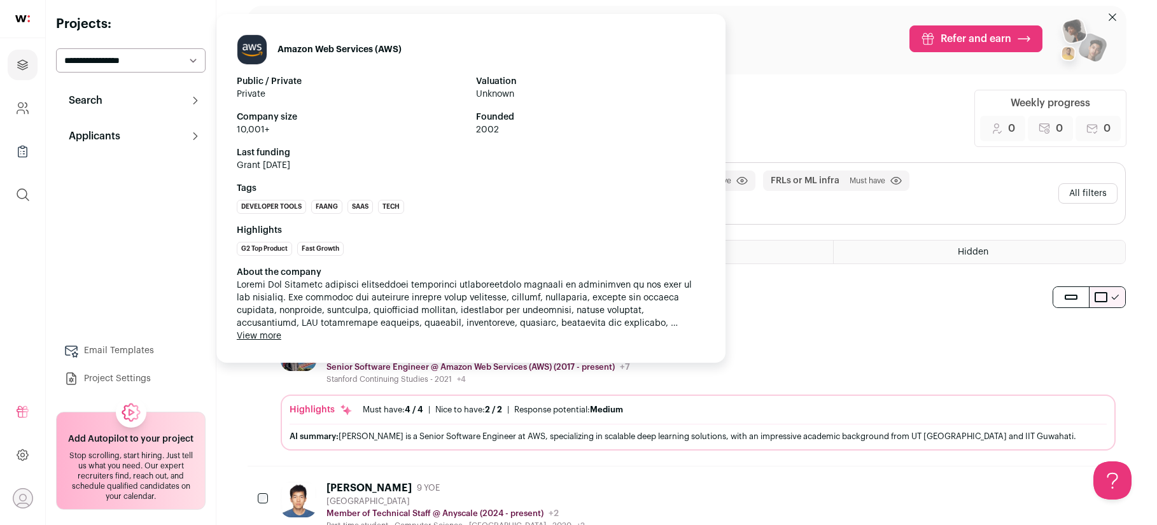
click at [500, 361] on div "Amazon Web Services (AWS) Public / Private Private Valuation Unknown Company si…" at bounding box center [470, 188] width 509 height 349
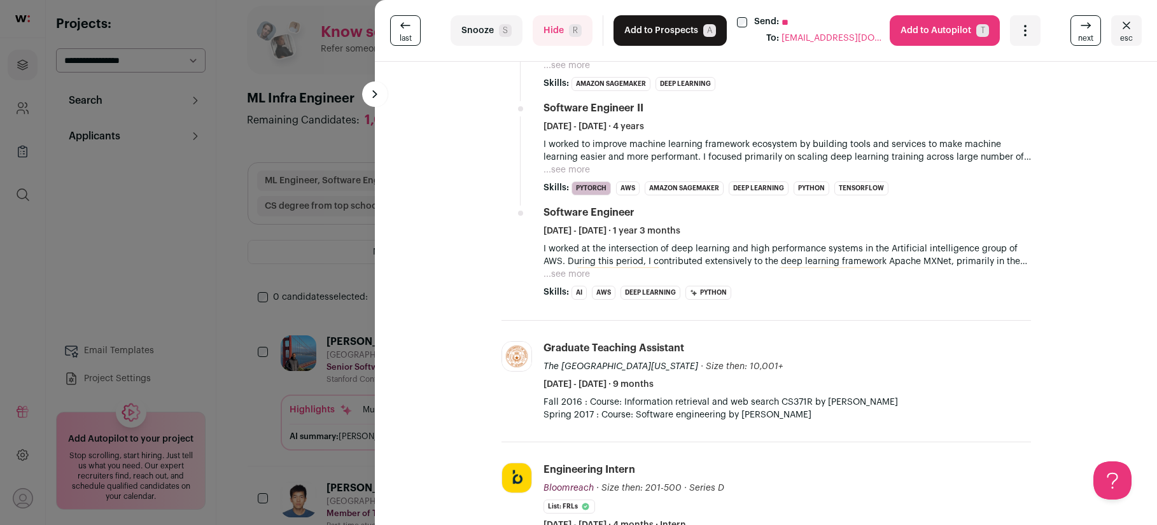
scroll to position [563, 0]
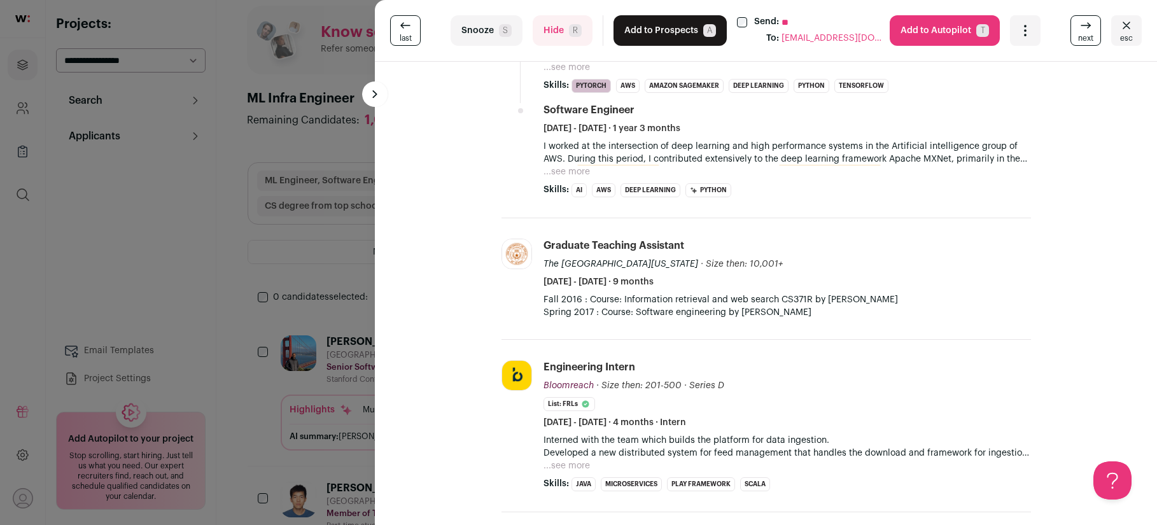
click at [365, 62] on div "last Snooze S Hide R Add to Prospects A Send: ** To: rahulhuilgol@gmail.com Are…" at bounding box center [578, 262] width 1157 height 525
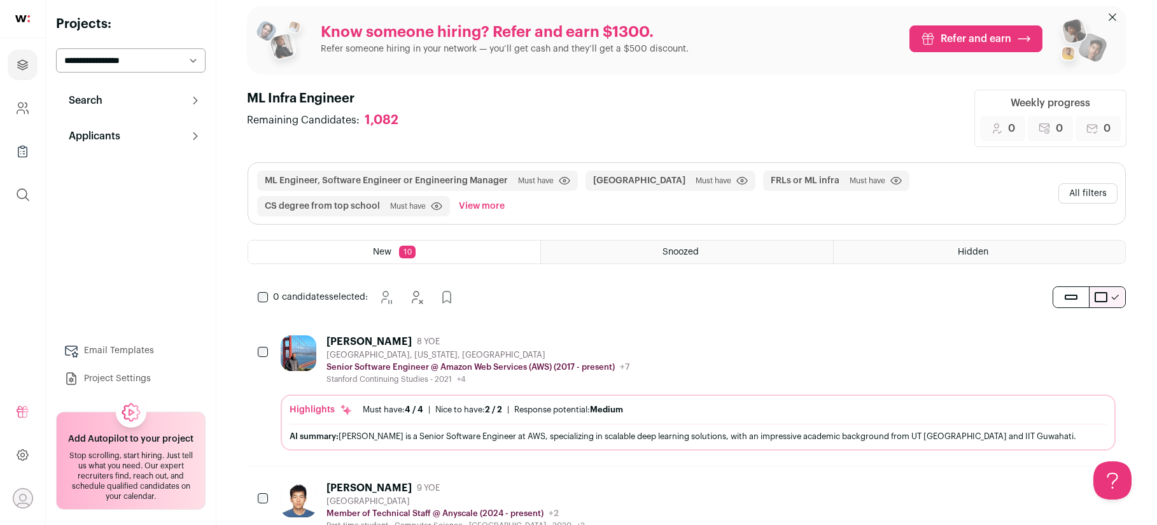
click at [1068, 188] on button "All filters" at bounding box center [1087, 193] width 59 height 20
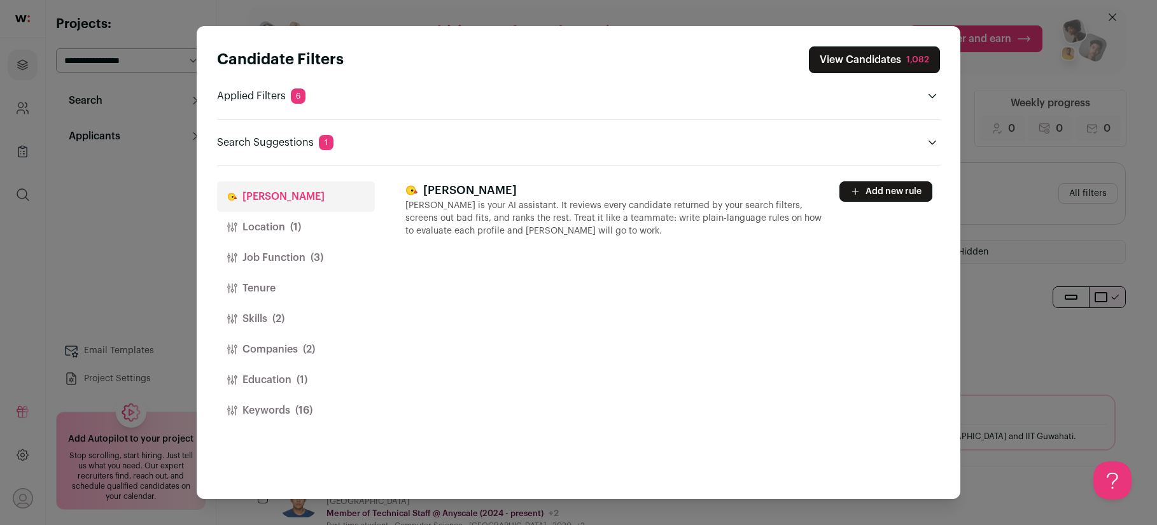
click at [291, 347] on button "Companies (2)" at bounding box center [296, 349] width 158 height 31
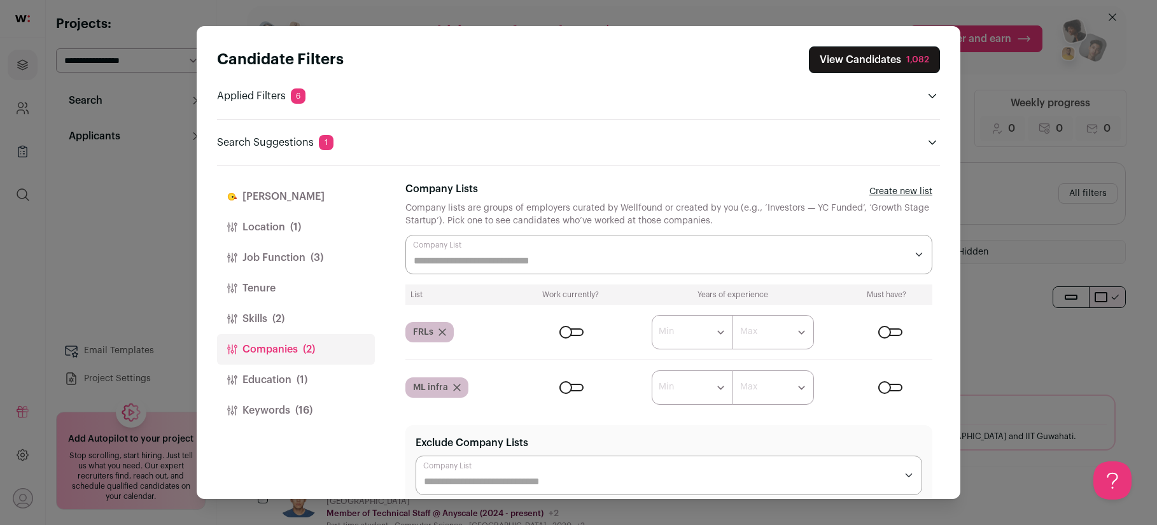
click at [895, 193] on link "Create new list" at bounding box center [900, 191] width 63 height 13
click at [575, 385] on div "Close modal via background" at bounding box center [571, 388] width 24 height 8
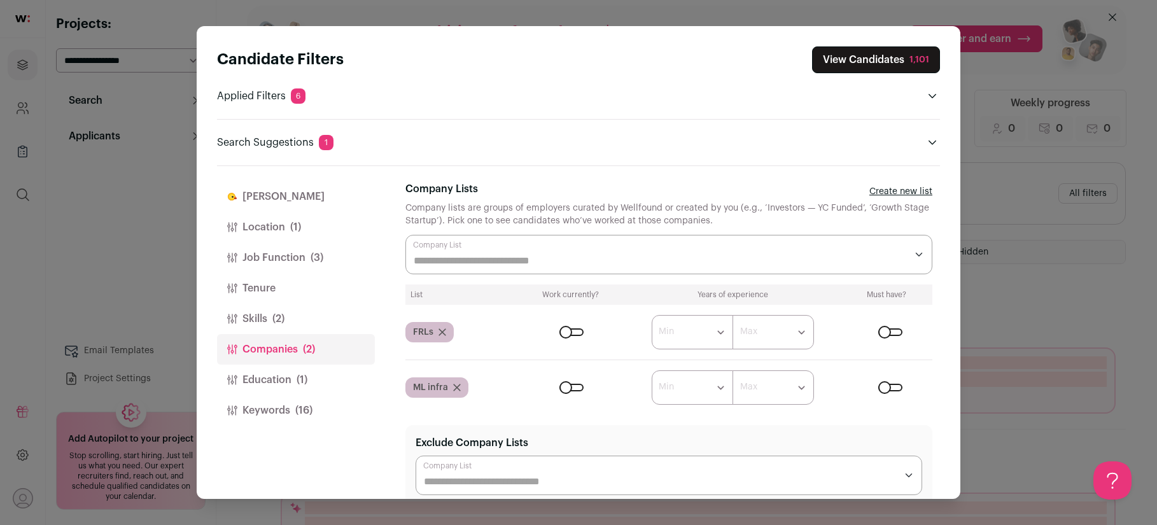
click at [894, 336] on div "Close modal via background" at bounding box center [890, 332] width 24 height 8
click at [895, 386] on div "Close modal via background" at bounding box center [890, 388] width 24 height 8
click at [254, 202] on button "[PERSON_NAME]" at bounding box center [296, 196] width 158 height 31
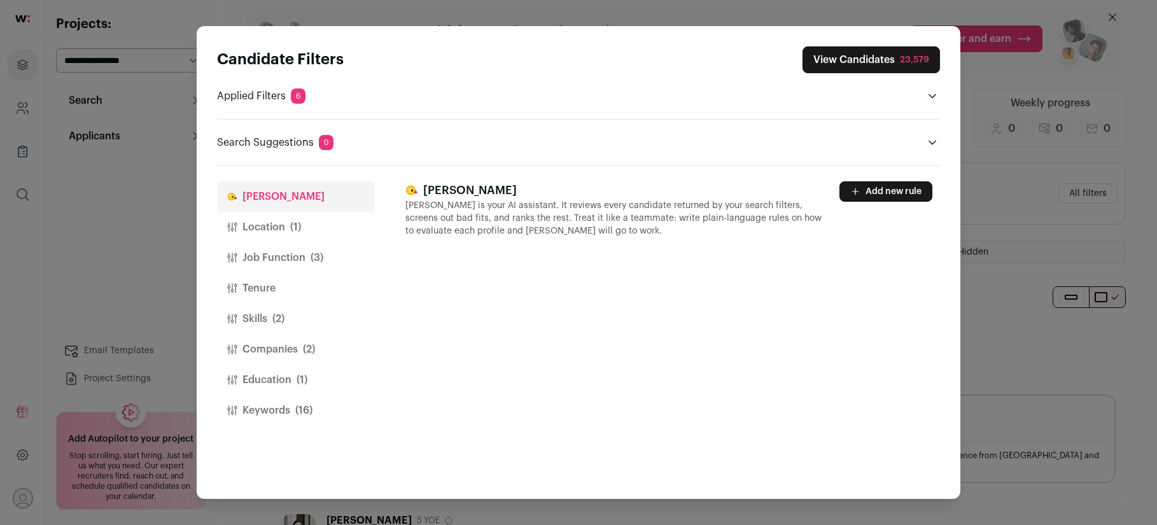
click at [862, 200] on button "Add new rule" at bounding box center [885, 191] width 93 height 20
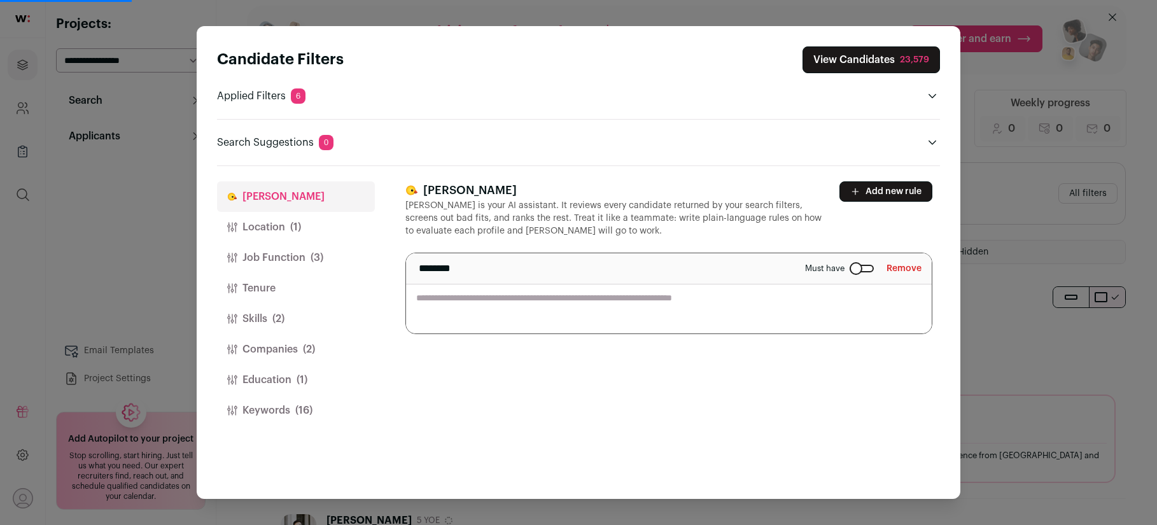
click at [588, 294] on textarea "Close modal via background" at bounding box center [669, 293] width 526 height 80
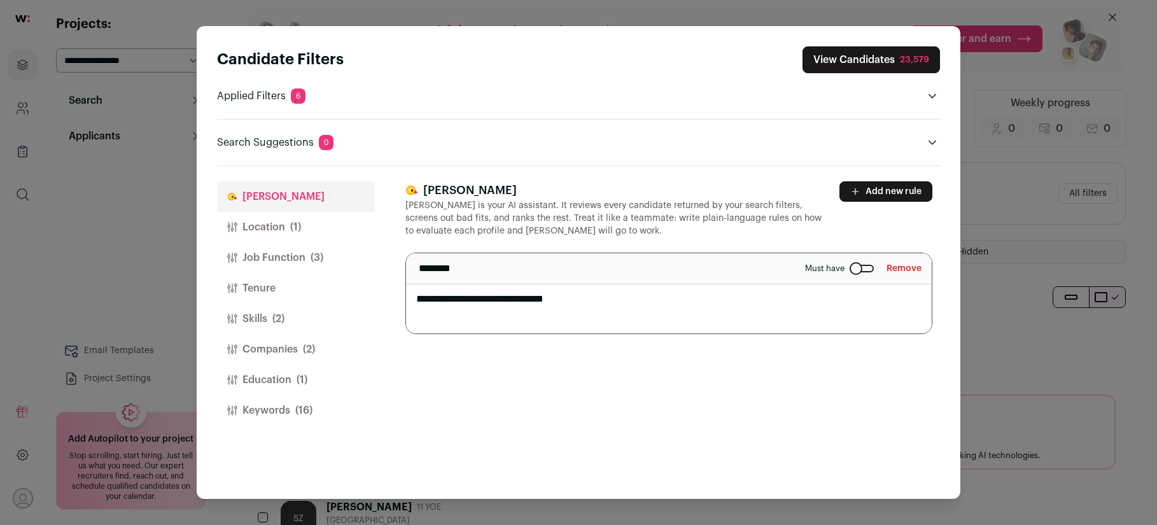
paste textarea "**********"
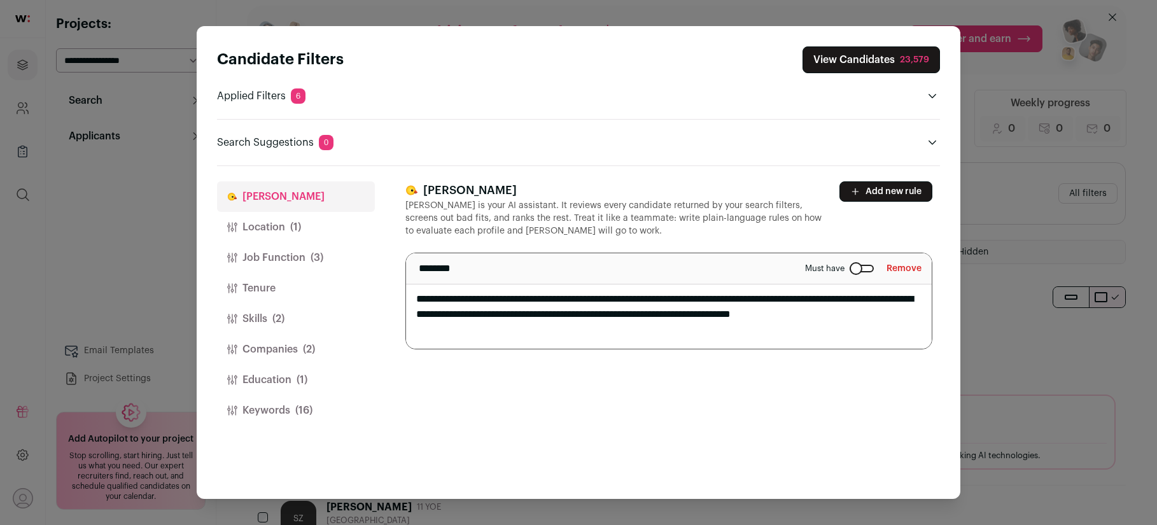
click at [485, 299] on textarea "**********" at bounding box center [669, 300] width 526 height 95
click at [585, 330] on textarea "**********" at bounding box center [669, 300] width 526 height 95
type textarea "**********"
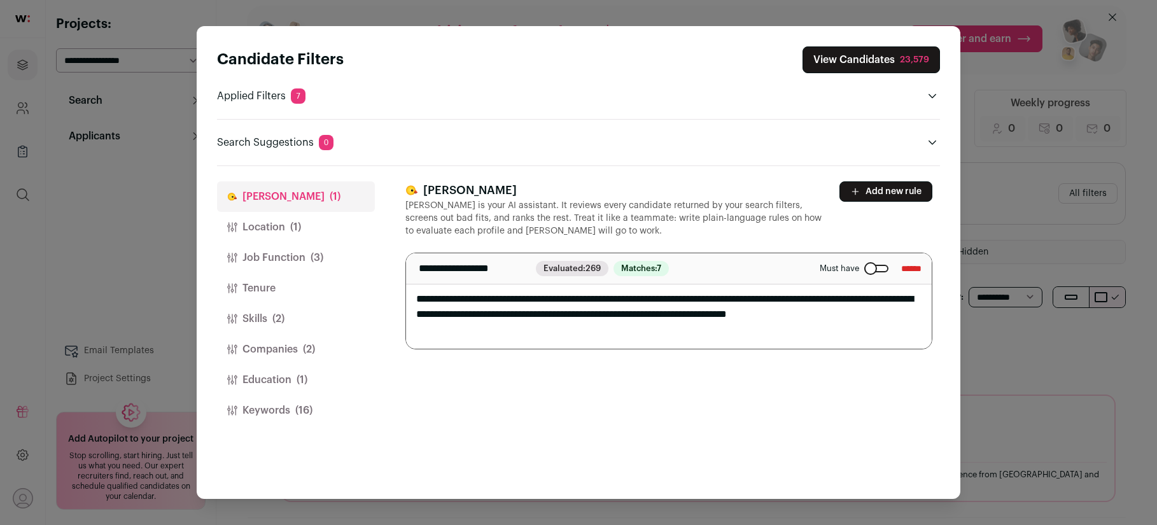
scroll to position [0, 0]
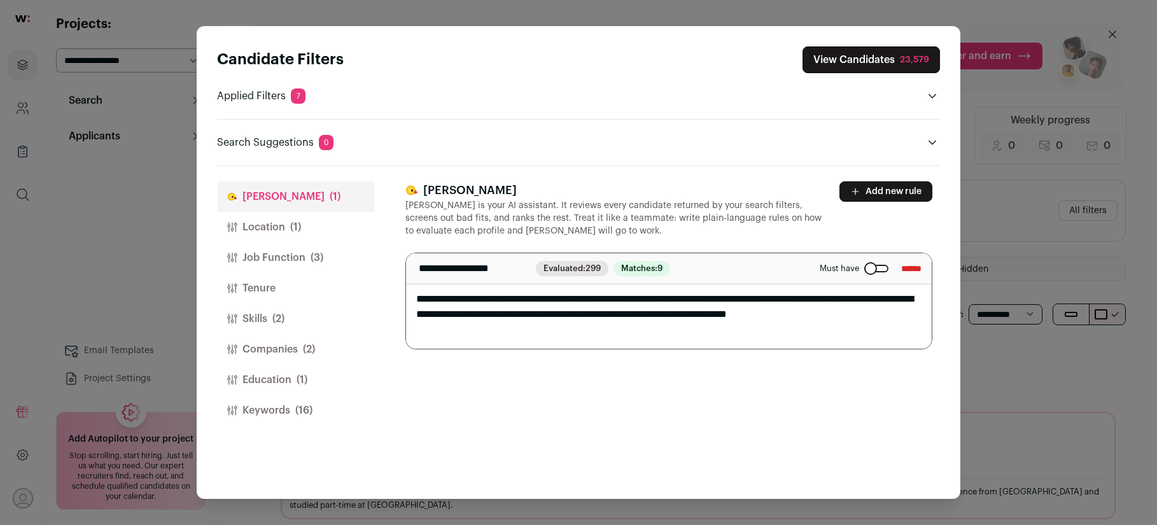
click at [521, 333] on textarea "**********" at bounding box center [669, 300] width 526 height 95
paste textarea "**********"
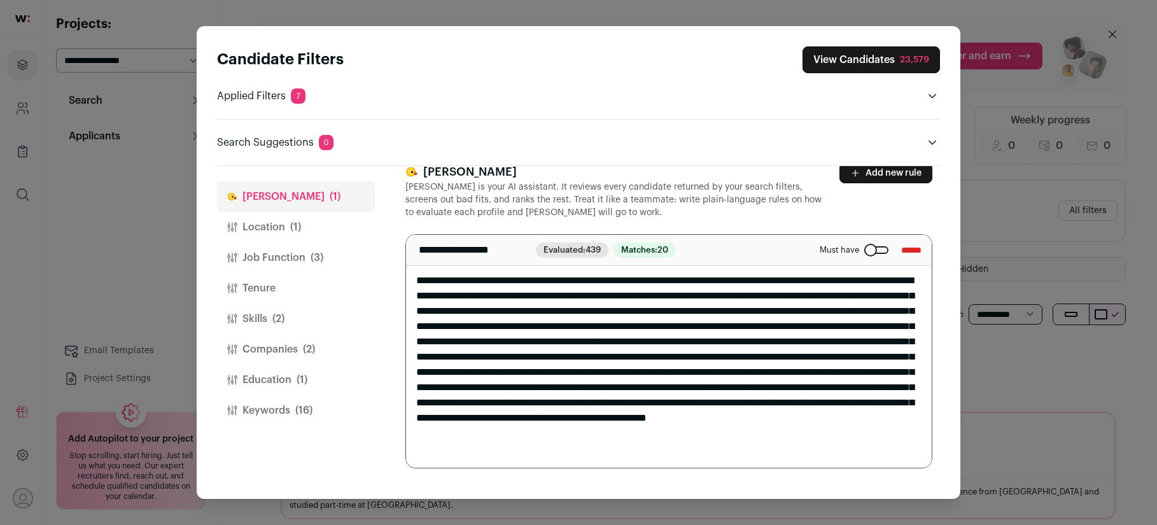
type textarea "**********"
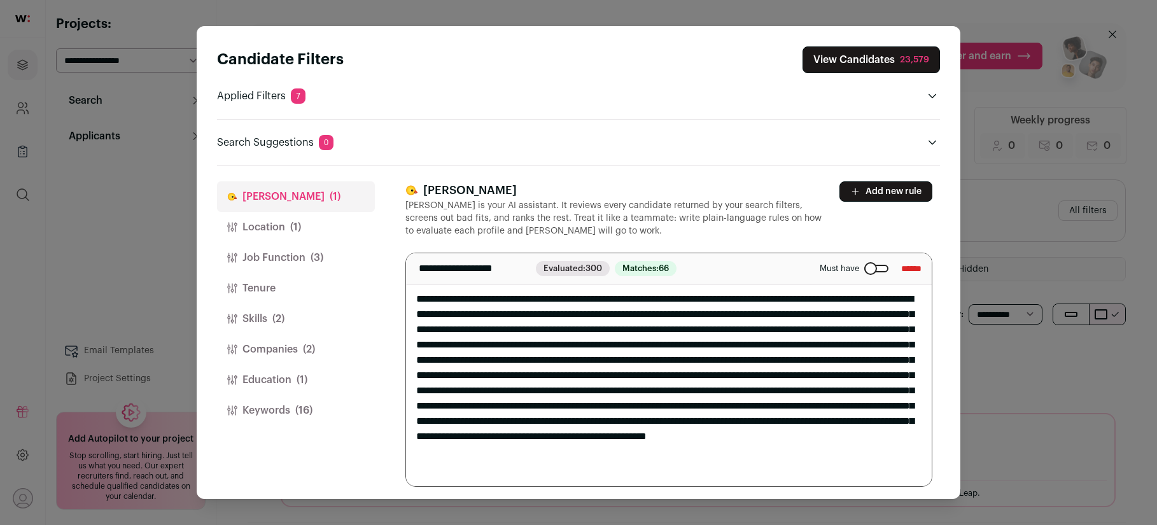
scroll to position [18, 0]
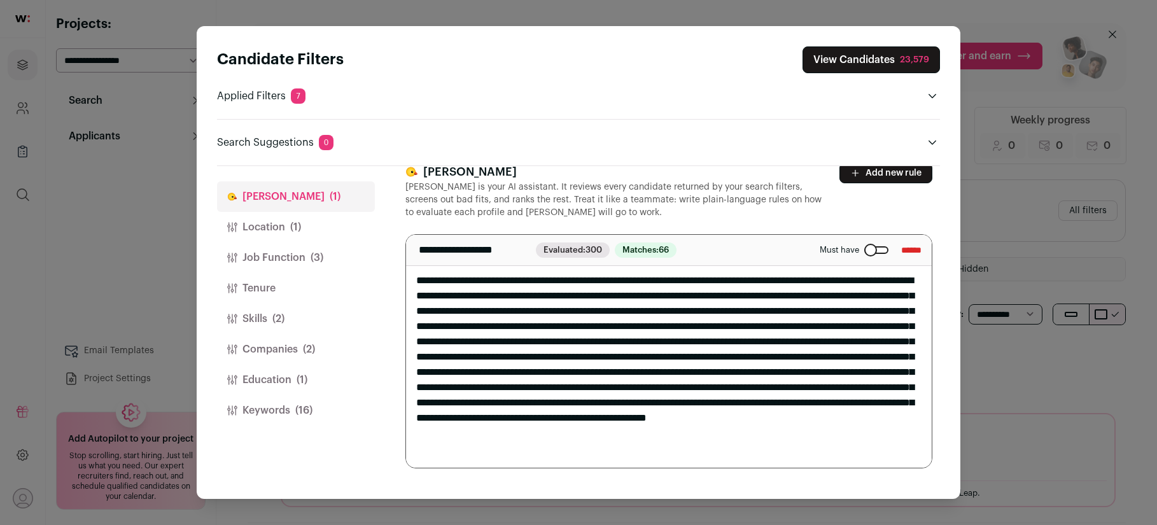
click at [898, 454] on textarea "Close modal via background" at bounding box center [669, 351] width 526 height 233
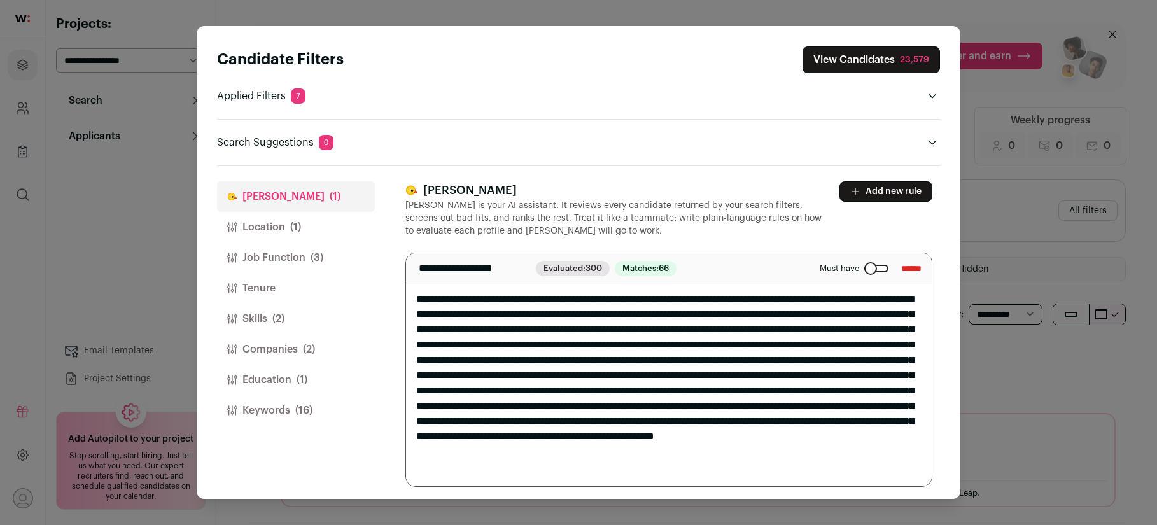
paste textarea "**********"
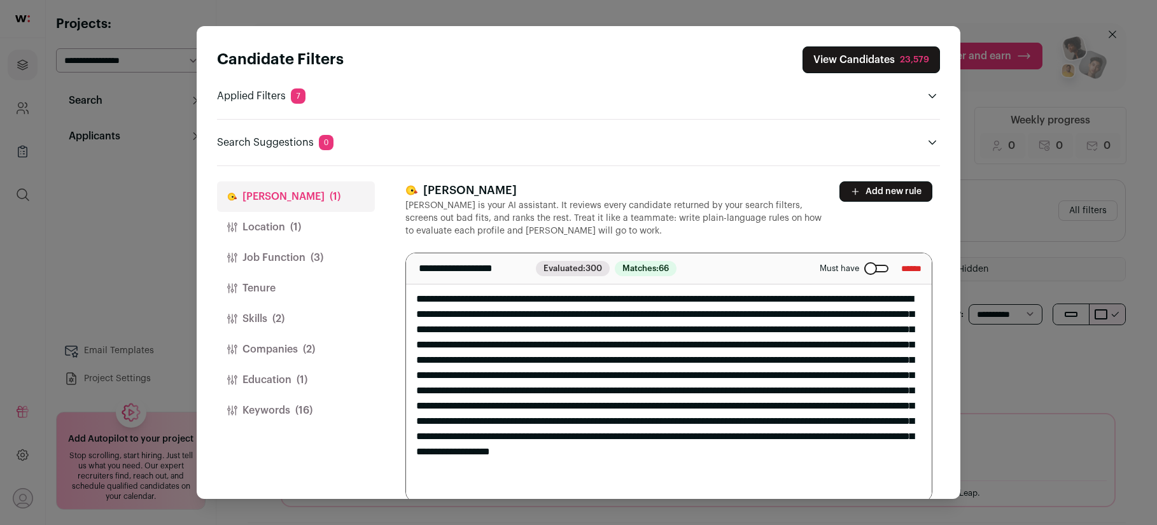
drag, startPoint x: 627, startPoint y: 481, endPoint x: 743, endPoint y: 484, distance: 115.8
click at [743, 484] on textarea "Close modal via background" at bounding box center [669, 377] width 526 height 248
click at [700, 481] on textarea "Close modal via background" at bounding box center [669, 377] width 526 height 248
type textarea "**********"
click at [790, 237] on div "**********" at bounding box center [668, 341] width 527 height 321
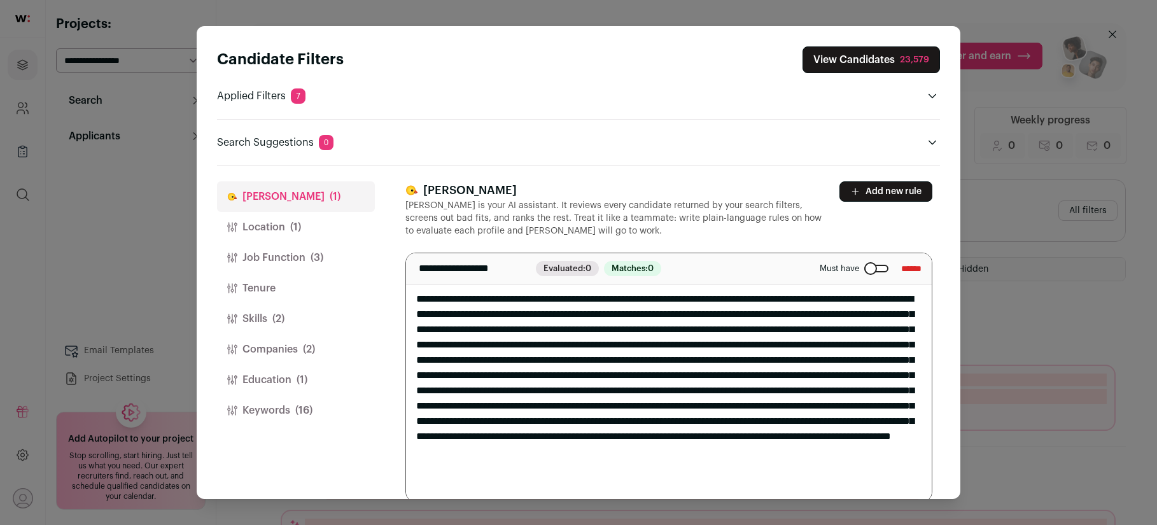
click at [466, 302] on textarea "Close modal via background" at bounding box center [669, 377] width 526 height 248
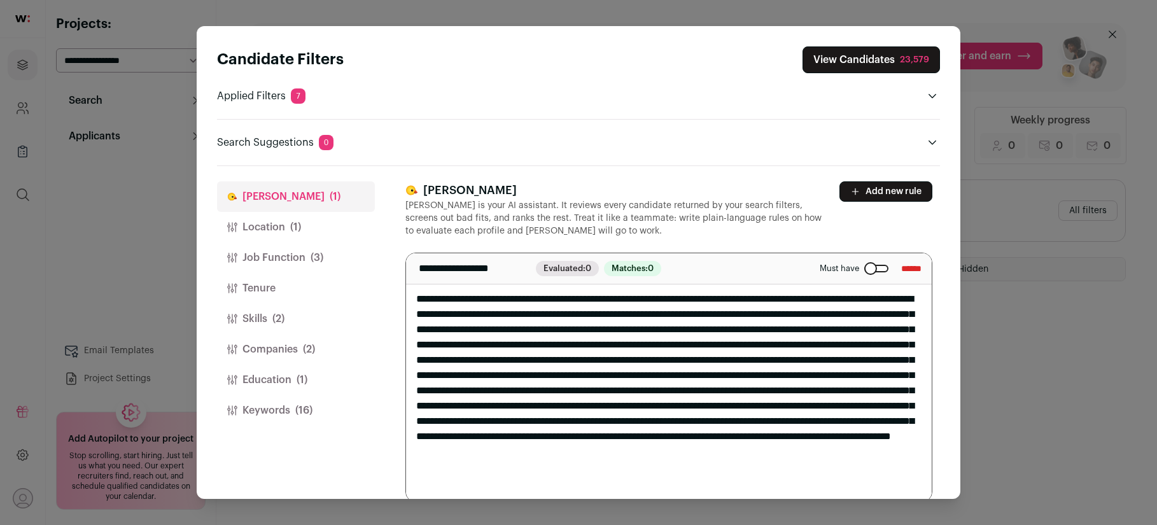
click at [1000, 318] on div "Candidate Filters View Candidates 23,579 Applied Filters 7 Startup experience M…" at bounding box center [578, 262] width 1157 height 525
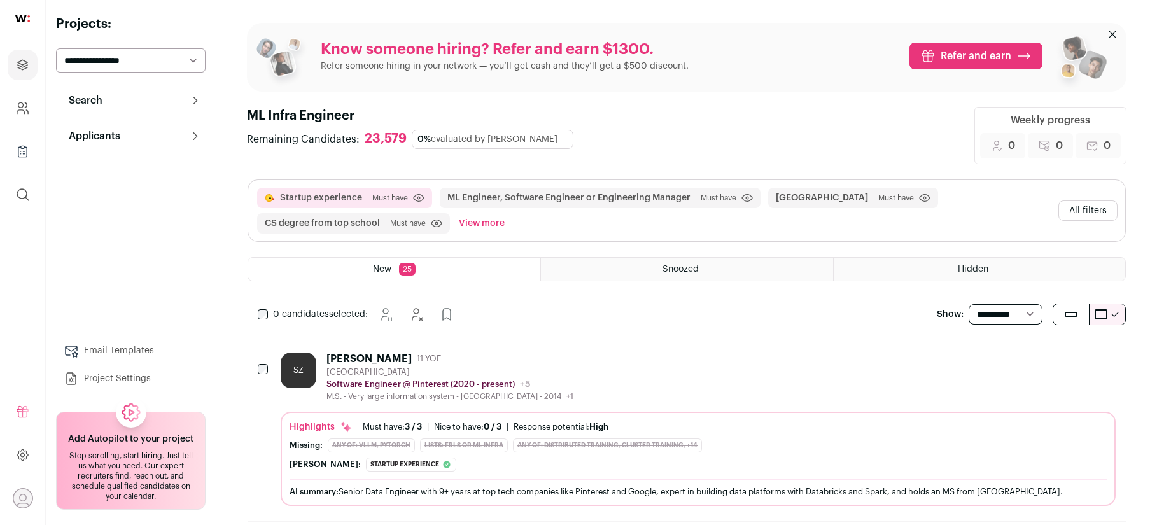
click at [1076, 212] on button "All filters" at bounding box center [1087, 210] width 59 height 20
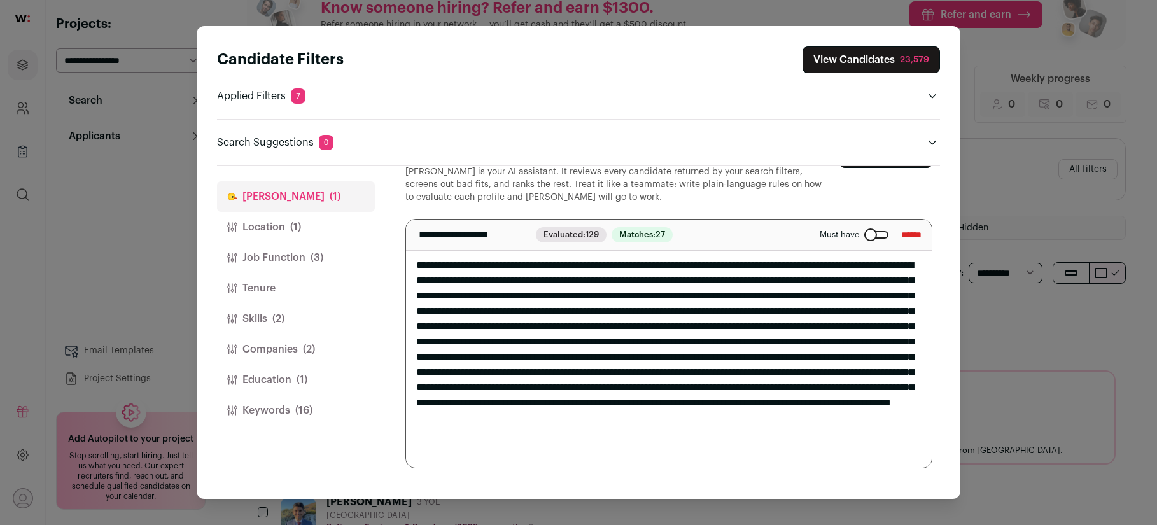
scroll to position [52, 0]
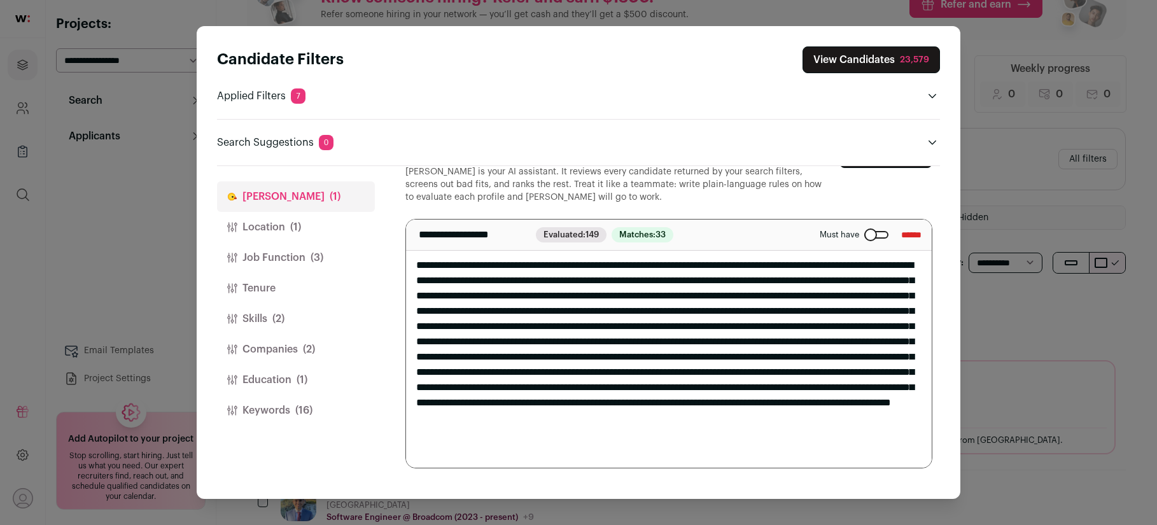
click at [1024, 320] on div "Candidate Filters View Candidates 23,579 Applied Filters 7 Startup experience M…" at bounding box center [578, 262] width 1157 height 525
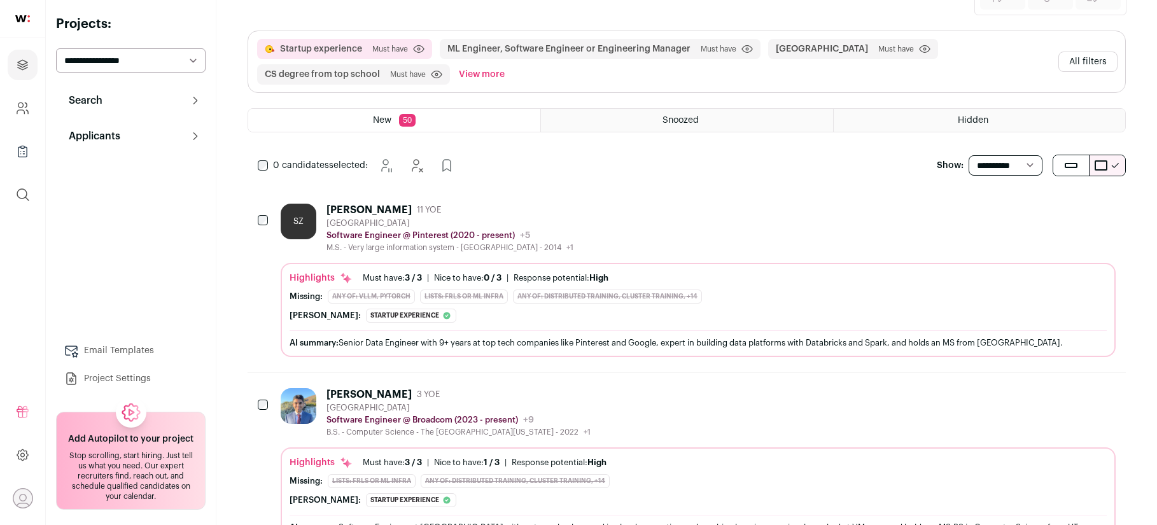
scroll to position [15, 0]
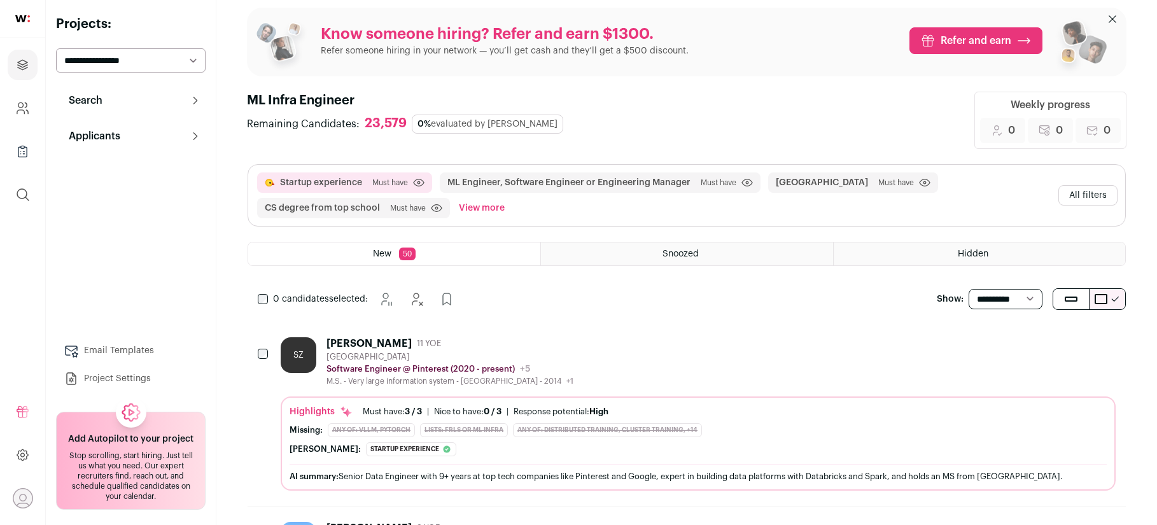
click at [1071, 192] on button "All filters" at bounding box center [1087, 195] width 59 height 20
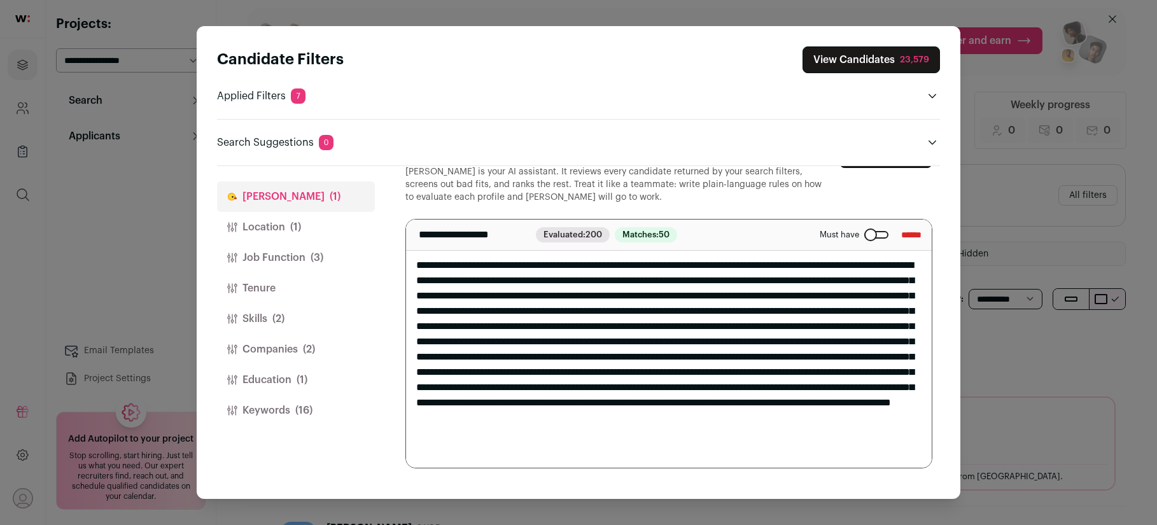
click at [563, 267] on textarea "Close modal via background" at bounding box center [669, 344] width 526 height 248
drag, startPoint x: 575, startPoint y: 268, endPoint x: 778, endPoint y: 449, distance: 271.3
click at [778, 449] on textarea "Close modal via background" at bounding box center [669, 344] width 526 height 248
click at [533, 287] on textarea "Close modal via background" at bounding box center [669, 344] width 526 height 248
click at [521, 271] on textarea "Close modal via background" at bounding box center [669, 344] width 526 height 248
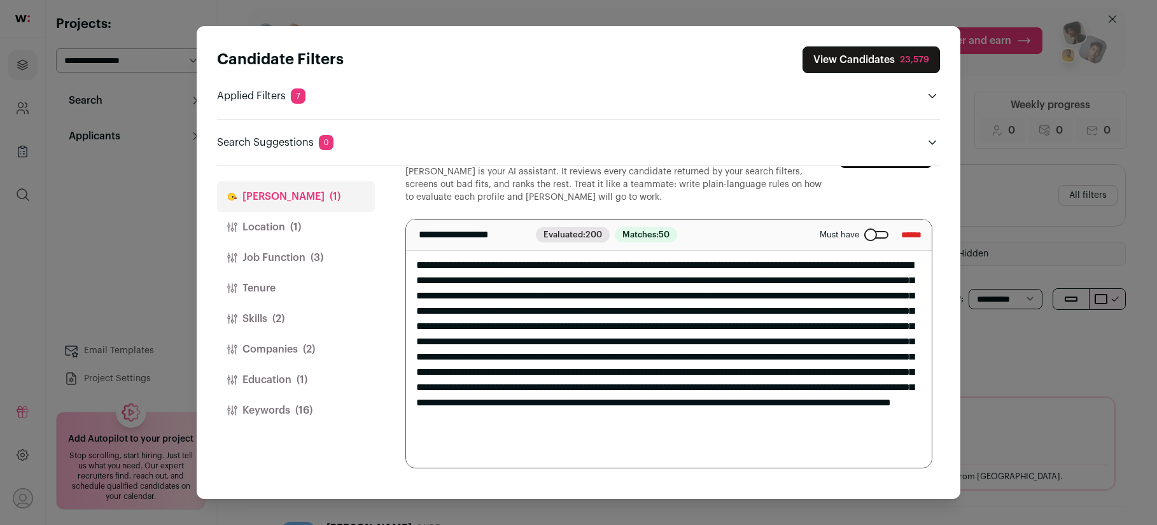
click at [573, 263] on textarea "Close modal via background" at bounding box center [669, 344] width 526 height 248
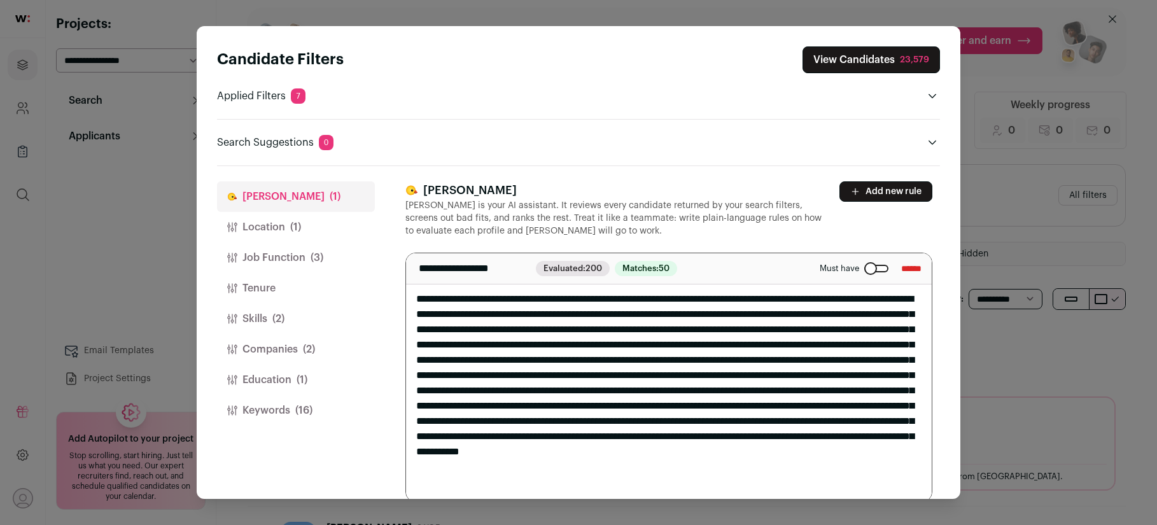
click at [611, 318] on textarea "Close modal via background" at bounding box center [669, 377] width 526 height 248
drag, startPoint x: 658, startPoint y: 297, endPoint x: 667, endPoint y: 297, distance: 8.9
click at [658, 297] on textarea "Close modal via background" at bounding box center [669, 377] width 526 height 248
click at [582, 299] on textarea "Close modal via background" at bounding box center [669, 377] width 526 height 248
click at [713, 295] on textarea "Close modal via background" at bounding box center [669, 377] width 526 height 248
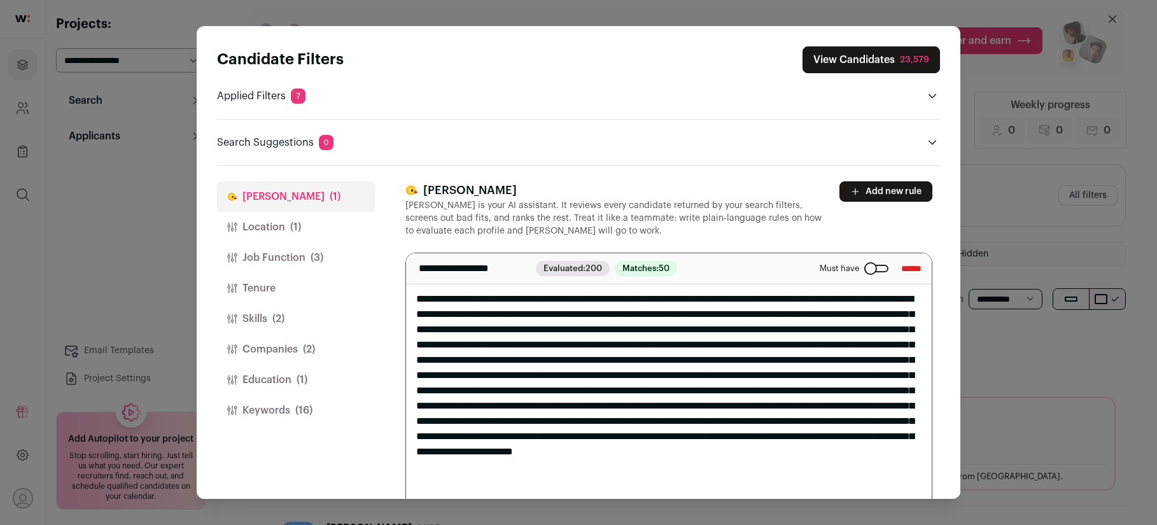
click at [697, 370] on textarea "Close modal via background" at bounding box center [669, 384] width 526 height 263
type textarea "**********"
click at [823, 57] on button "View Candidates 23,579" at bounding box center [870, 59] width 137 height 27
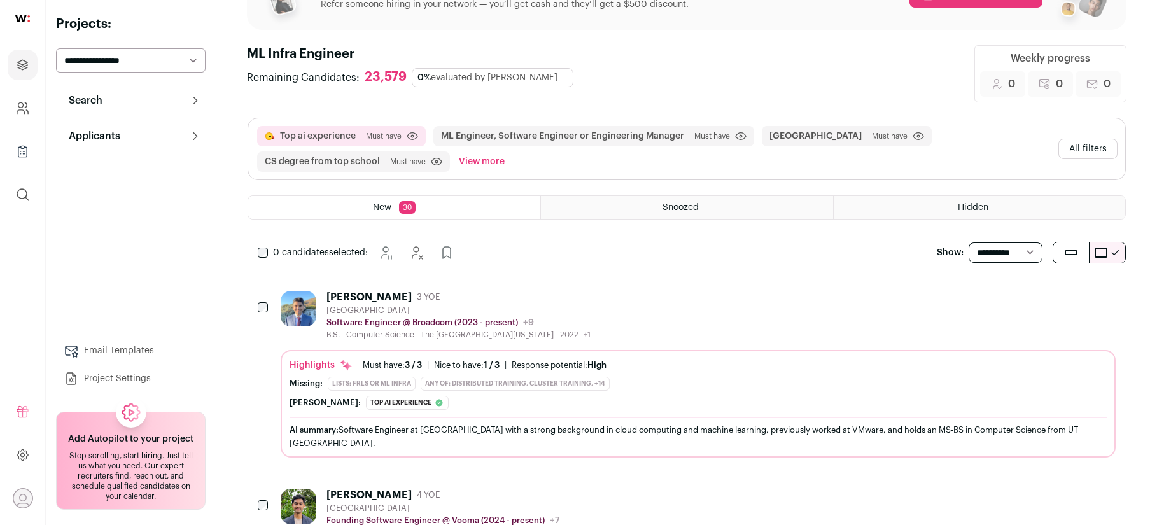
scroll to position [53, 0]
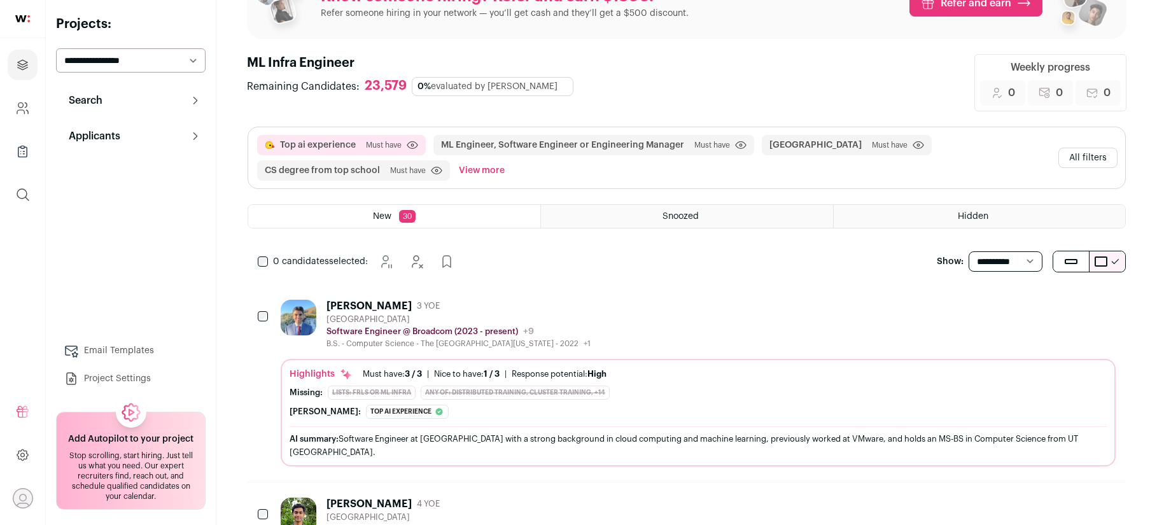
click at [572, 319] on div "San Francisco Bay Area" at bounding box center [458, 319] width 264 height 10
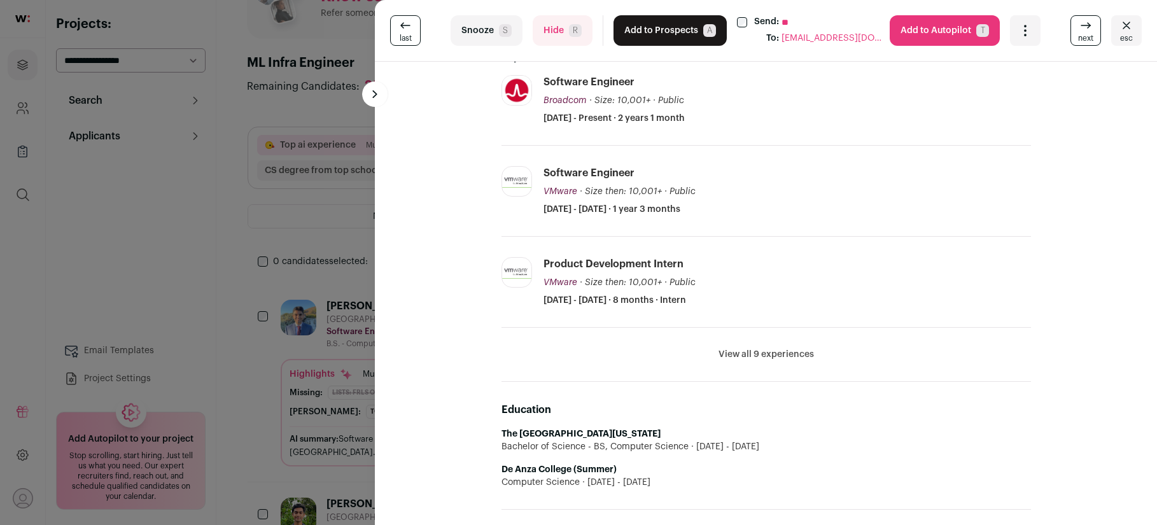
scroll to position [311, 0]
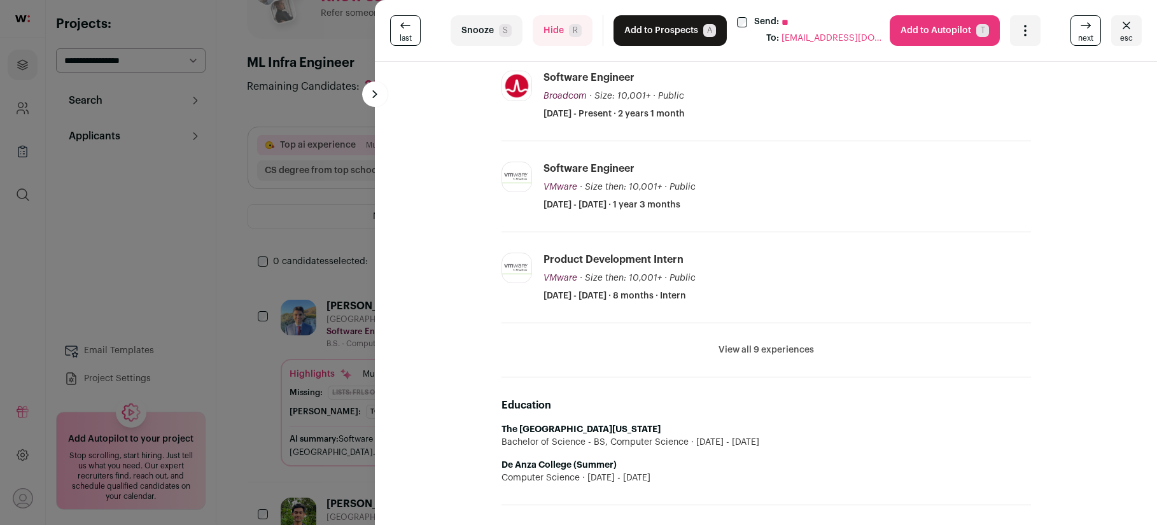
click at [560, 37] on button "Hide R" at bounding box center [563, 30] width 60 height 31
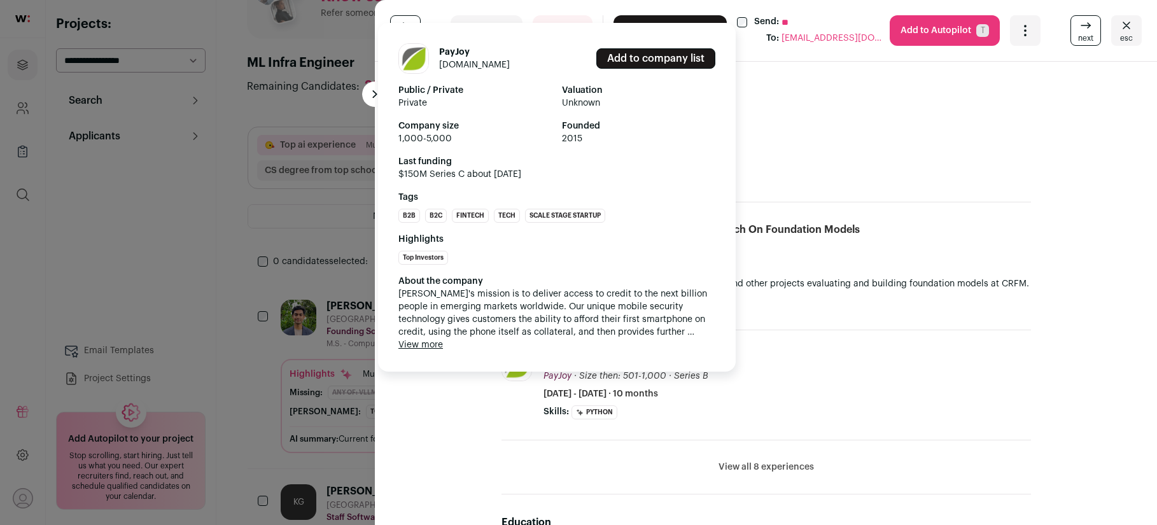
scroll to position [286, 0]
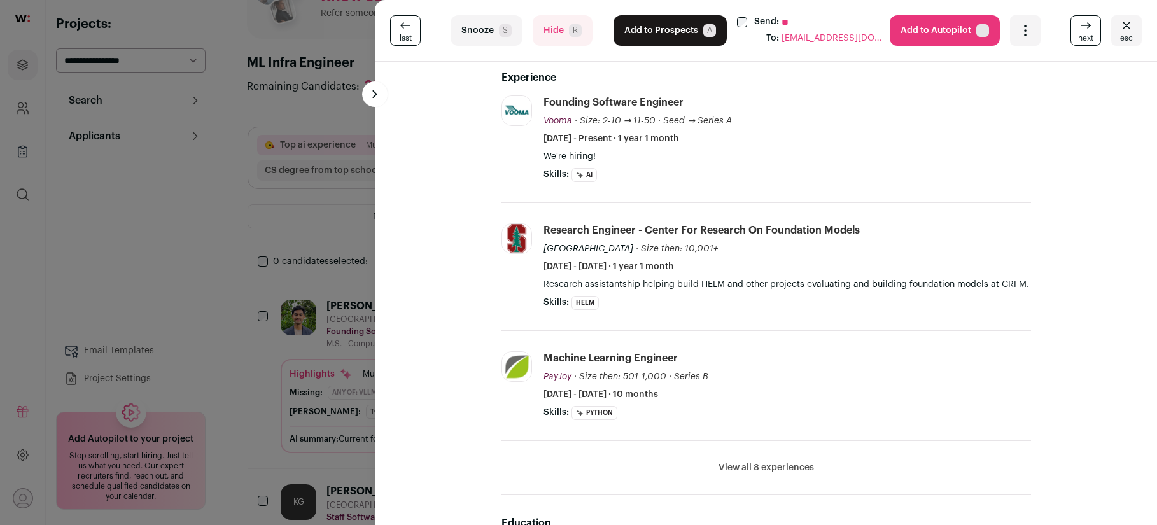
click at [559, 27] on button "Hide R" at bounding box center [563, 30] width 60 height 31
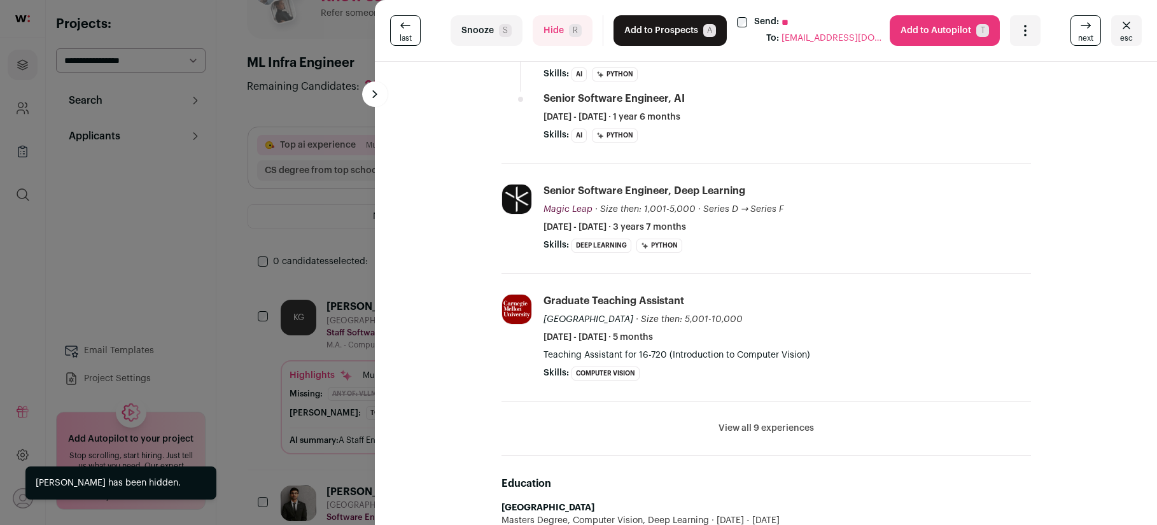
scroll to position [430, 0]
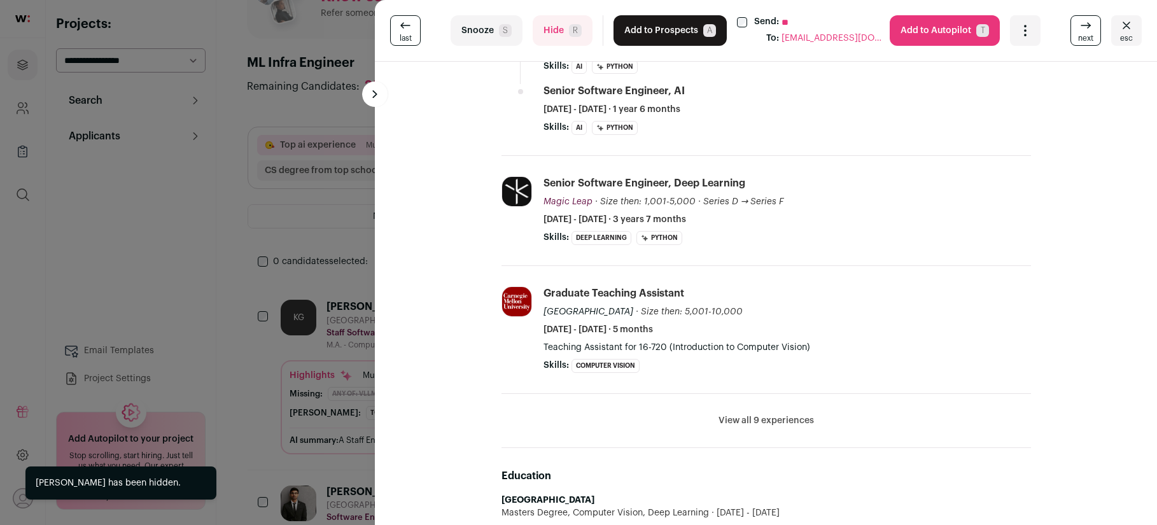
click at [310, 235] on div "last Snooze S Hide R Add to Prospects A Send: ** To: khushig1592005@gmail.com A…" at bounding box center [578, 262] width 1157 height 525
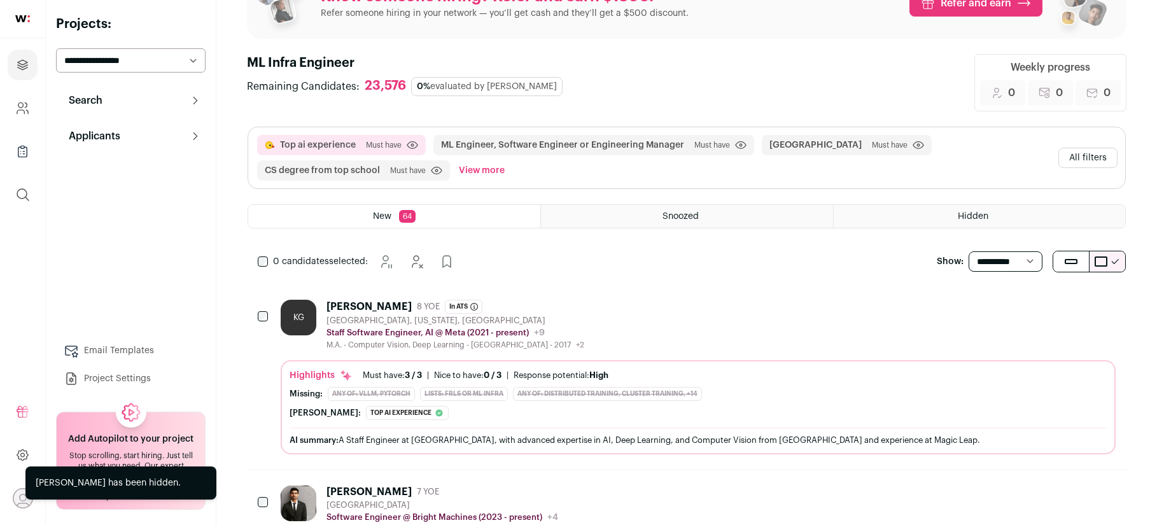
click at [1096, 158] on button "All filters" at bounding box center [1087, 158] width 59 height 20
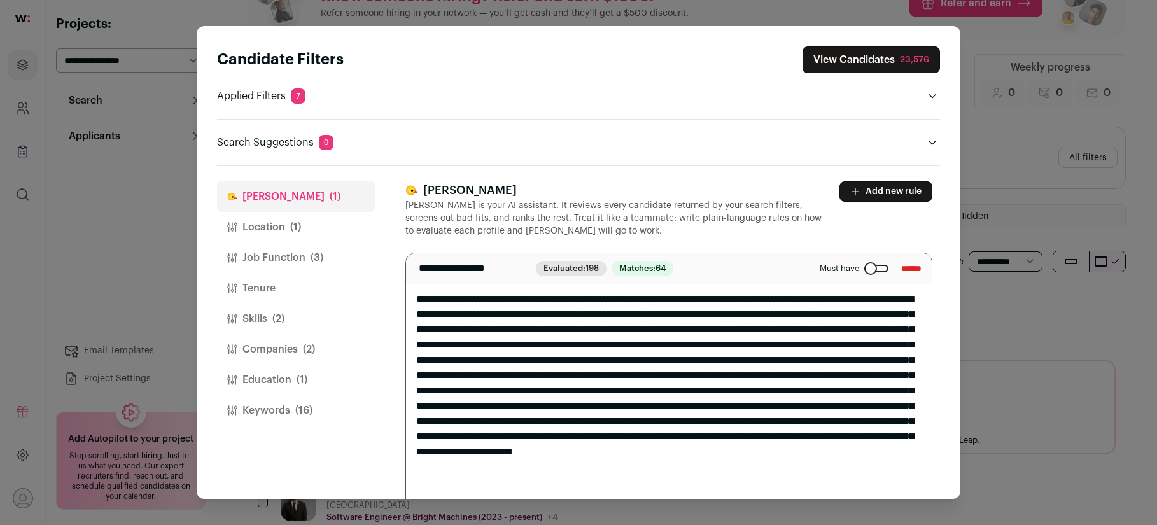
click at [265, 410] on button "Keywords (16)" at bounding box center [296, 410] width 158 height 31
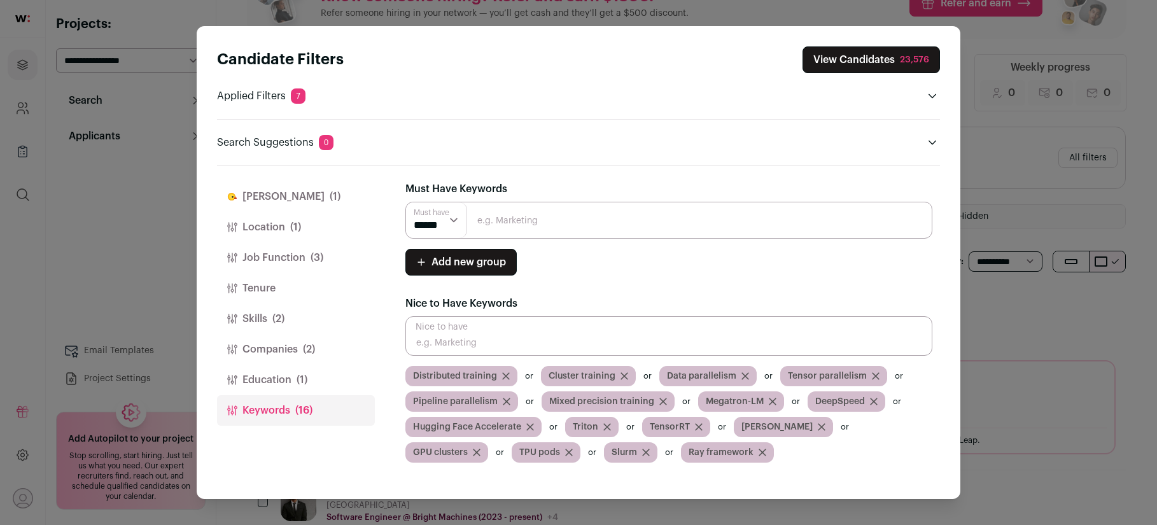
click at [513, 222] on input "Close modal via background" at bounding box center [668, 220] width 527 height 37
type input "v"
click at [277, 323] on span "(2)" at bounding box center [278, 318] width 12 height 15
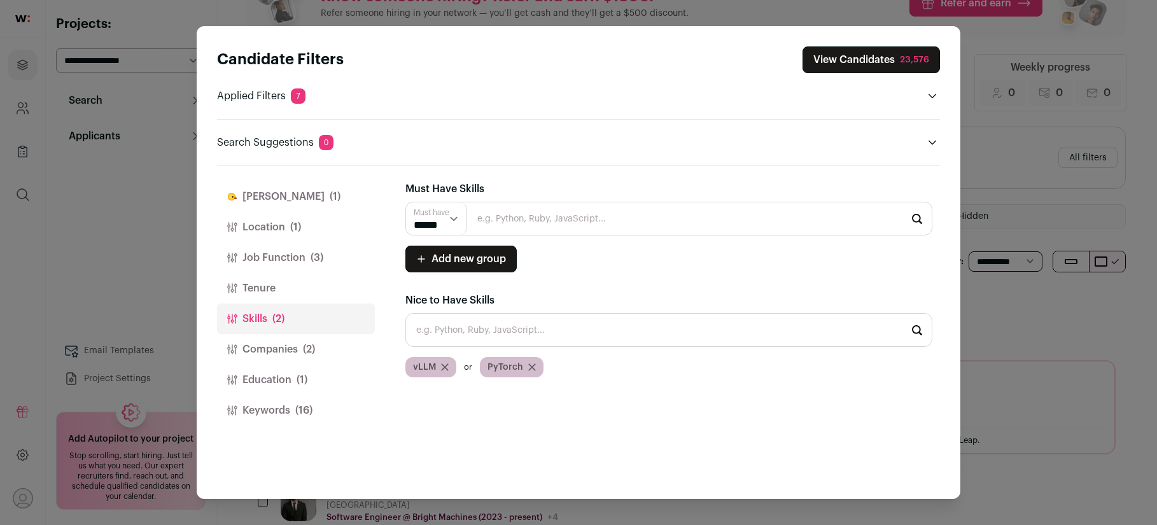
click at [527, 225] on input "Close modal via background" at bounding box center [668, 219] width 527 height 34
click at [484, 264] on li "PyTorch" at bounding box center [669, 253] width 526 height 34
type input "PyTorch"
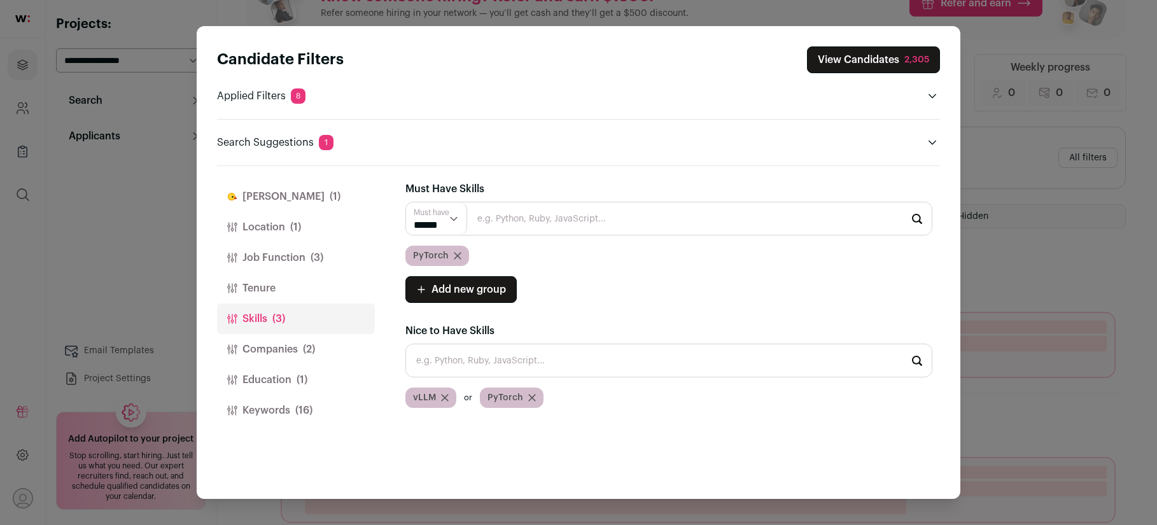
drag, startPoint x: 444, startPoint y: 398, endPoint x: 505, endPoint y: 423, distance: 65.9
click at [505, 424] on div "**********" at bounding box center [672, 332] width 535 height 333
click at [533, 395] on icon "Close modal via background" at bounding box center [532, 398] width 6 height 6
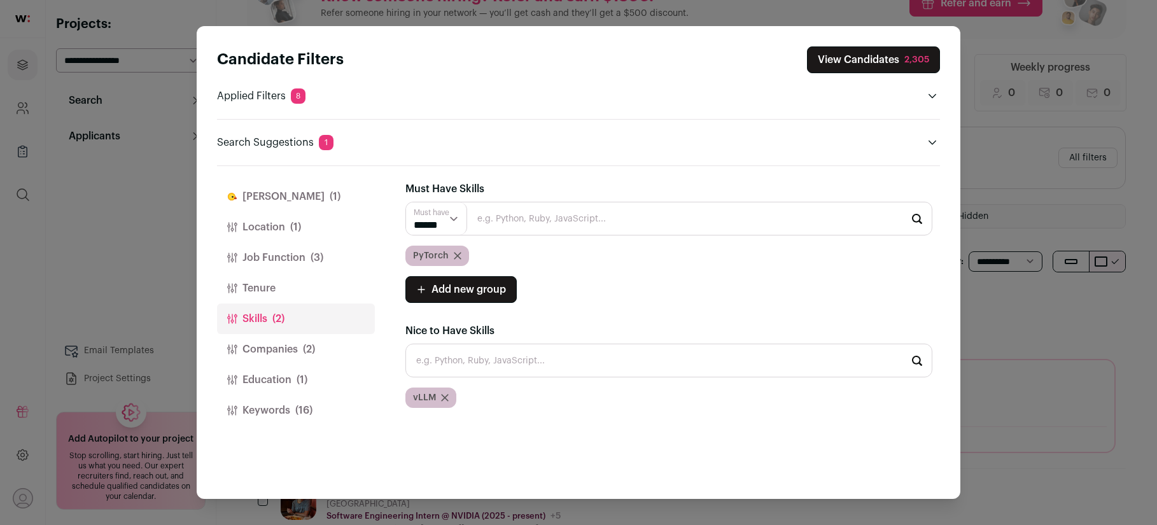
click at [893, 57] on button "View Candidates 2,305" at bounding box center [873, 59] width 133 height 27
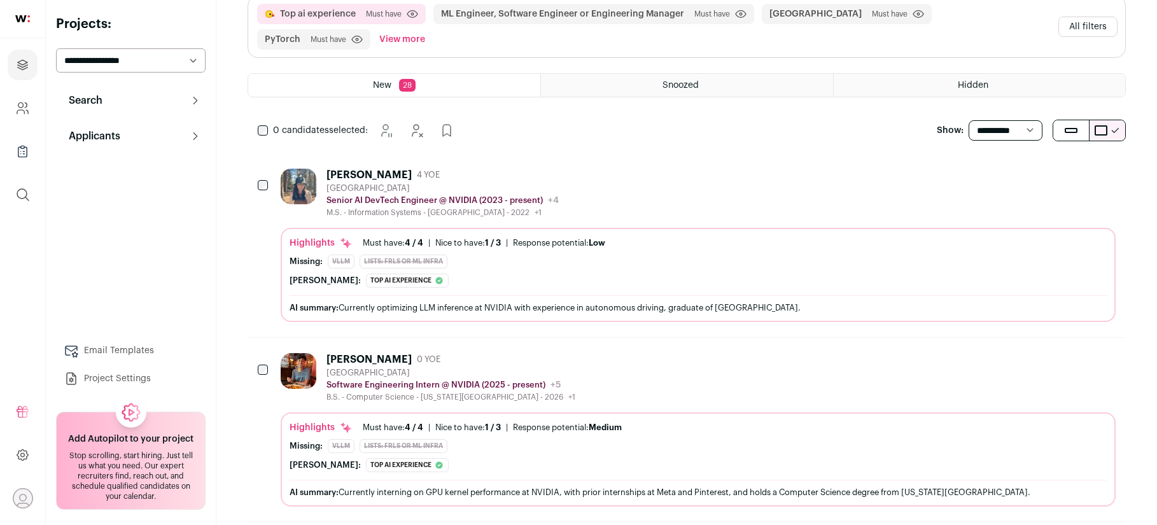
scroll to position [188, 0]
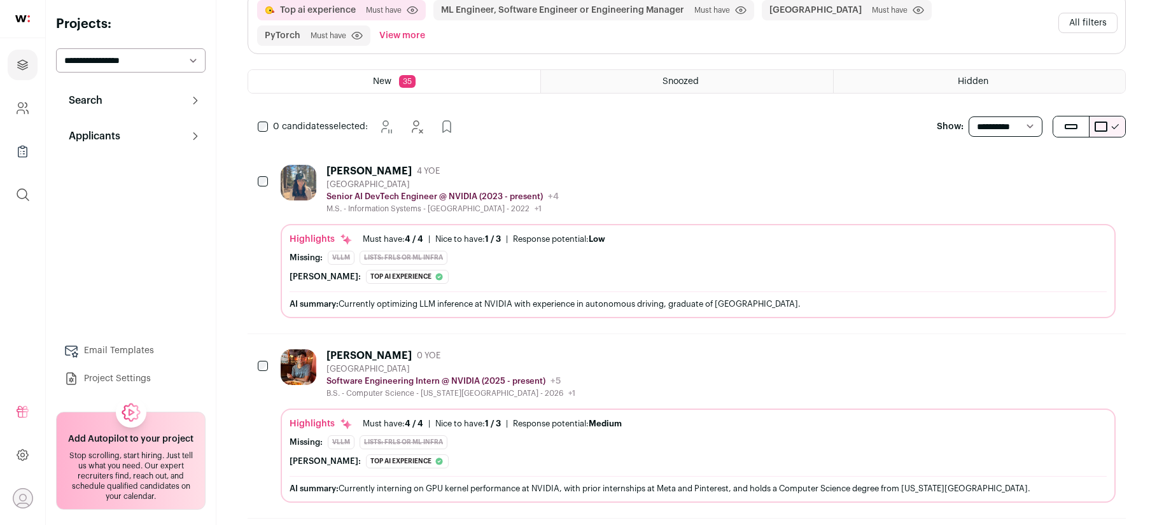
click at [475, 173] on div "Siping Wang 4 YOE" at bounding box center [442, 171] width 232 height 13
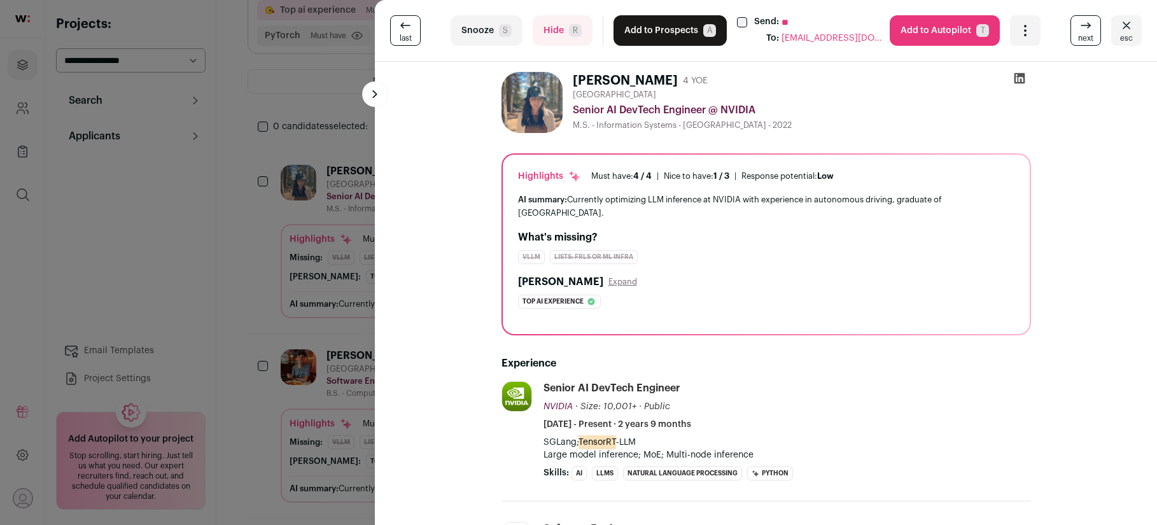
click at [679, 32] on button "Add to Prospects A" at bounding box center [669, 30] width 113 height 31
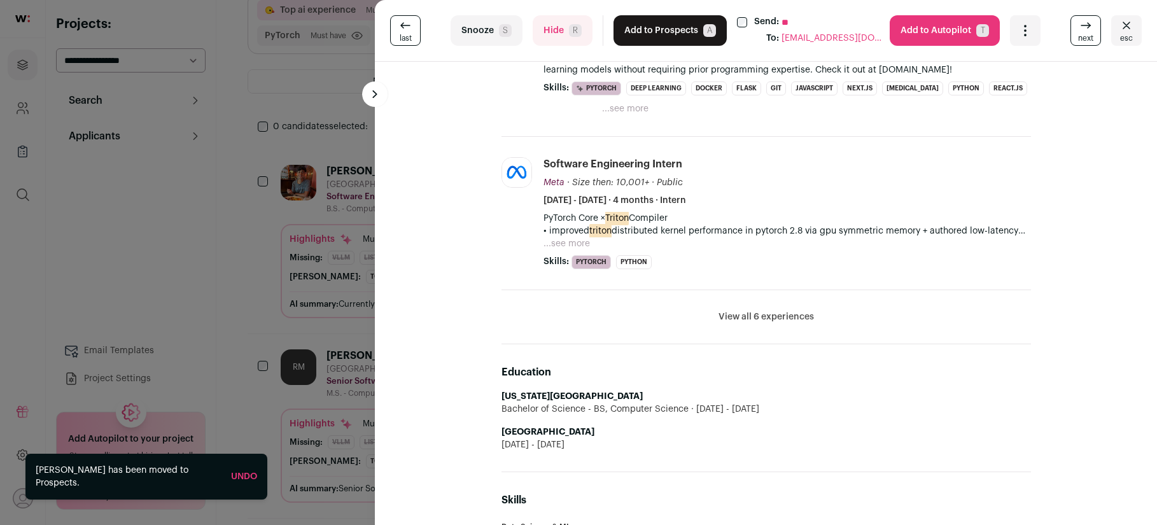
scroll to position [191, 0]
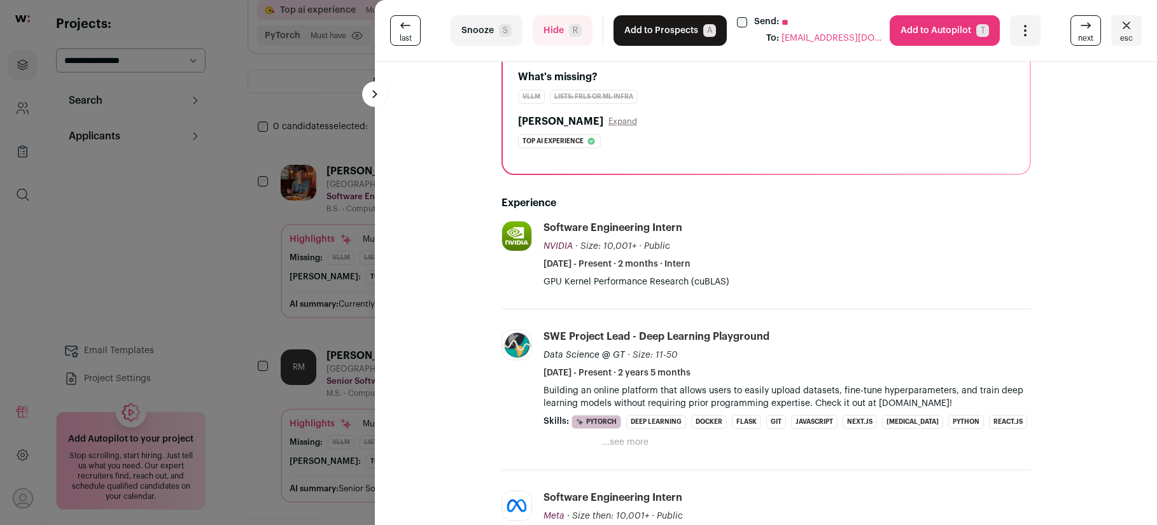
click at [568, 30] on button "Hide R" at bounding box center [563, 30] width 60 height 31
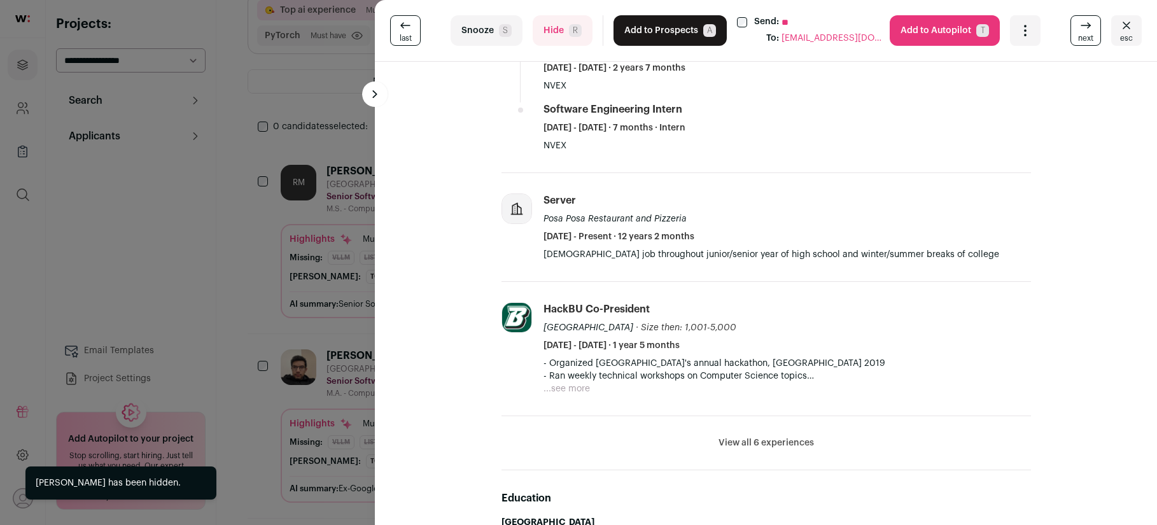
scroll to position [0, 0]
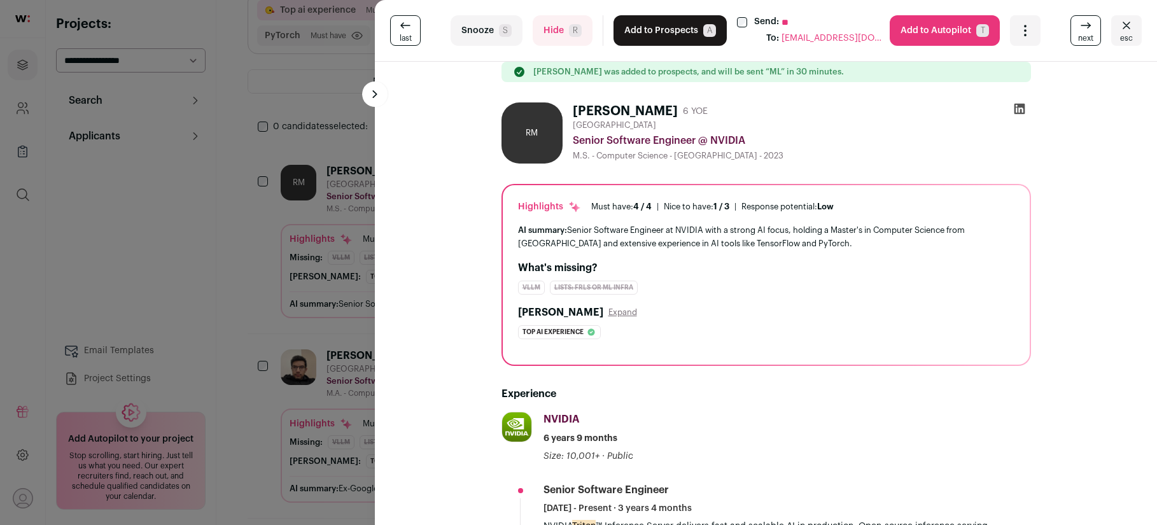
click at [662, 34] on button "Add to Prospects A" at bounding box center [669, 30] width 113 height 31
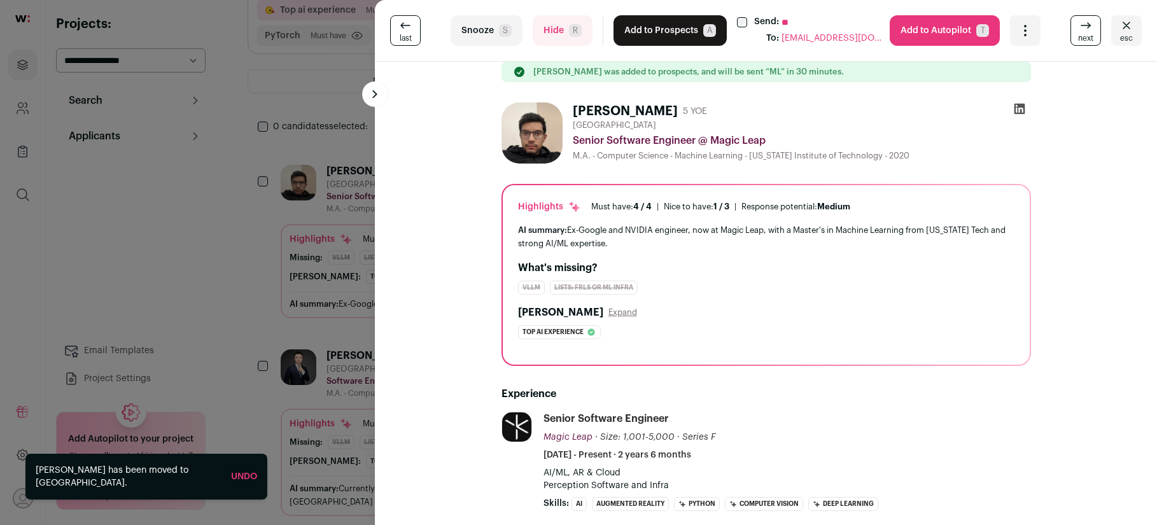
click at [267, 146] on div "last Snooze S Hide R Add to Prospects A Send: ** To: ameya0307@gmail.com Are yo…" at bounding box center [578, 262] width 1157 height 525
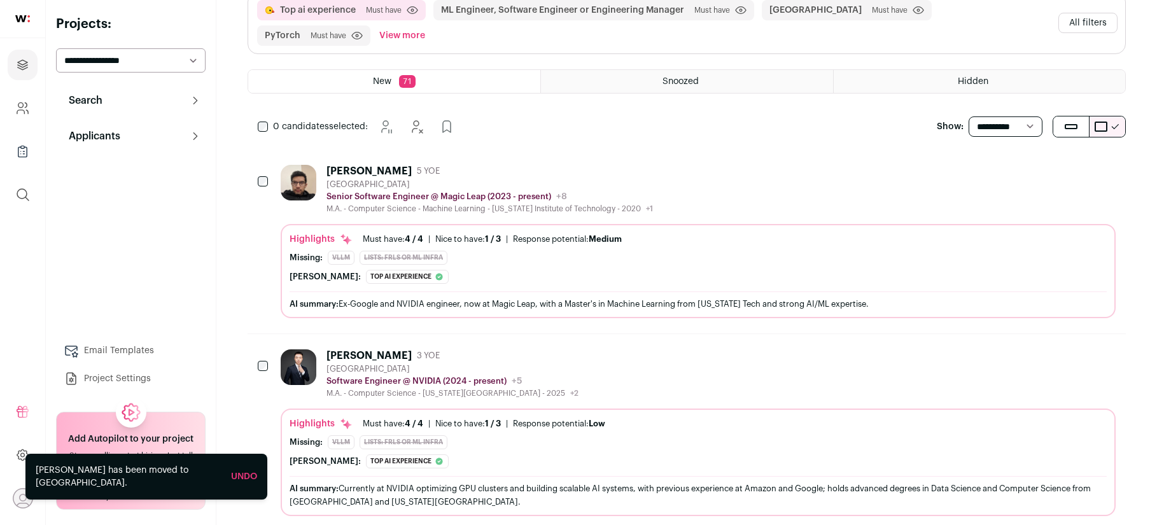
click at [119, 136] on p "Applicants" at bounding box center [90, 136] width 59 height 15
click at [117, 102] on button "Search" at bounding box center [131, 100] width 150 height 25
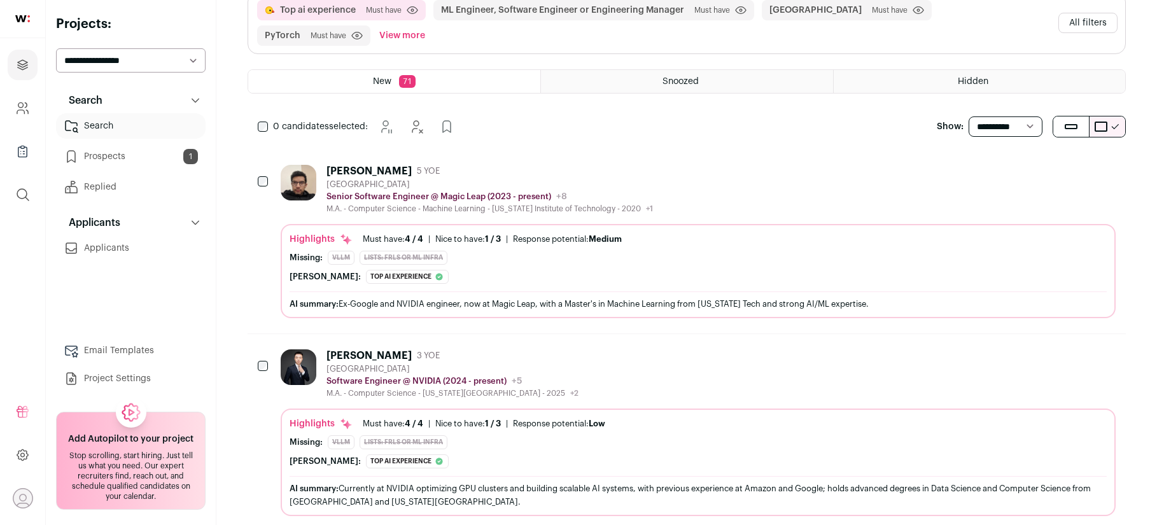
click at [115, 150] on link "Prospects 1" at bounding box center [131, 156] width 150 height 25
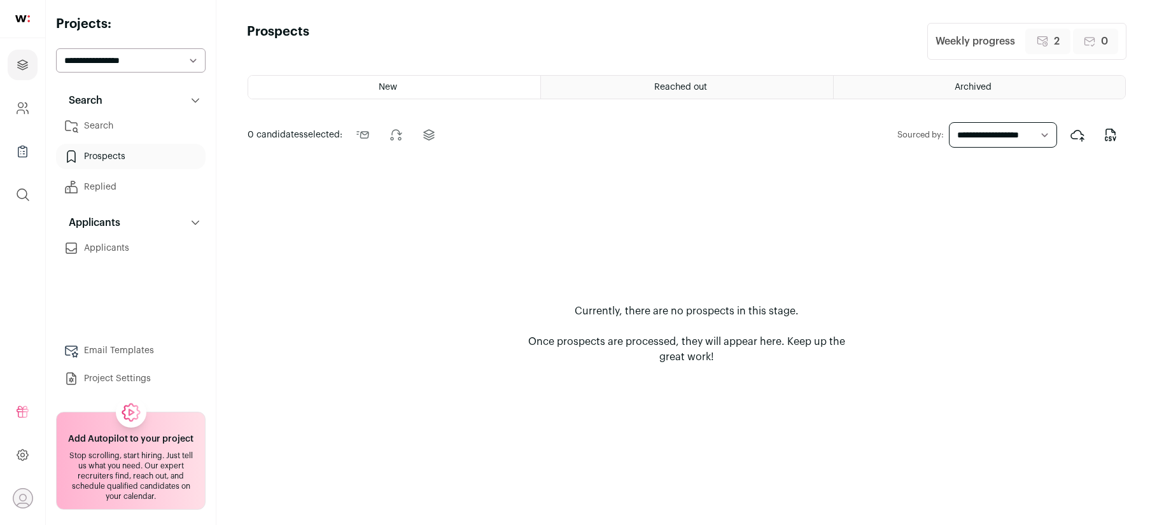
click at [608, 81] on div "Reached out" at bounding box center [686, 87] width 291 height 23
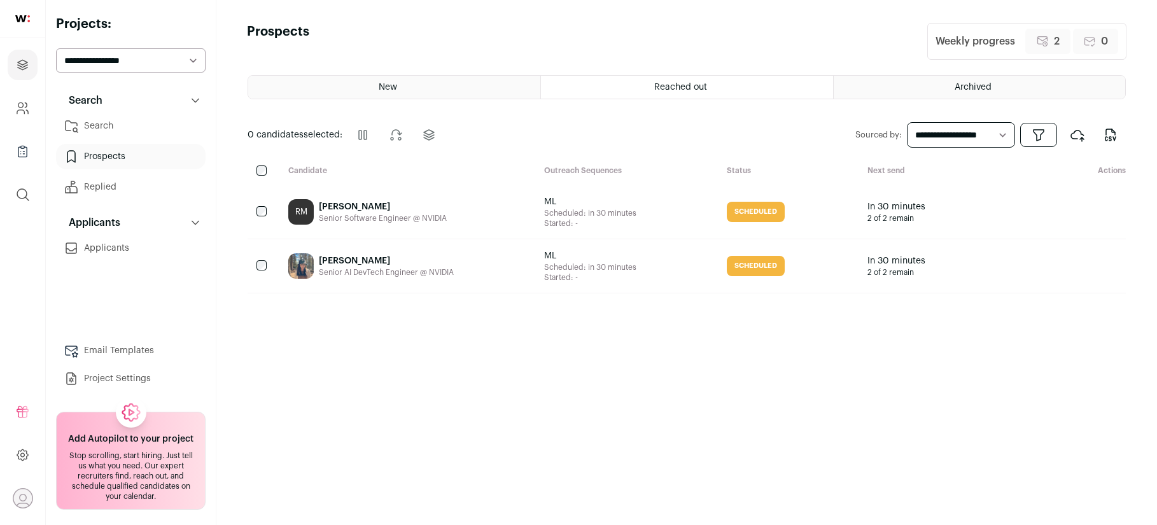
click at [475, 220] on div "RM Ryan Mccormick Senior Software Engineer @ NVIDIA" at bounding box center [406, 211] width 256 height 53
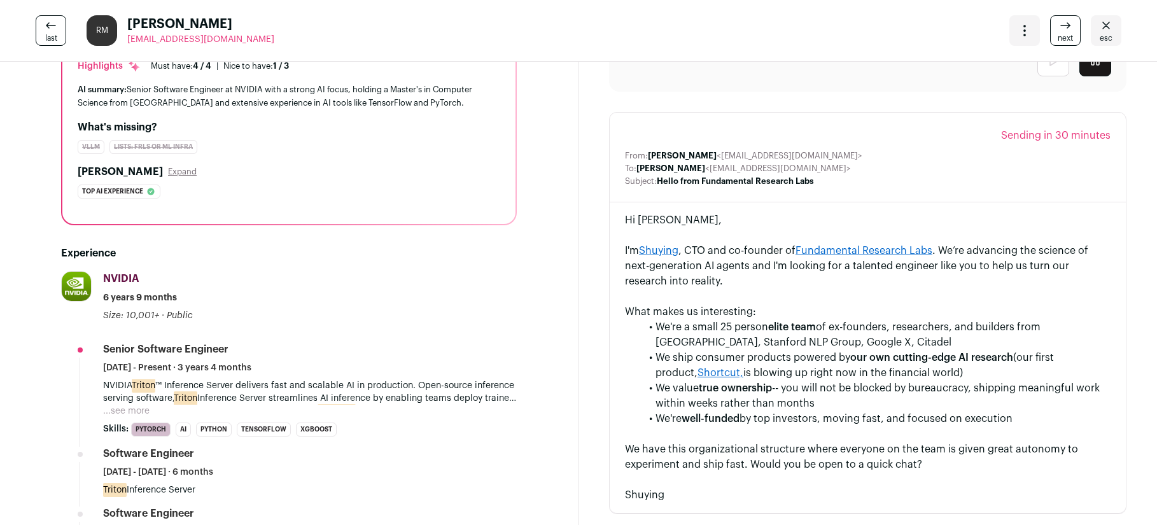
scroll to position [123, 0]
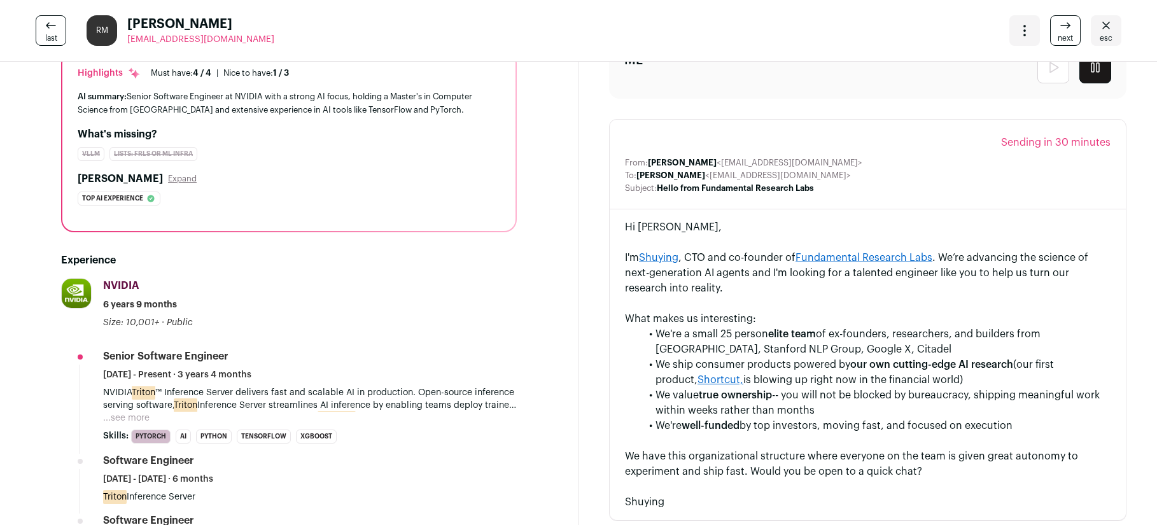
click at [66, 33] on link "last" at bounding box center [51, 30] width 31 height 31
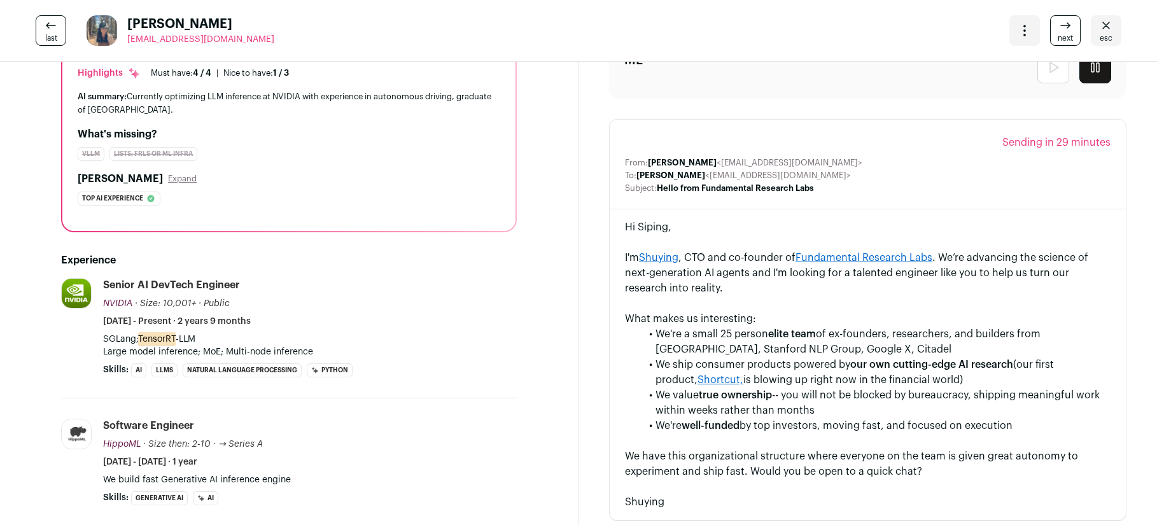
click at [1111, 26] on icon "Close" at bounding box center [1105, 25] width 15 height 15
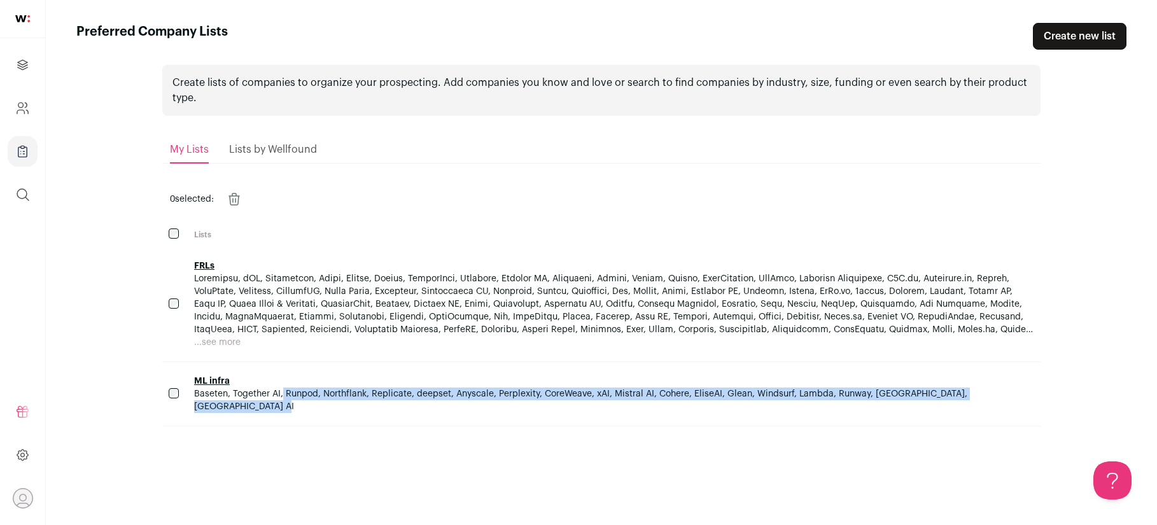
drag, startPoint x: 195, startPoint y: 393, endPoint x: 953, endPoint y: 393, distance: 757.2
click at [953, 393] on span "Baseten, Together AI, Runpod, Northflank, Replicate, deepset, Anyscale, Perplex…" at bounding box center [614, 400] width 840 height 25
copy span "Baseten, Together AI, Runpod, Northflank, Replicate, deepset, Anyscale, Perplex…"
click at [223, 346] on button "...see more" at bounding box center [217, 342] width 46 height 13
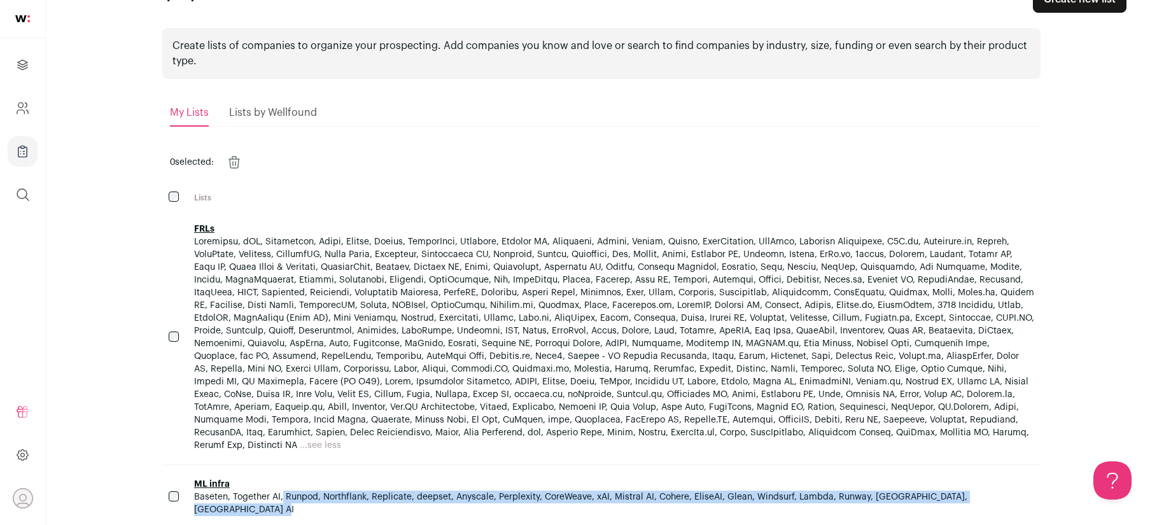
scroll to position [39, 0]
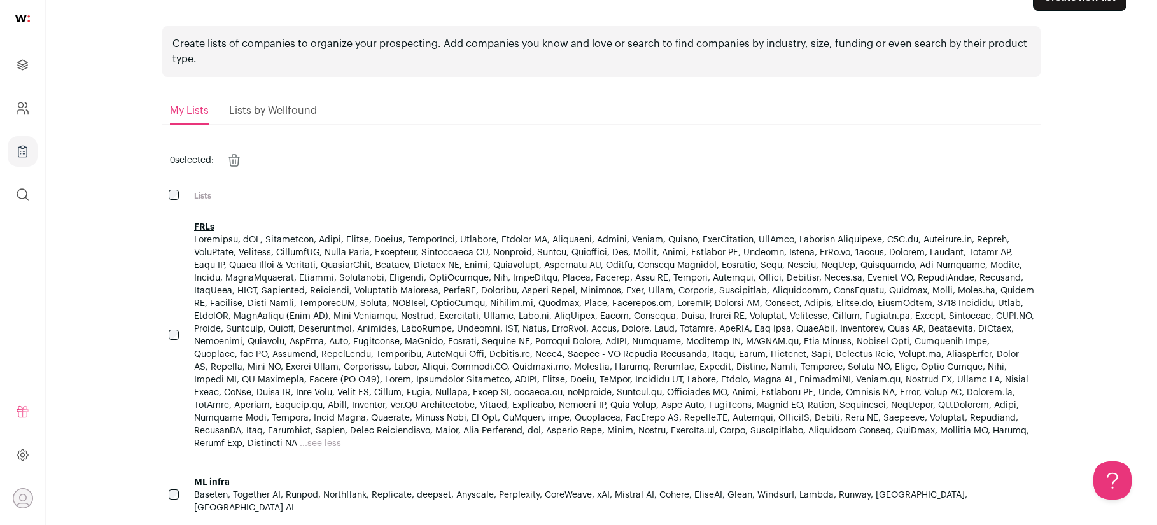
click at [385, 388] on span at bounding box center [614, 341] width 840 height 213
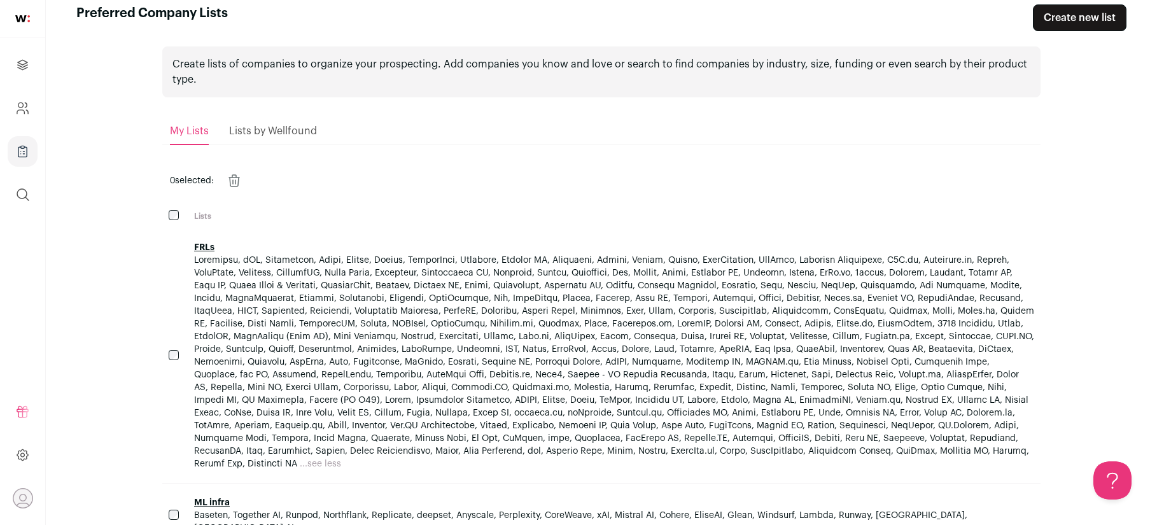
scroll to position [10, 0]
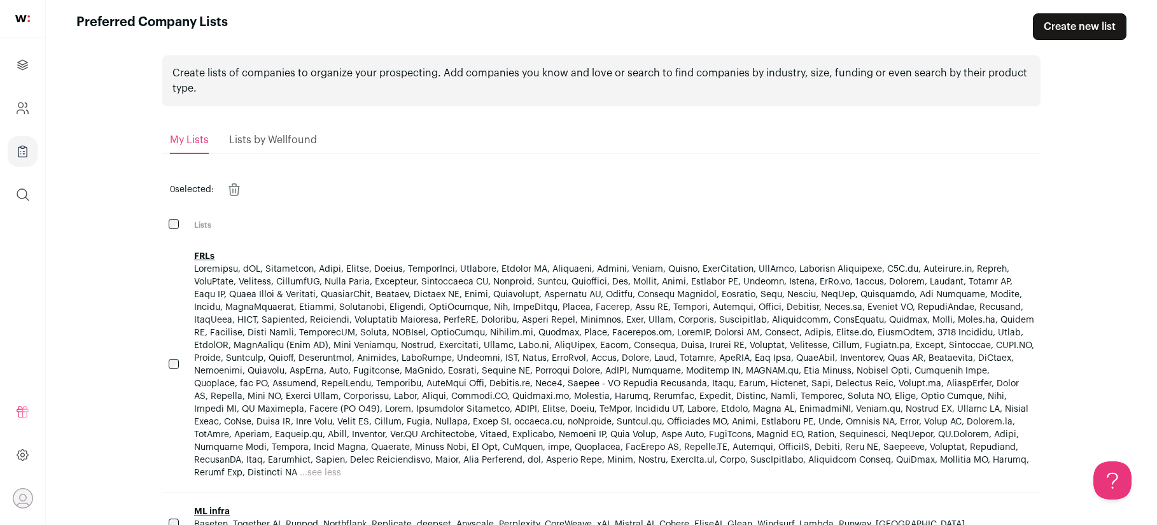
click at [333, 323] on span at bounding box center [614, 371] width 840 height 213
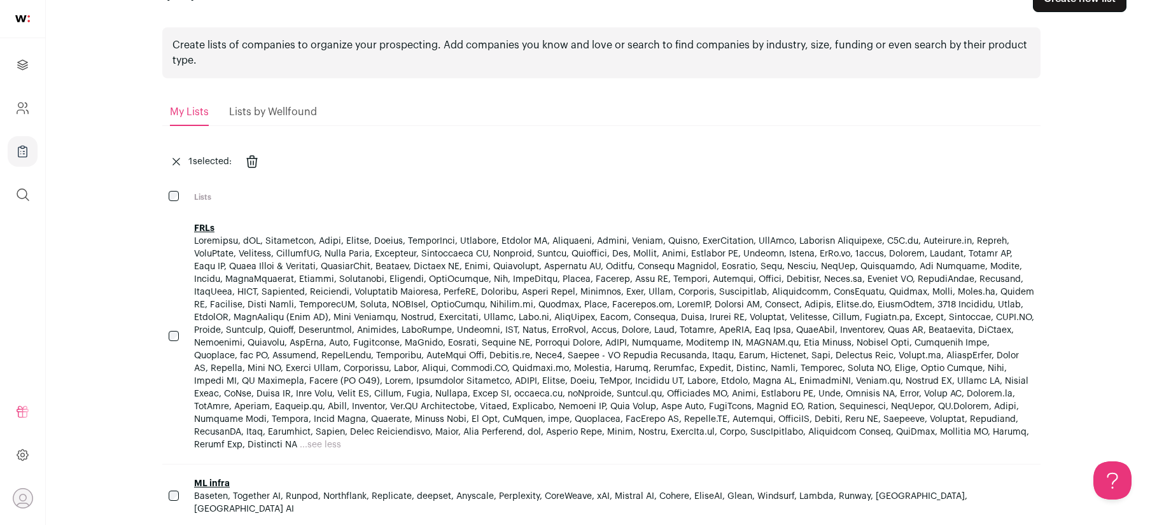
scroll to position [39, 0]
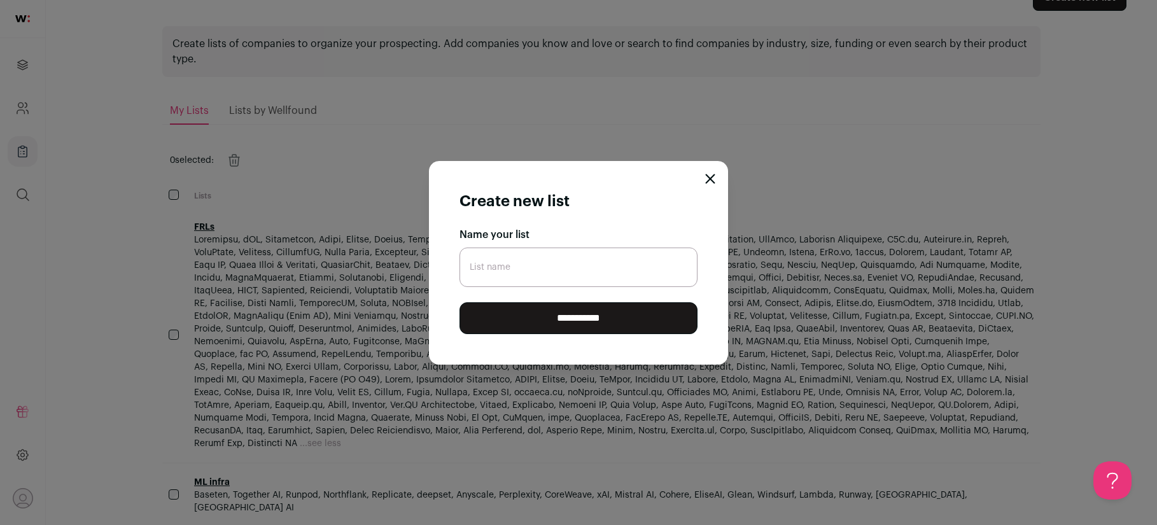
click at [547, 277] on input "List name" at bounding box center [578, 267] width 238 height 39
type input "AI cos"
click at [526, 329] on input "**********" at bounding box center [578, 318] width 238 height 32
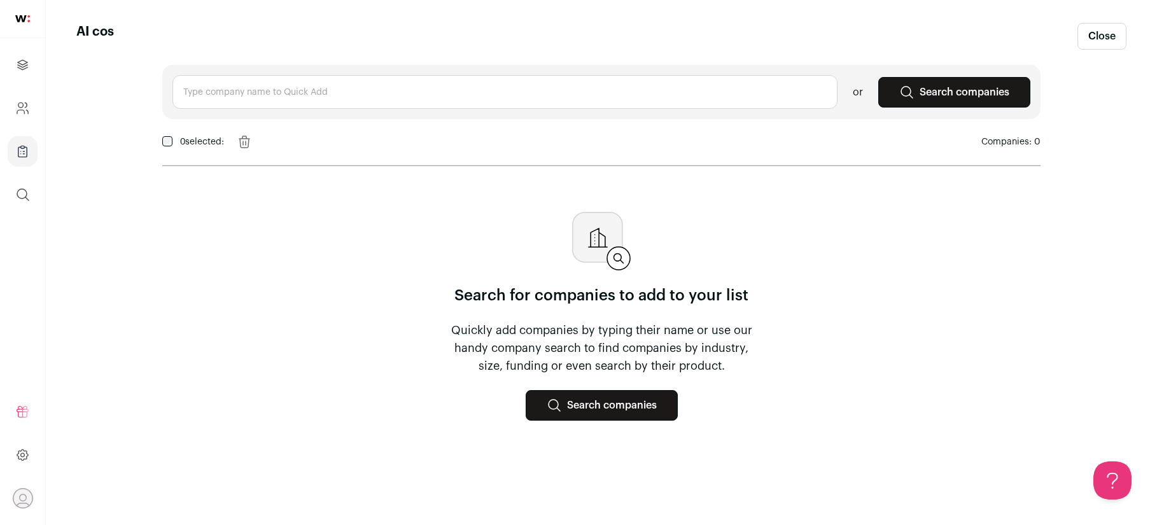
click at [547, 93] on input "text" at bounding box center [504, 92] width 665 height 34
paste input "Baseten, Together AI, Runpod, Northflank, Replicate, deepset, Anyscale, Perplex…"
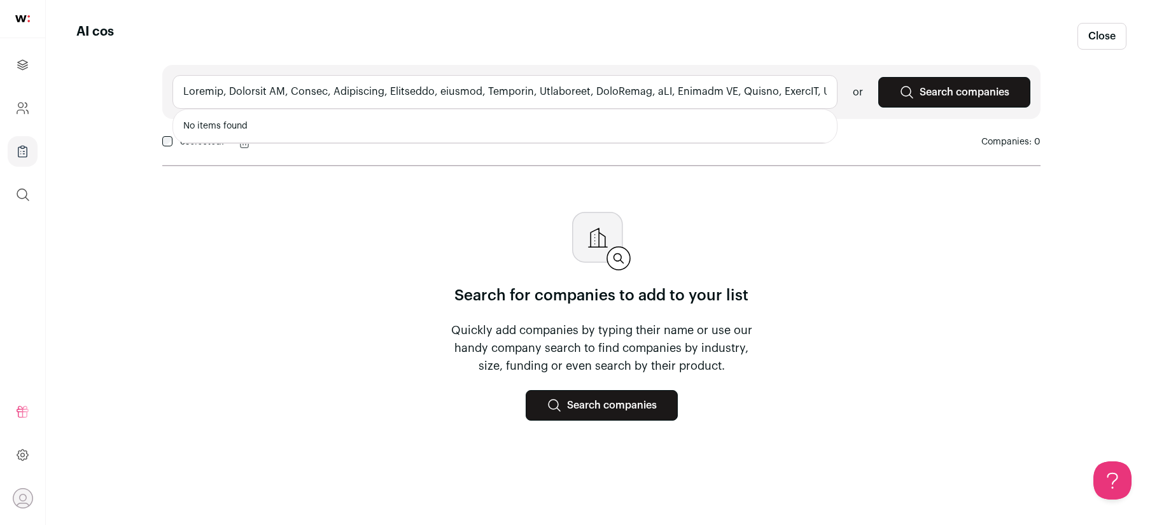
drag, startPoint x: 826, startPoint y: 89, endPoint x: 183, endPoint y: 92, distance: 642.7
click at [183, 92] on input "text" at bounding box center [504, 92] width 665 height 34
click at [489, 87] on input "text" at bounding box center [504, 92] width 665 height 34
click at [527, 92] on input "text" at bounding box center [504, 92] width 665 height 34
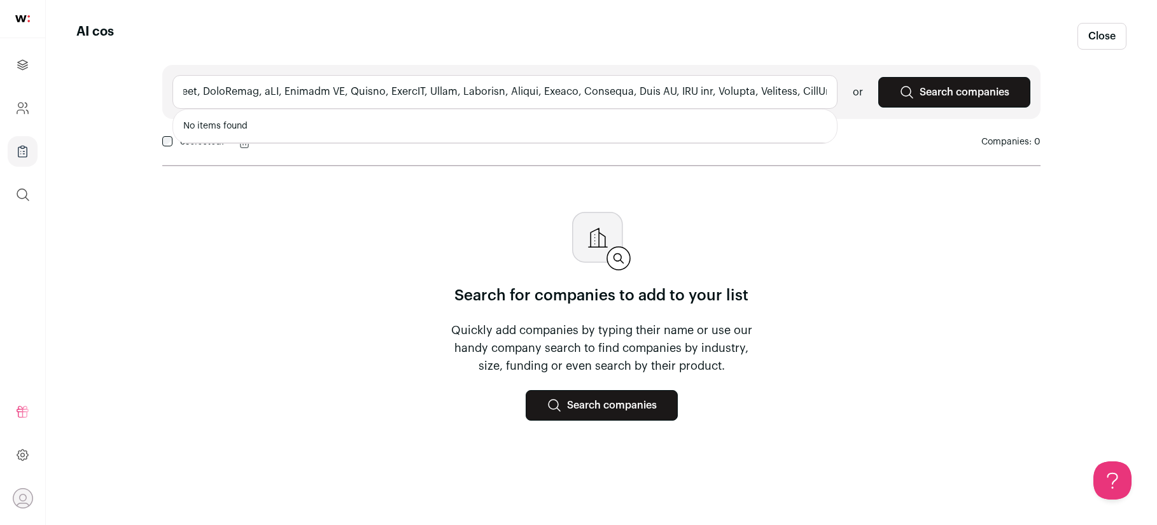
drag, startPoint x: 657, startPoint y: 90, endPoint x: 614, endPoint y: 39, distance: 66.4
click at [614, 39] on main "AI cos Close No items found or Search companies 0 selected: Remove Companies: 0…" at bounding box center [601, 262] width 1111 height 525
drag, startPoint x: 221, startPoint y: 94, endPoint x: 887, endPoint y: 115, distance: 665.9
click at [887, 115] on div "No items found or Search companies" at bounding box center [601, 92] width 878 height 54
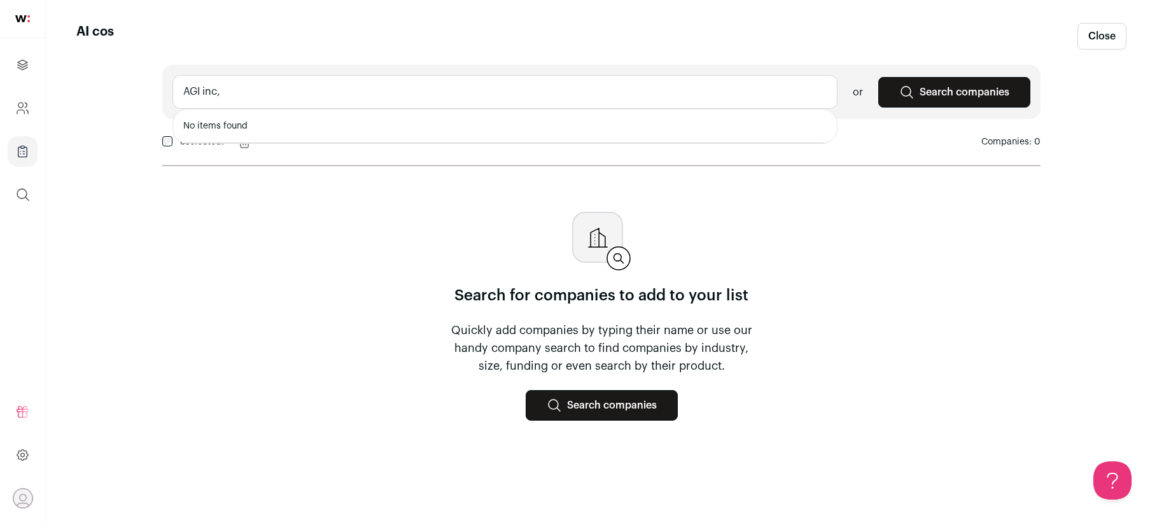
scroll to position [0, 0]
click at [221, 135] on span "theagi.company" at bounding box center [238, 137] width 55 height 10
type input "AGI Inc. theagi.company"
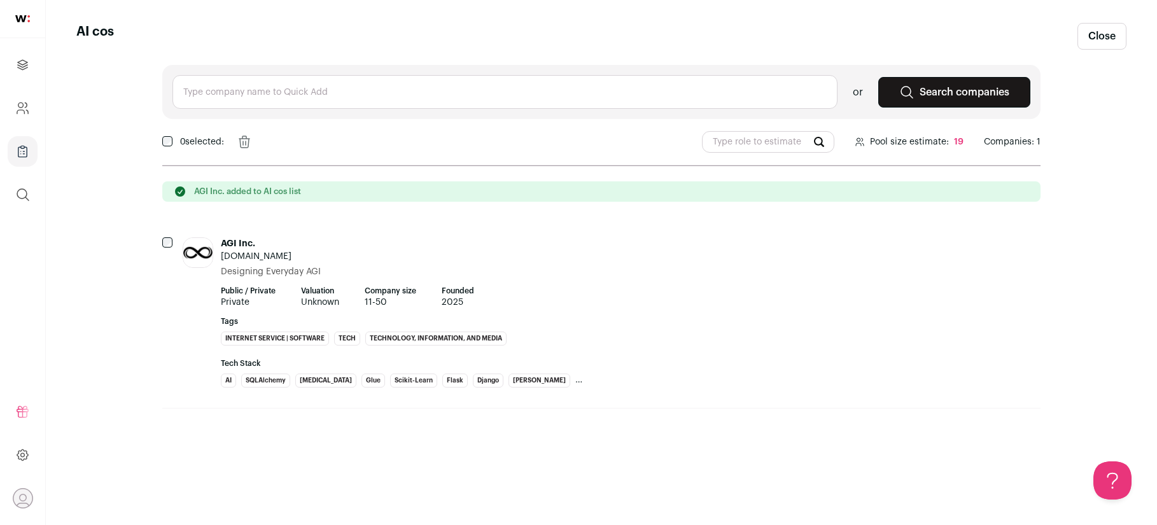
click at [214, 91] on input "text" at bounding box center [504, 92] width 665 height 34
paste input "Multion, Cartesia, OpenHands, OpenAI, Anthropic, Cohere, Mistral, MSFT AI, Meta…"
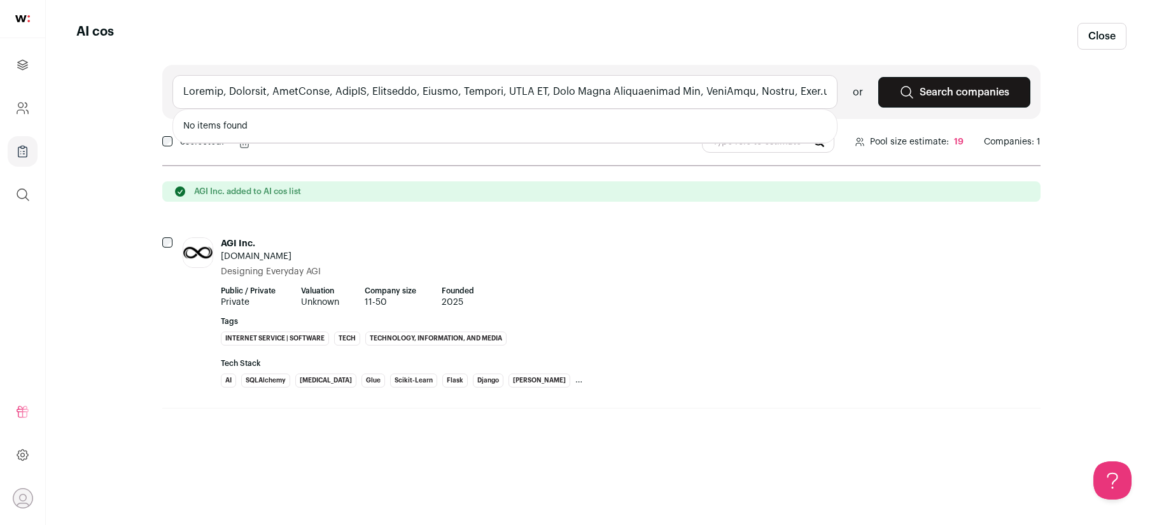
drag, startPoint x: 827, startPoint y: 94, endPoint x: 221, endPoint y: 95, distance: 605.1
click at [221, 95] on input "text" at bounding box center [504, 92] width 665 height 34
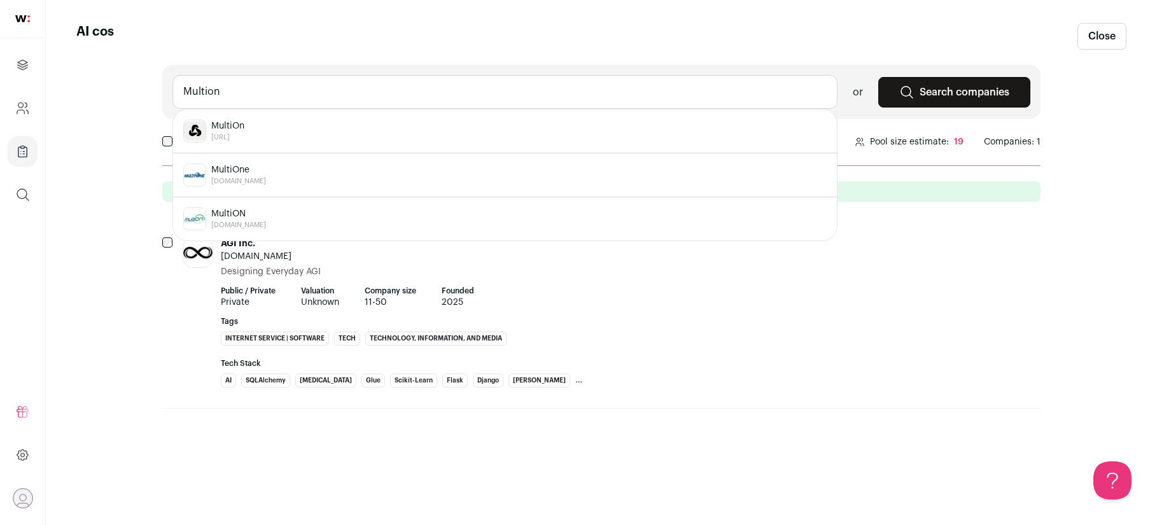
click at [227, 93] on input "Multion" at bounding box center [504, 92] width 665 height 34
click at [227, 126] on span "MultiOn" at bounding box center [227, 126] width 33 height 13
type input "MultiOn multion.ai"
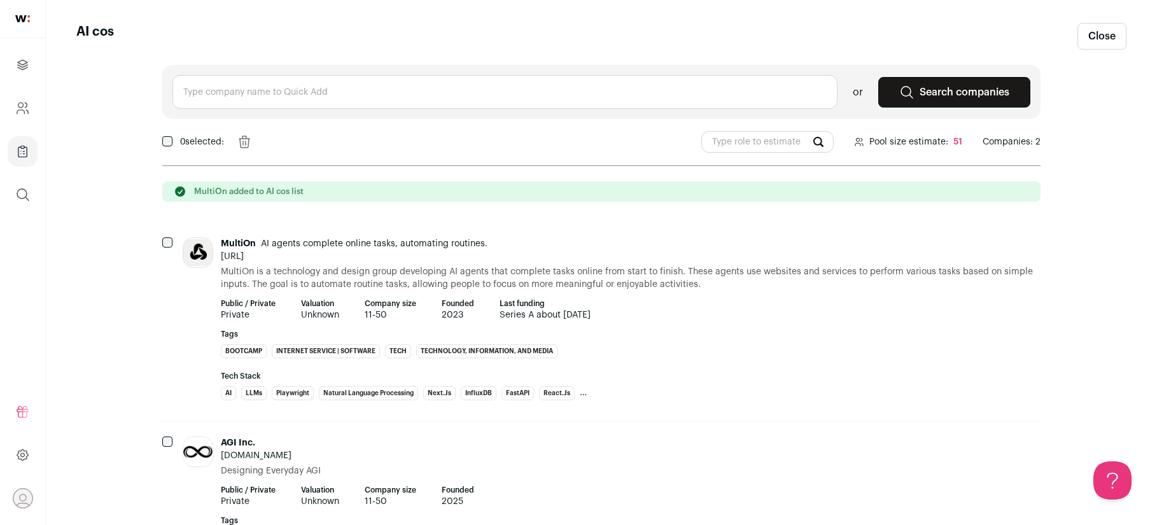
click at [223, 89] on input "text" at bounding box center [504, 92] width 665 height 34
paste input ", Cartesia, OpenHands, OpenAI, Anthropic, Cohere, Mistral, MSFT AI, Meta Super …"
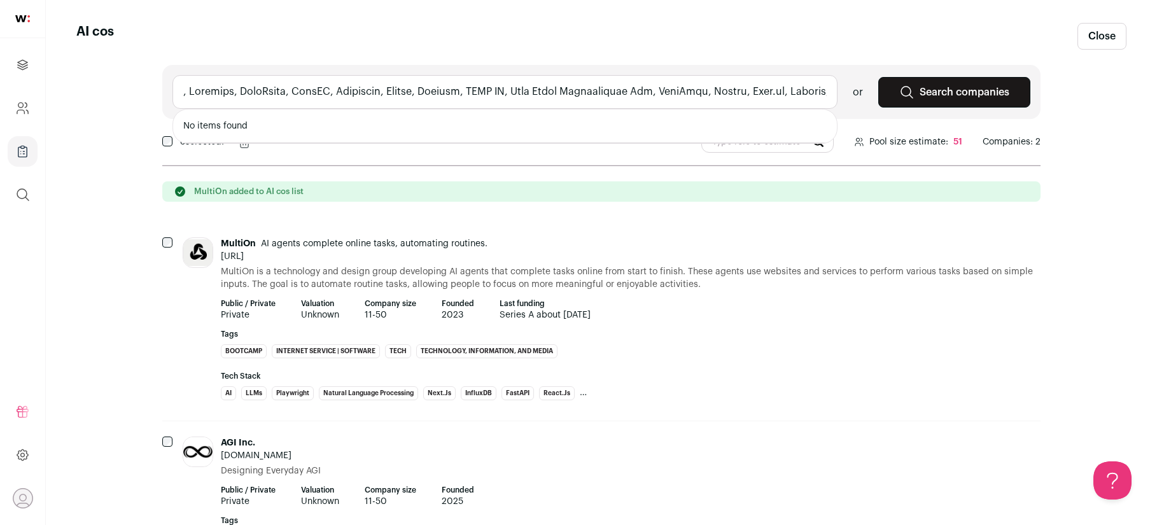
drag, startPoint x: 831, startPoint y: 92, endPoint x: 227, endPoint y: 95, distance: 603.9
click at [227, 95] on input "text" at bounding box center [504, 92] width 665 height 34
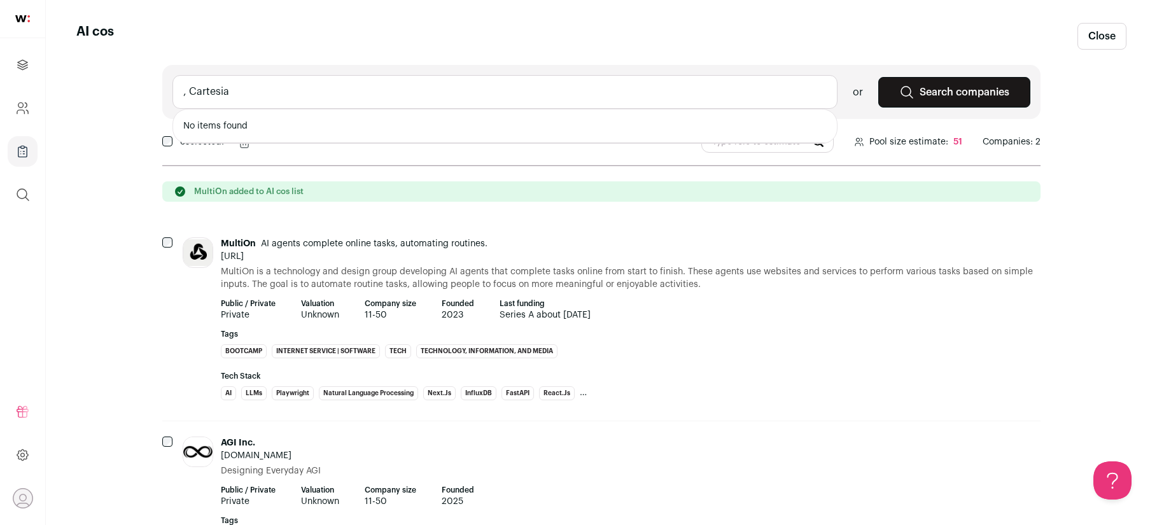
drag, startPoint x: 190, startPoint y: 94, endPoint x: 223, endPoint y: 94, distance: 33.1
click at [191, 94] on input ", Cartesia" at bounding box center [504, 92] width 665 height 34
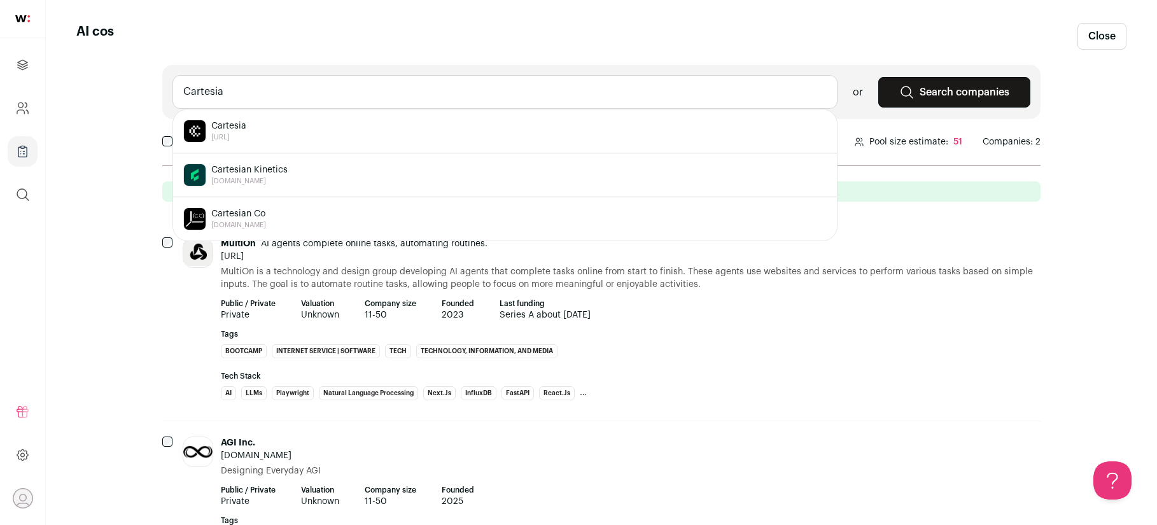
click at [237, 129] on span "Cartesia" at bounding box center [228, 126] width 35 height 13
type input "Cartesia cartesia.ai"
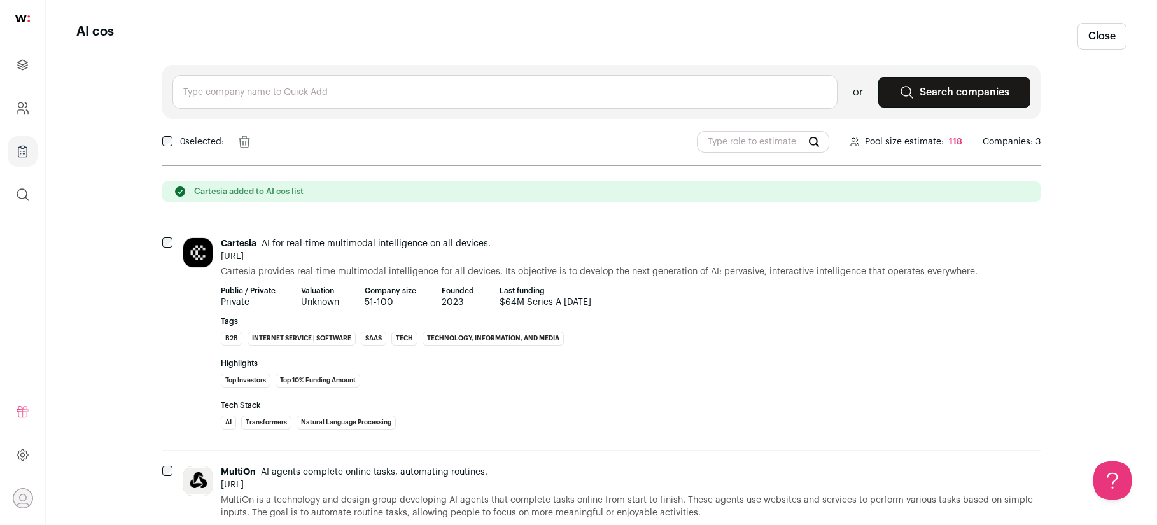
click at [218, 90] on input "text" at bounding box center [504, 92] width 665 height 34
paste input ", OpenHands, OpenAI, Anthropic, Cohere, Mistral, MSFT AI, Meta Super Intelligen…"
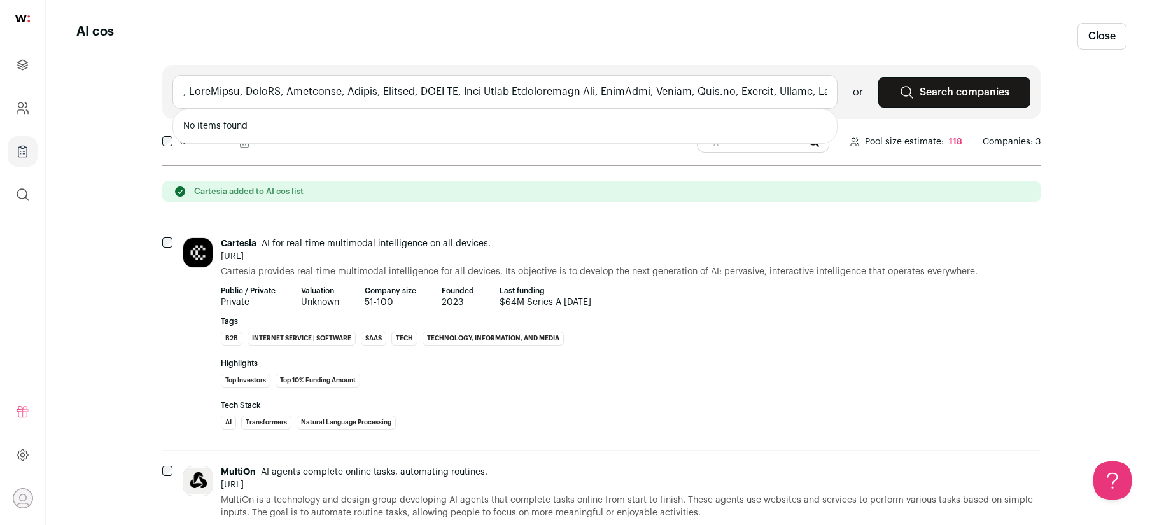
drag, startPoint x: 828, startPoint y: 94, endPoint x: 247, endPoint y: 92, distance: 581.6
click at [247, 92] on input "text" at bounding box center [504, 92] width 665 height 34
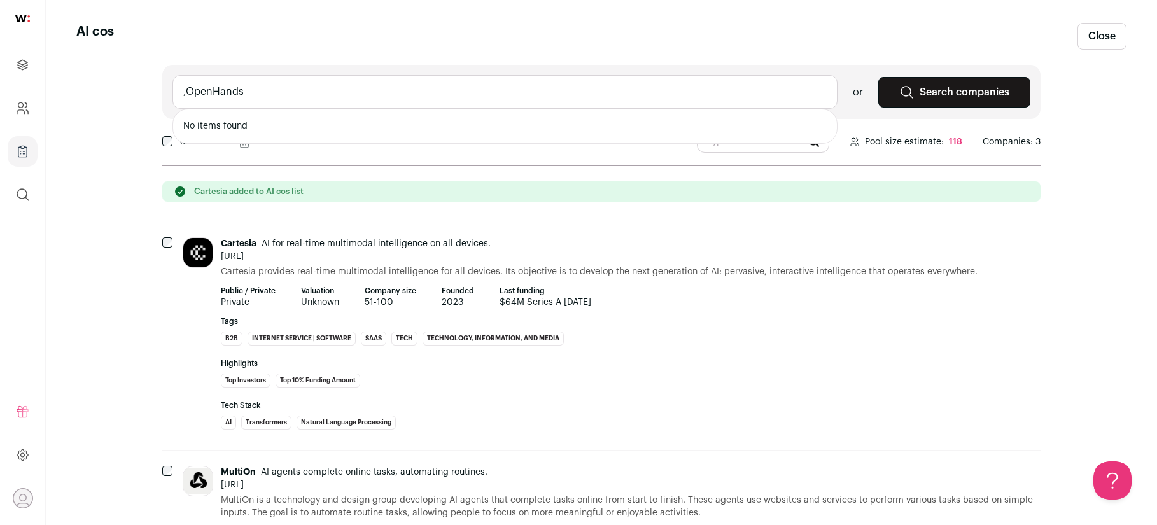
type input "OpenHands"
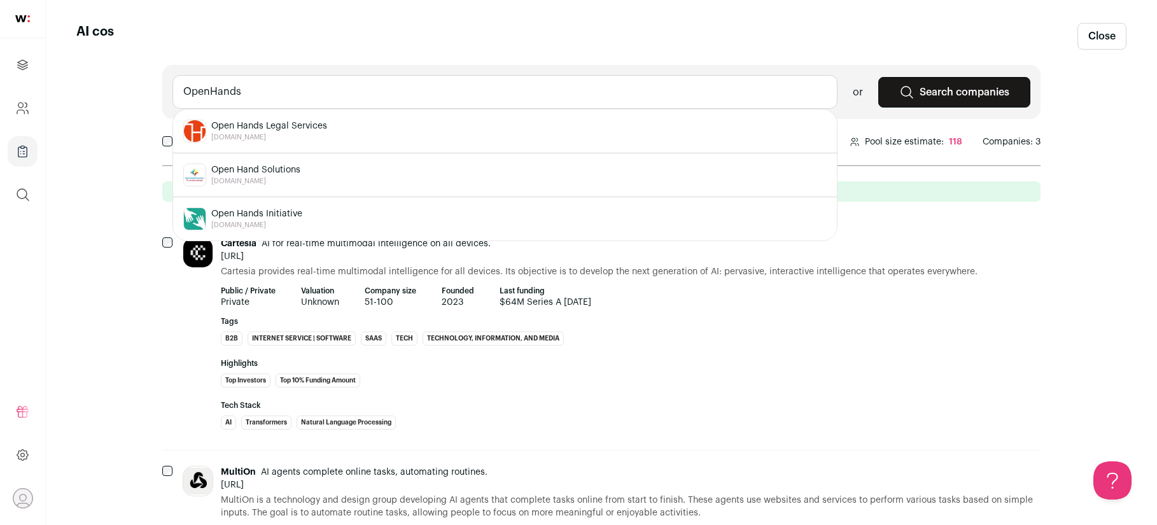
drag, startPoint x: 246, startPoint y: 87, endPoint x: 129, endPoint y: 87, distance: 117.1
click at [129, 87] on main "AI cos Close OpenHands Open Hands Legal Services openhandslegalservices.org Ope…" at bounding box center [601, 429] width 1111 height 859
click at [226, 95] on input "openai" at bounding box center [504, 92] width 665 height 34
click at [237, 165] on span "OpenAI" at bounding box center [238, 170] width 55 height 13
type input "OpenAI openai.com"
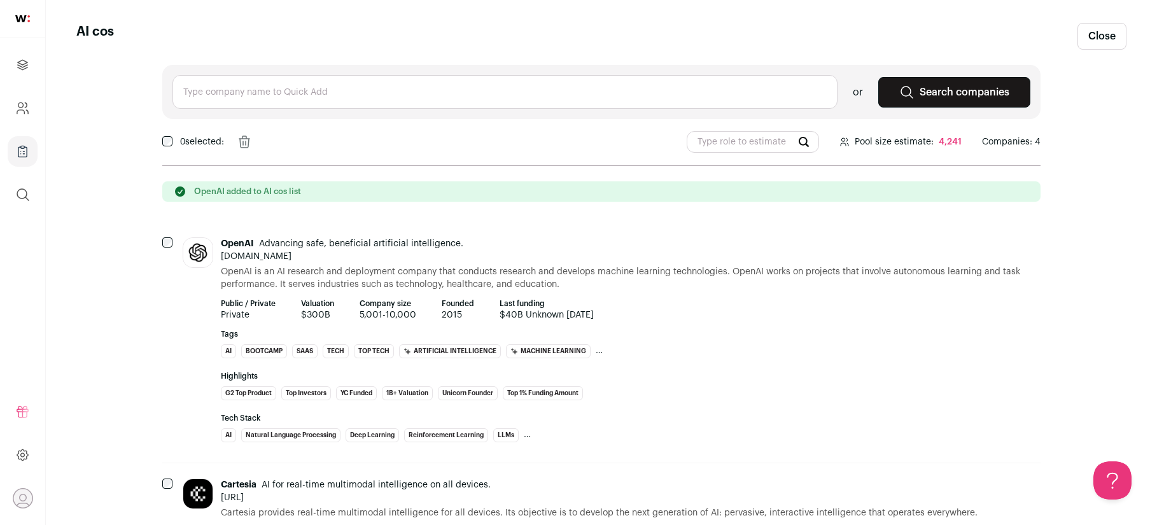
click at [203, 92] on input "text" at bounding box center [504, 92] width 665 height 34
type input "Anthropic anthropic.comc"
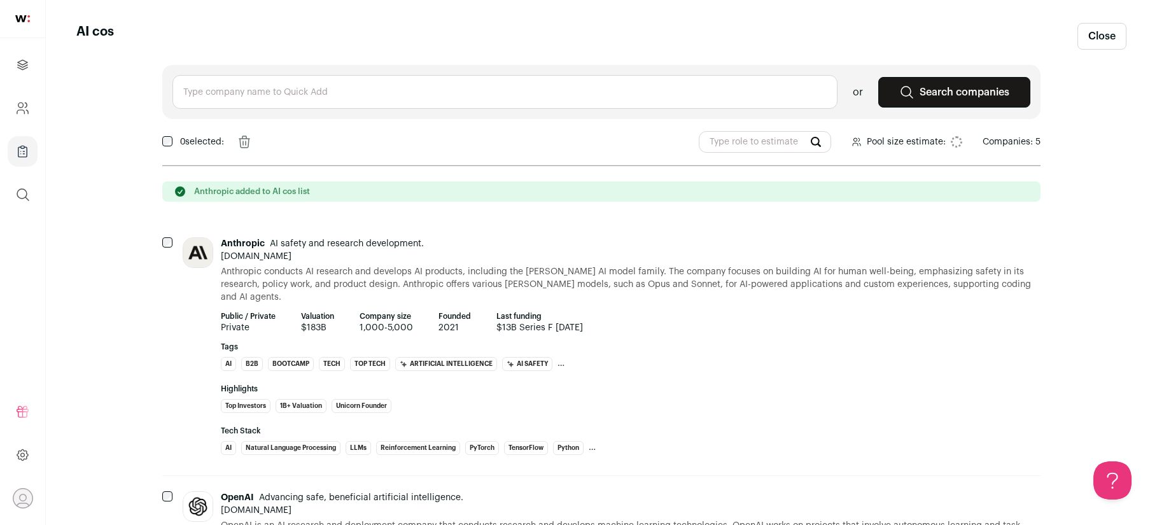
type input "o"
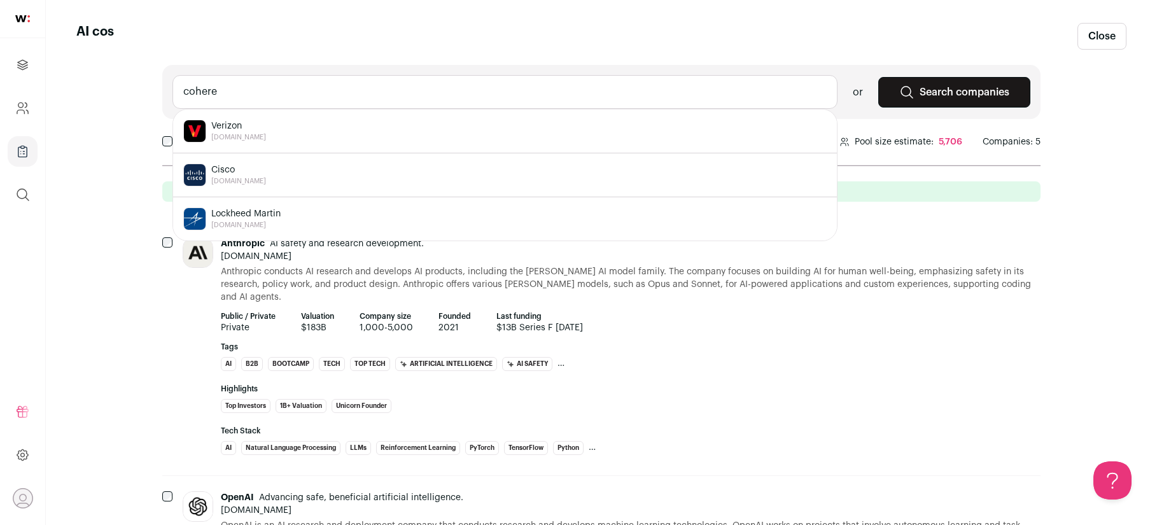
scroll to position [176, 0]
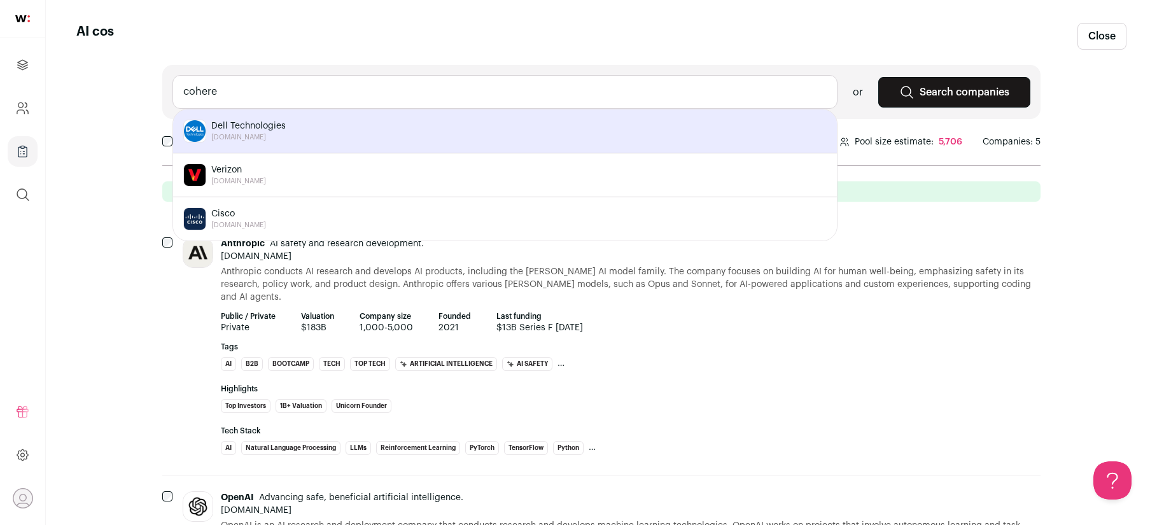
click at [268, 84] on input "cohere" at bounding box center [504, 92] width 665 height 34
click at [229, 104] on input "cohere" at bounding box center [504, 92] width 665 height 34
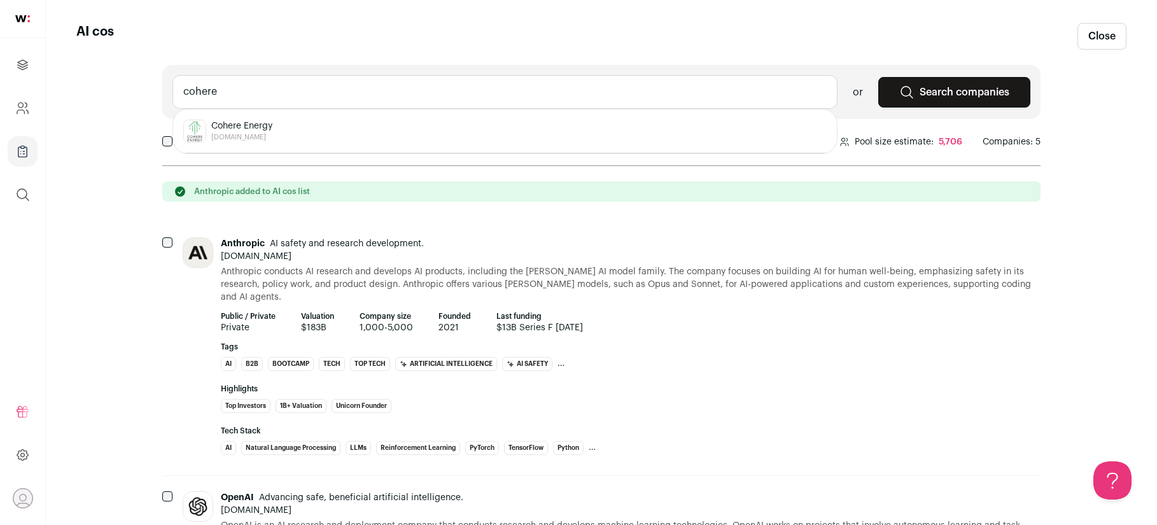
scroll to position [0, 0]
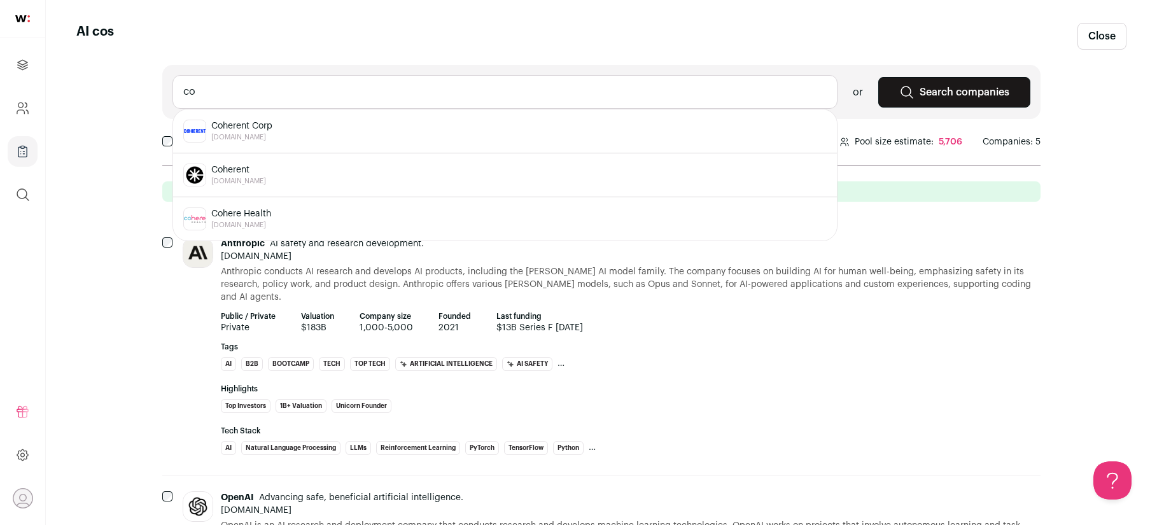
type input "c"
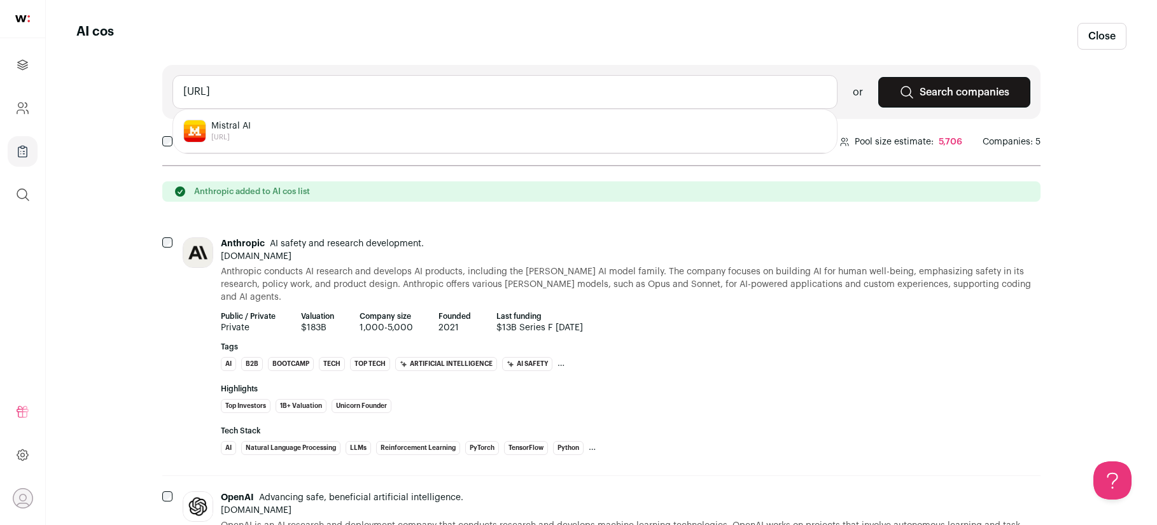
click at [228, 130] on span "Mistral AI" at bounding box center [230, 126] width 39 height 13
type input "Mistral AI mistral.ai"
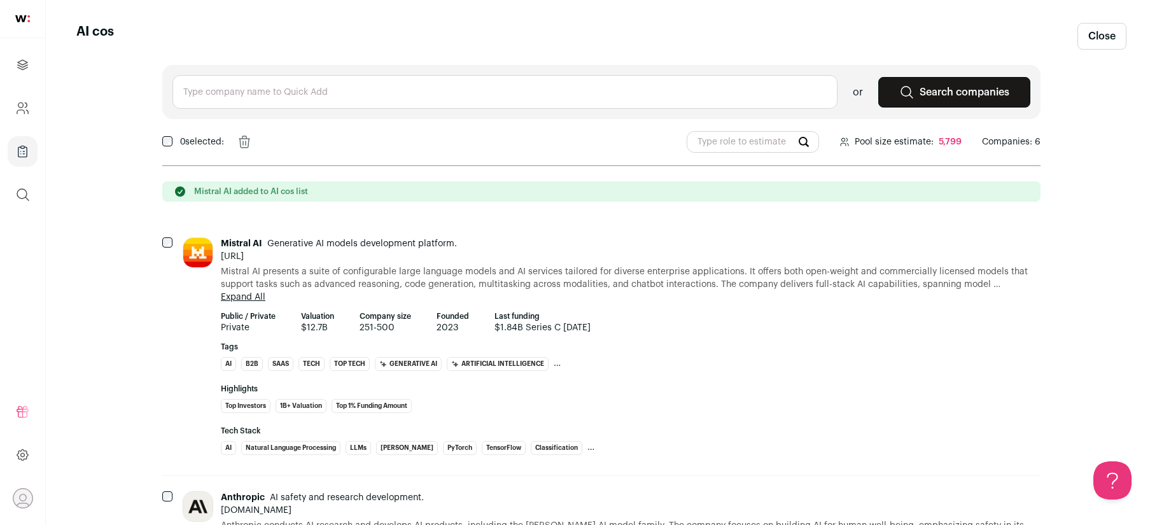
click at [248, 95] on input "text" at bounding box center [504, 92] width 665 height 34
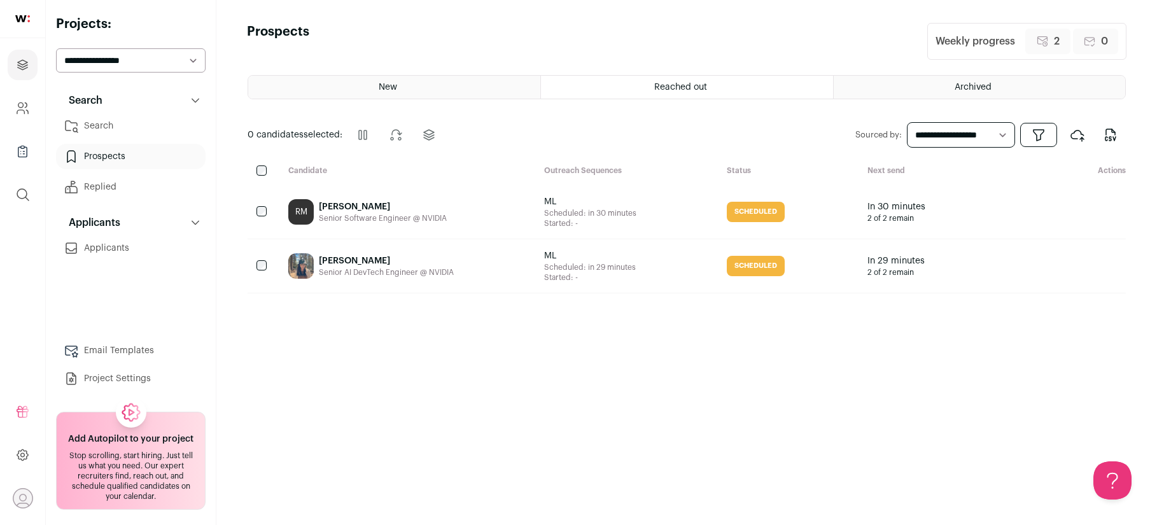
click at [117, 132] on link "Search" at bounding box center [131, 125] width 150 height 25
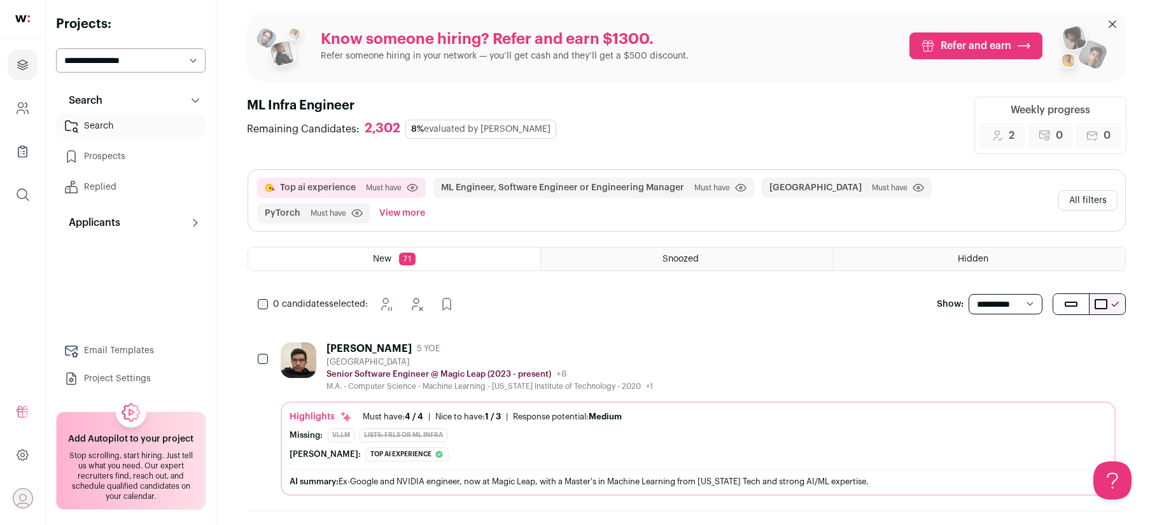
scroll to position [11, 0]
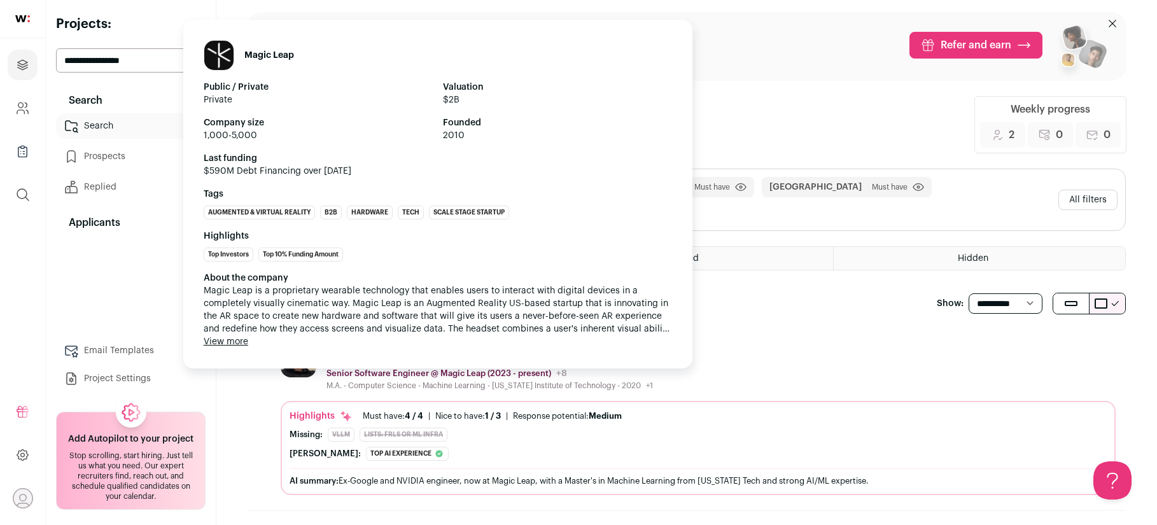
click at [452, 356] on div "Magic Leap Public / Private Private Valuation $2B Company size 1,000-5,000 Foun…" at bounding box center [437, 194] width 509 height 349
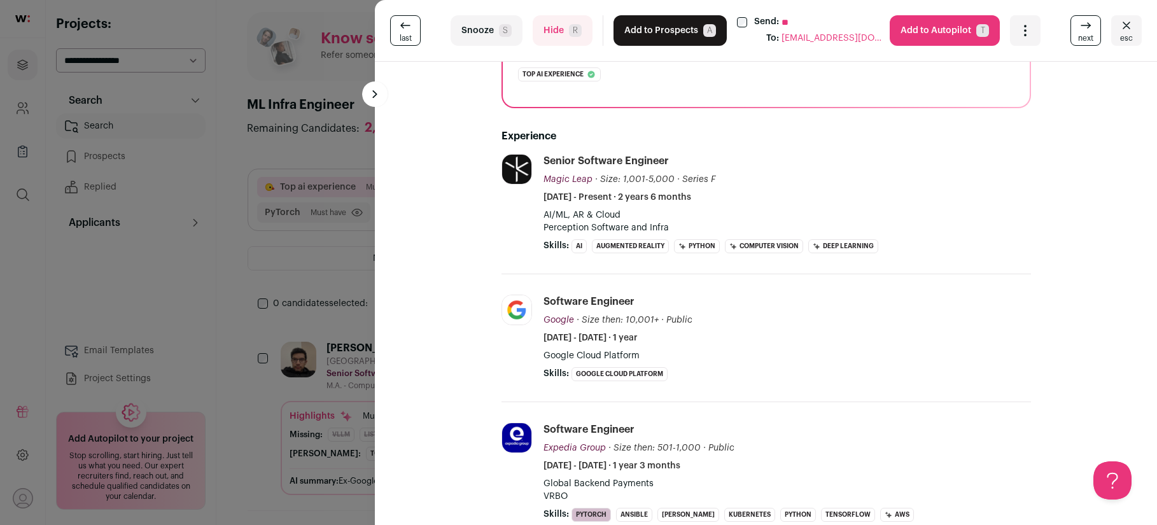
scroll to position [219, 0]
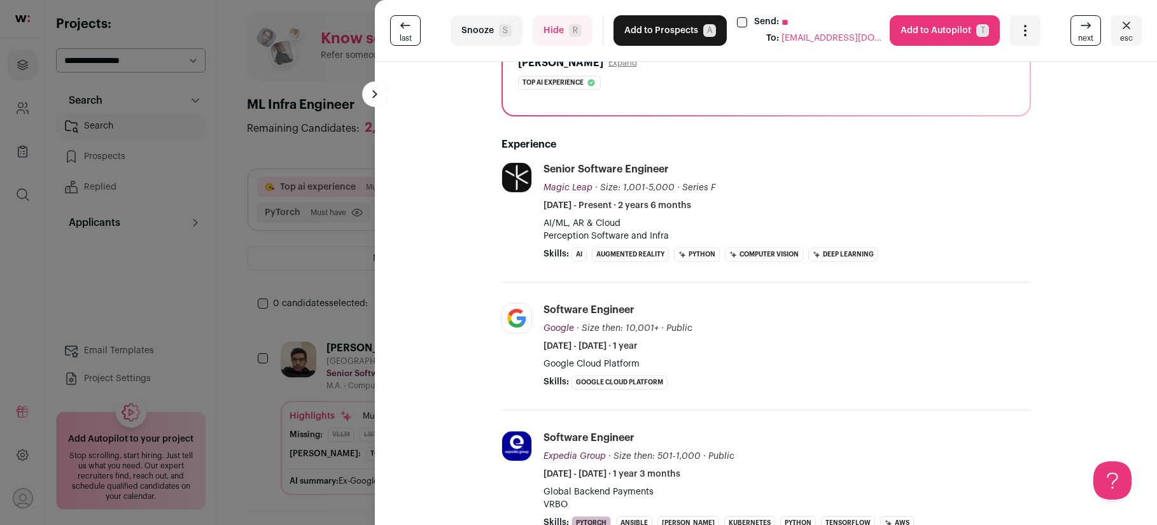
click at [552, 36] on button "Hide R" at bounding box center [563, 30] width 60 height 31
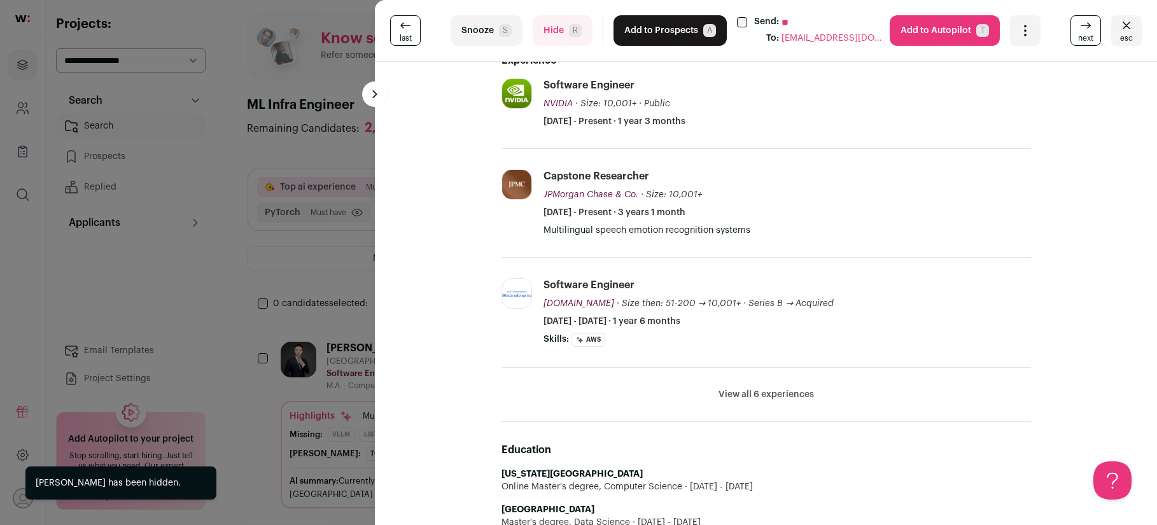
scroll to position [318, 0]
click at [544, 33] on button "Hide R" at bounding box center [563, 30] width 60 height 31
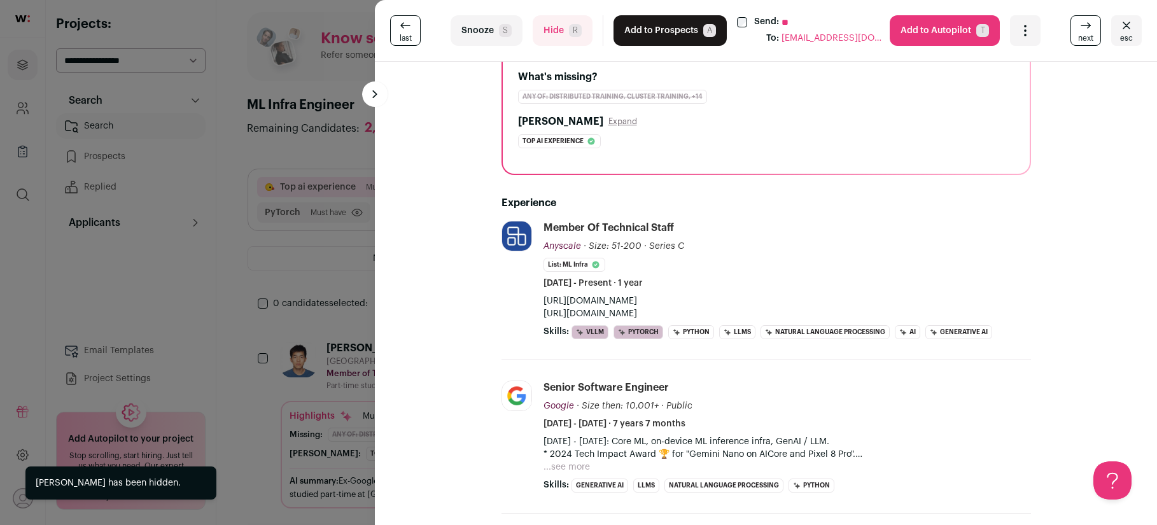
scroll to position [183, 0]
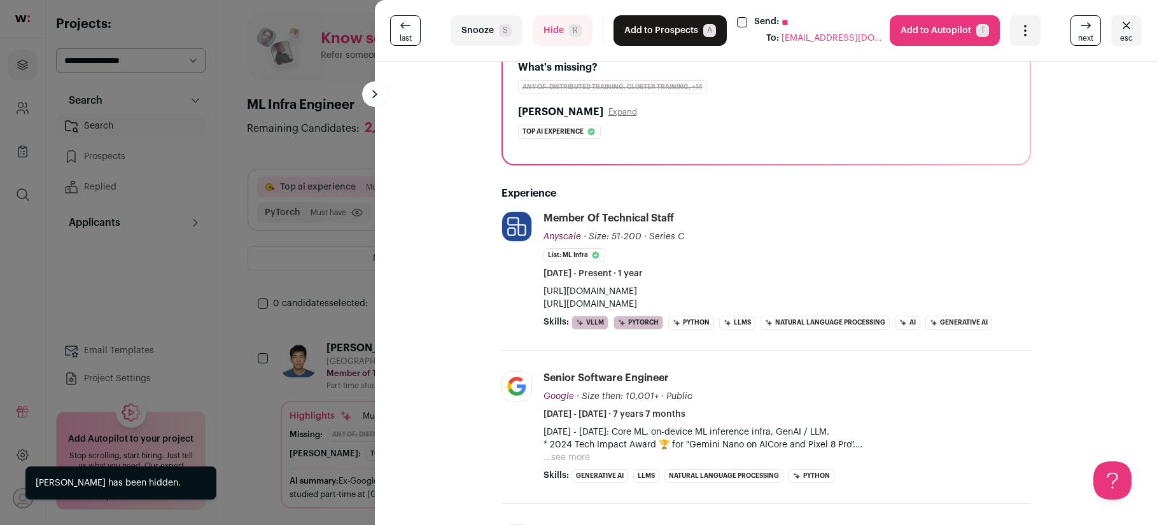
click at [678, 38] on button "Add to Prospects A" at bounding box center [669, 30] width 113 height 31
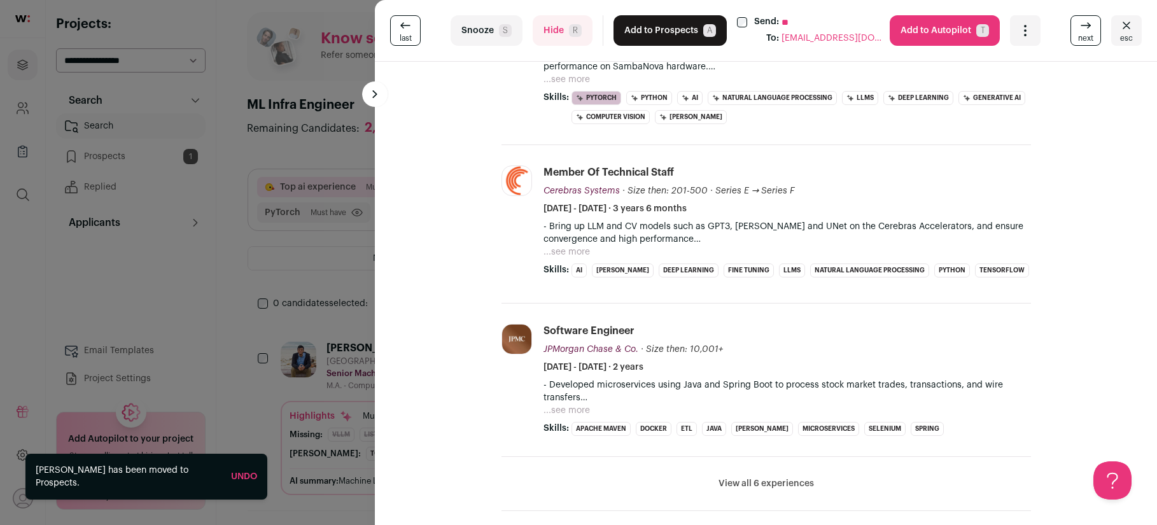
scroll to position [0, 0]
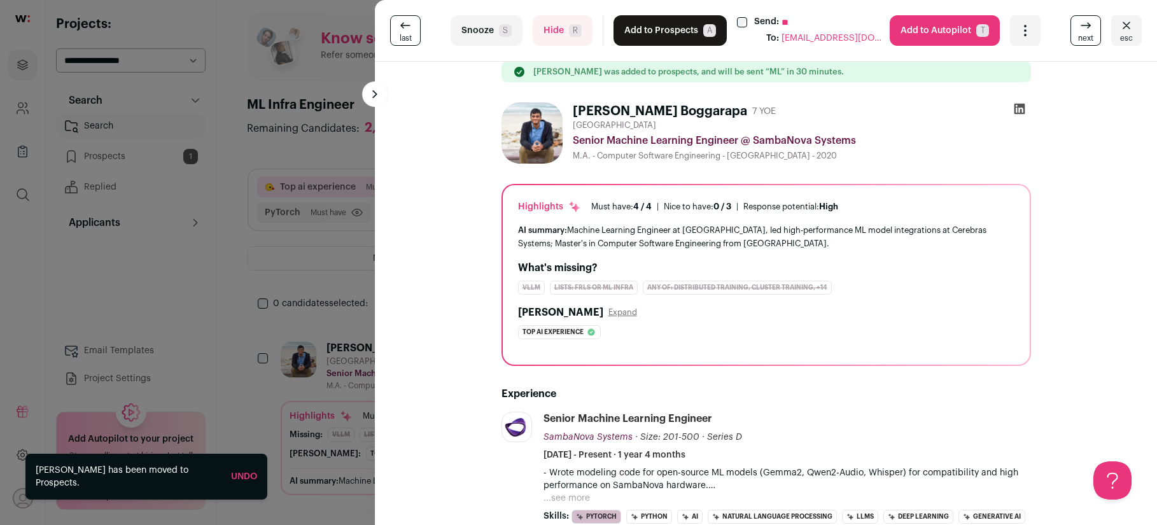
click at [561, 27] on button "Hide R" at bounding box center [563, 30] width 60 height 31
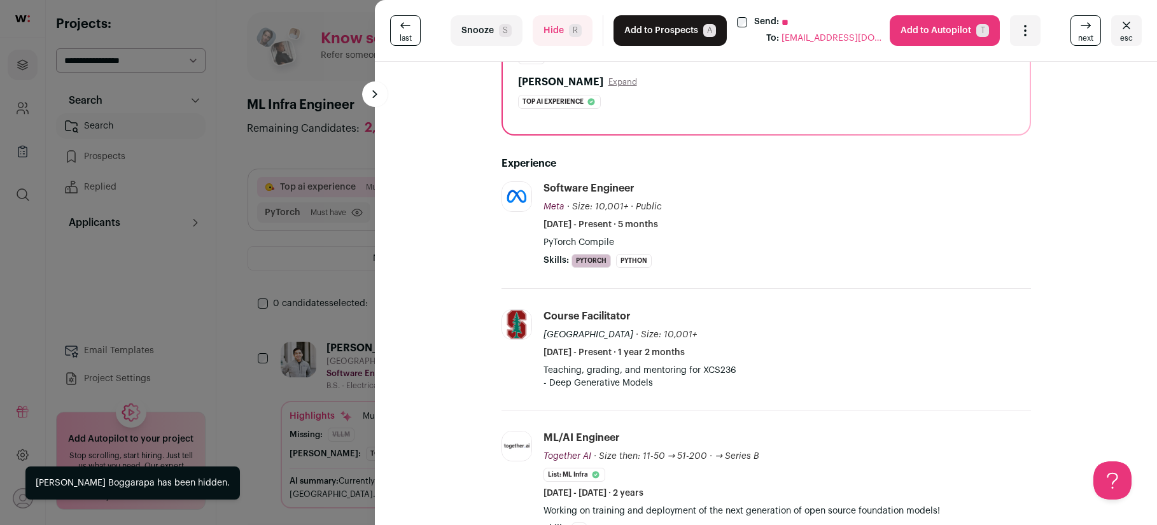
scroll to position [240, 0]
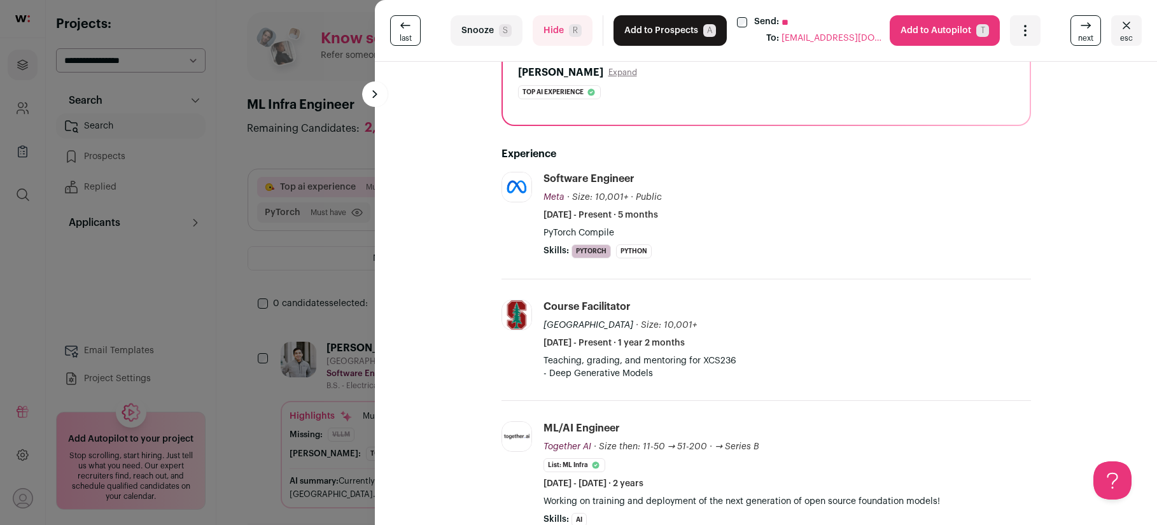
click at [679, 36] on button "Add to Prospects A" at bounding box center [669, 30] width 113 height 31
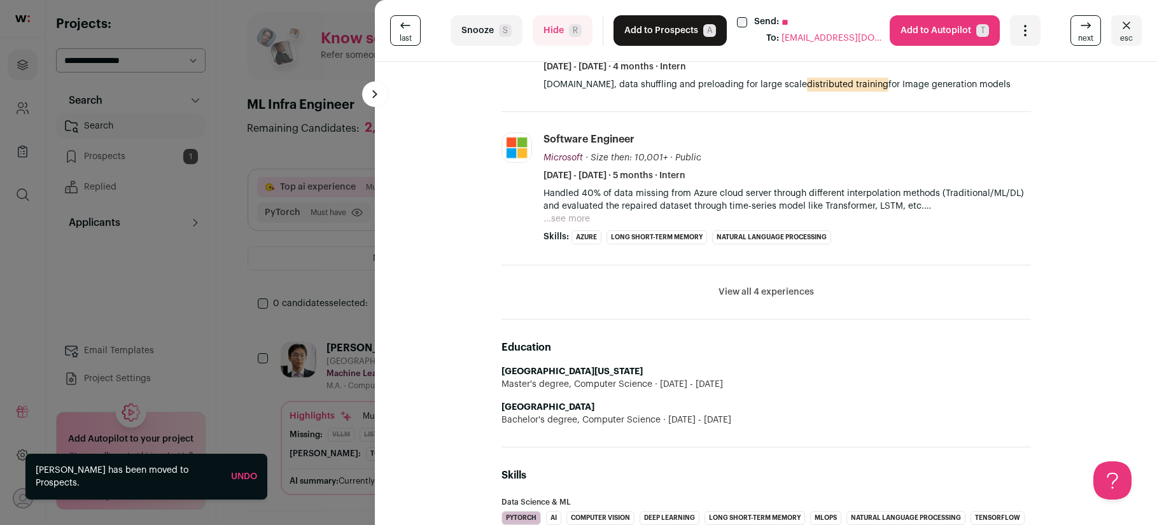
scroll to position [661, 0]
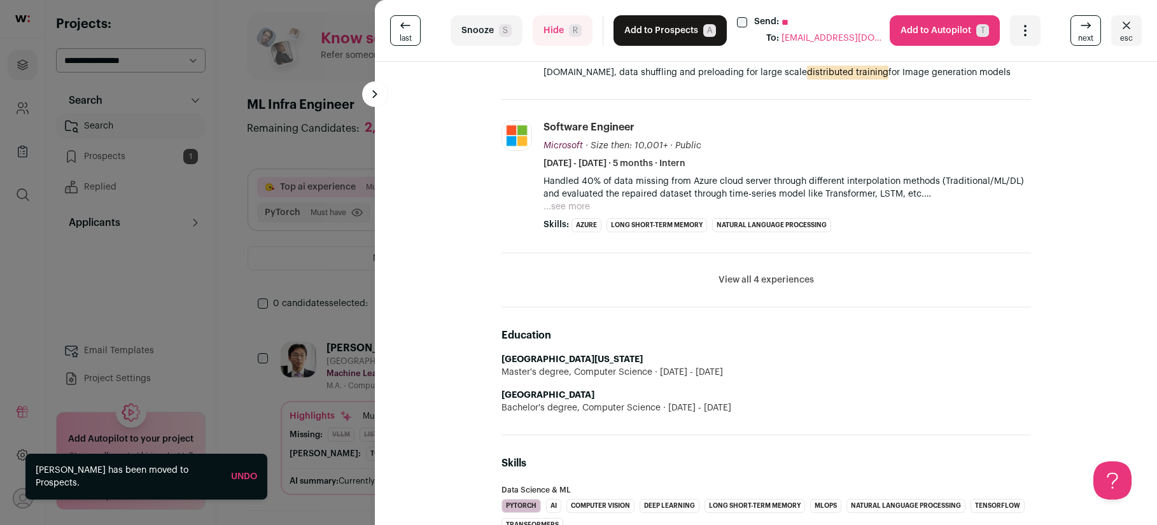
click at [673, 40] on button "Add to Prospects A" at bounding box center [669, 30] width 113 height 31
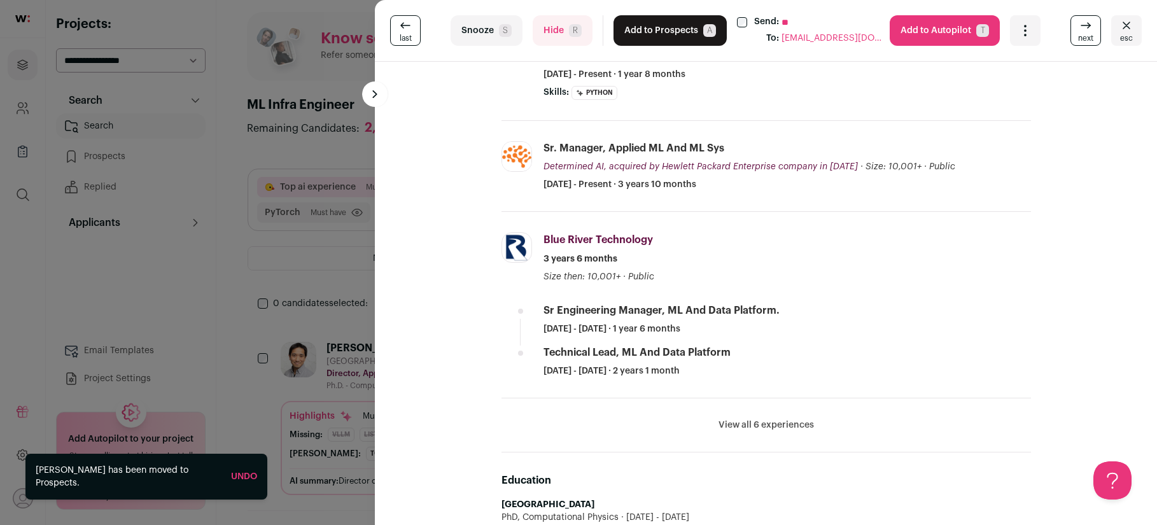
scroll to position [403, 0]
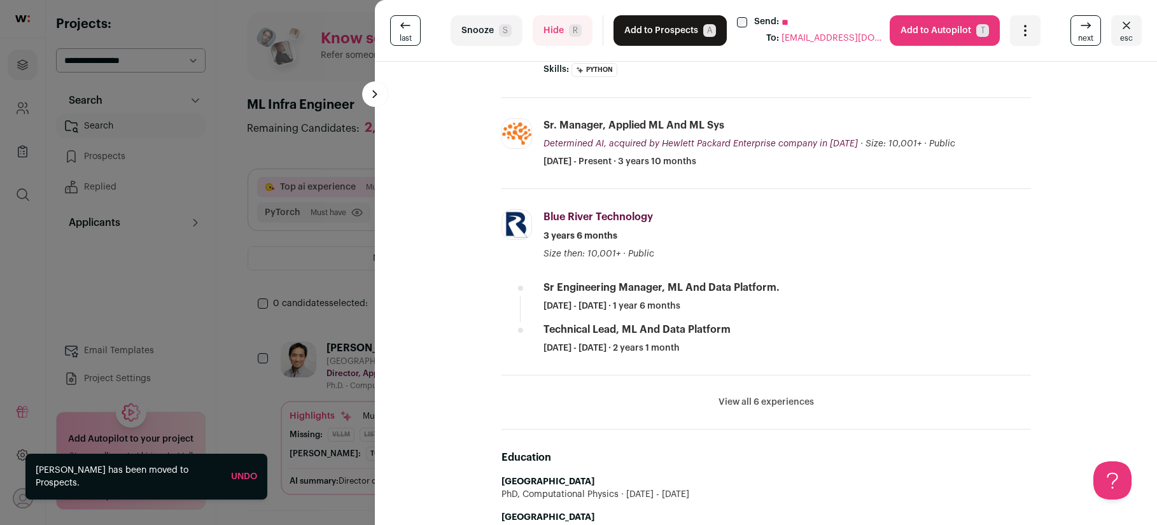
click at [568, 44] on button "Hide R" at bounding box center [563, 30] width 60 height 31
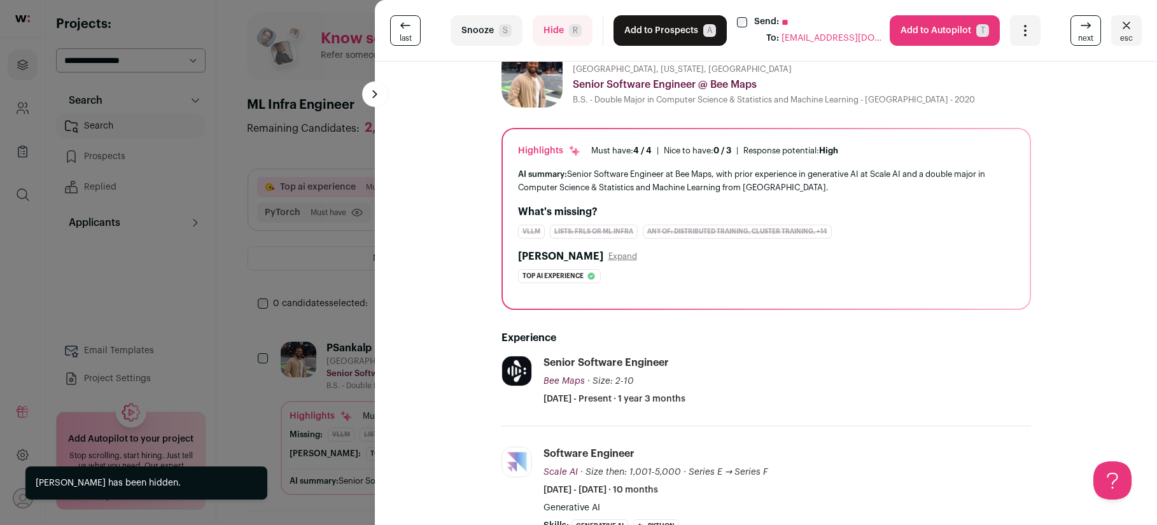
scroll to position [0, 0]
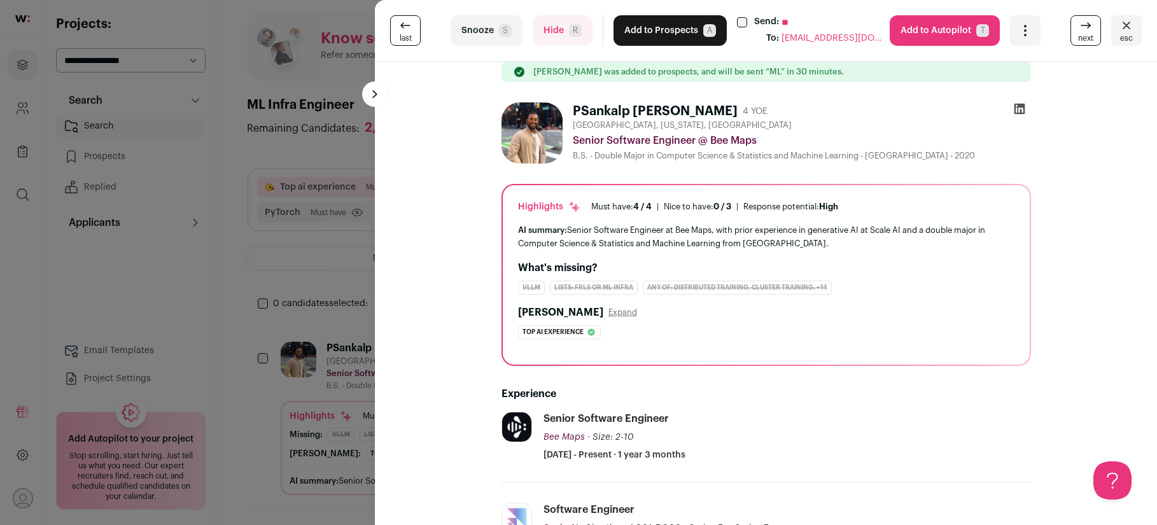
click at [659, 36] on button "Add to Prospects A" at bounding box center [669, 30] width 113 height 31
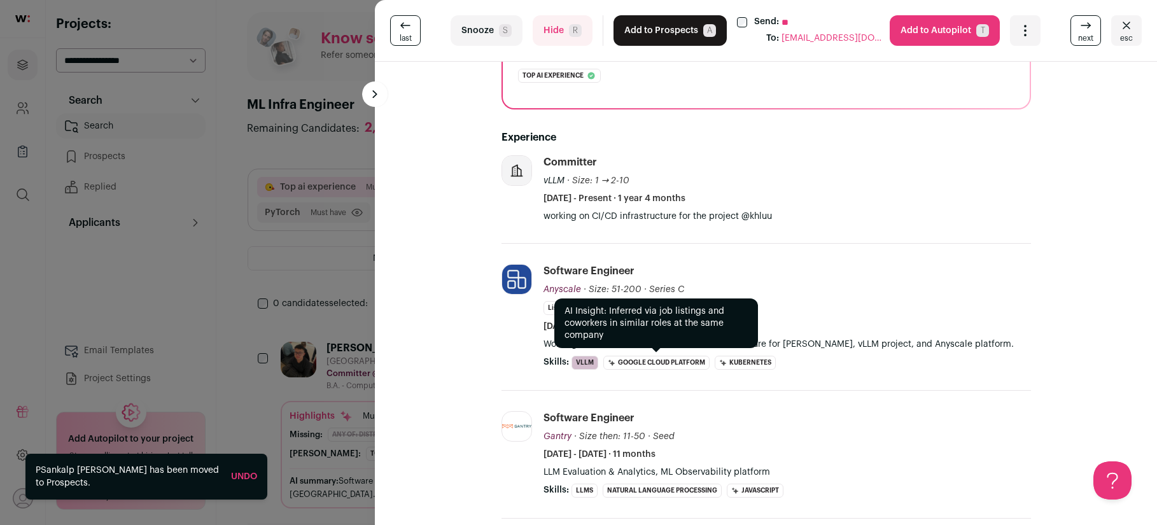
scroll to position [226, 0]
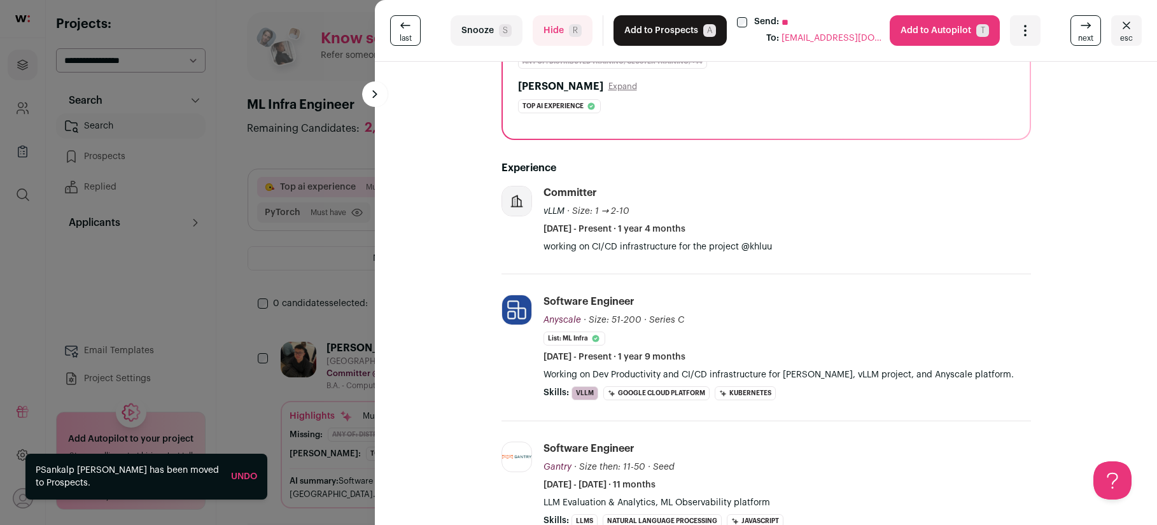
click at [556, 29] on button "Hide R" at bounding box center [563, 30] width 60 height 31
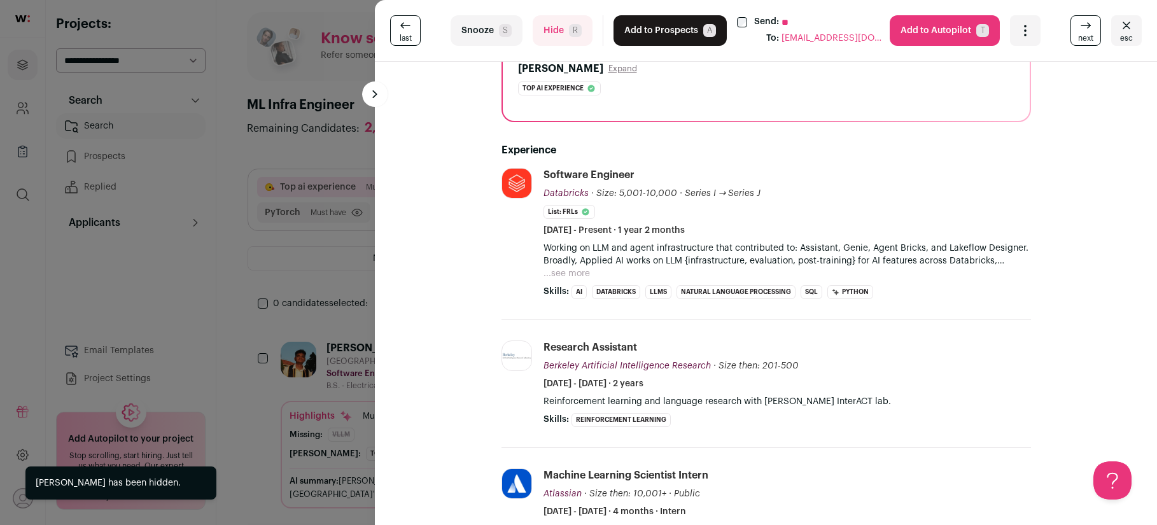
scroll to position [253, 0]
click at [659, 38] on button "Add to Prospects A" at bounding box center [669, 30] width 113 height 31
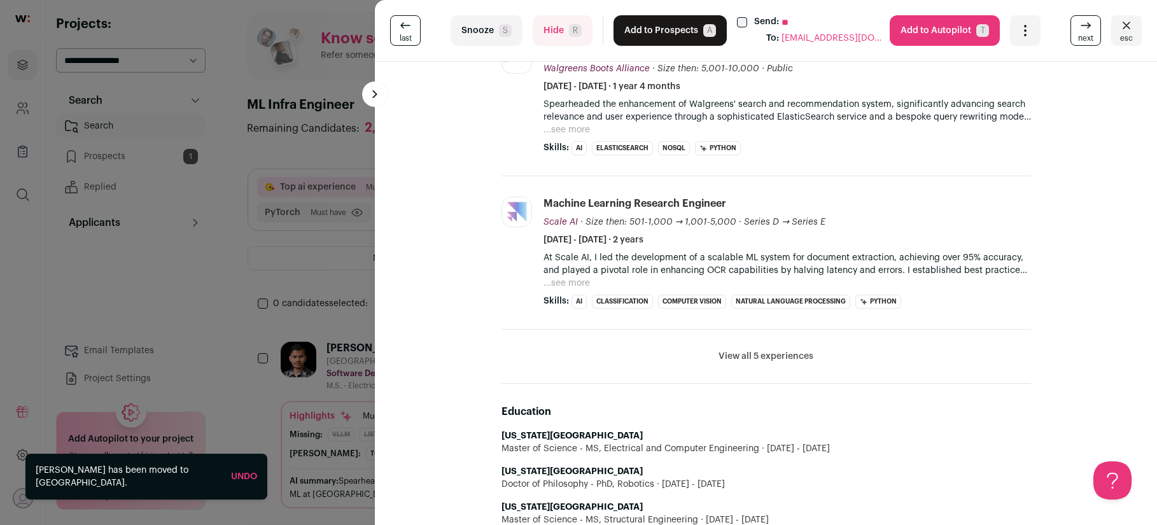
scroll to position [462, 0]
click at [564, 31] on button "Hide R" at bounding box center [563, 30] width 60 height 31
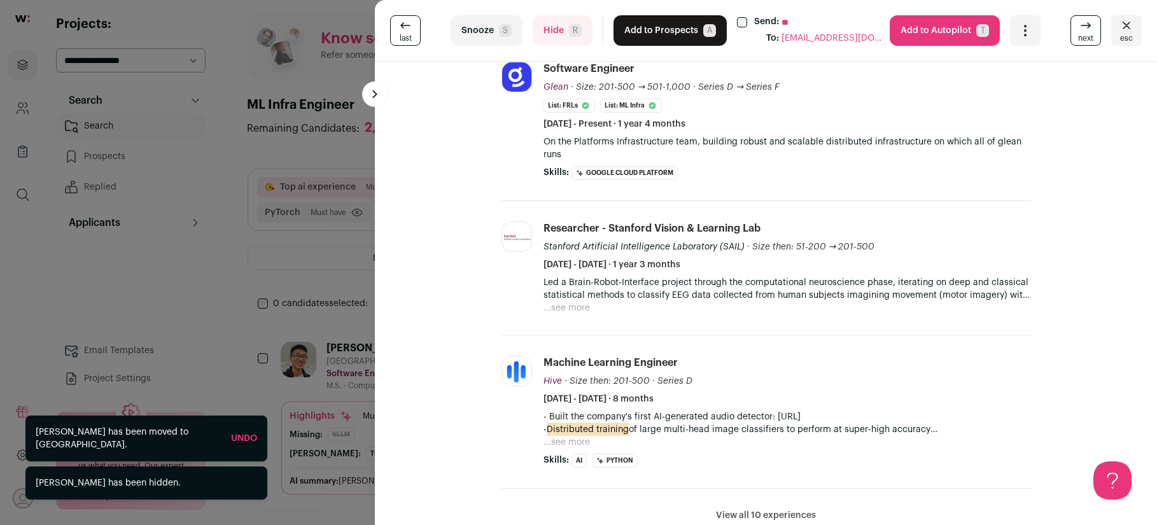
scroll to position [403, 0]
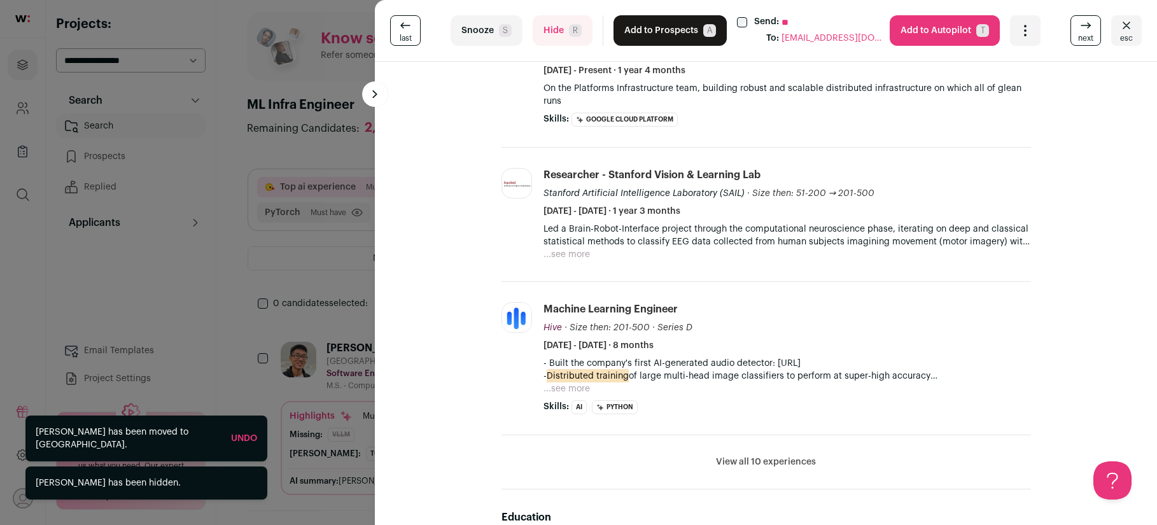
click at [669, 34] on button "Add to Prospects A" at bounding box center [669, 30] width 113 height 31
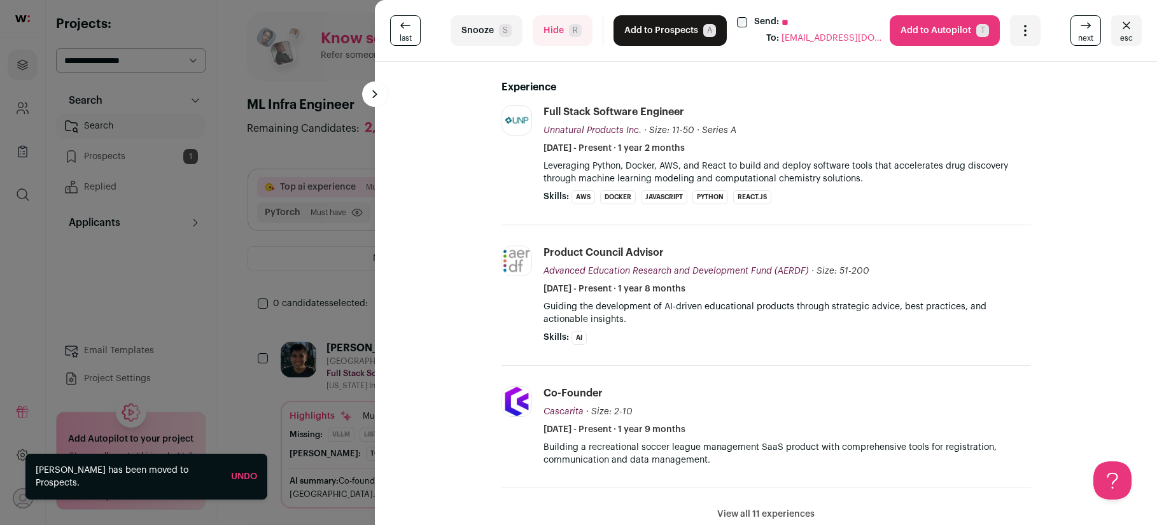
scroll to position [308, 0]
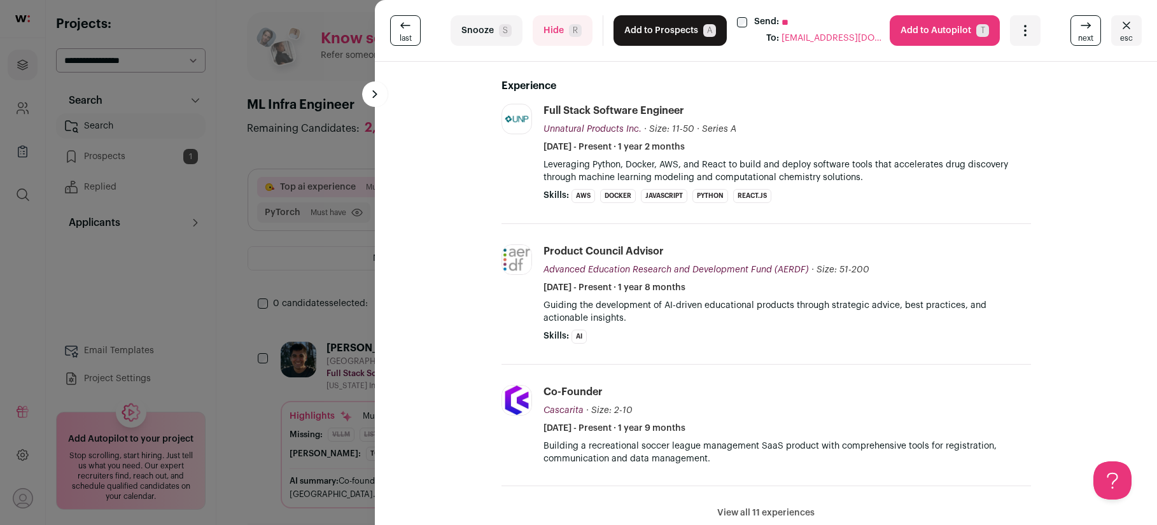
click at [641, 34] on button "Add to Prospects A" at bounding box center [669, 30] width 113 height 31
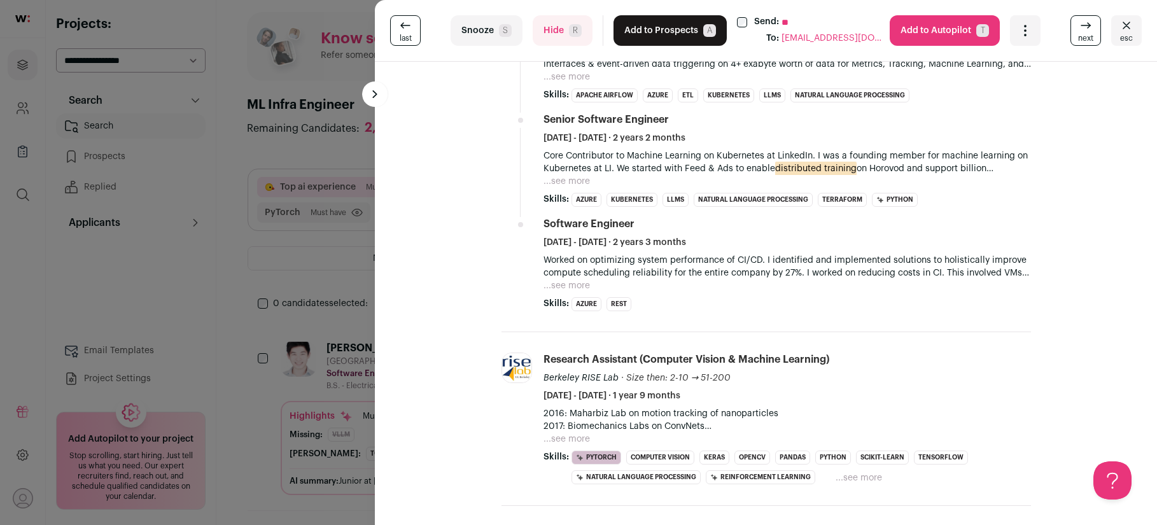
scroll to position [909, 0]
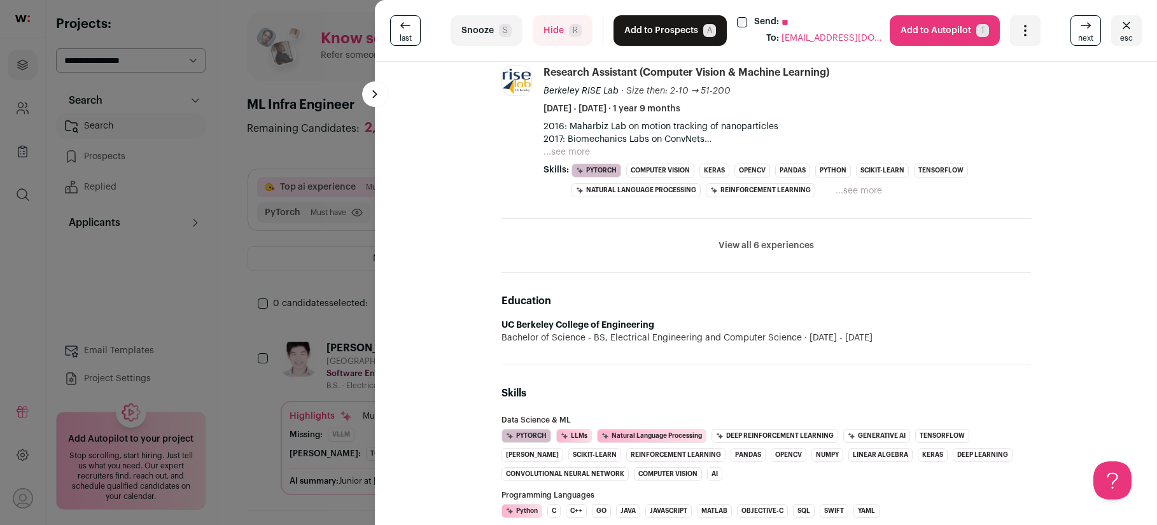
click at [567, 36] on button "Hide R" at bounding box center [563, 30] width 60 height 31
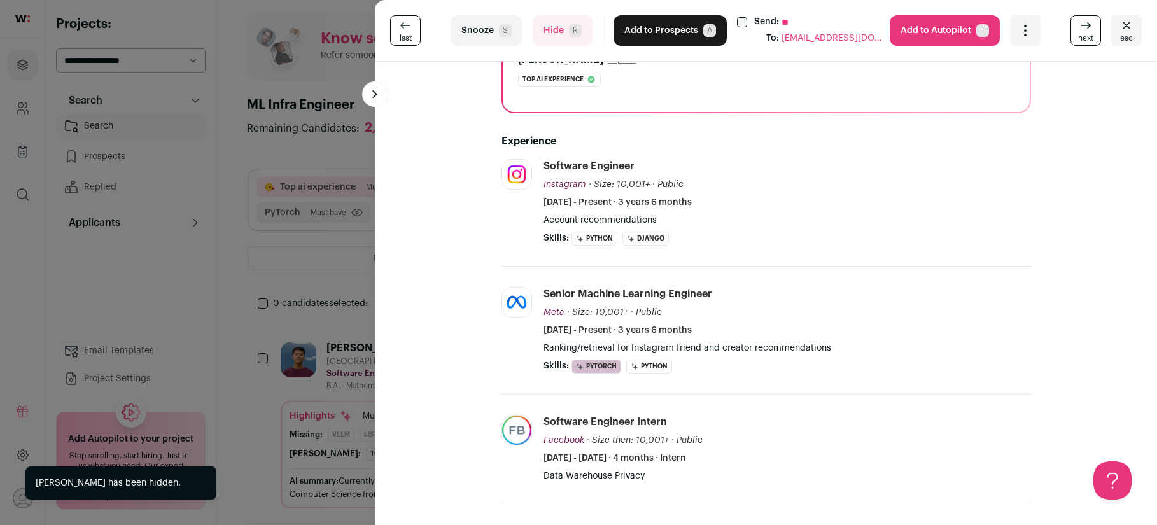
scroll to position [236, 0]
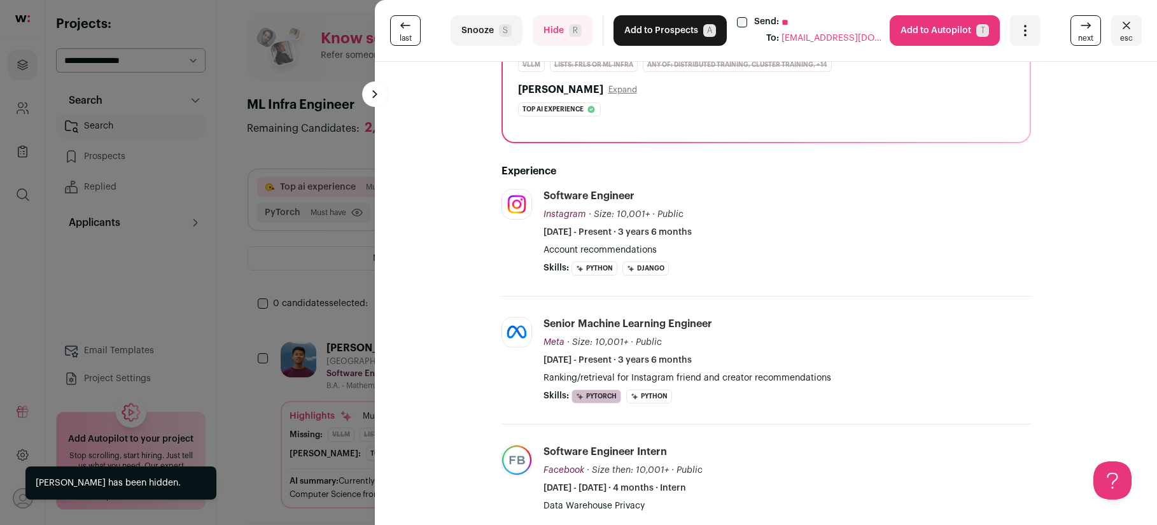
click at [553, 27] on button "Hide R" at bounding box center [563, 30] width 60 height 31
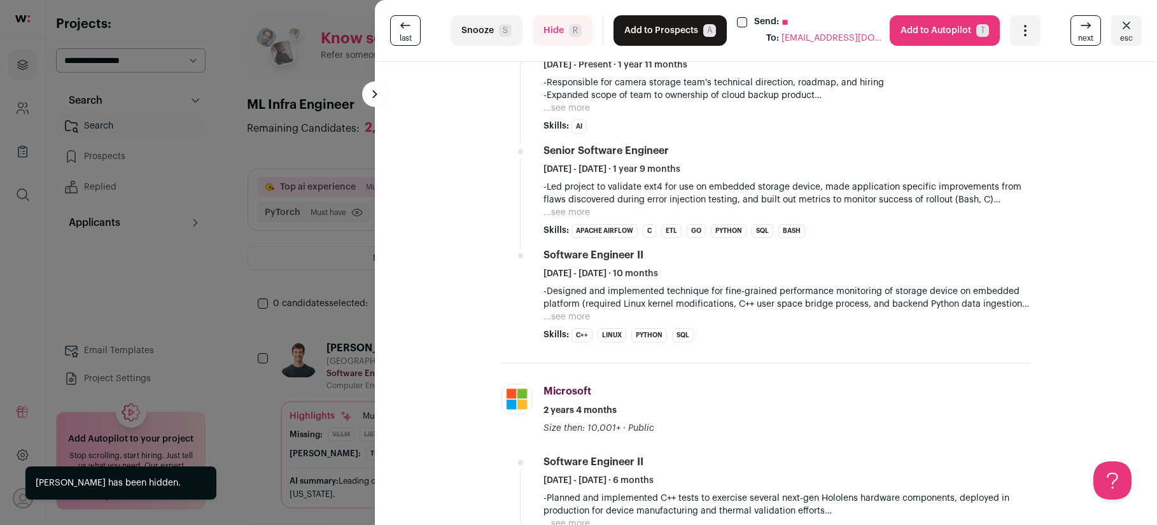
scroll to position [440, 0]
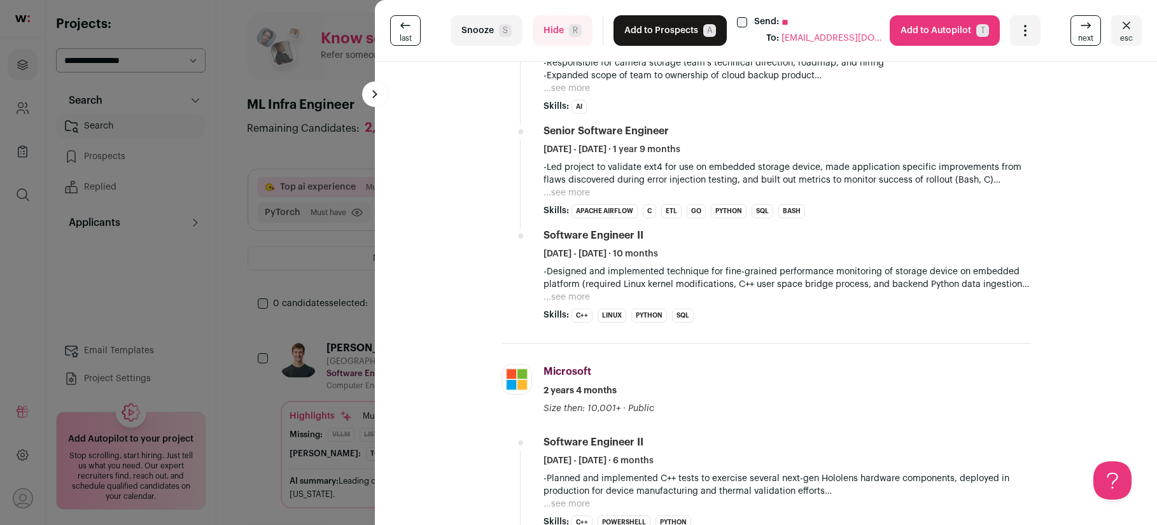
click at [549, 30] on button "Hide R" at bounding box center [563, 30] width 60 height 31
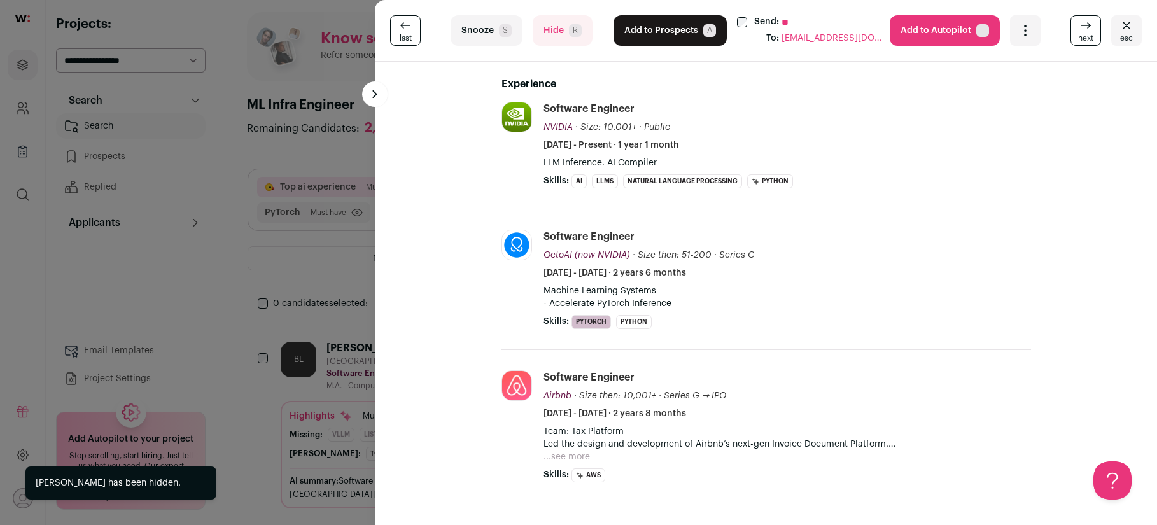
scroll to position [283, 0]
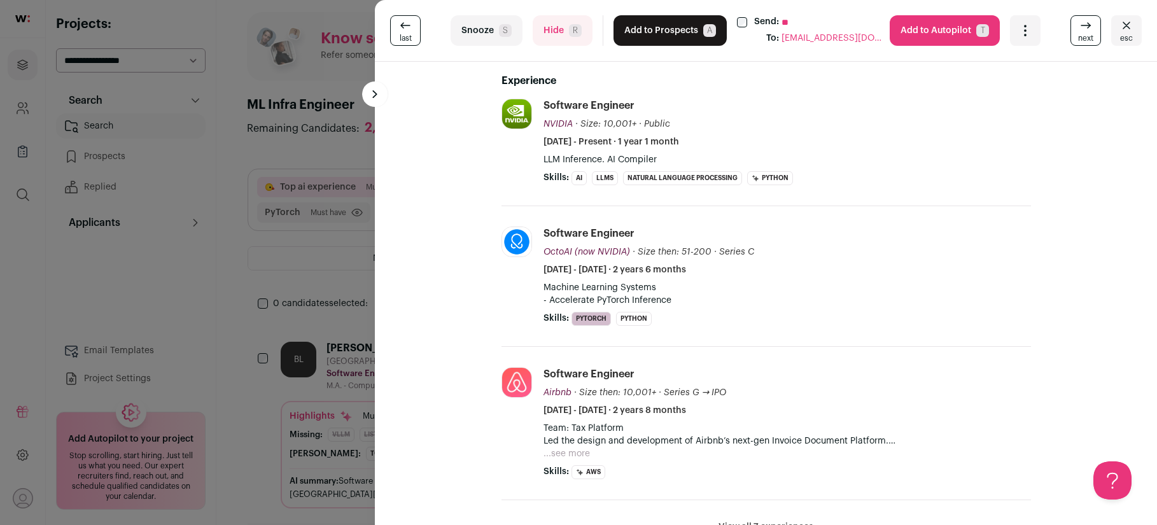
click at [654, 26] on button "Add to Prospects A" at bounding box center [669, 30] width 113 height 31
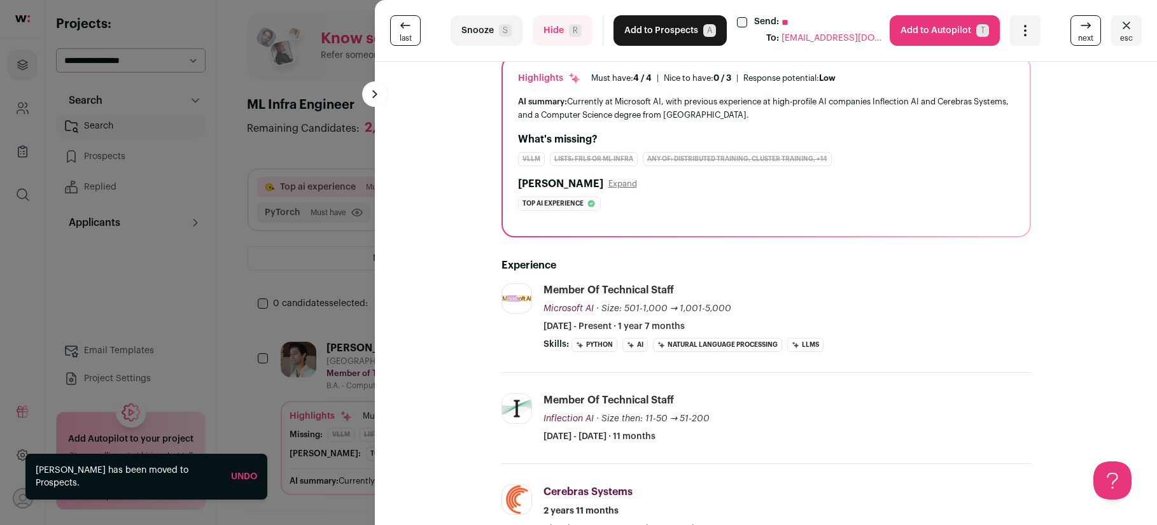
scroll to position [0, 0]
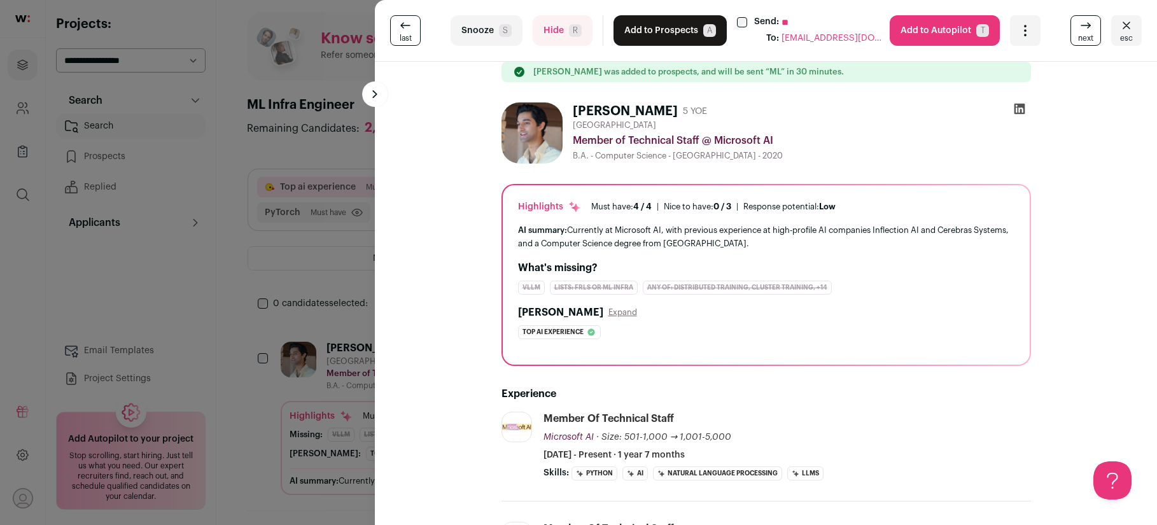
click at [661, 19] on button "Add to Prospects A" at bounding box center [669, 30] width 113 height 31
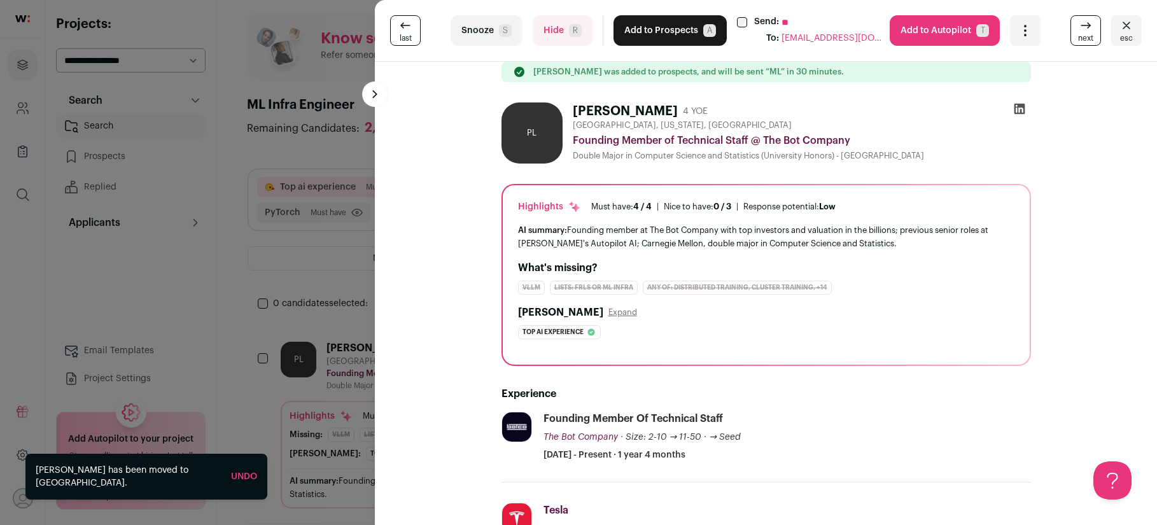
click at [326, 153] on div "last Snooze S Hide R Add to Prospects A Send: ** To: [EMAIL_ADDRESS][DOMAIN_NAM…" at bounding box center [578, 262] width 1157 height 525
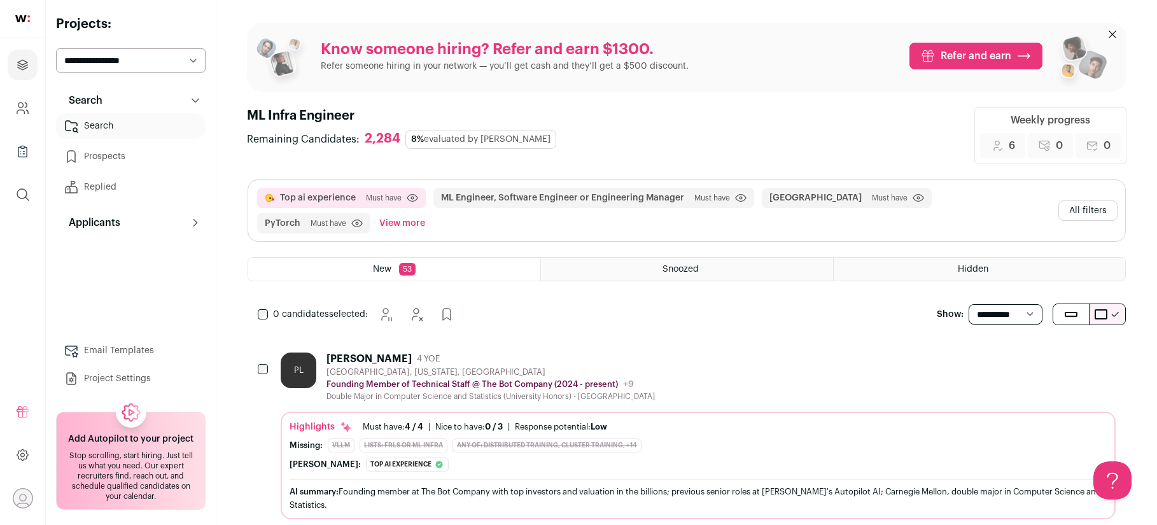
click at [1072, 211] on button "All filters" at bounding box center [1087, 210] width 59 height 20
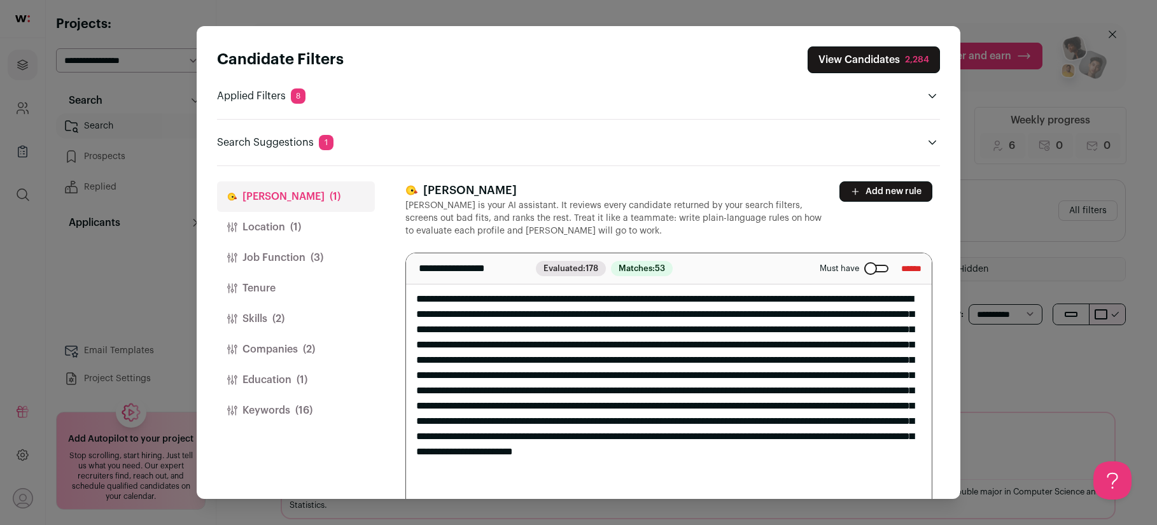
click at [284, 406] on button "Keywords (16)" at bounding box center [296, 410] width 158 height 31
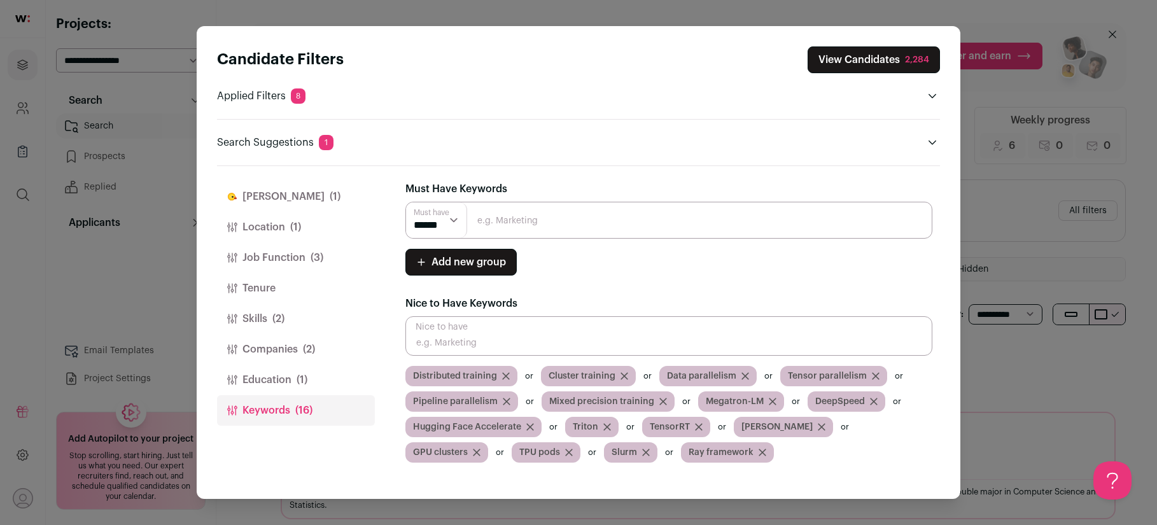
click at [542, 223] on input "Close modal via background" at bounding box center [668, 220] width 527 height 37
type input "i"
click at [549, 325] on input "Close modal via background" at bounding box center [668, 335] width 527 height 39
type input "inference"
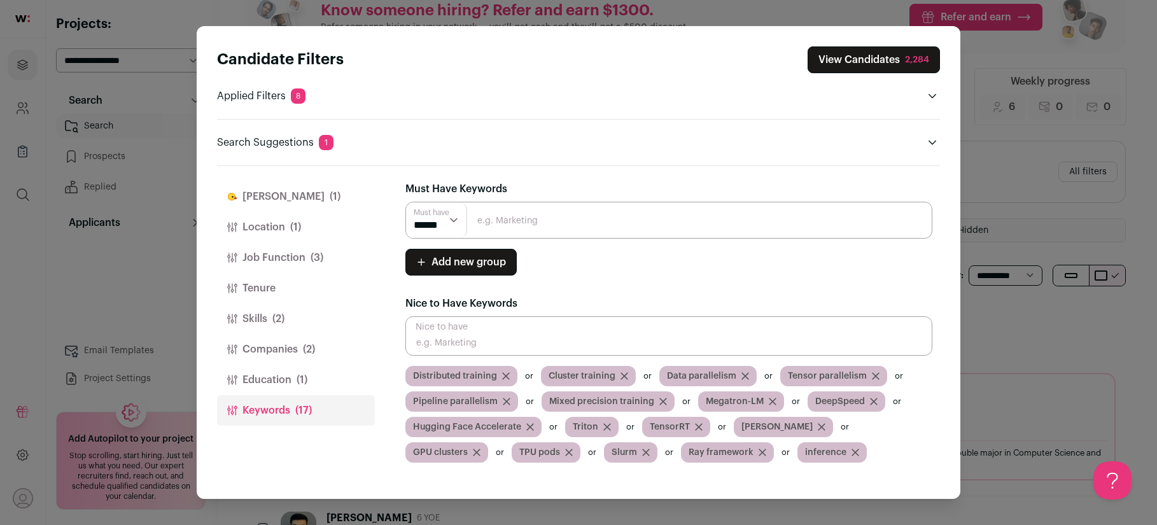
click at [883, 62] on button "View Candidates 2,284" at bounding box center [873, 59] width 132 height 27
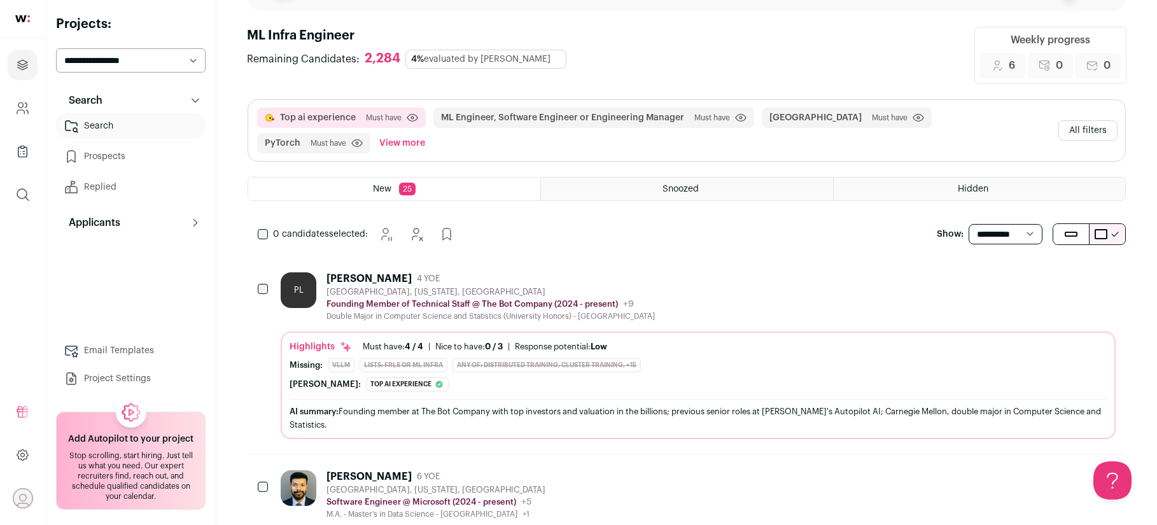
scroll to position [90, 0]
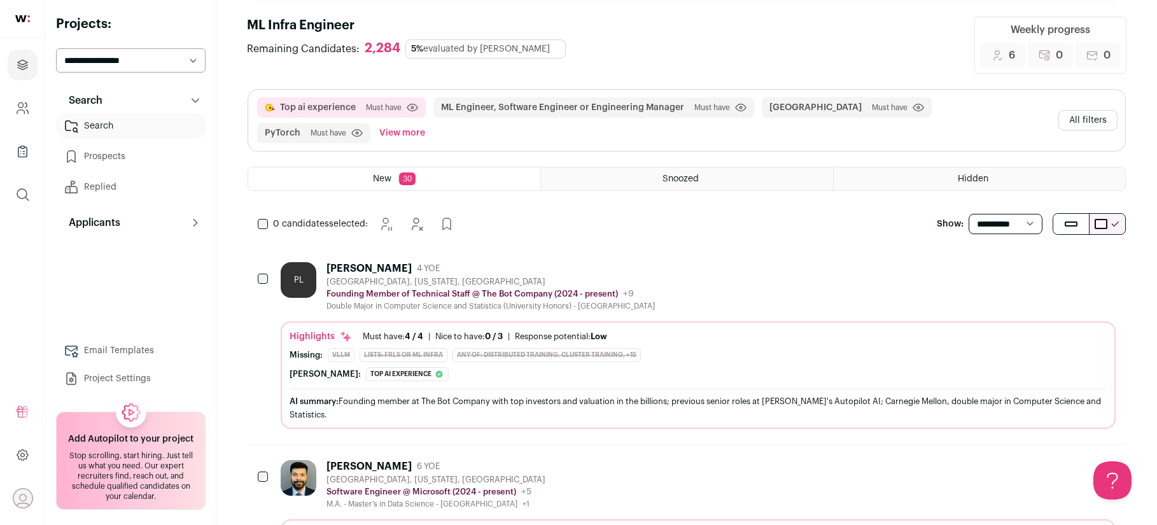
click at [655, 269] on div "[PERSON_NAME] 4 YOE" at bounding box center [490, 268] width 328 height 13
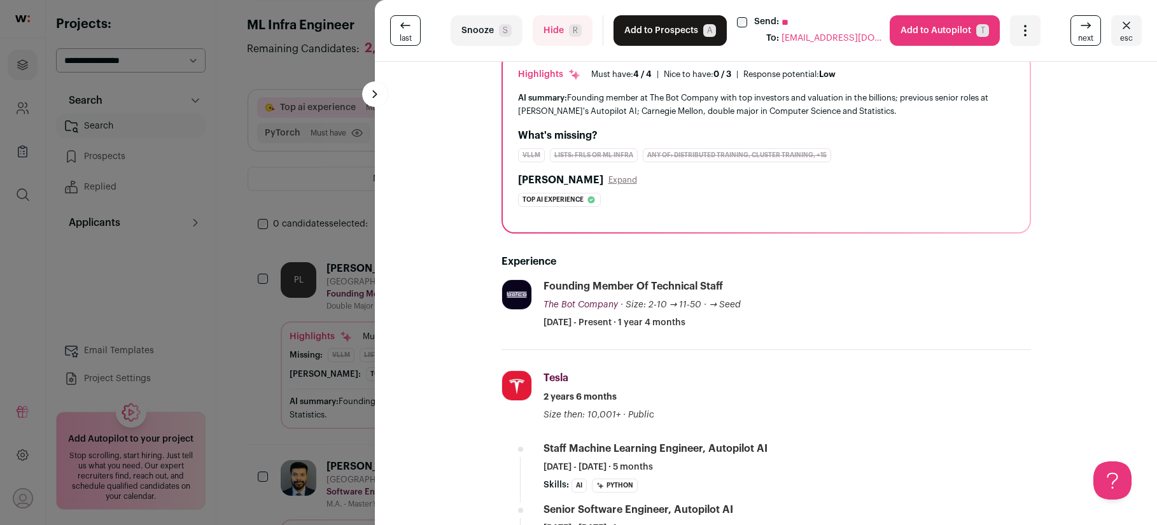
scroll to position [0, 0]
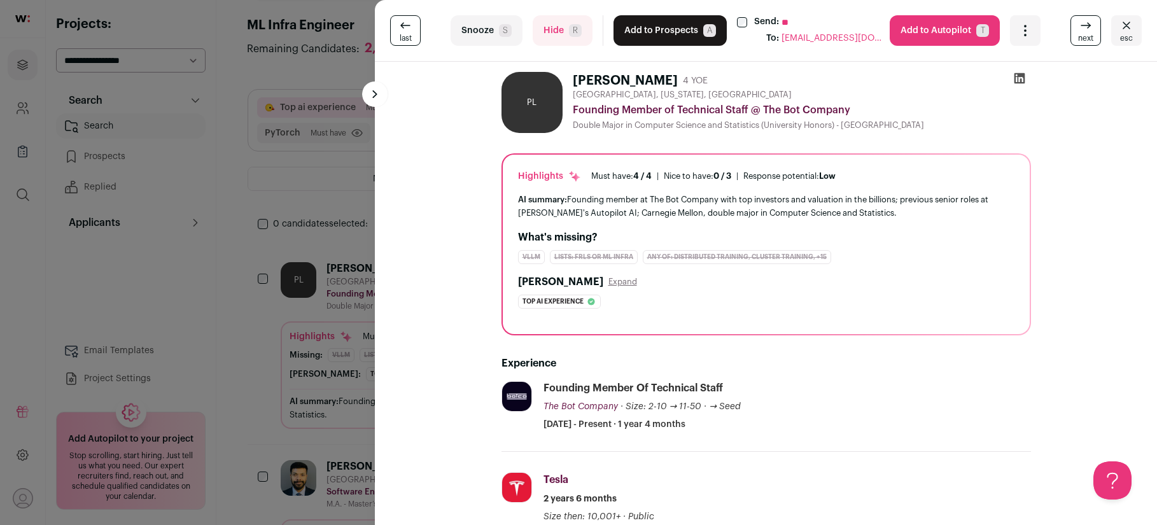
click at [339, 209] on div "last Snooze S Hide R Add to Prospects A Send: ** To: [EMAIL_ADDRESS][DOMAIN_NAM…" at bounding box center [578, 262] width 1157 height 525
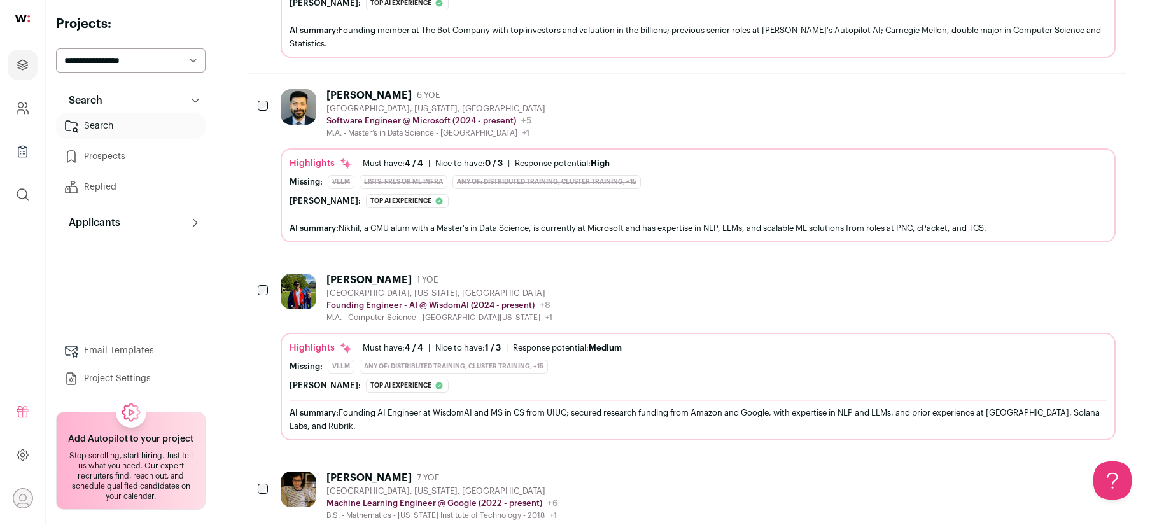
scroll to position [467, 0]
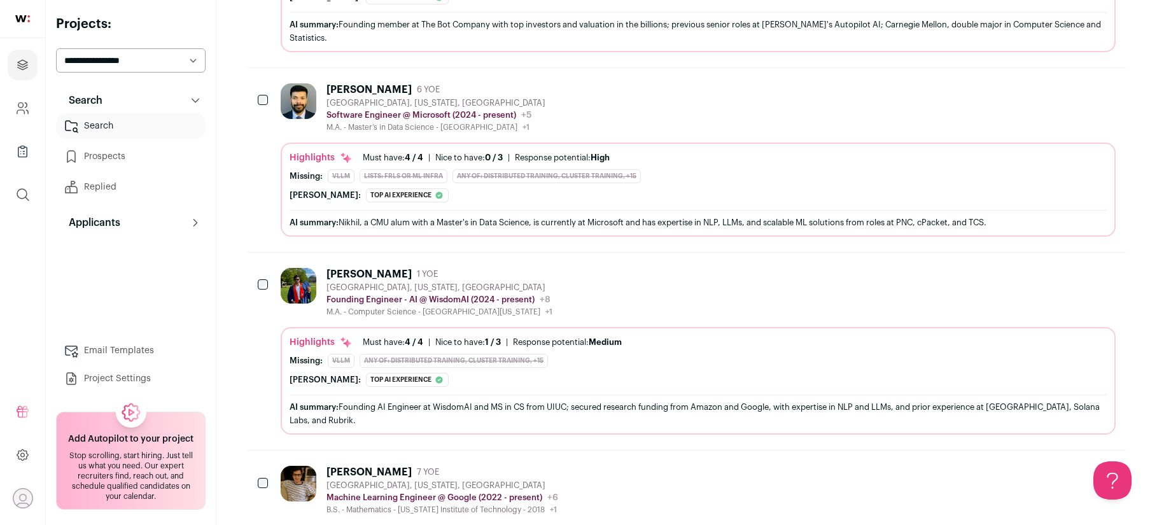
click at [552, 275] on div "[PERSON_NAME] 1 YOE" at bounding box center [439, 274] width 226 height 13
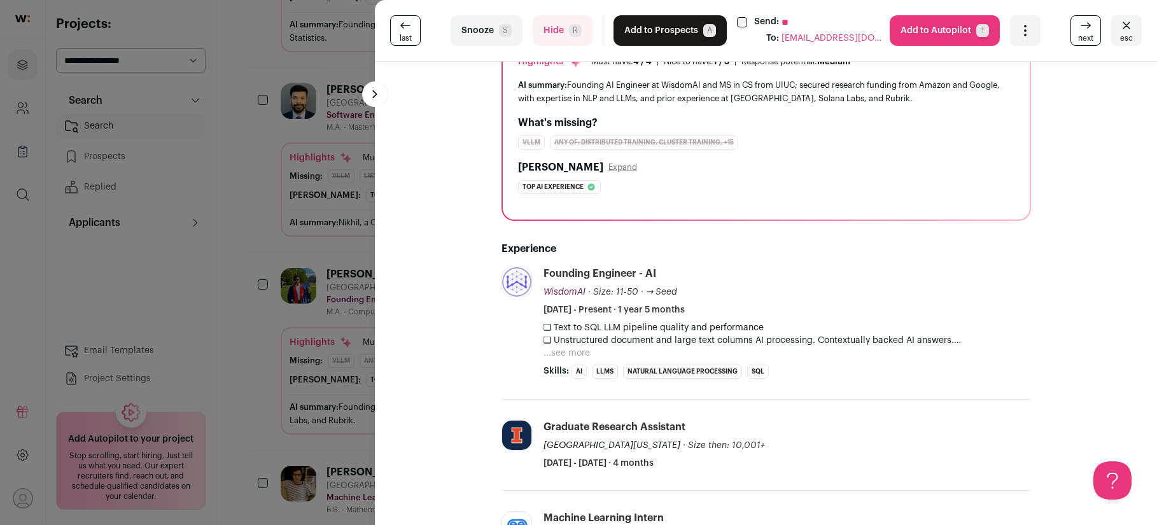
scroll to position [0, 0]
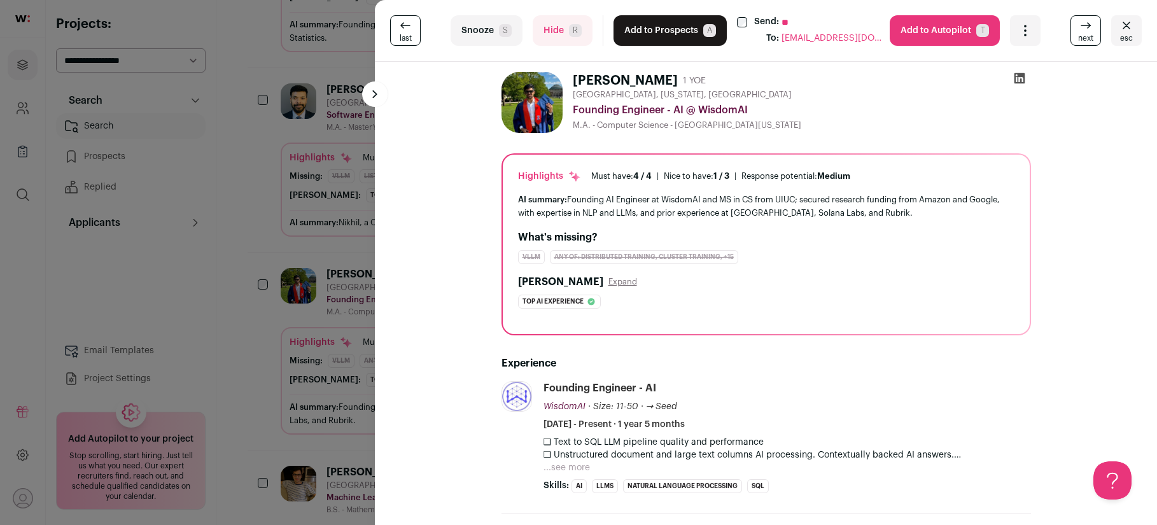
click at [633, 24] on button "Add to Prospects A" at bounding box center [669, 30] width 113 height 31
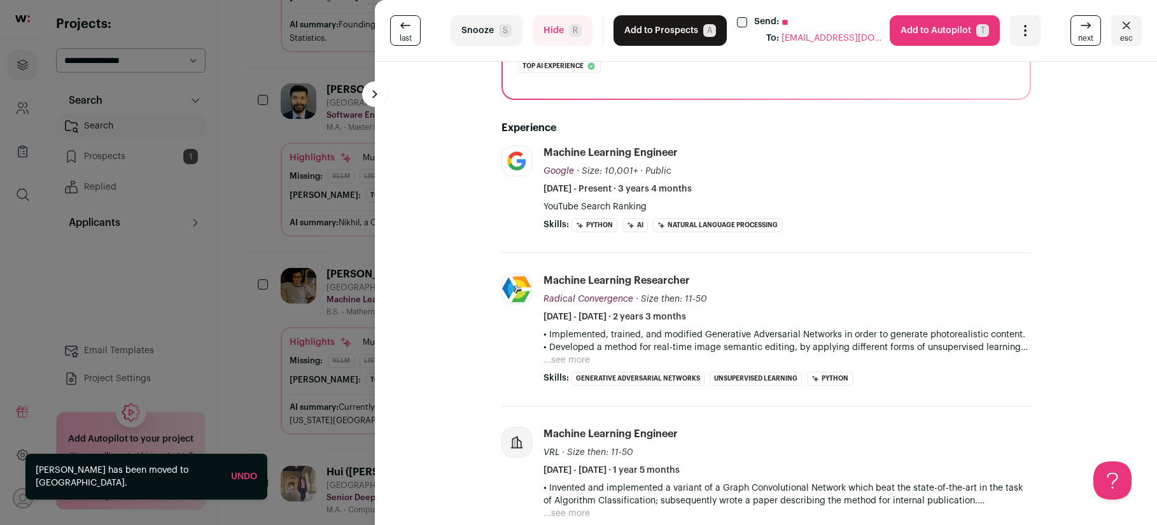
scroll to position [51, 0]
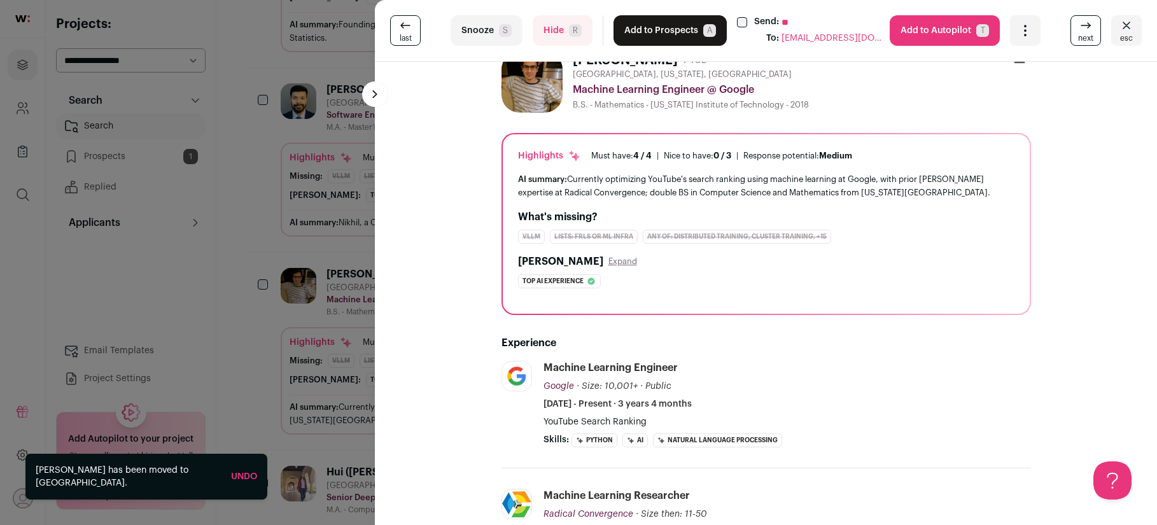
click at [340, 57] on div "last Snooze S Hide R Add to Prospects A Send: ** To: [EMAIL_ADDRESS][DOMAIN_NAM…" at bounding box center [578, 262] width 1157 height 525
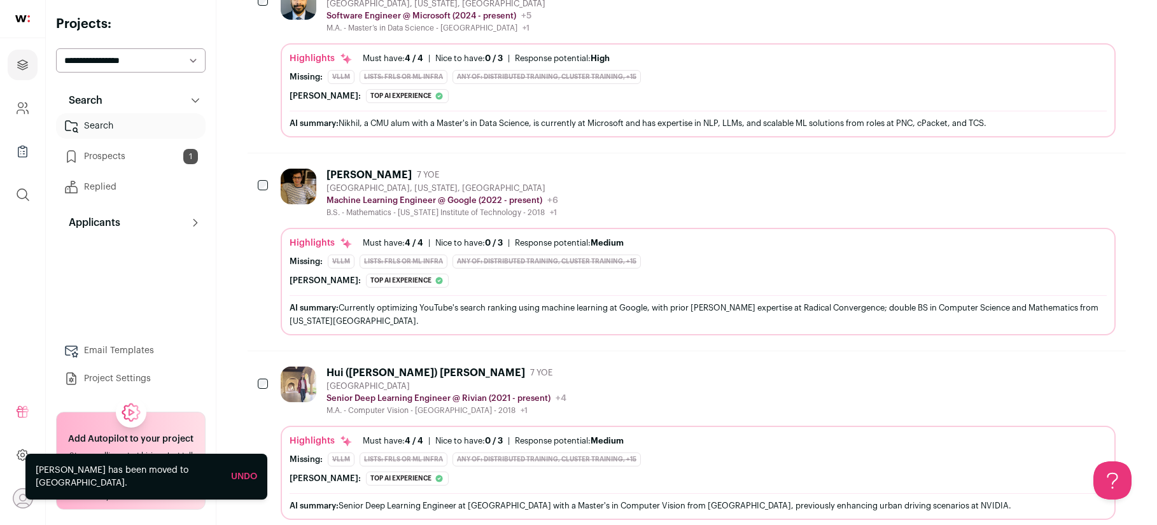
scroll to position [753, 0]
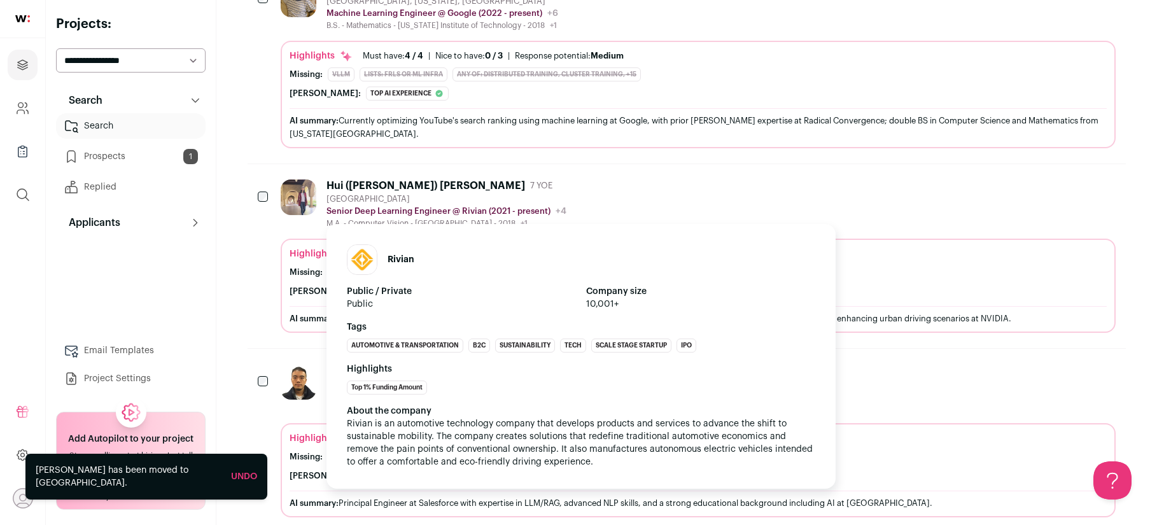
click at [482, 207] on p "Senior Deep Learning Engineer @ Rivian (2021 - present)" at bounding box center [438, 211] width 224 height 10
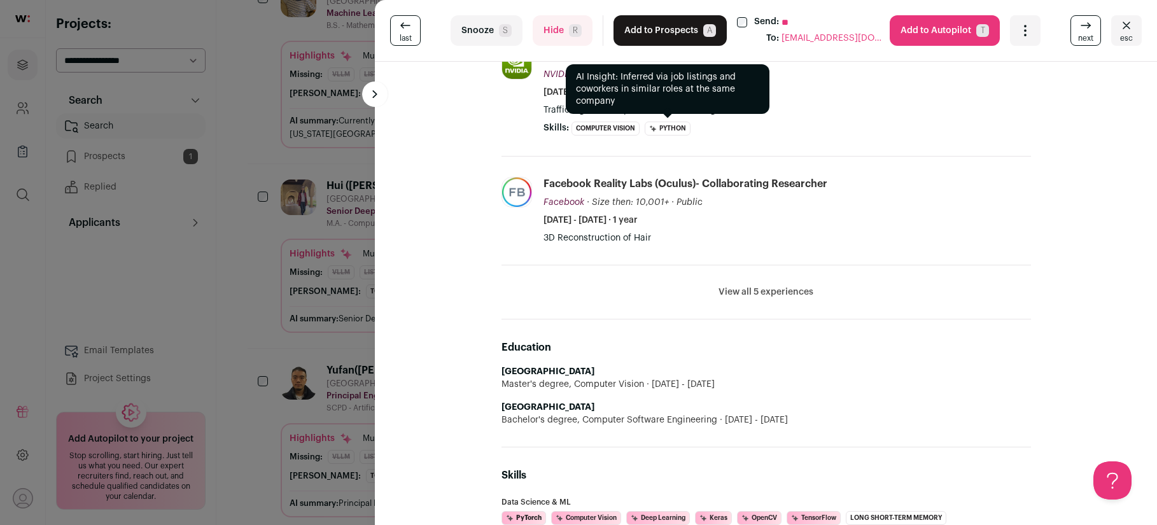
scroll to position [493, 0]
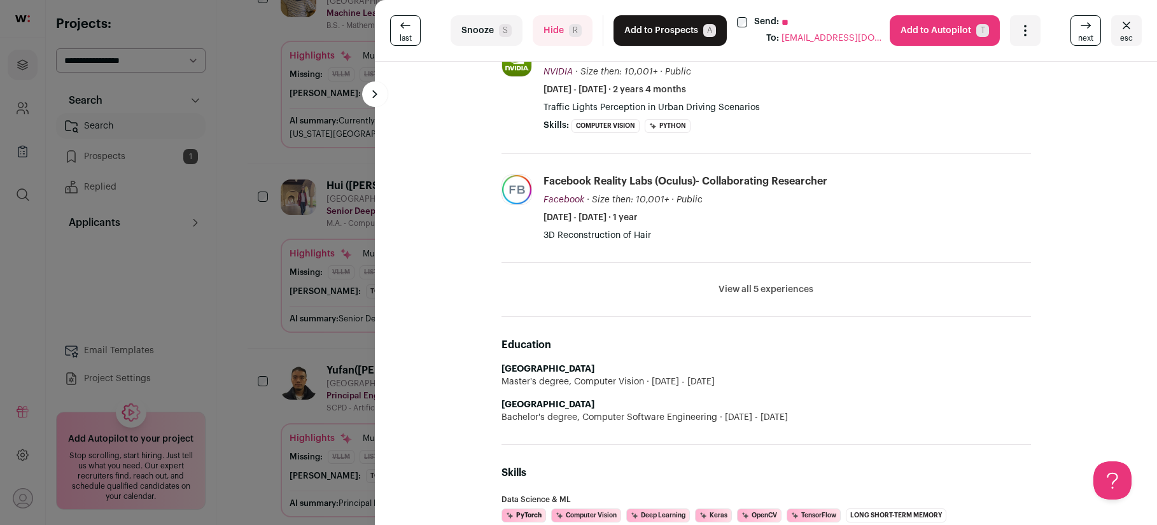
click at [249, 108] on div "last Snooze S Hide R Add to Prospects A Send: ** To: [EMAIL_ADDRESS][DOMAIN_NAM…" at bounding box center [578, 262] width 1157 height 525
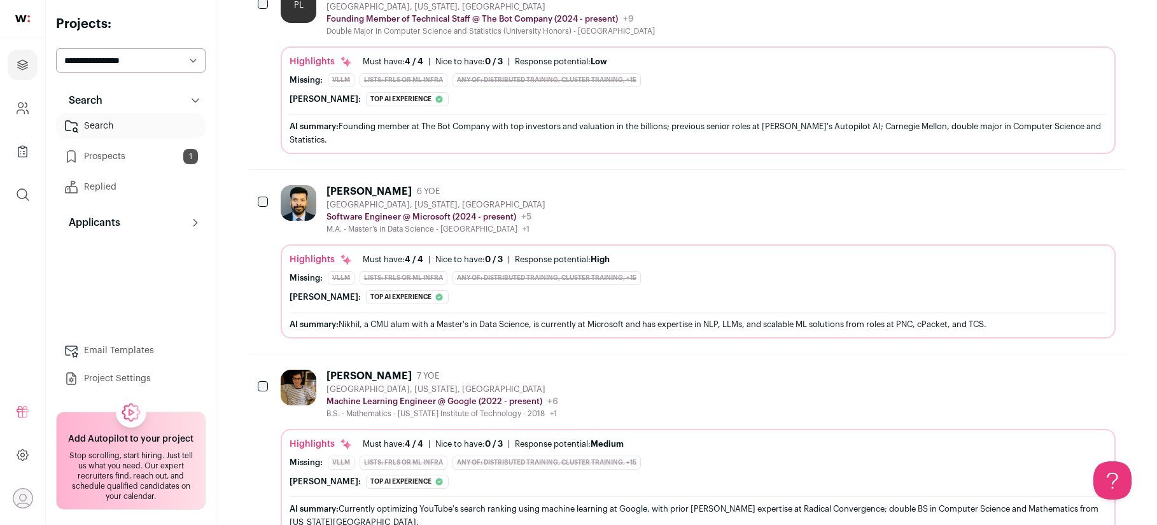
scroll to position [0, 0]
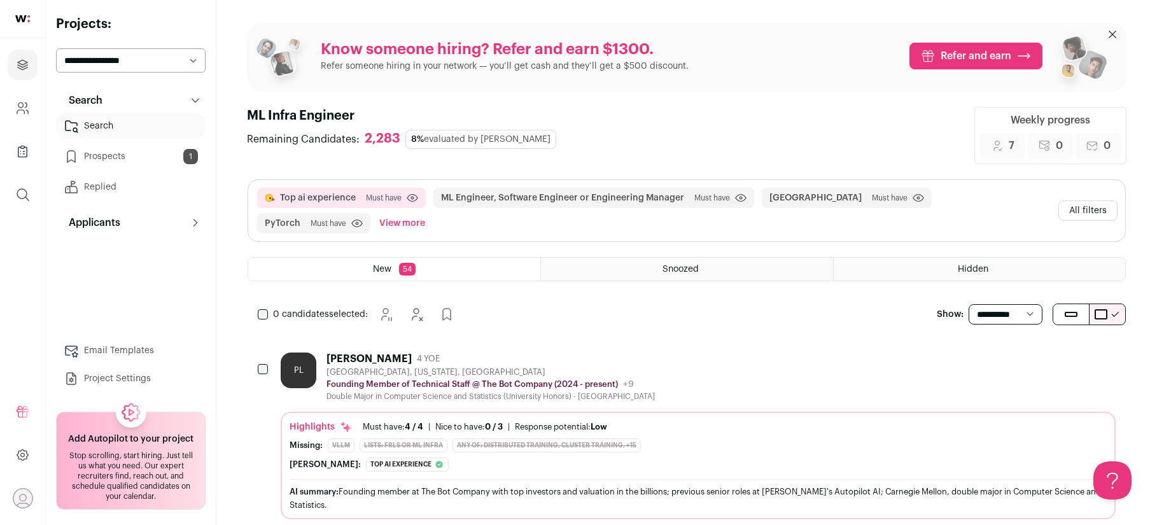
click at [1064, 201] on button "All filters" at bounding box center [1087, 210] width 59 height 20
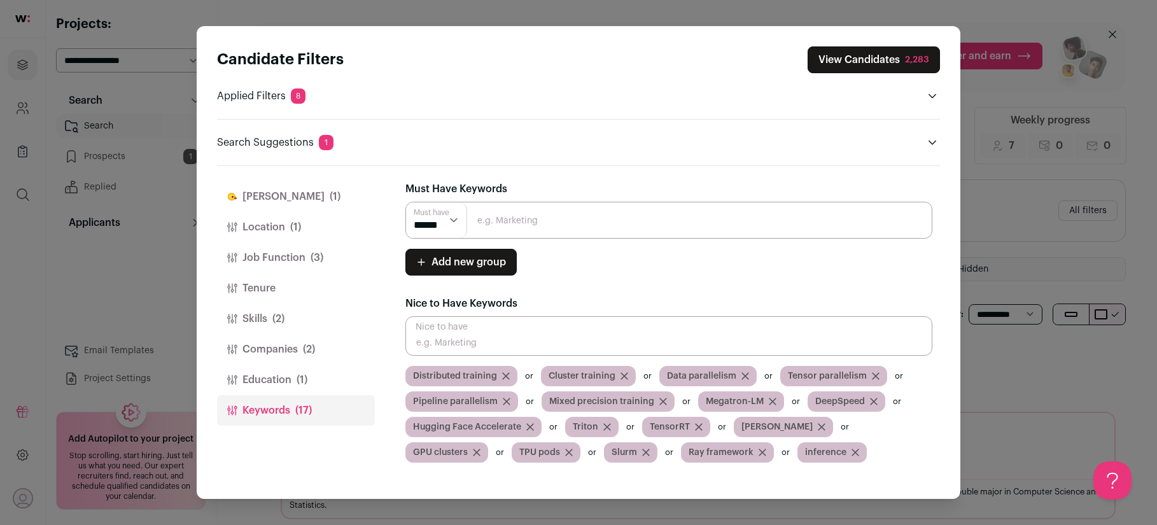
click at [267, 255] on button "Job Function (3)" at bounding box center [296, 257] width 158 height 31
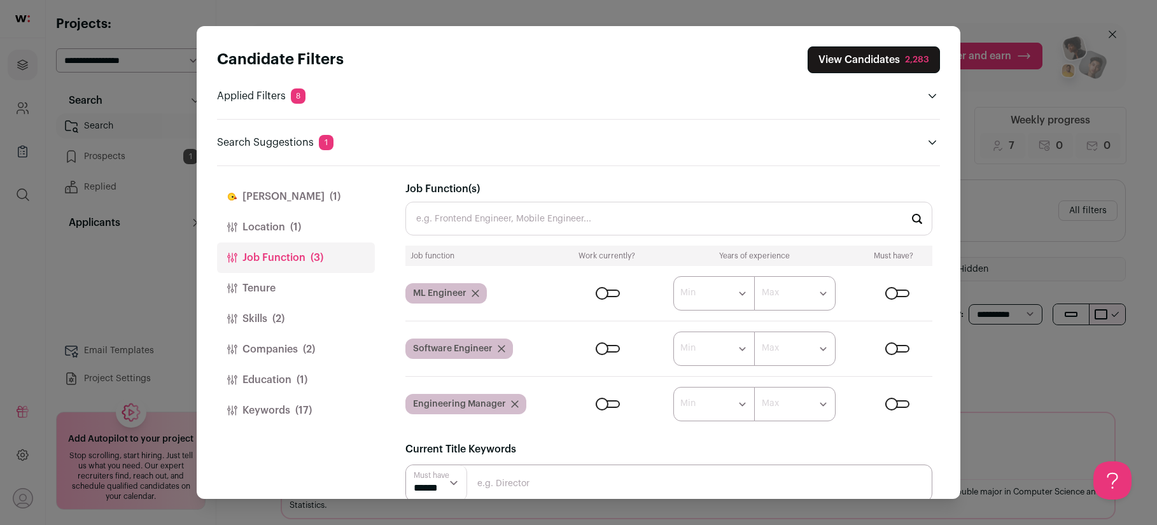
click at [521, 218] on input "Job Function(s)" at bounding box center [668, 219] width 527 height 34
type input "d"
click at [516, 256] on li "MLOps" at bounding box center [669, 253] width 526 height 34
type input "MLOps"
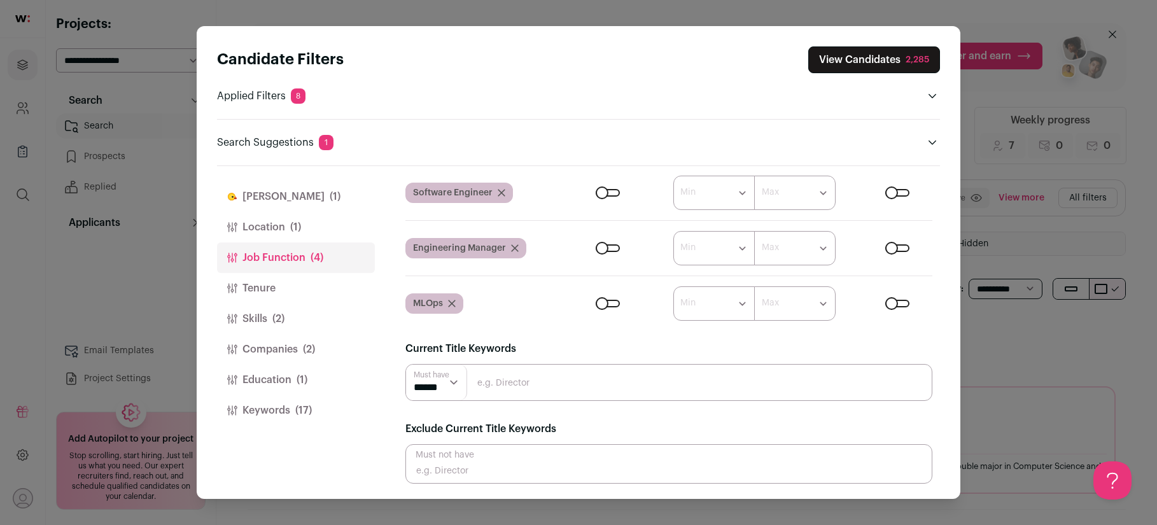
click at [516, 384] on input "Close modal via background" at bounding box center [668, 382] width 527 height 37
type input "deep learning"
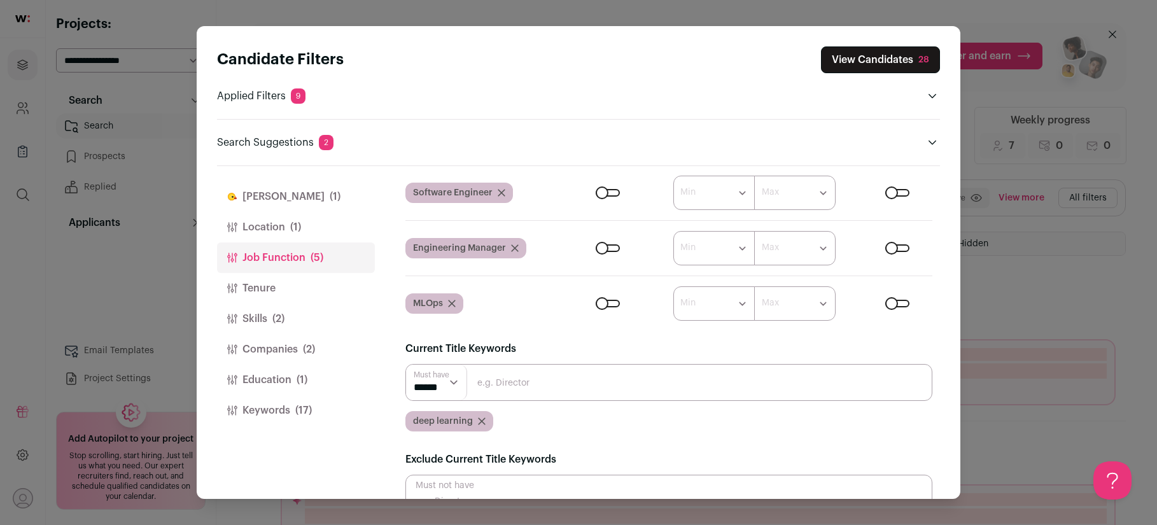
click at [452, 379] on select "****** ******" at bounding box center [436, 383] width 61 height 36
click at [485, 417] on div "deep learning" at bounding box center [449, 421] width 88 height 20
click at [479, 422] on icon "Close modal via background" at bounding box center [482, 421] width 8 height 8
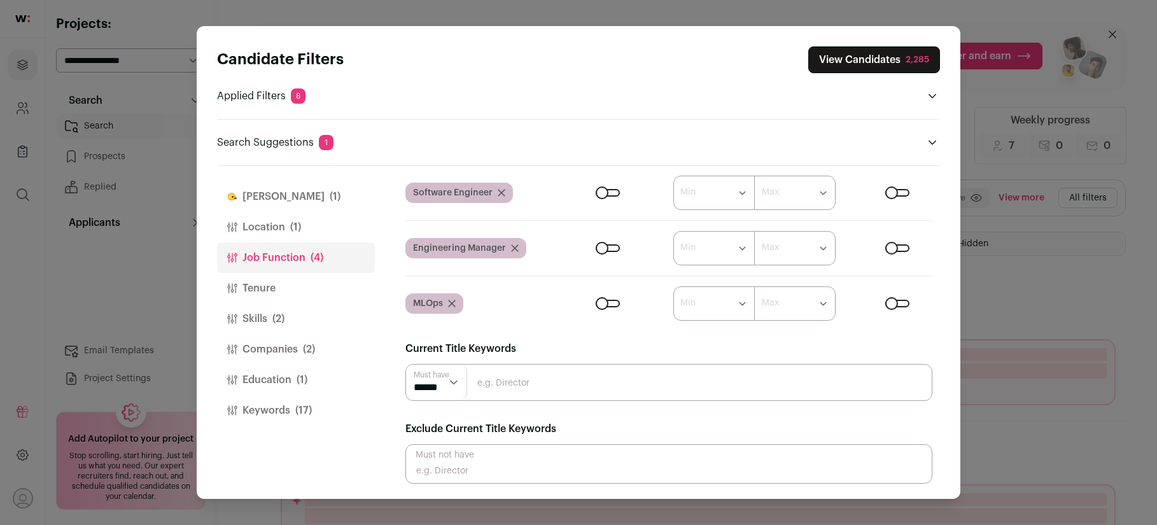
click at [279, 186] on button "[PERSON_NAME] (1)" at bounding box center [296, 196] width 158 height 31
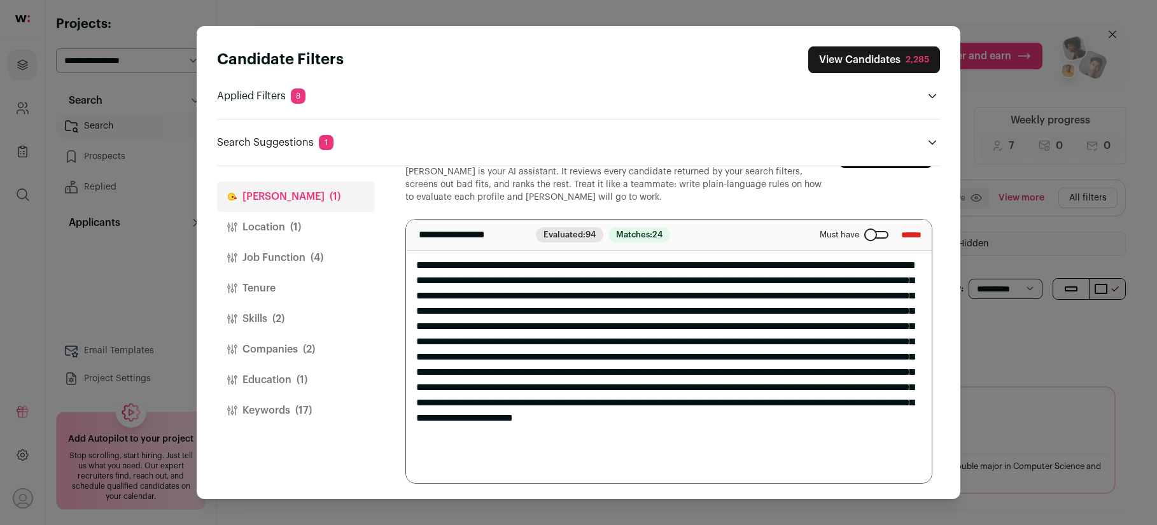
drag, startPoint x: 671, startPoint y: 264, endPoint x: 719, endPoint y: 264, distance: 47.7
click at [719, 264] on textarea "Close modal via background" at bounding box center [669, 351] width 526 height 263
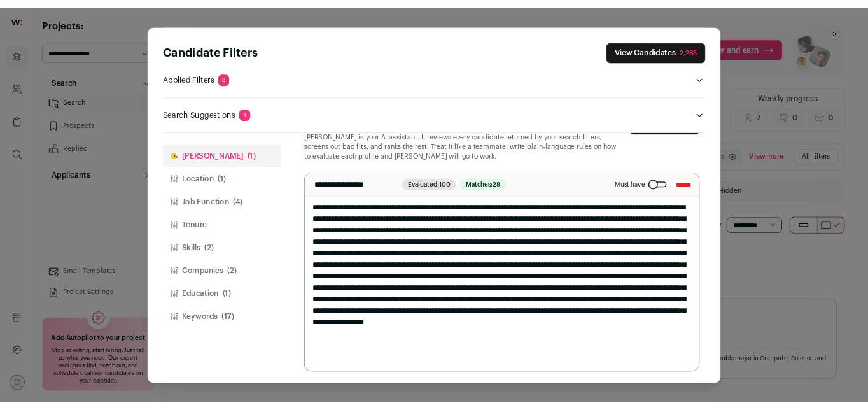
scroll to position [0, 0]
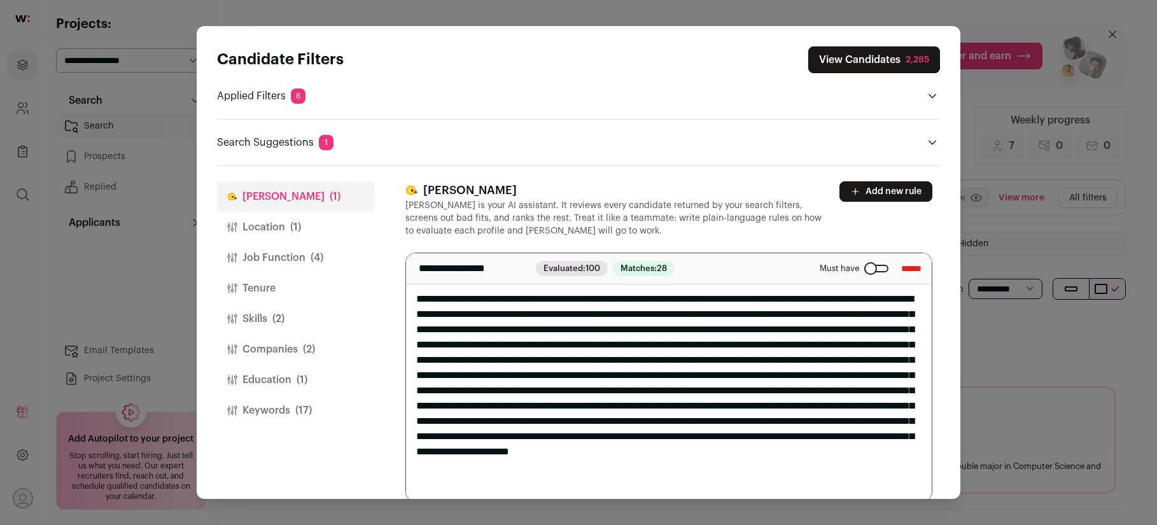
drag, startPoint x: 707, startPoint y: 304, endPoint x: 671, endPoint y: 305, distance: 36.3
click at [671, 305] on textarea "Close modal via background" at bounding box center [669, 377] width 526 height 248
type textarea "**********"
click at [638, 311] on textarea "Close modal via background" at bounding box center [669, 384] width 526 height 263
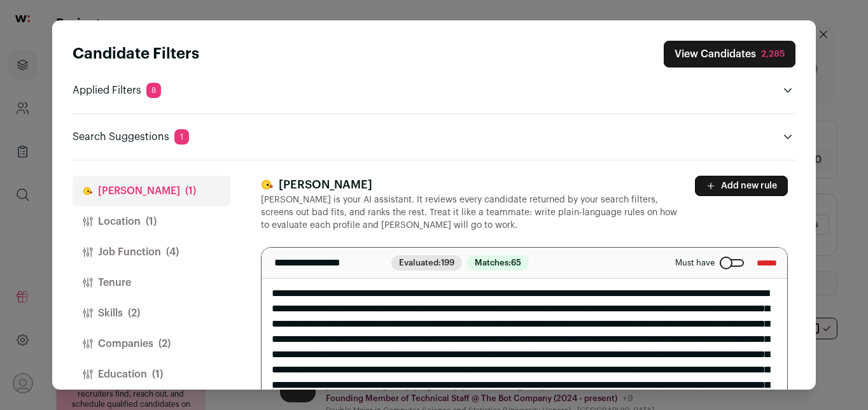
click at [703, 64] on button "View Candidates 2,285" at bounding box center [730, 54] width 132 height 27
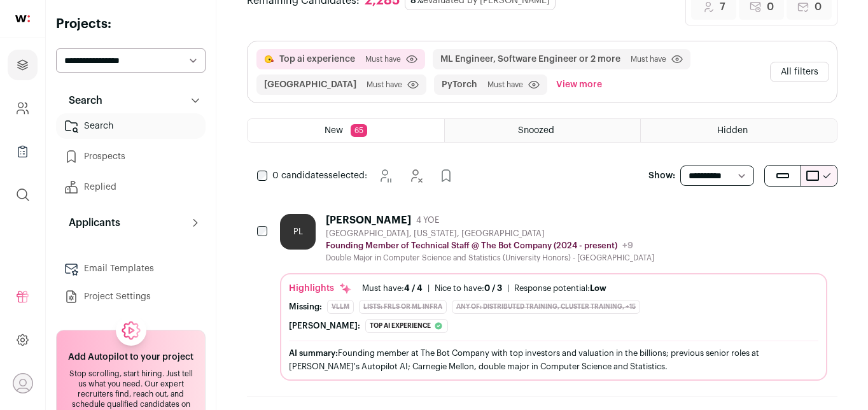
scroll to position [153, 0]
click at [518, 221] on div "[PERSON_NAME] 4 YOE" at bounding box center [490, 219] width 328 height 13
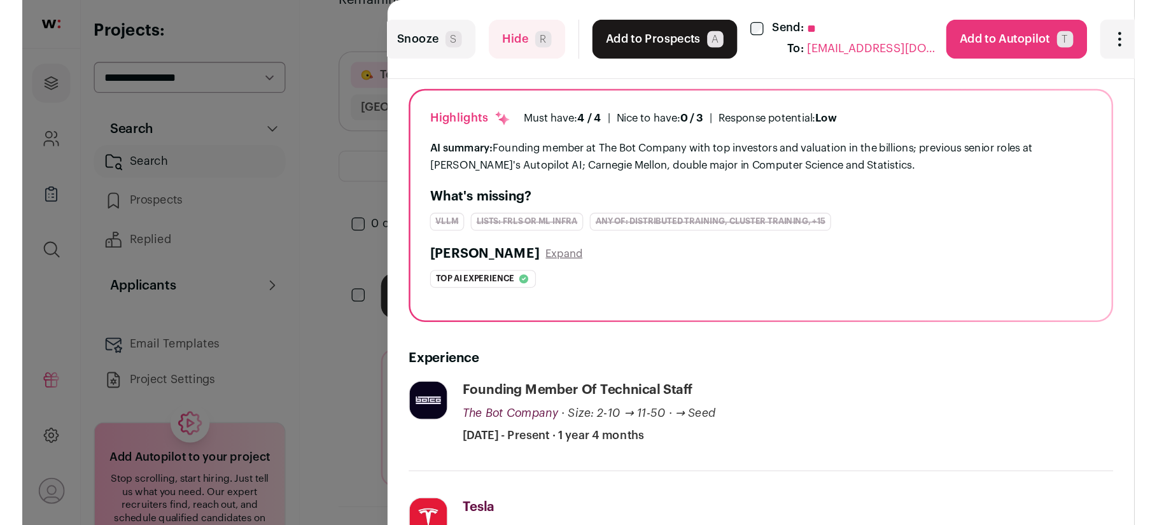
scroll to position [81, 0]
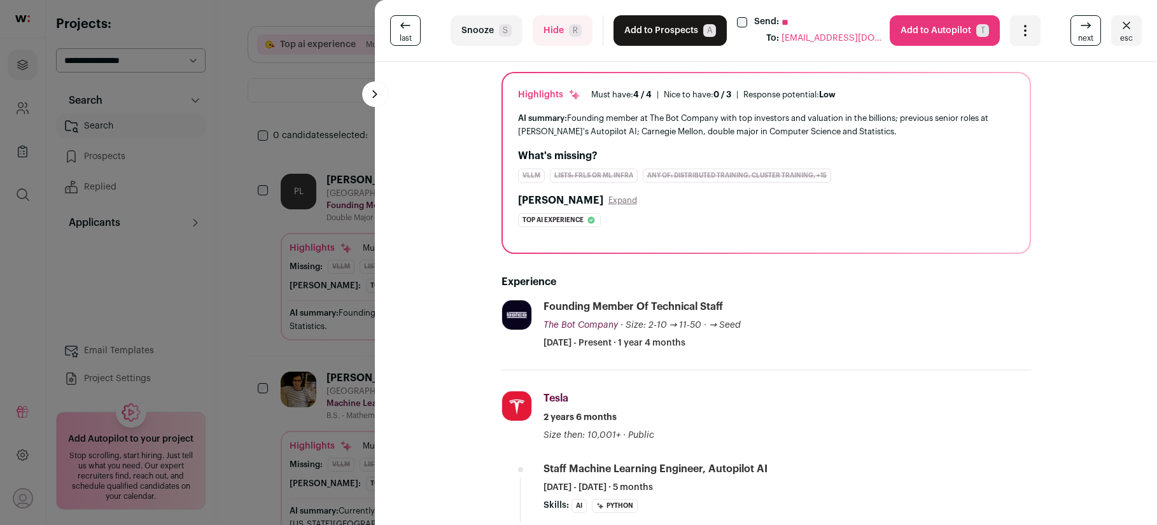
click at [654, 38] on button "Add to Prospects A" at bounding box center [669, 30] width 113 height 31
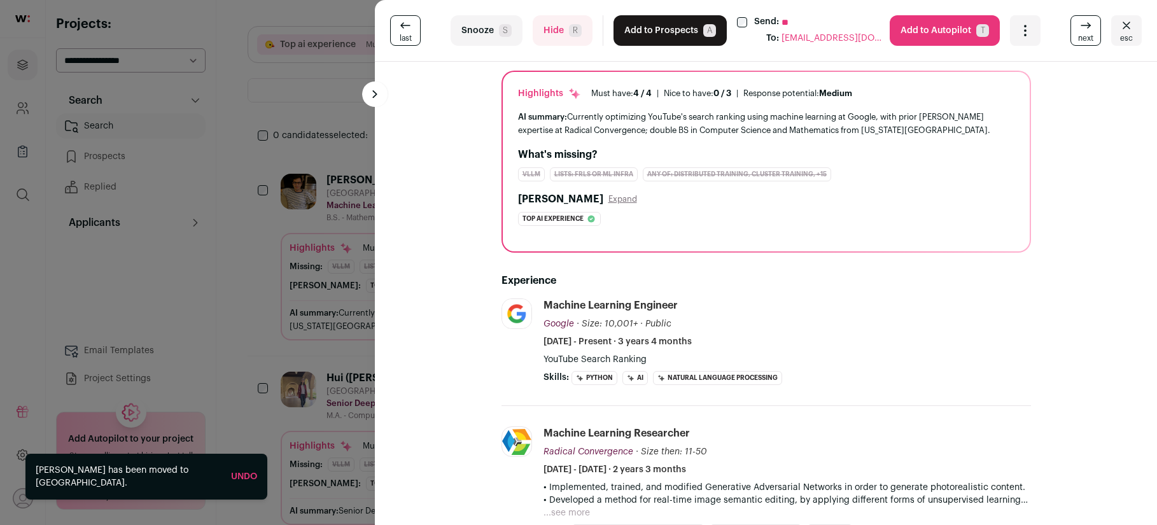
scroll to position [118, 0]
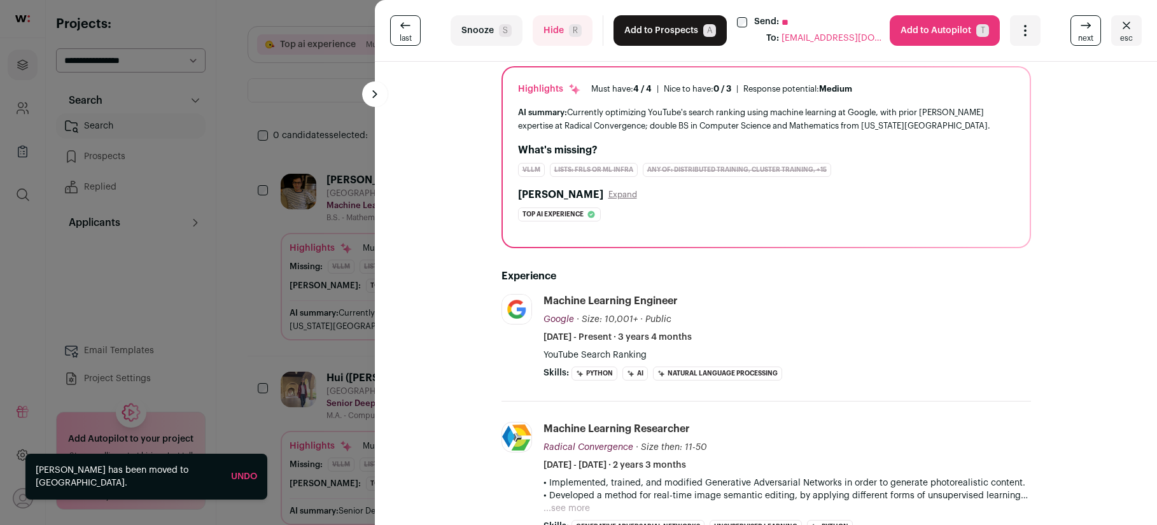
click at [558, 35] on button "Hide R" at bounding box center [563, 30] width 60 height 31
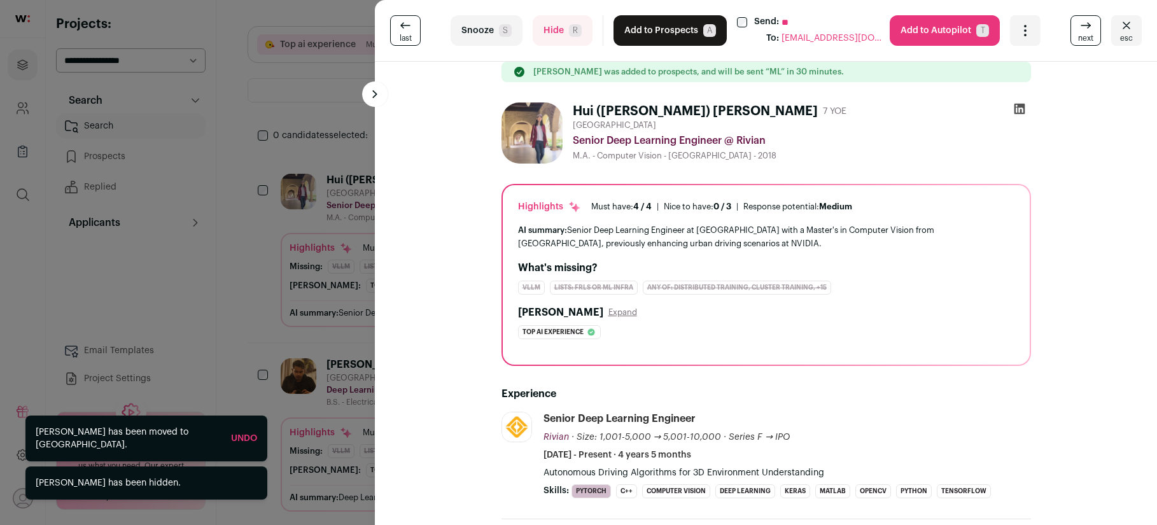
click at [558, 37] on button "Hide R" at bounding box center [563, 30] width 60 height 31
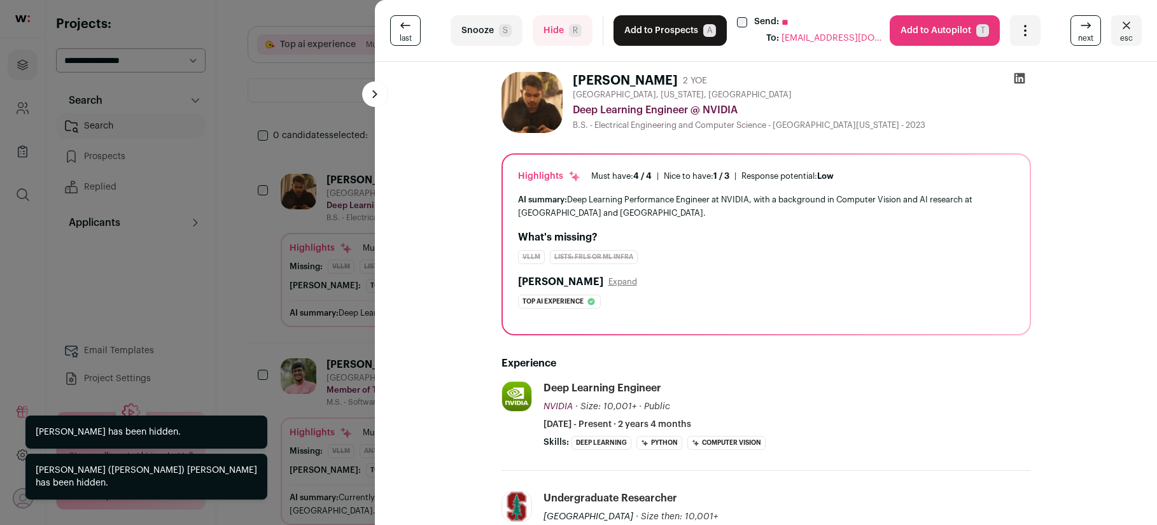
click at [662, 39] on button "Add to Prospects A" at bounding box center [669, 30] width 113 height 31
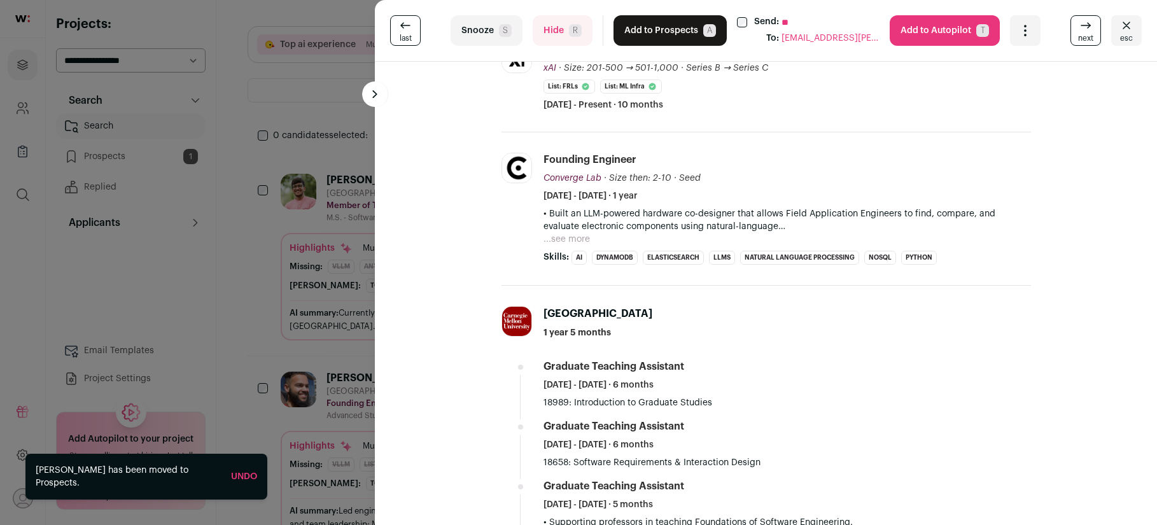
scroll to position [371, 0]
click at [660, 36] on button "Add to Prospects A" at bounding box center [669, 30] width 113 height 31
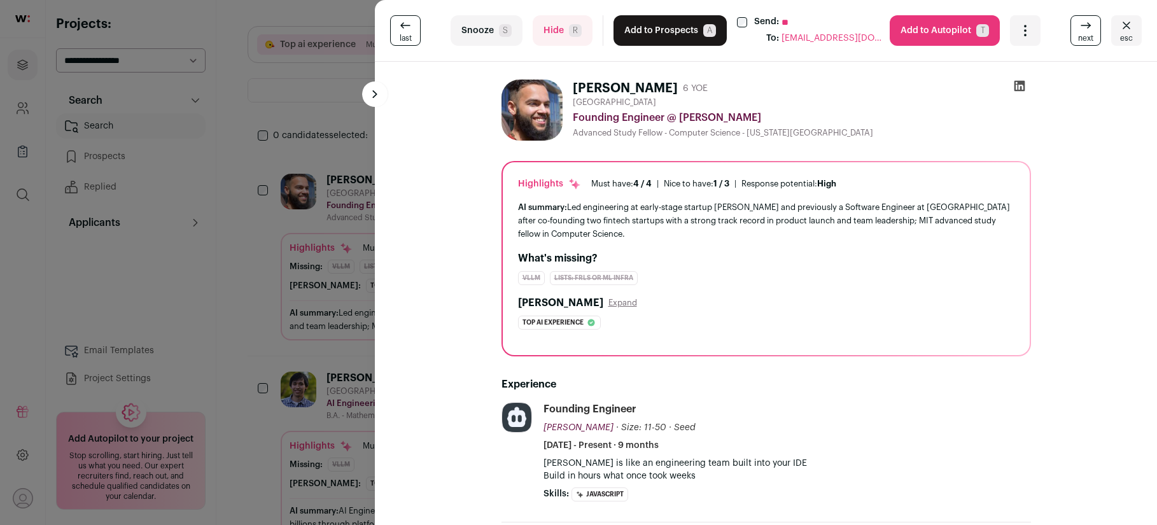
scroll to position [20, 0]
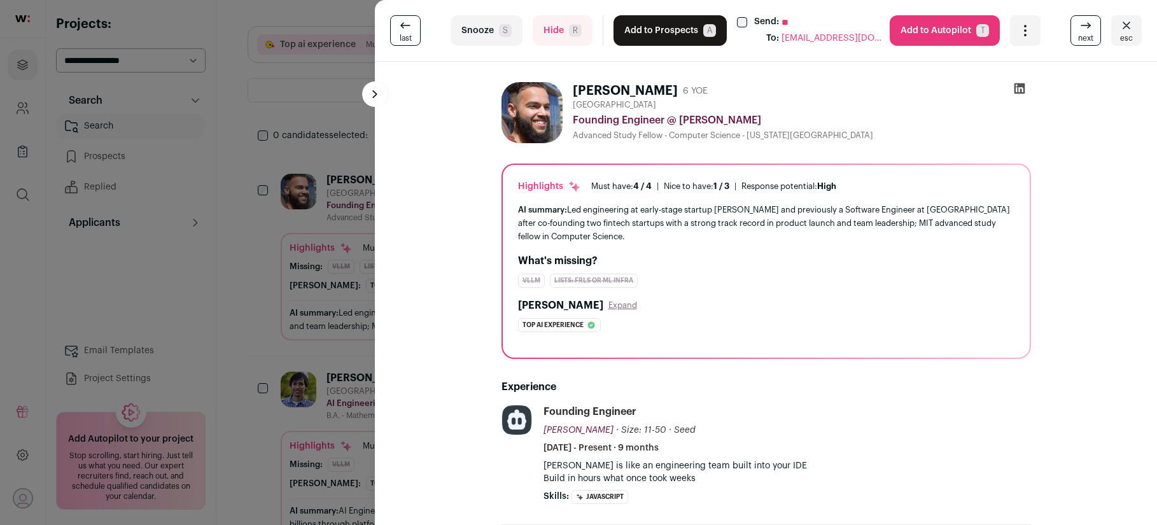
click at [655, 30] on button "Add to Prospects A" at bounding box center [669, 30] width 113 height 31
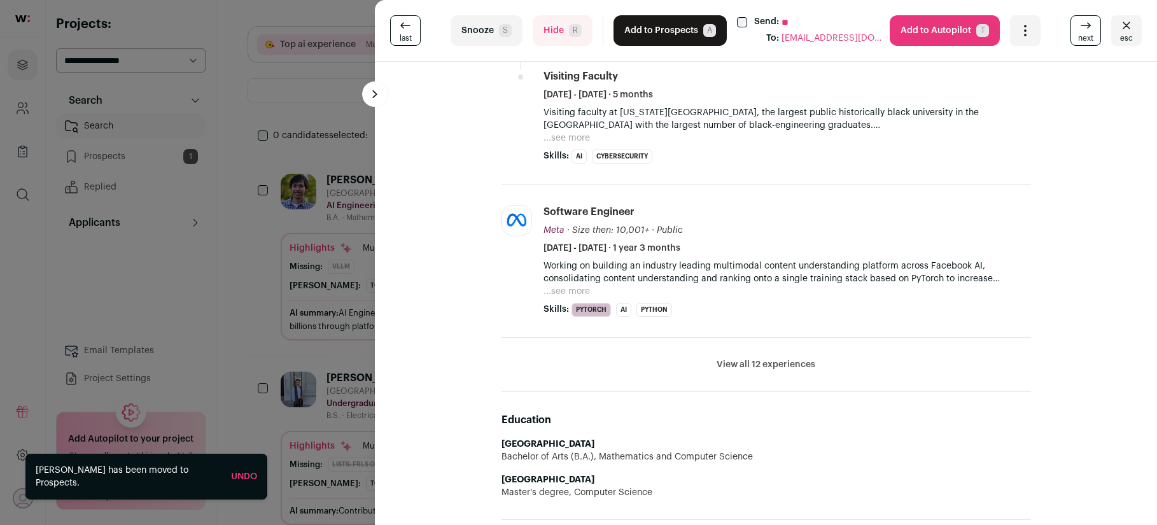
scroll to position [825, 0]
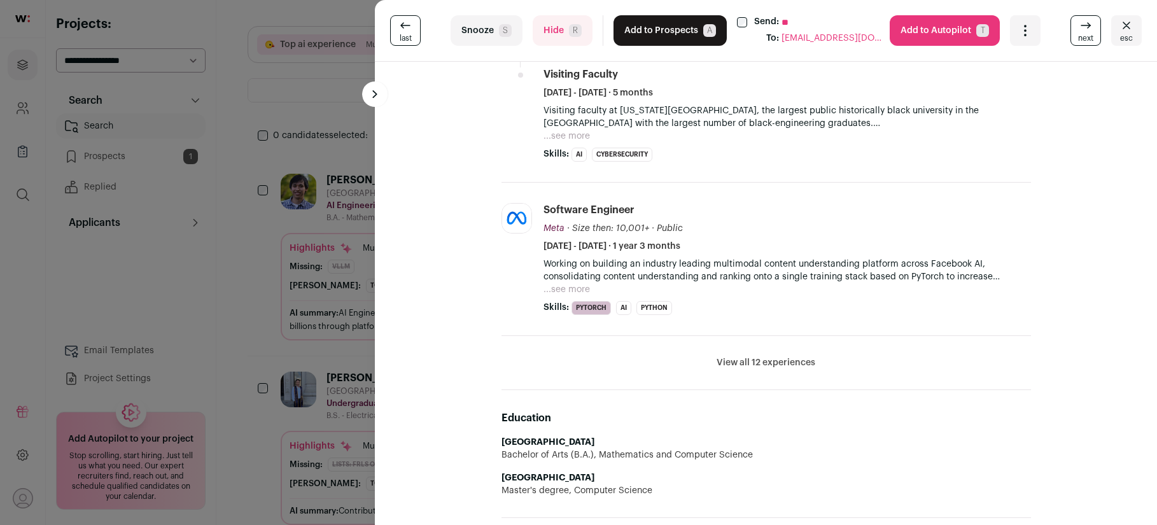
click at [659, 32] on button "Add to Prospects A" at bounding box center [669, 30] width 113 height 31
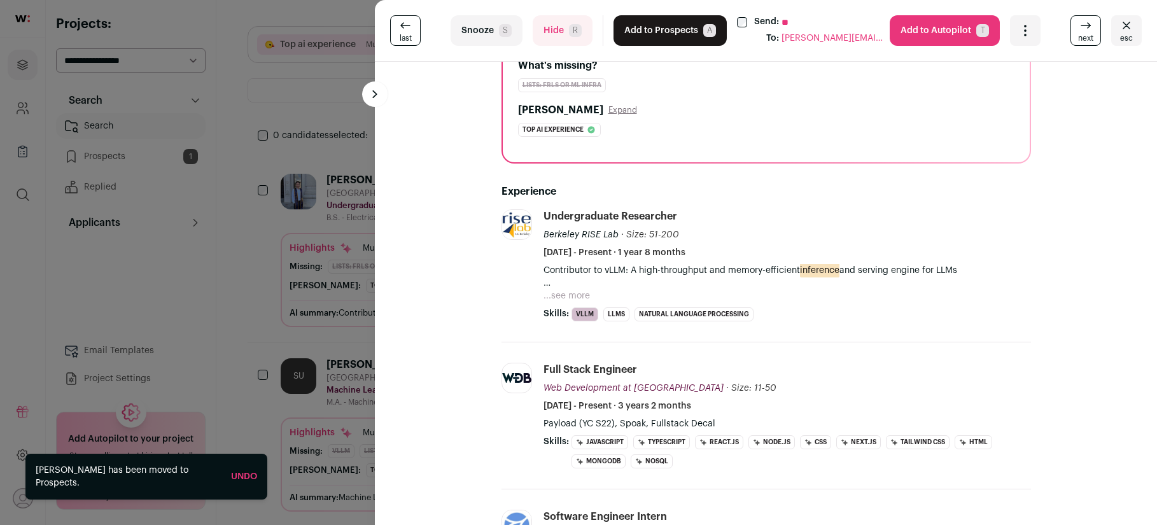
scroll to position [280, 0]
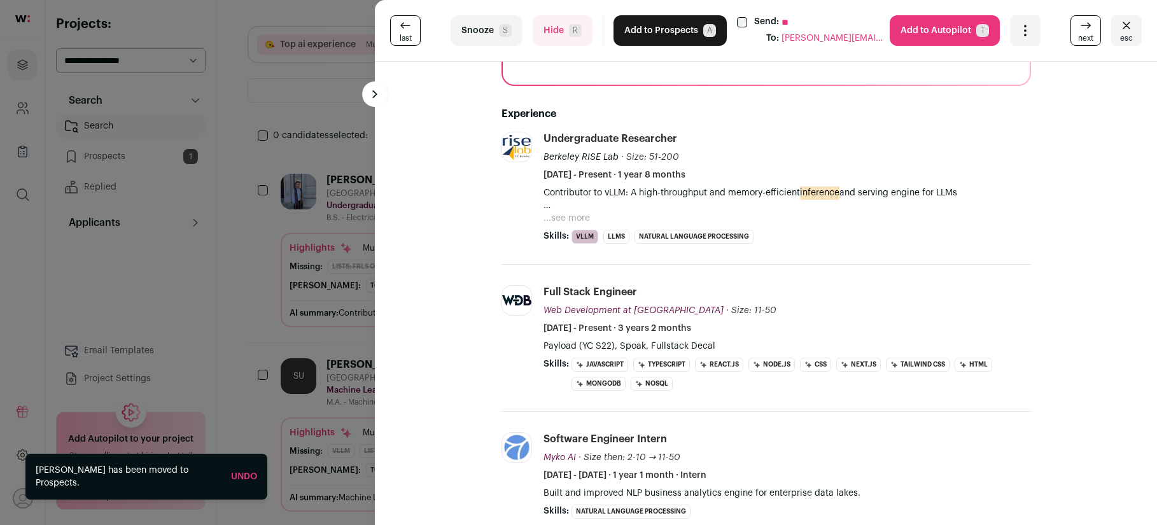
click at [566, 28] on button "Hide R" at bounding box center [563, 30] width 60 height 31
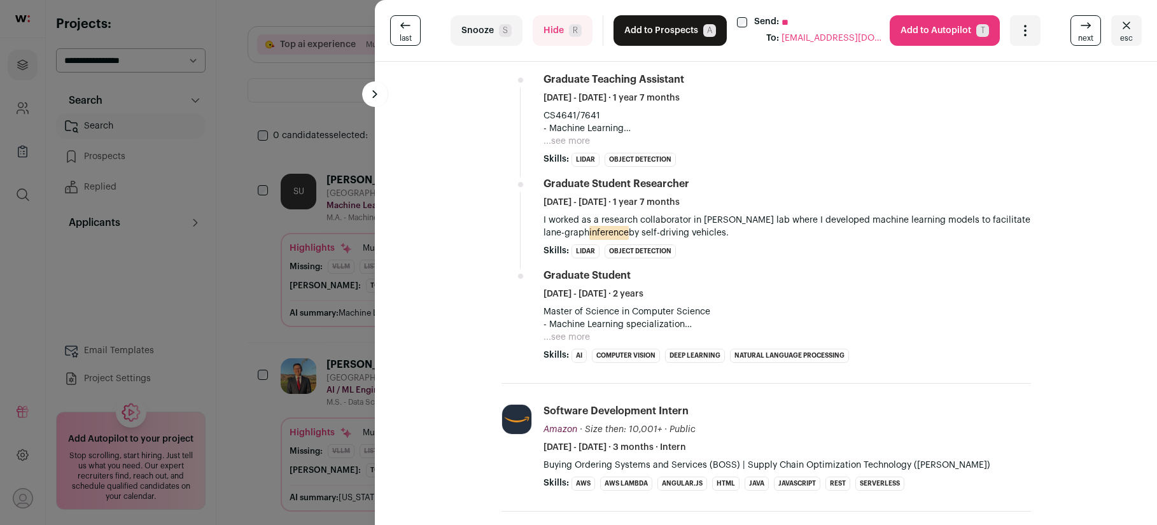
scroll to position [526, 0]
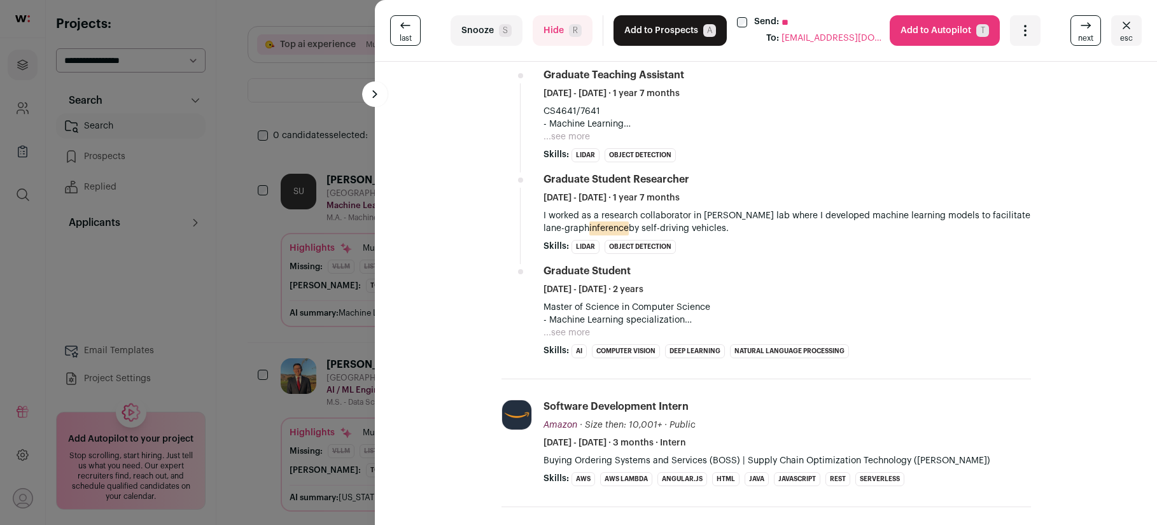
click at [573, 41] on button "Hide R" at bounding box center [563, 30] width 60 height 31
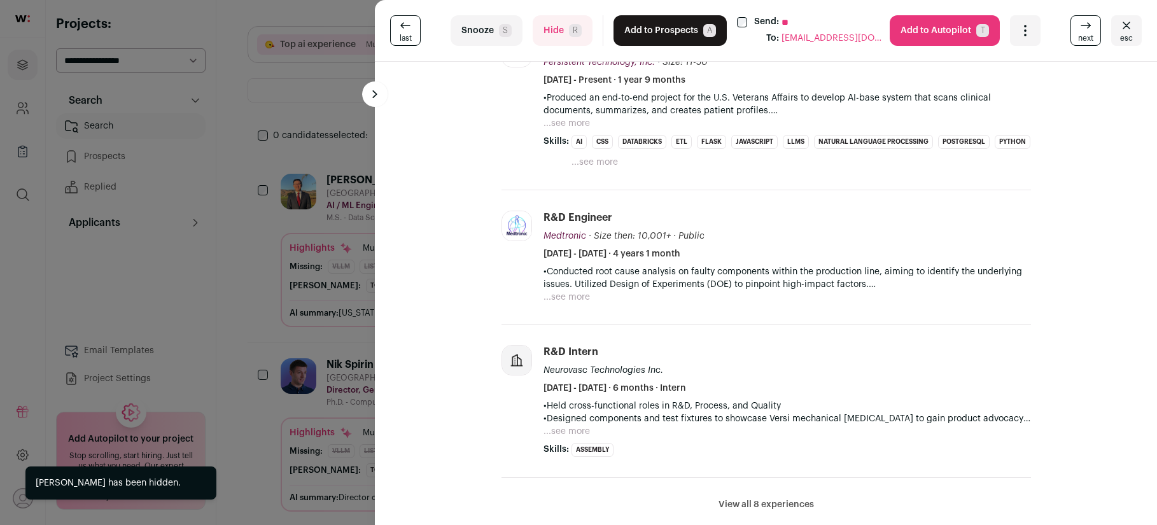
scroll to position [345, 0]
click at [565, 31] on button "Hide R" at bounding box center [563, 30] width 60 height 31
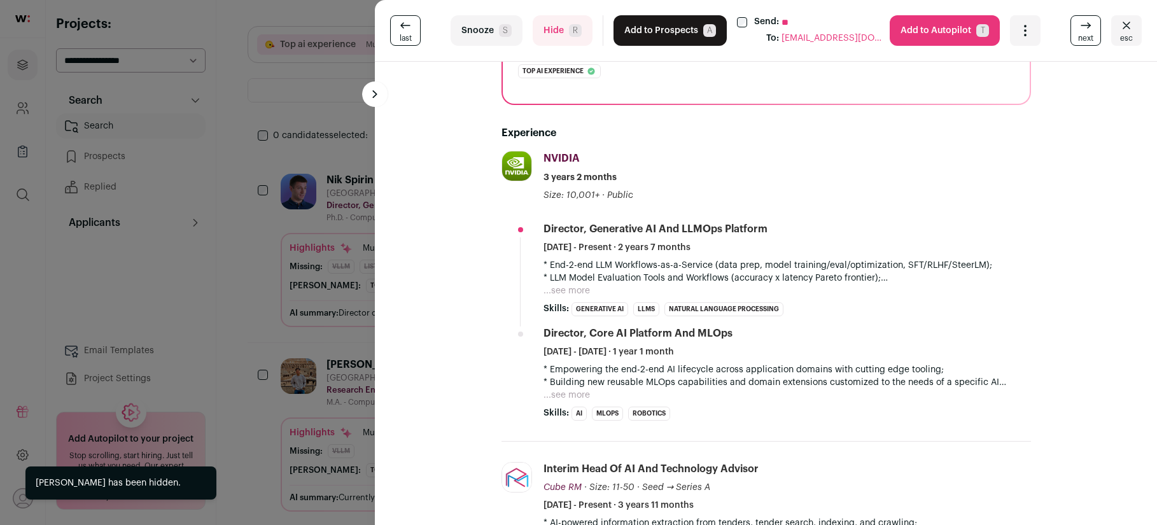
scroll to position [232, 0]
click at [638, 33] on button "Add to Prospects A" at bounding box center [669, 30] width 113 height 31
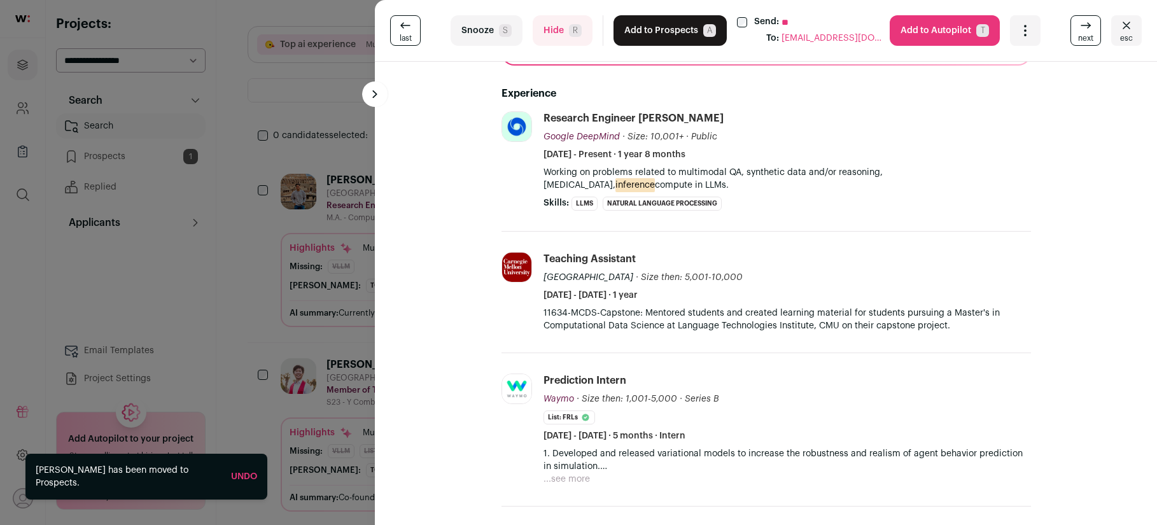
scroll to position [329, 0]
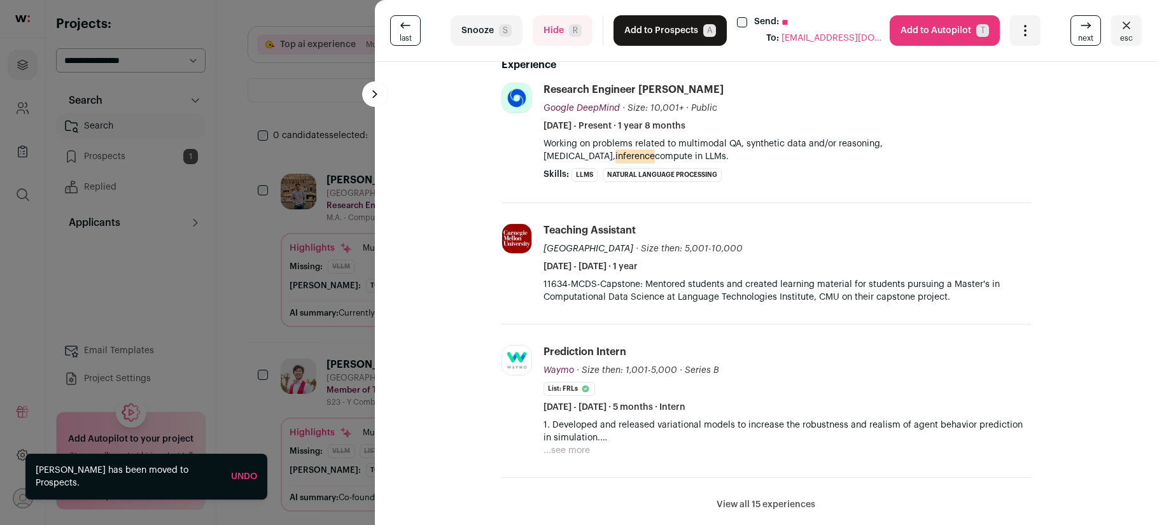
click at [647, 32] on button "Add to Prospects A" at bounding box center [669, 30] width 113 height 31
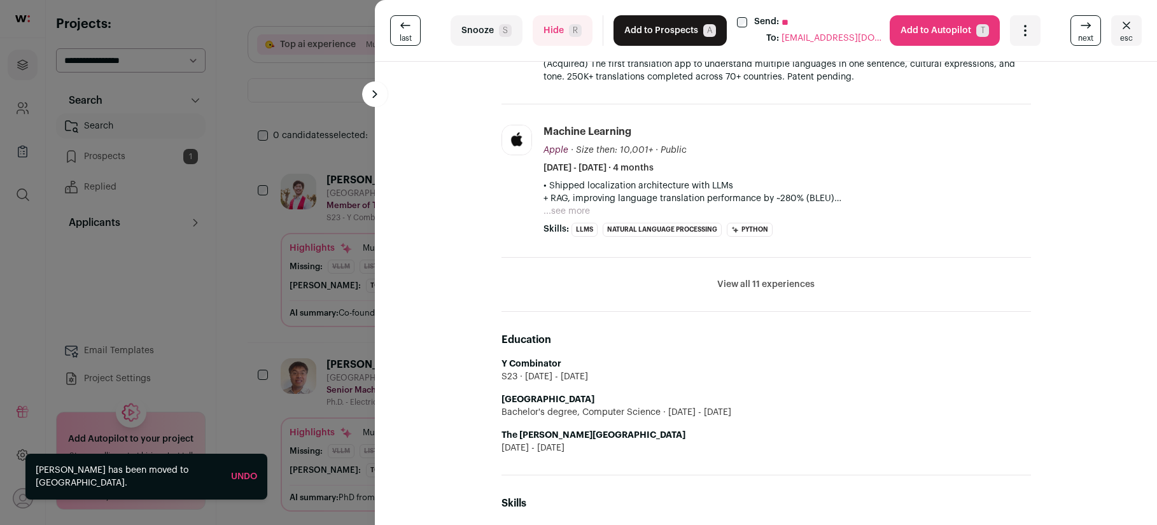
scroll to position [554, 0]
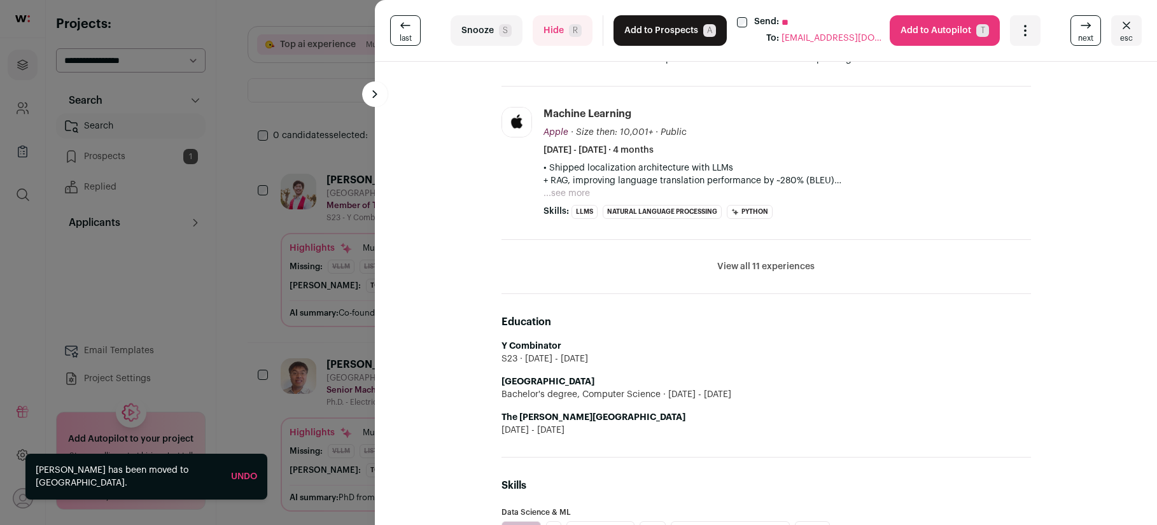
click at [668, 36] on button "Add to Prospects A" at bounding box center [669, 30] width 113 height 31
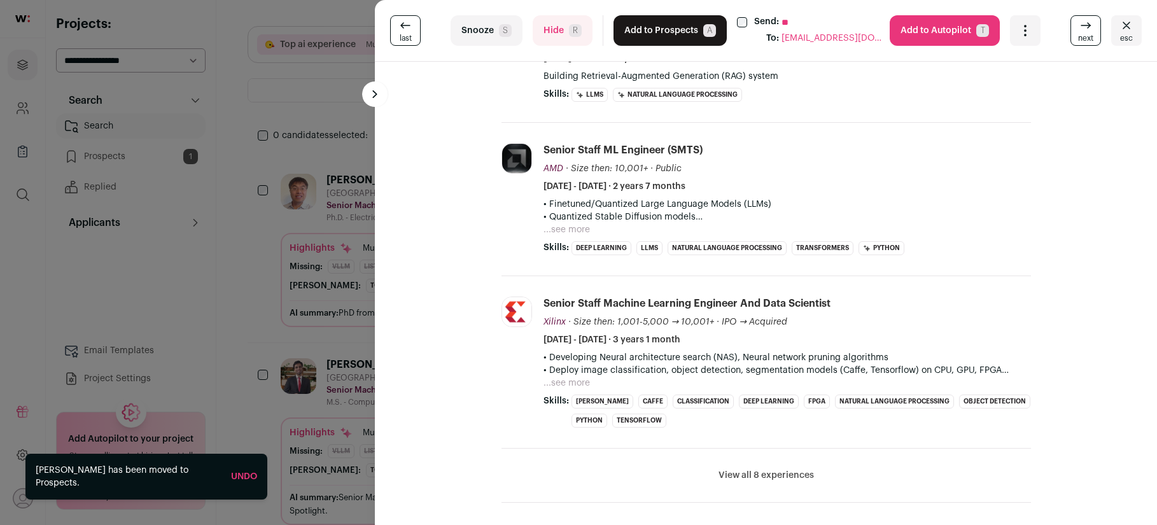
scroll to position [397, 0]
click at [565, 51] on div "last Snooze S Hide R Add to Prospects A Send: ** To: [EMAIL_ADDRESS][DOMAIN_NAM…" at bounding box center [766, 31] width 782 height 62
click at [565, 41] on button "Hide R" at bounding box center [563, 30] width 60 height 31
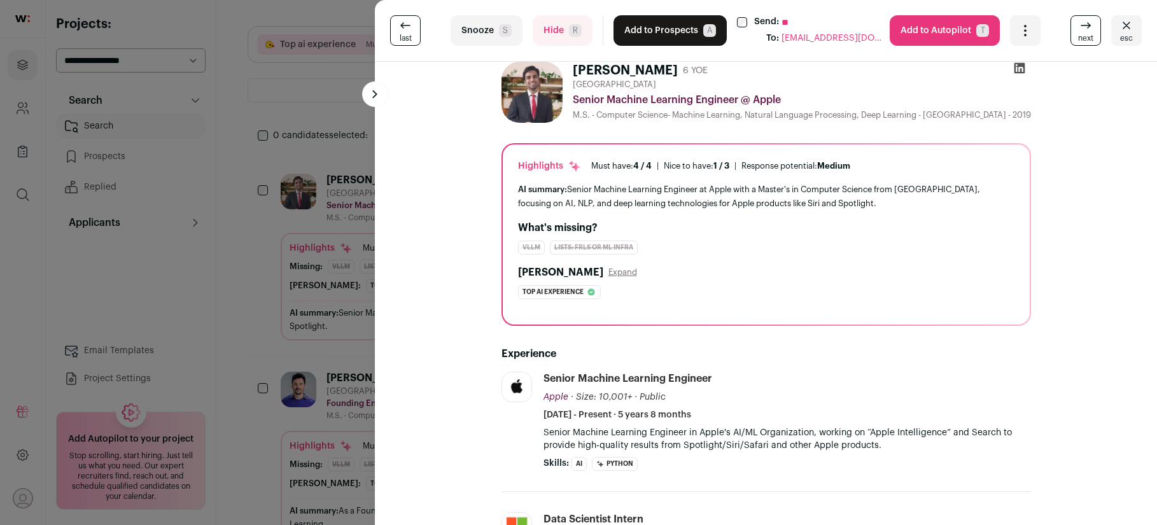
scroll to position [38, 0]
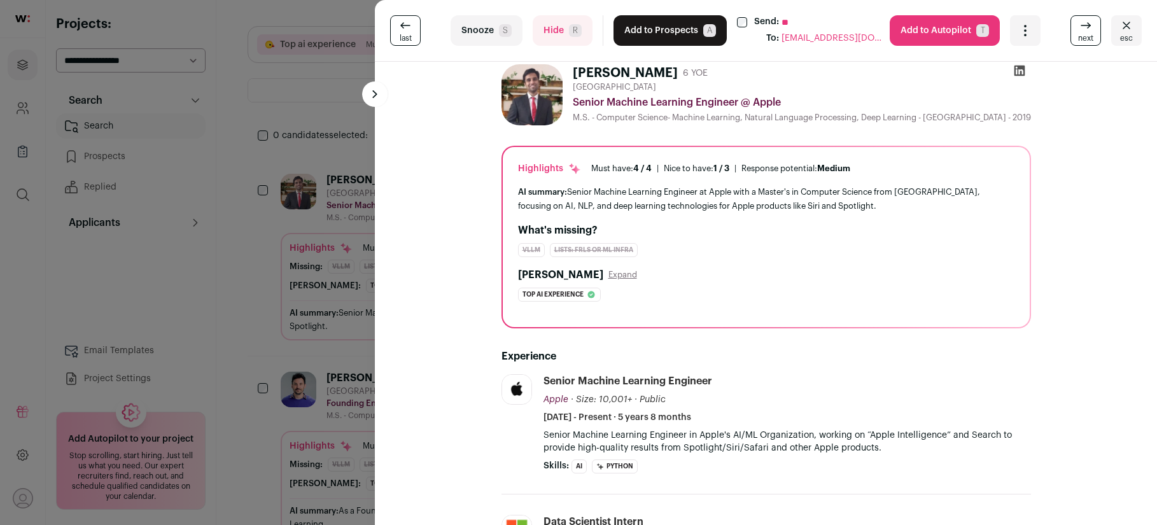
click at [573, 27] on span "R" at bounding box center [575, 30] width 13 height 13
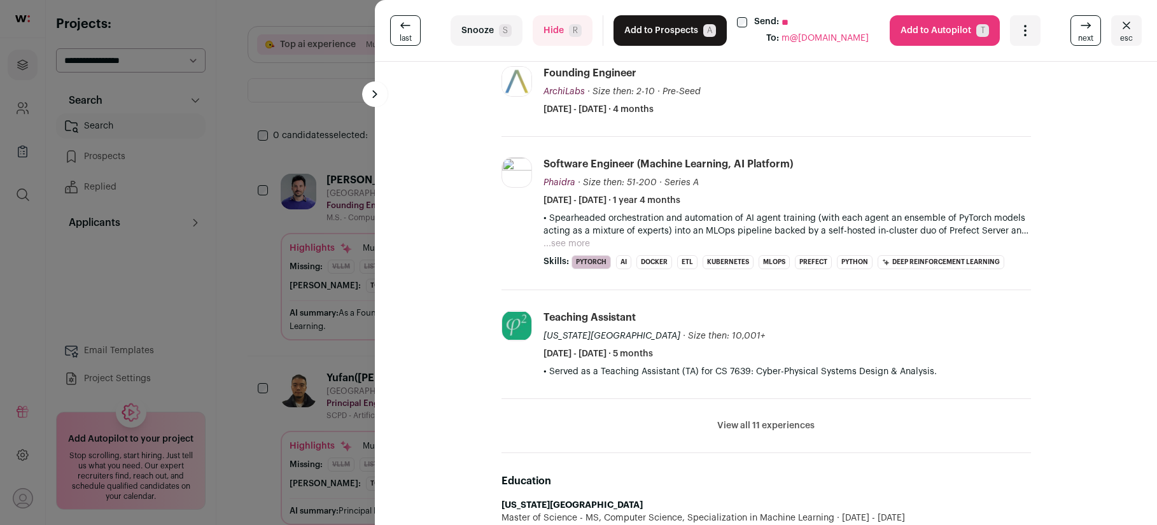
scroll to position [0, 0]
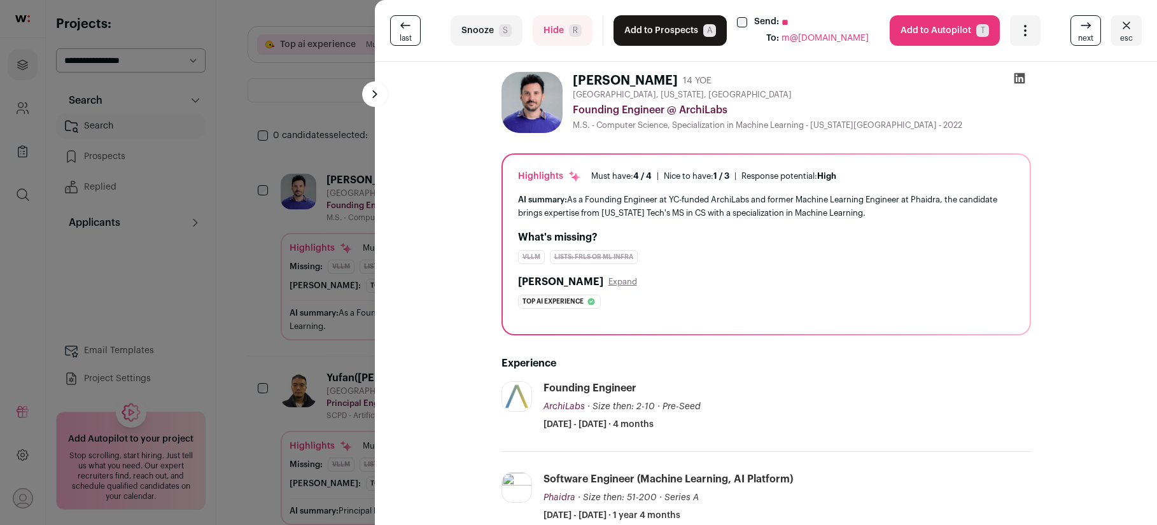
click at [650, 26] on button "Add to Prospects A" at bounding box center [669, 30] width 113 height 31
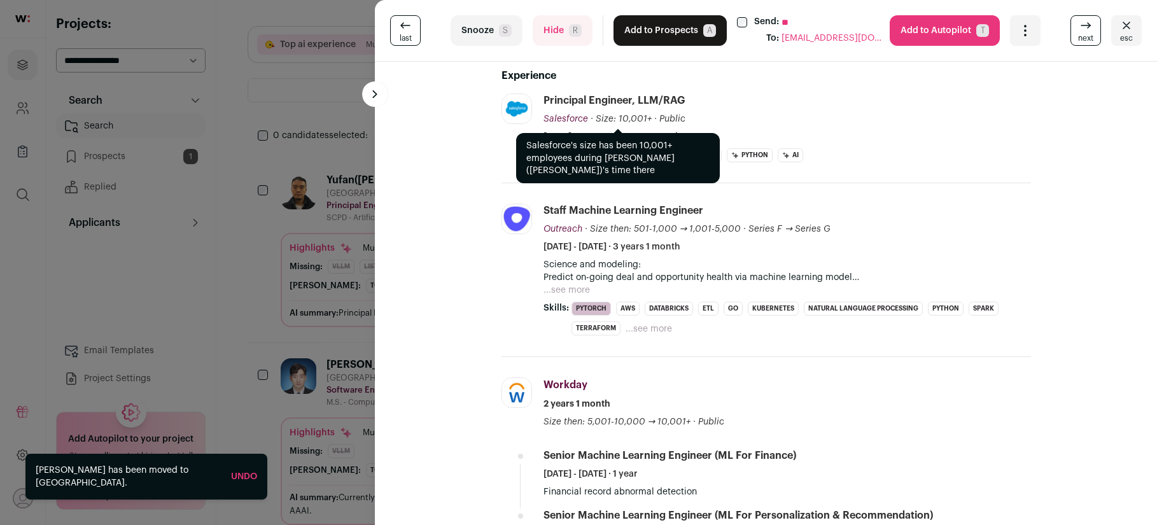
scroll to position [325, 0]
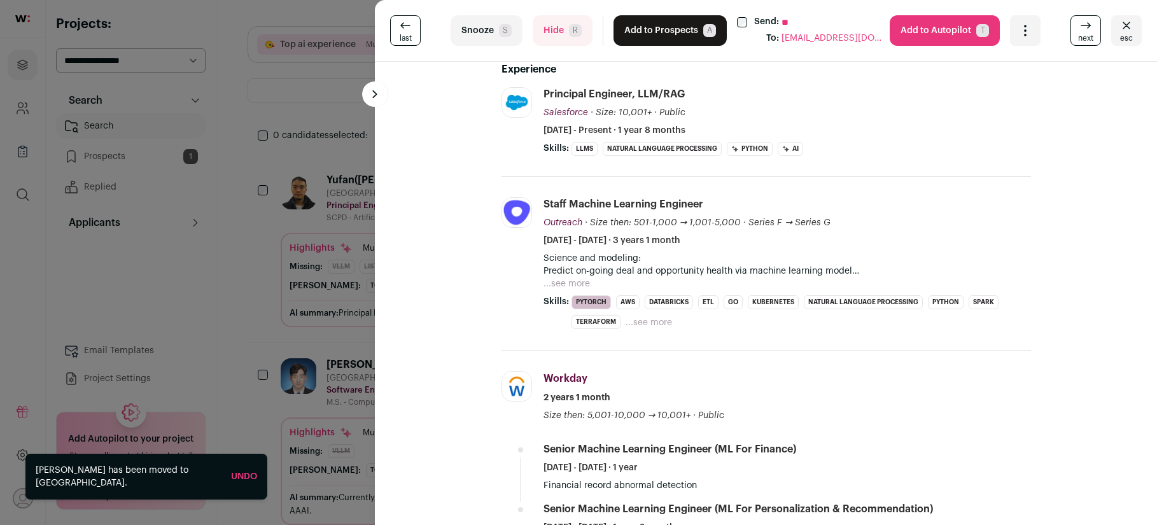
click at [568, 32] on button "Hide R" at bounding box center [563, 30] width 60 height 31
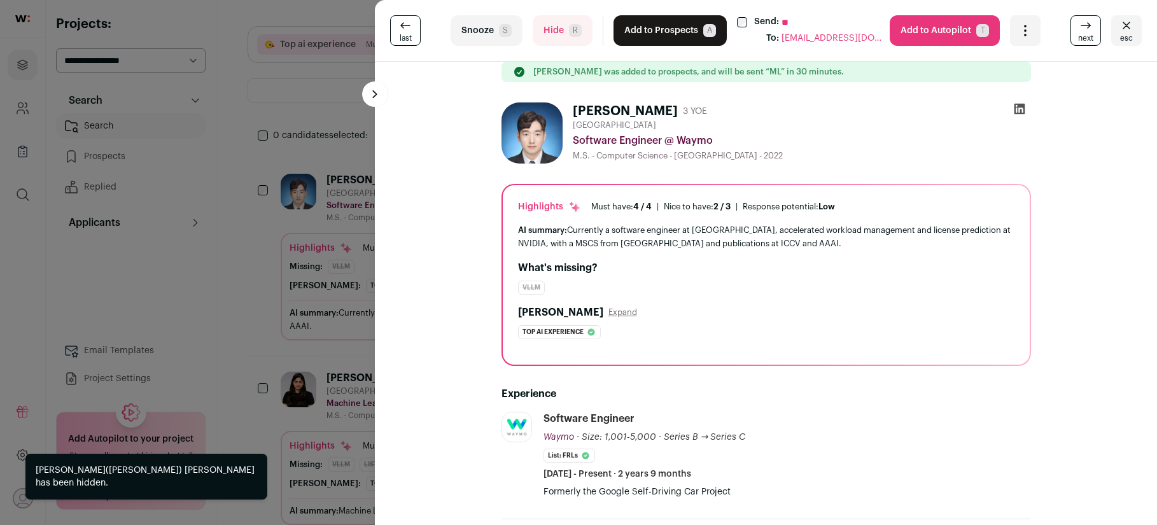
click at [567, 32] on button "Hide R" at bounding box center [563, 30] width 60 height 31
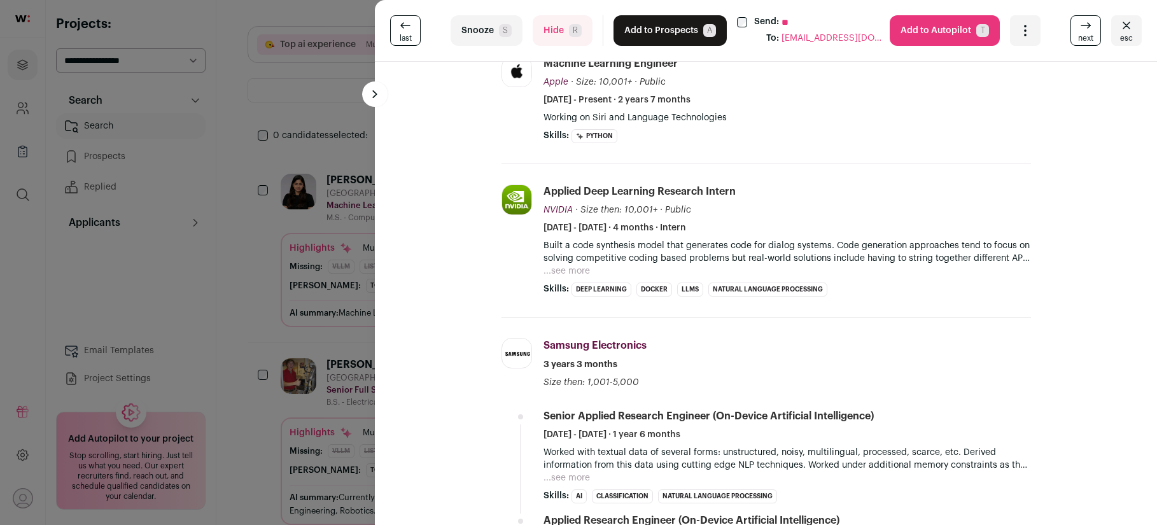
click at [327, 143] on div "last Snooze S Hide R Add to Prospects A Send: ** To: [EMAIL_ADDRESS][DOMAIN_NAM…" at bounding box center [578, 262] width 1157 height 525
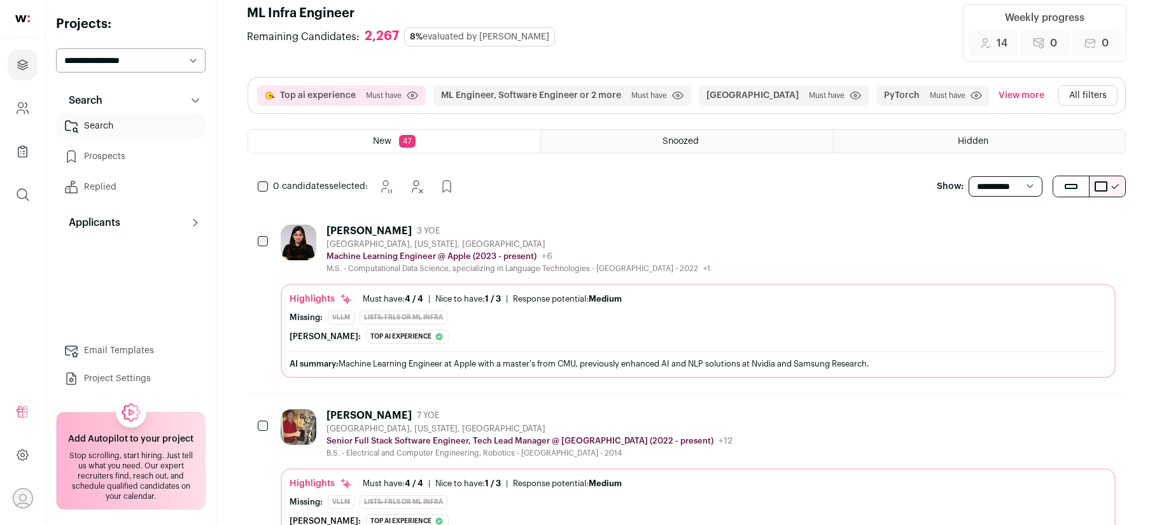
scroll to position [101, 0]
click at [996, 95] on button "View more" at bounding box center [1021, 97] width 51 height 20
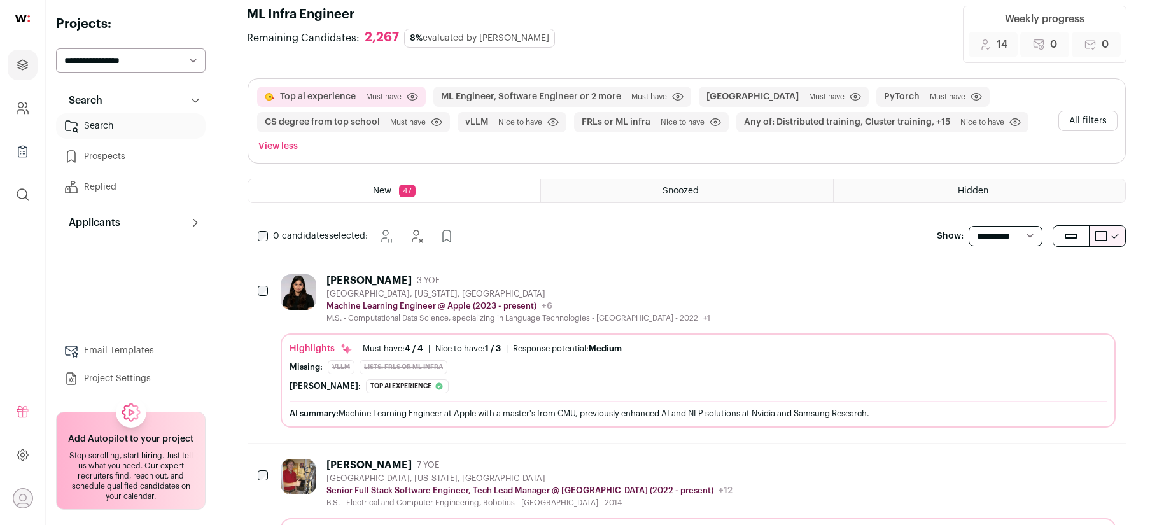
click at [1100, 120] on button "All filters" at bounding box center [1087, 121] width 59 height 20
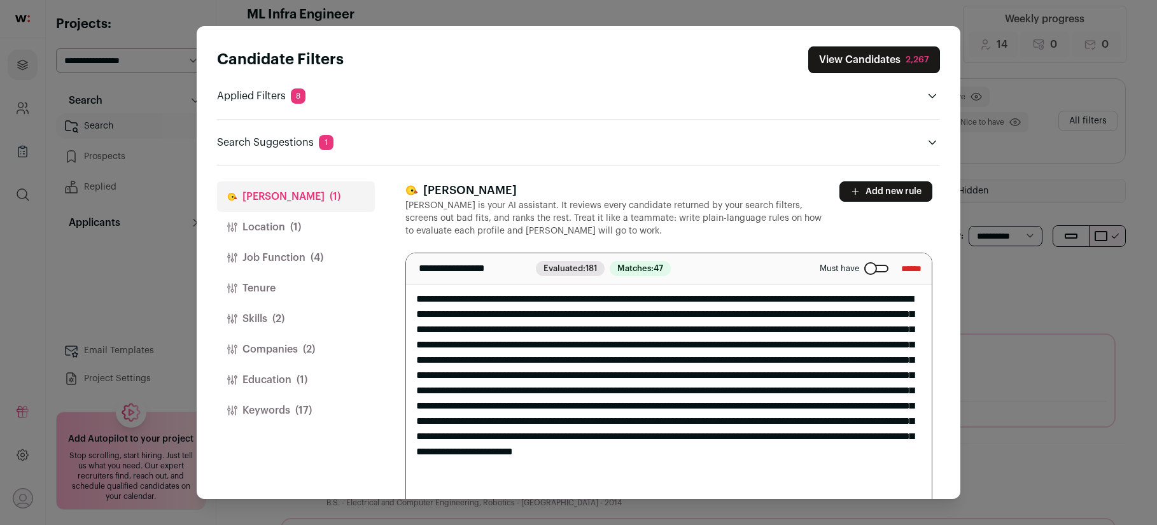
click at [247, 225] on button "Location (1)" at bounding box center [296, 227] width 158 height 31
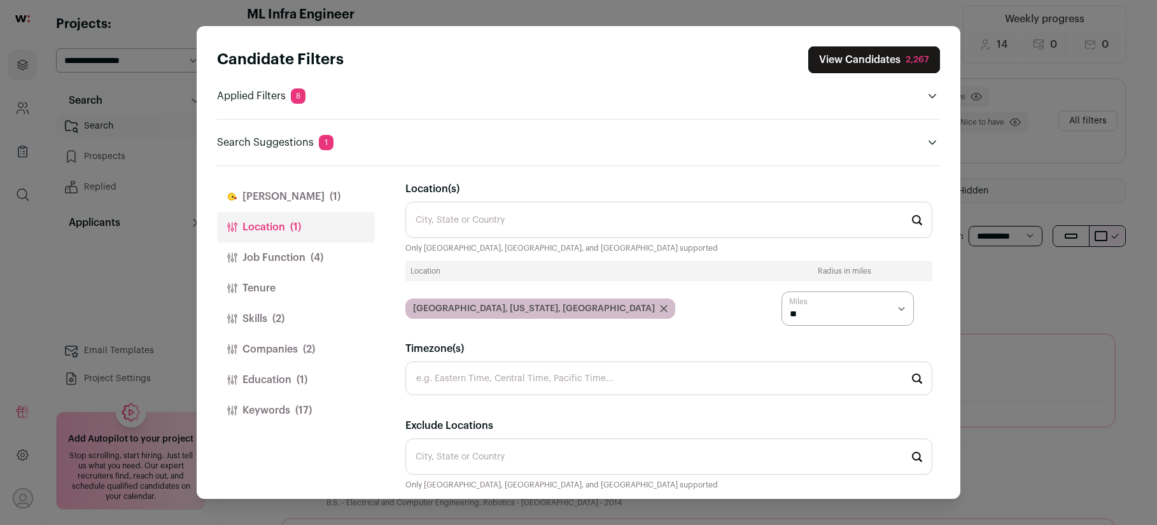
click at [272, 256] on button "Job Function (4)" at bounding box center [296, 257] width 158 height 31
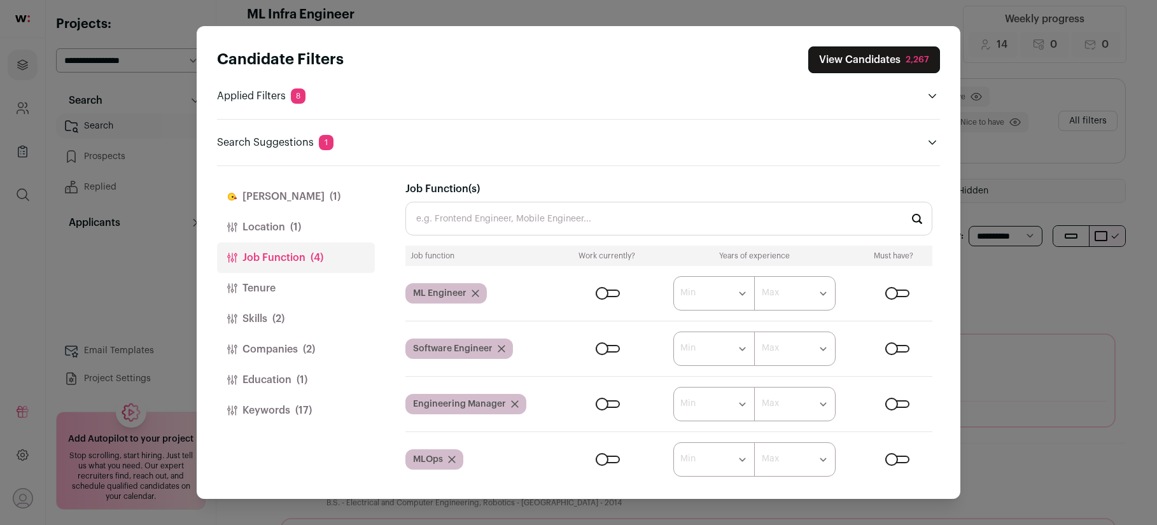
click at [277, 290] on button "Tenure" at bounding box center [296, 288] width 158 height 31
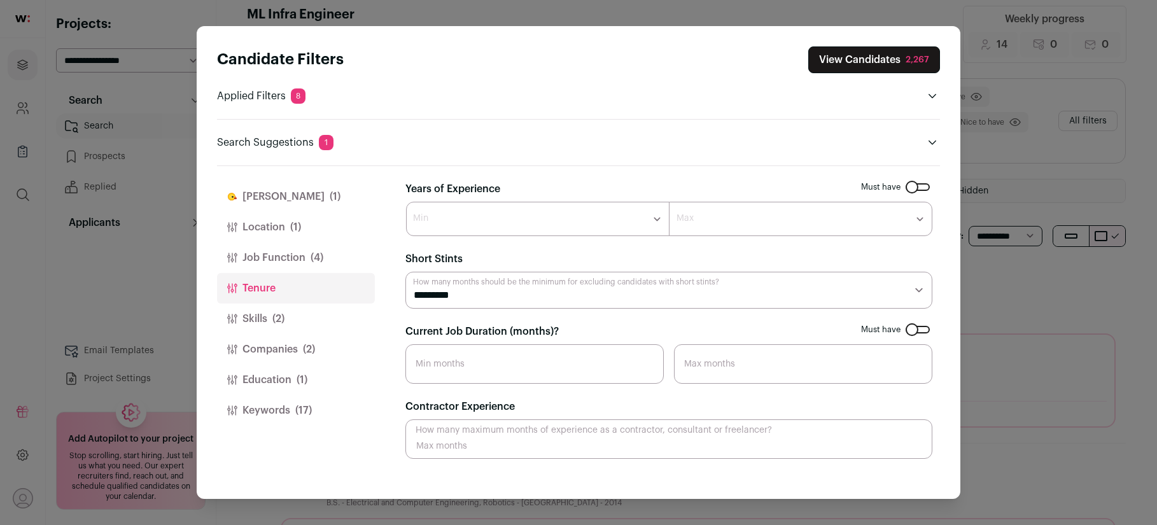
click at [269, 325] on button "Skills (2)" at bounding box center [296, 319] width 158 height 31
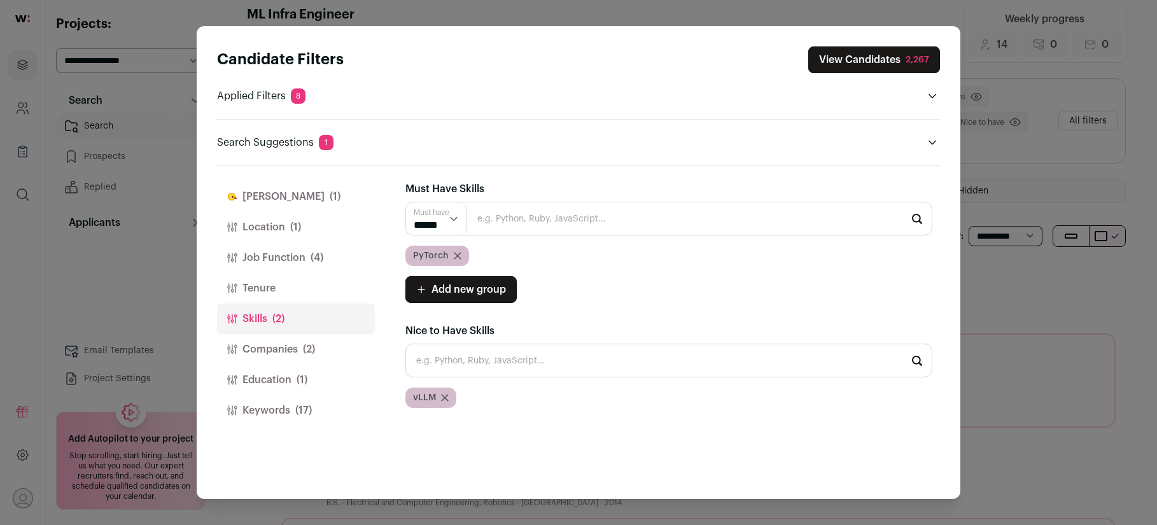
click at [269, 379] on button "Education (1)" at bounding box center [296, 380] width 158 height 31
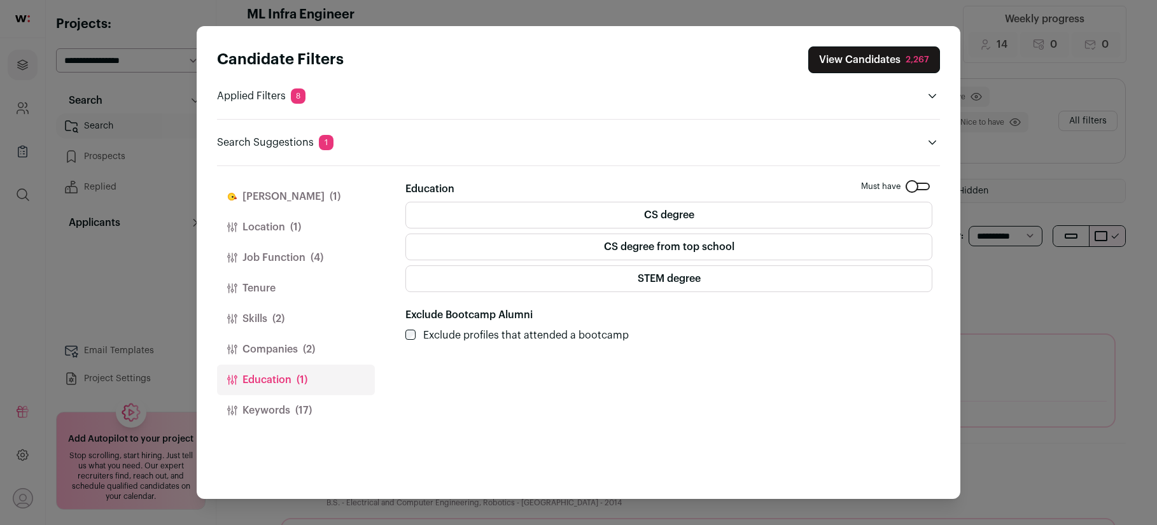
click at [269, 406] on button "Keywords (17)" at bounding box center [296, 410] width 158 height 31
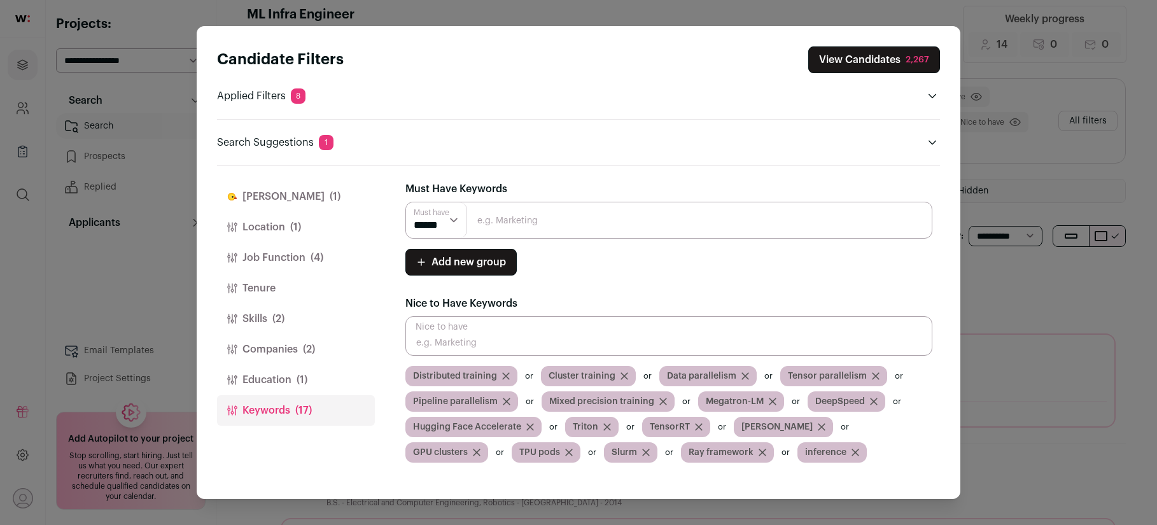
click at [497, 339] on input "Close modal via background" at bounding box center [668, 335] width 527 height 39
click at [466, 346] on input "Close modal via background" at bounding box center [668, 335] width 527 height 39
type input "o"
type input "a"
click at [508, 220] on input "Close modal via background" at bounding box center [668, 220] width 527 height 37
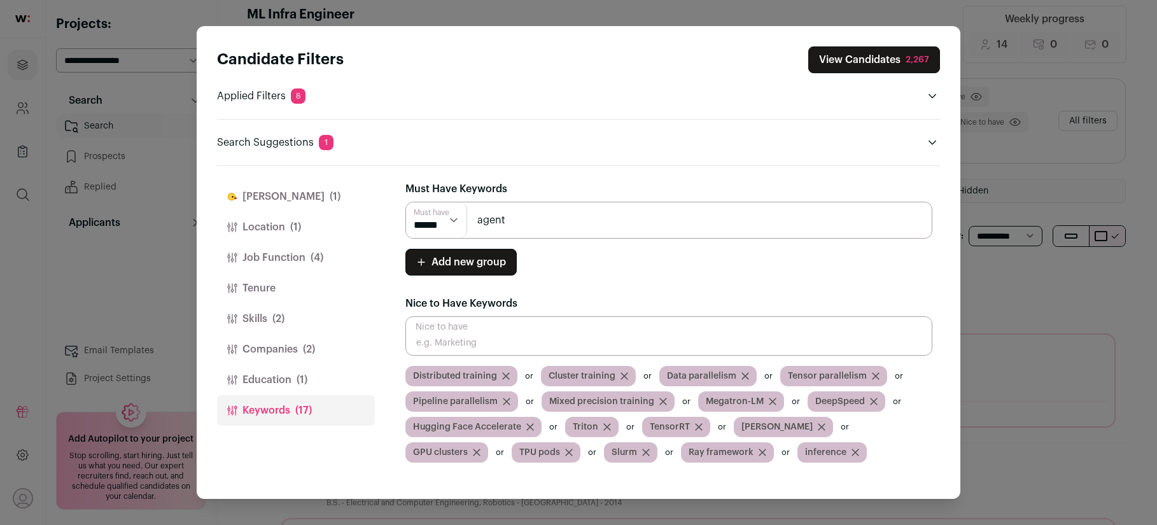
type input "agent"
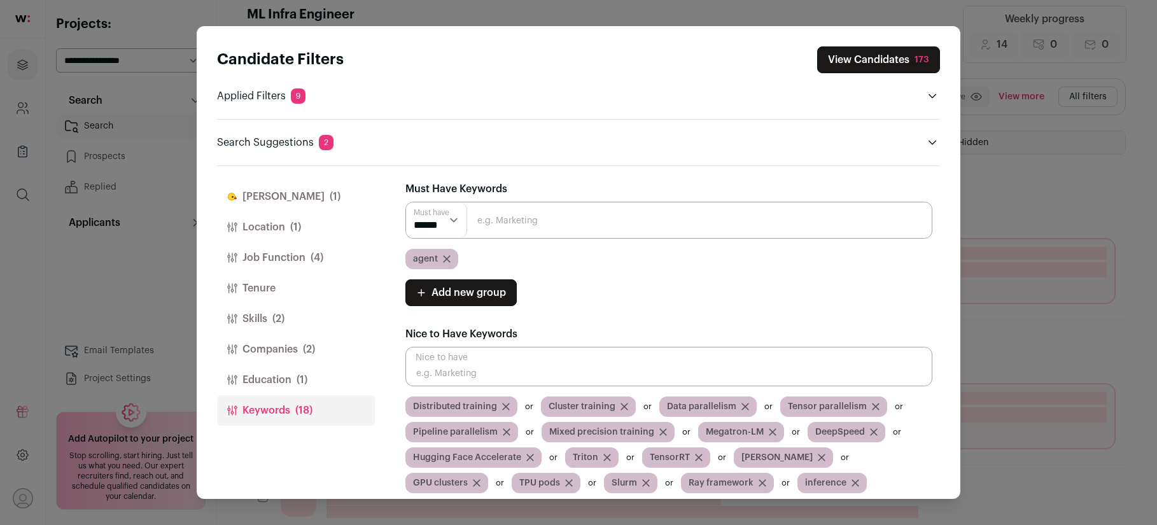
click at [852, 63] on button "View Candidates 173" at bounding box center [878, 59] width 123 height 27
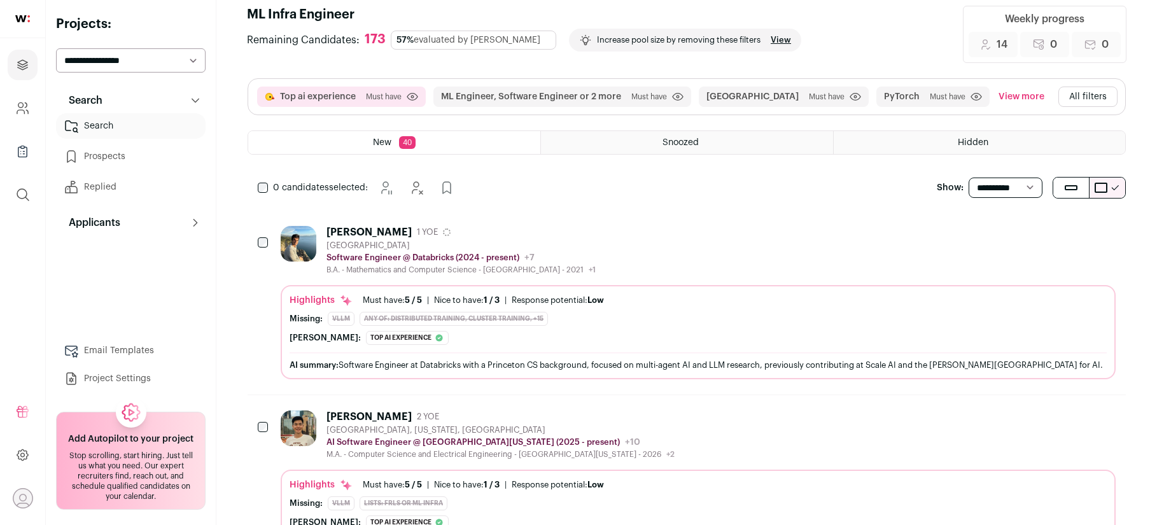
click at [598, 236] on div "[PERSON_NAME] 1 YOE [GEOGRAPHIC_DATA] Software Engineer @ Databricks (2024 - pr…" at bounding box center [698, 250] width 835 height 49
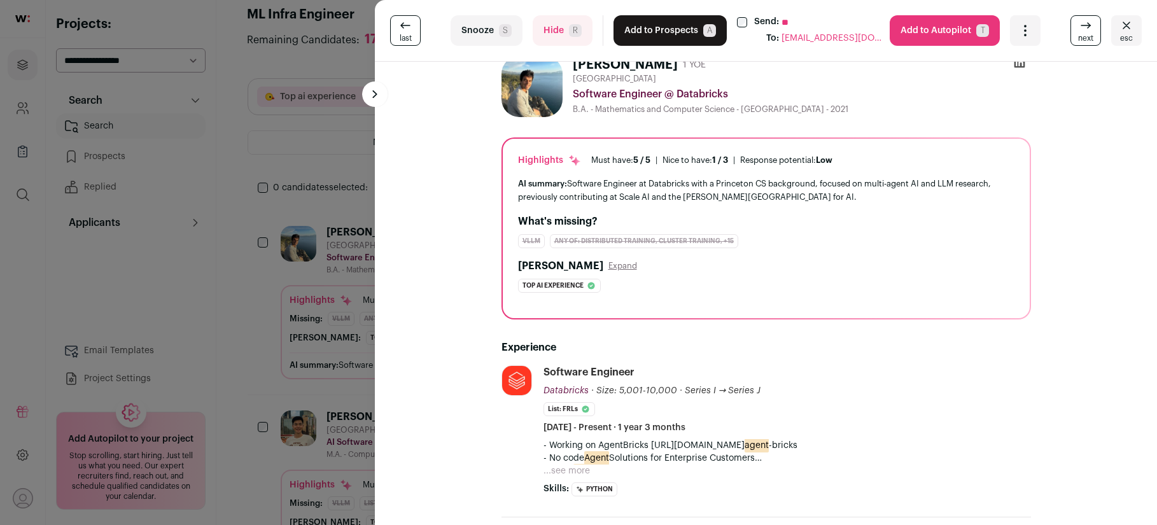
scroll to position [0, 0]
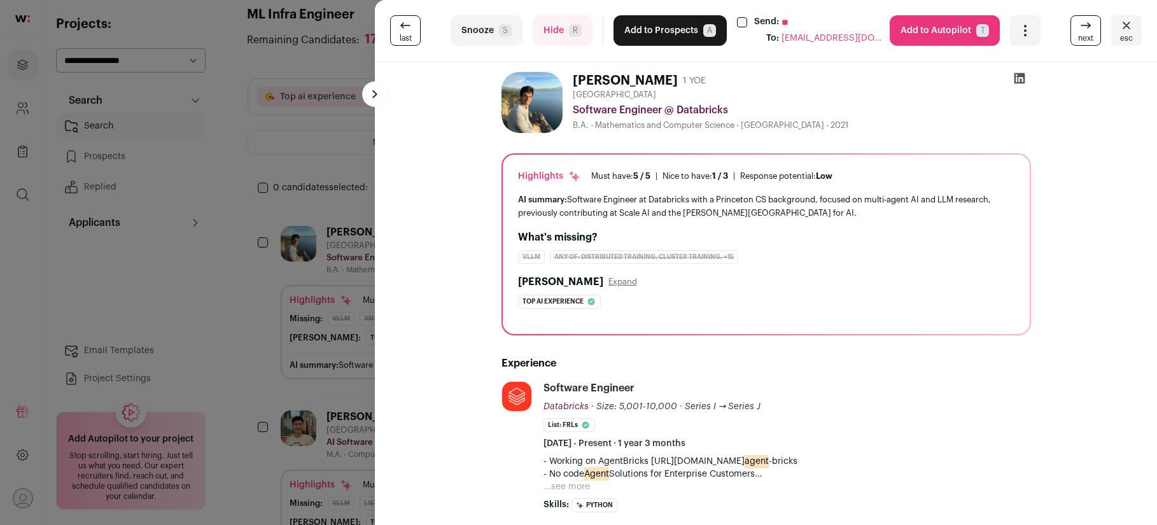
click at [659, 40] on button "Add to Prospects A" at bounding box center [669, 30] width 113 height 31
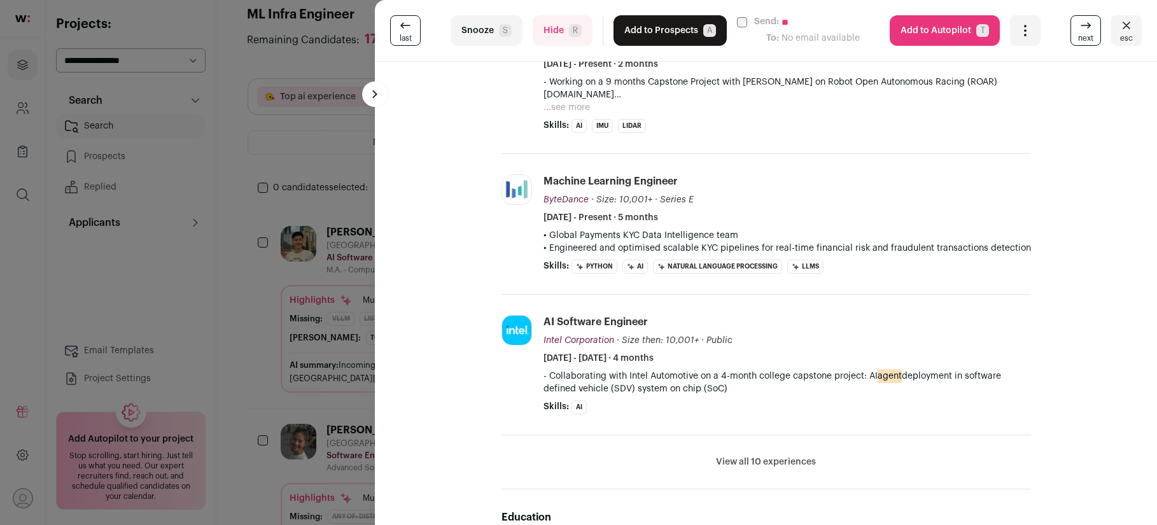
scroll to position [413, 0]
click at [563, 26] on button "Hide R" at bounding box center [563, 30] width 60 height 31
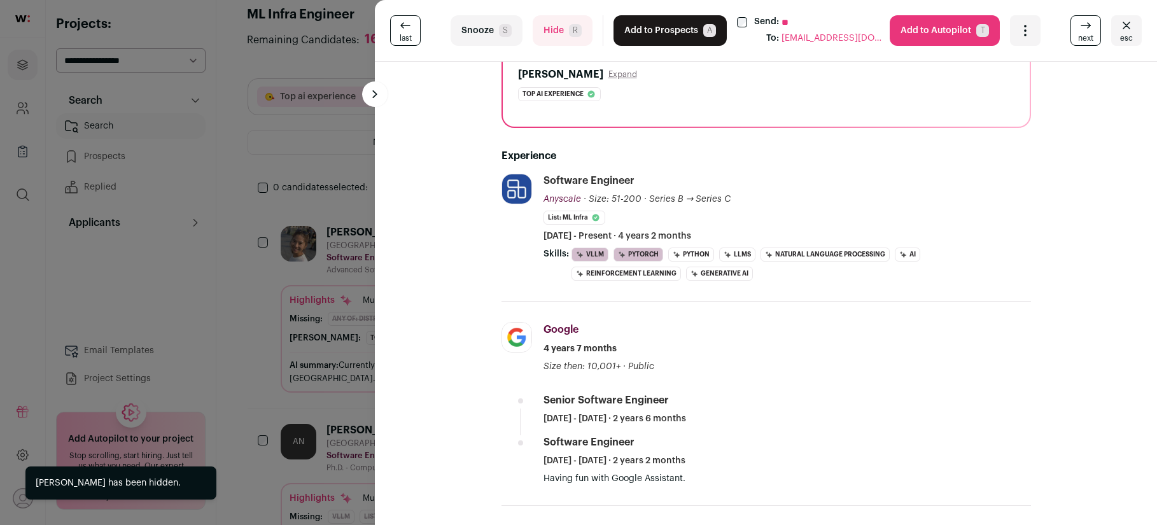
scroll to position [258, 0]
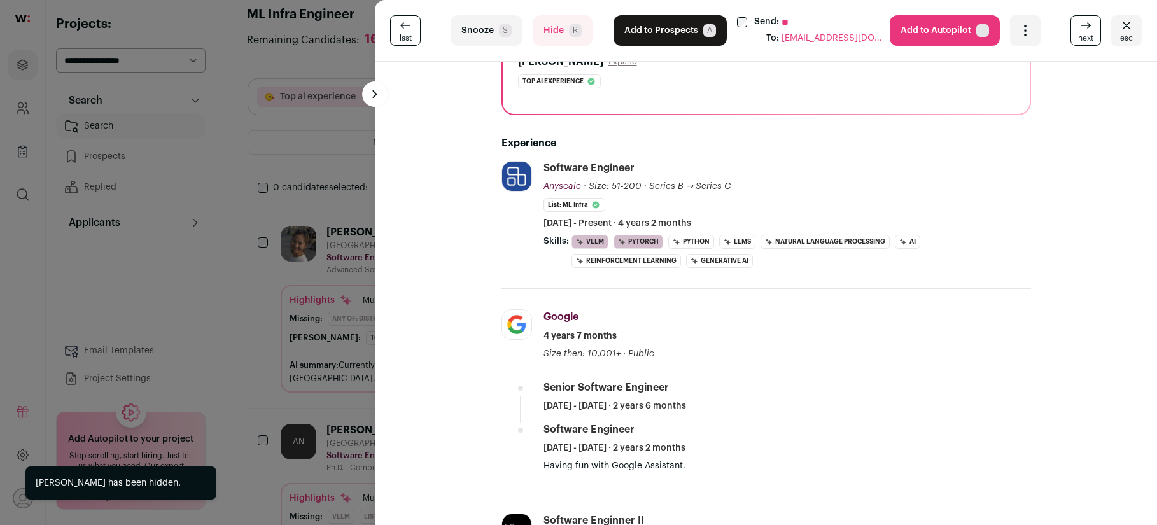
click at [662, 31] on button "Add to Prospects A" at bounding box center [669, 30] width 113 height 31
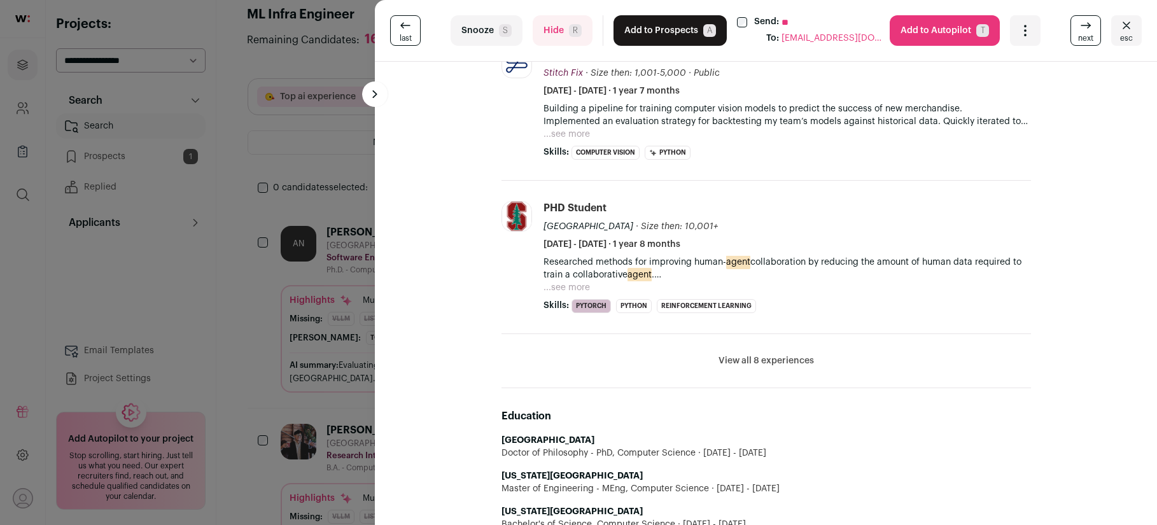
scroll to position [489, 0]
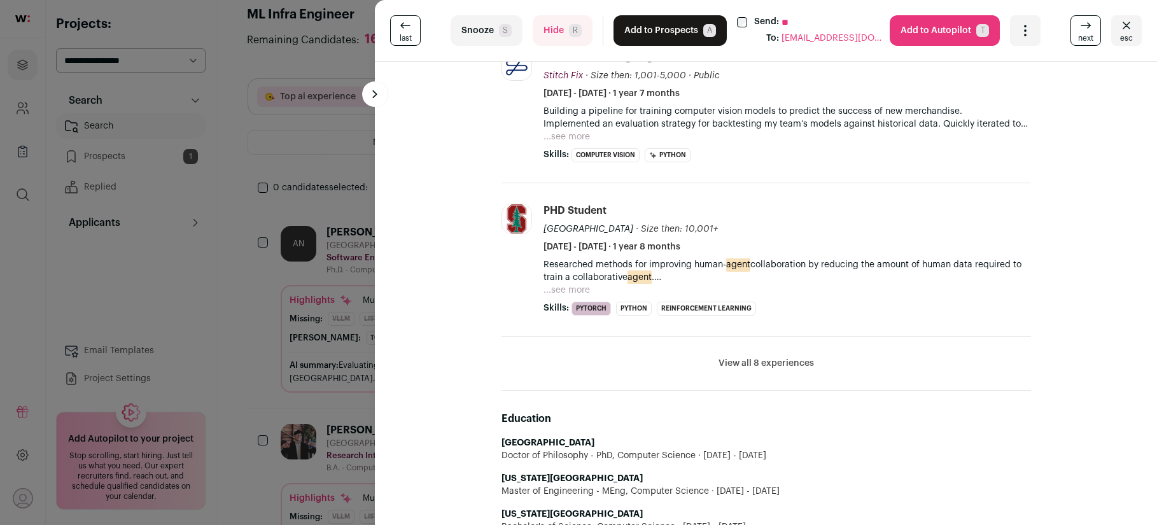
click at [629, 34] on button "Add to Prospects A" at bounding box center [669, 30] width 113 height 31
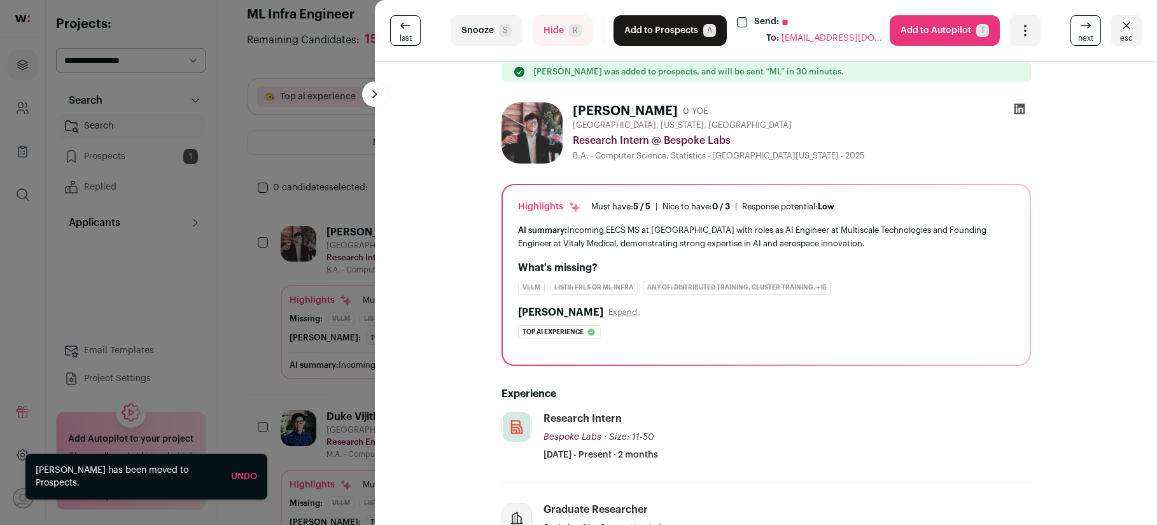
click at [281, 144] on div "last Snooze S Hide R Add to Prospects A Send: ** To: [EMAIL_ADDRESS][DOMAIN_NAM…" at bounding box center [578, 262] width 1157 height 525
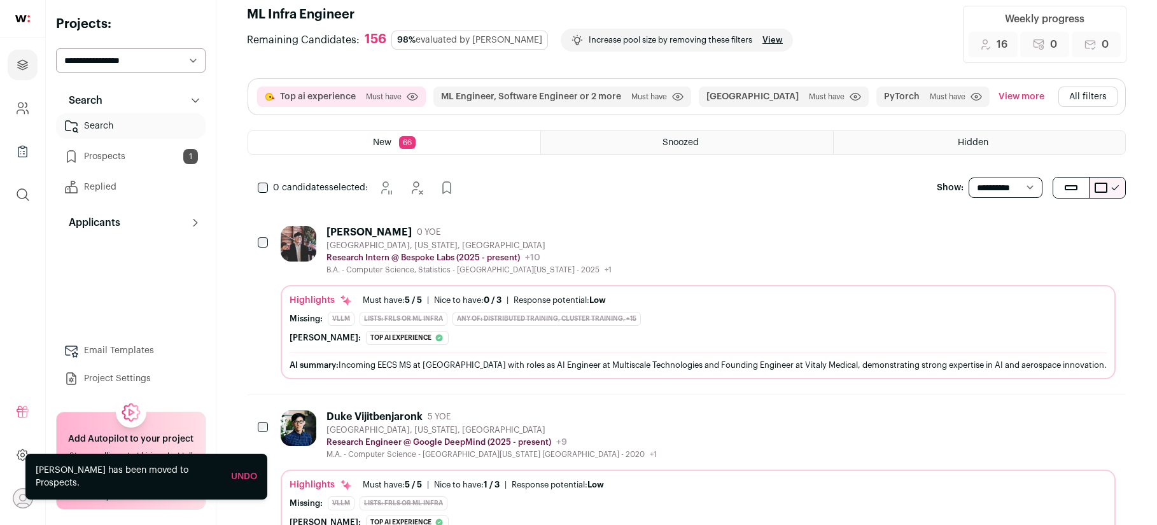
click at [1103, 95] on button "All filters" at bounding box center [1087, 97] width 59 height 20
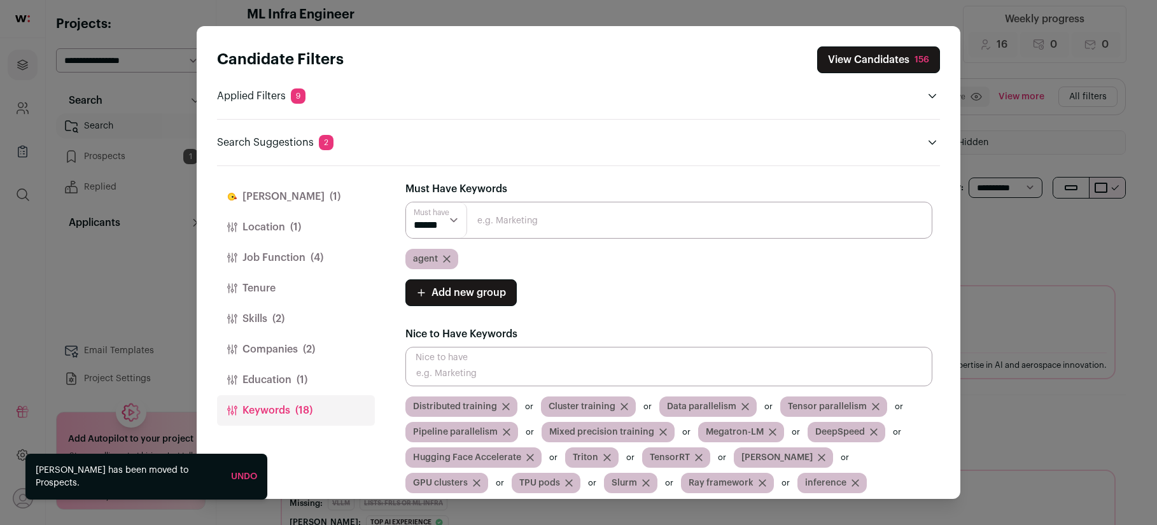
click at [269, 344] on button "Companies (2)" at bounding box center [296, 349] width 158 height 31
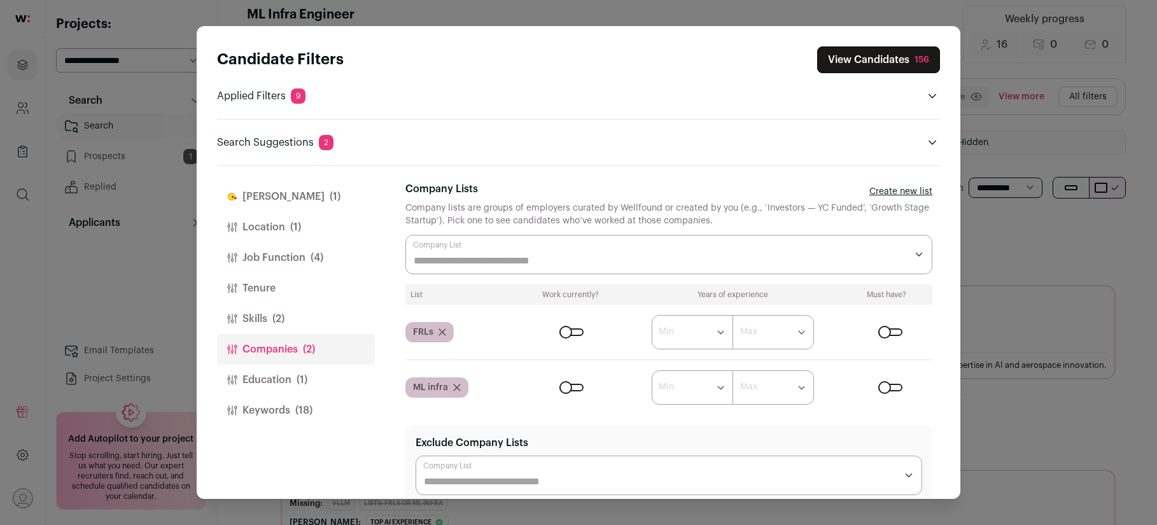
click at [898, 190] on link "Create new list" at bounding box center [900, 191] width 63 height 13
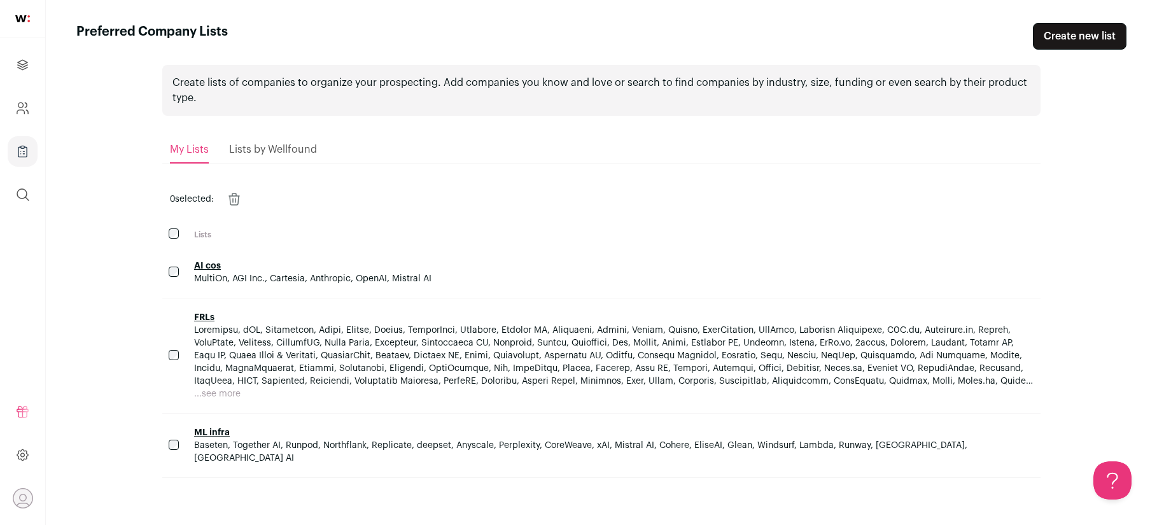
click at [287, 446] on span "Baseten, Together AI, Runpod, Northflank, Replicate, deepset, Anyscale, Perplex…" at bounding box center [580, 452] width 773 height 22
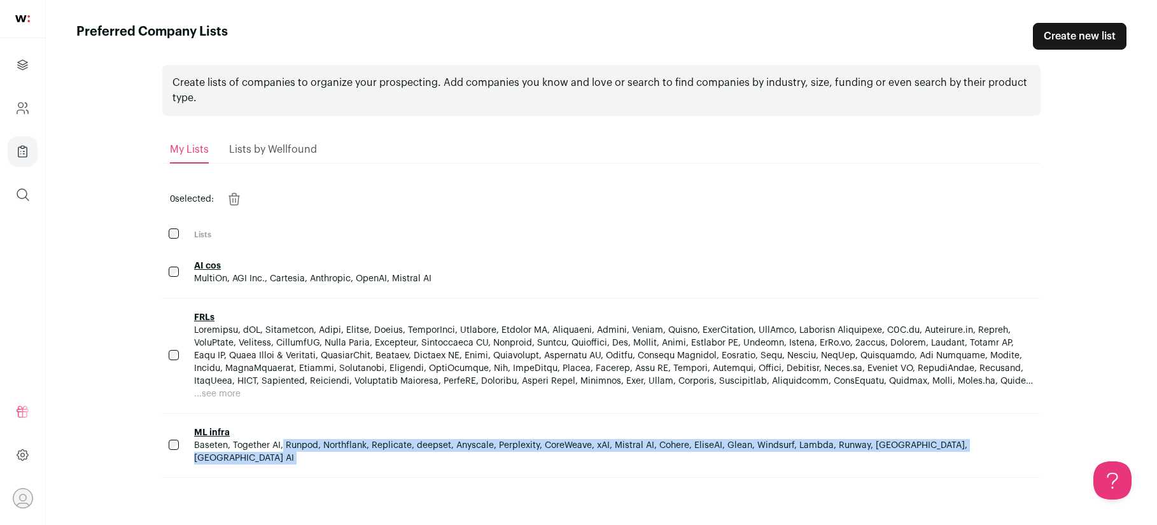
click at [287, 446] on span "Baseten, Together AI, Runpod, Northflank, Replicate, deepset, Anyscale, Perplex…" at bounding box center [580, 452] width 773 height 22
copy body "Baseten, Together AI, Runpod, Northflank, Replicate, deepset, Anyscale, Perplex…"
click at [223, 388] on button "...see more" at bounding box center [217, 394] width 46 height 13
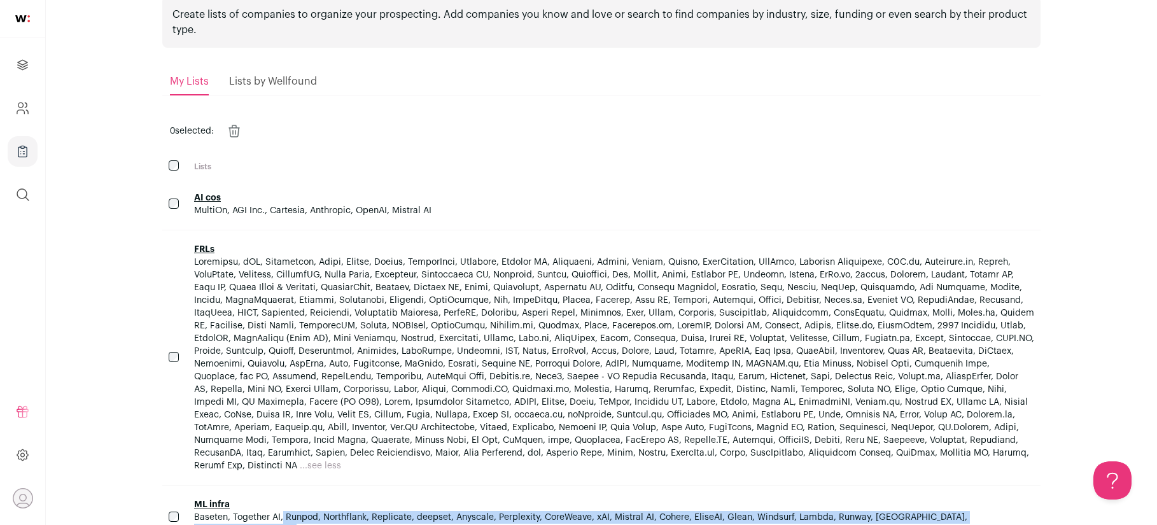
scroll to position [69, 0]
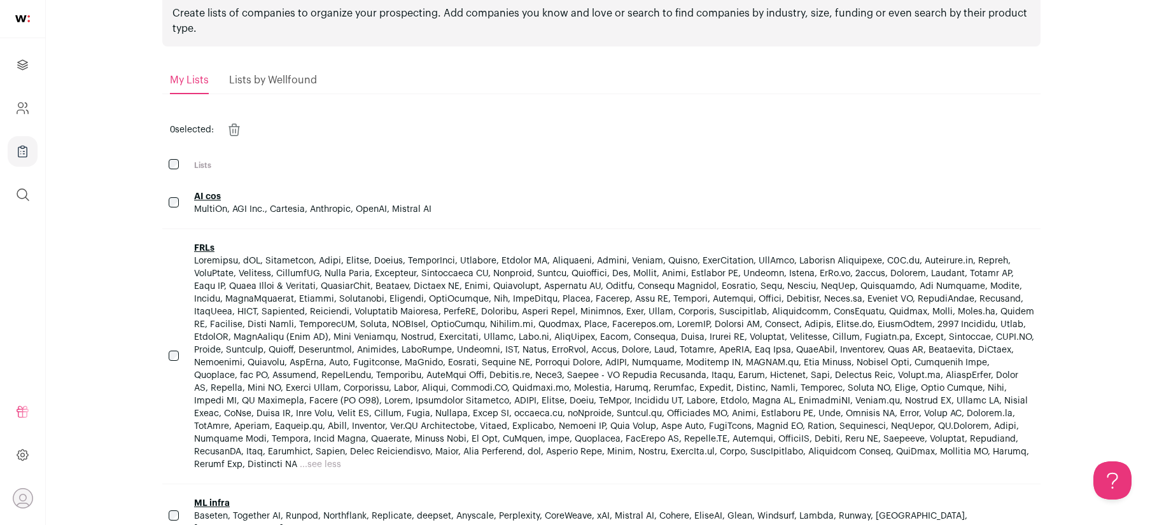
click at [256, 356] on span "...see more ...see less" at bounding box center [614, 363] width 840 height 216
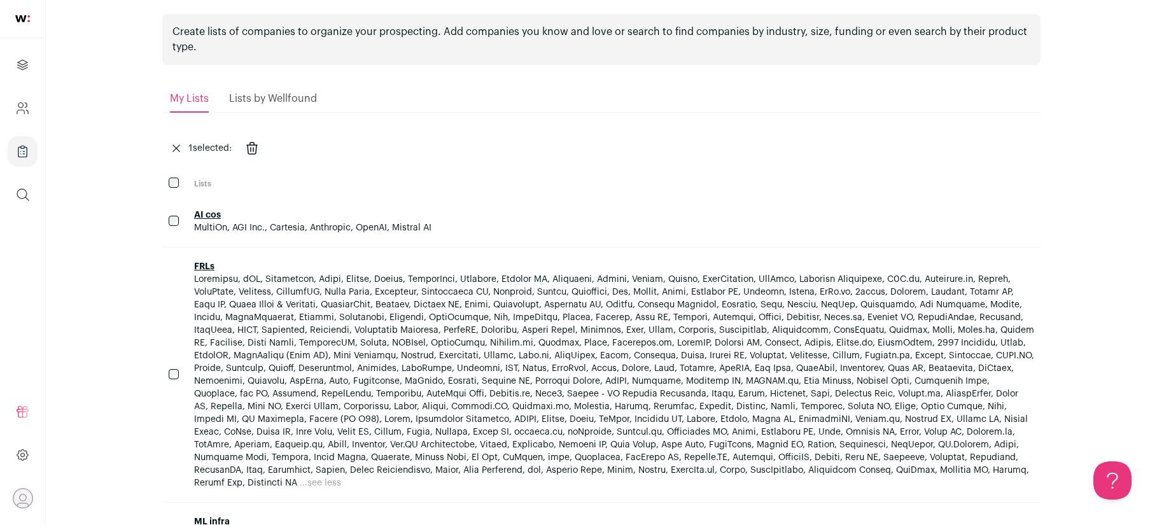
scroll to position [53, 0]
click at [200, 261] on link "FRLs" at bounding box center [204, 264] width 20 height 9
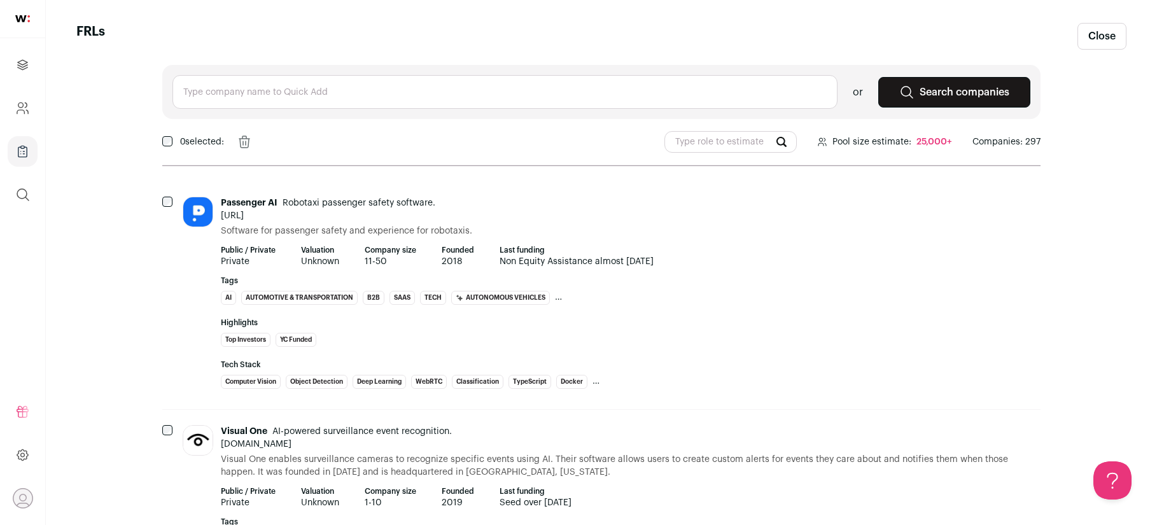
click at [267, 139] on icon "Remove" at bounding box center [267, 141] width 10 height 11
